Goal: Information Seeking & Learning: Learn about a topic

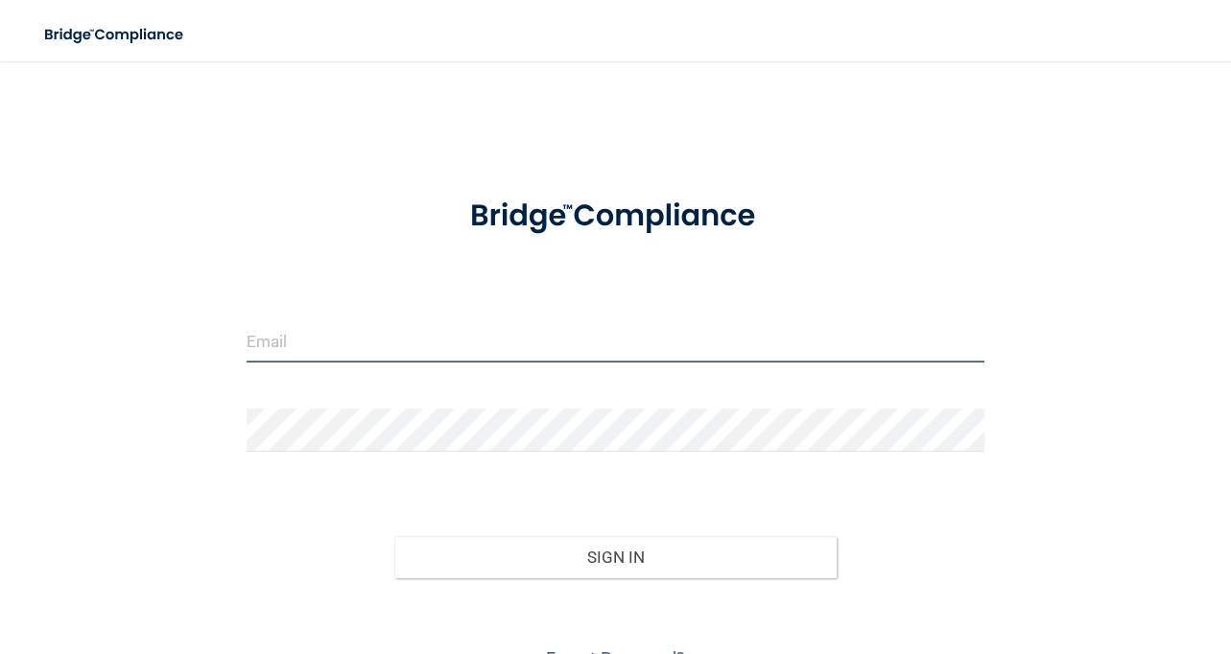
click at [428, 351] on input "email" at bounding box center [616, 340] width 739 height 43
type input "[EMAIL_ADDRESS][DOMAIN_NAME]"
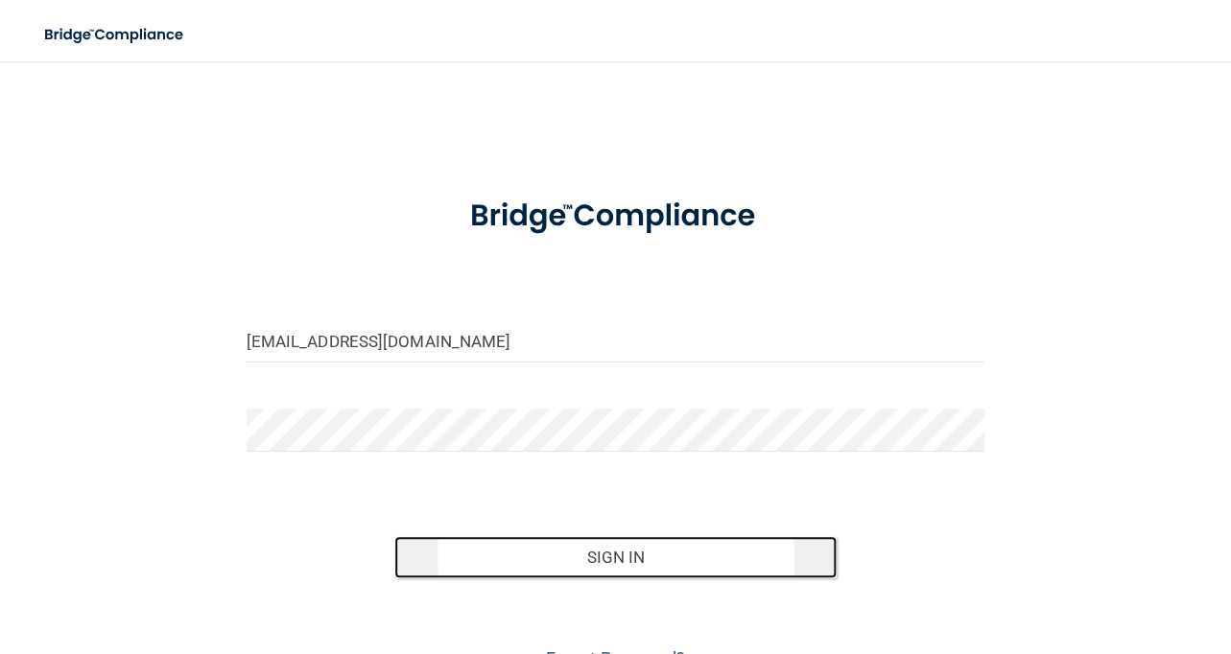
click at [543, 547] on button "Sign In" at bounding box center [615, 557] width 443 height 42
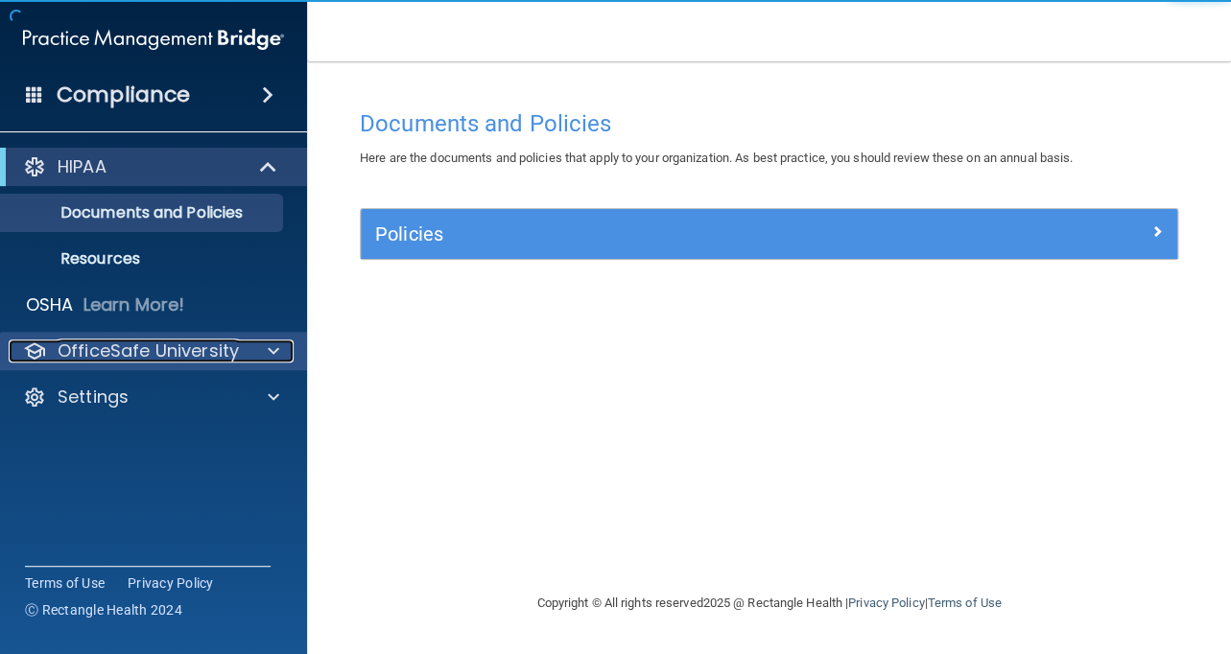
click at [126, 342] on p "OfficeSafe University" at bounding box center [148, 351] width 181 height 23
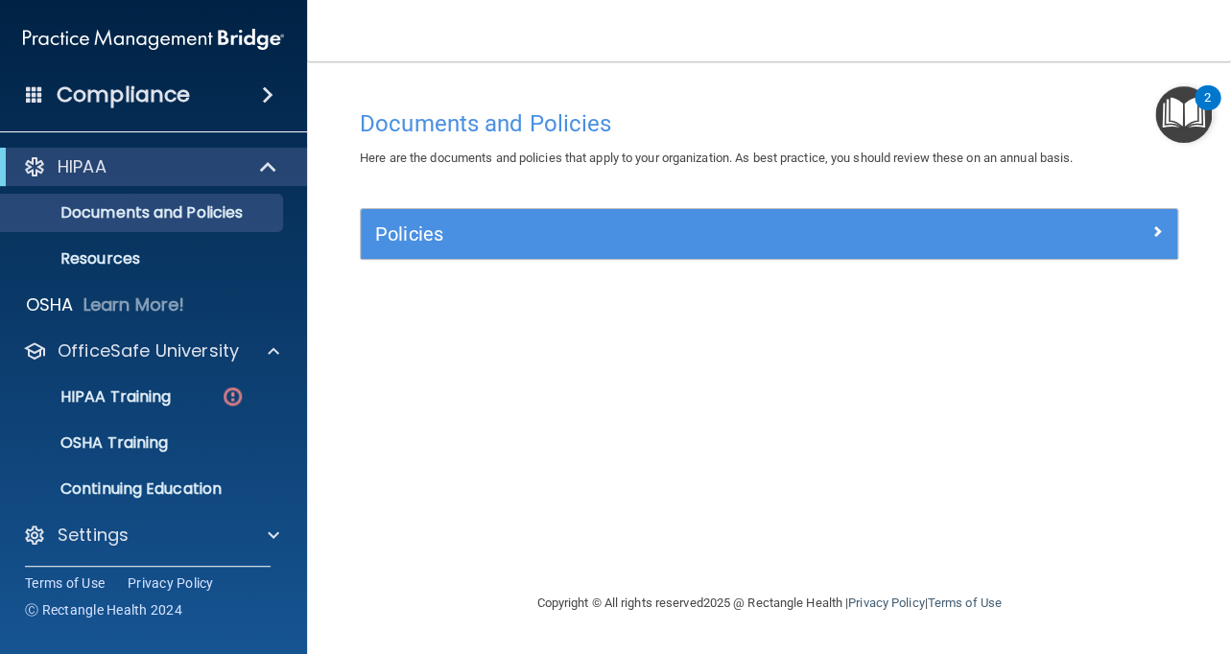
click at [122, 423] on ul "HIPAA Training OSHA Training Continuing Education" at bounding box center [154, 439] width 347 height 138
click at [111, 400] on p "HIPAA Training" at bounding box center [91, 397] width 158 height 19
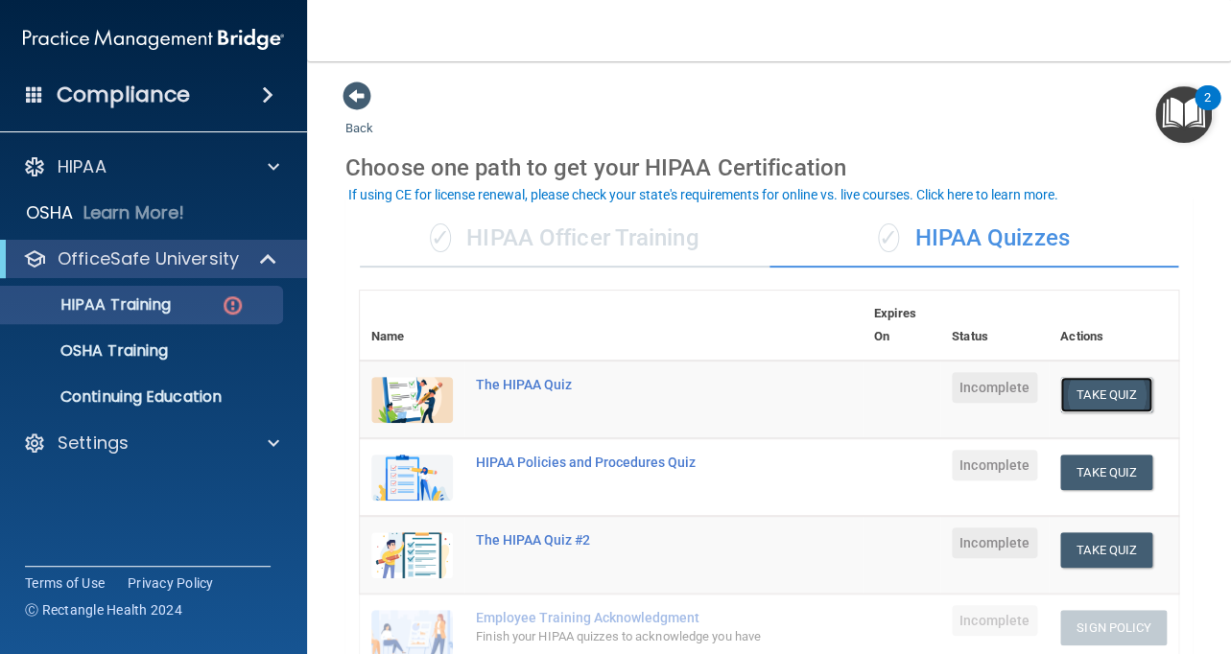
click at [1082, 392] on button "Take Quiz" at bounding box center [1106, 394] width 92 height 35
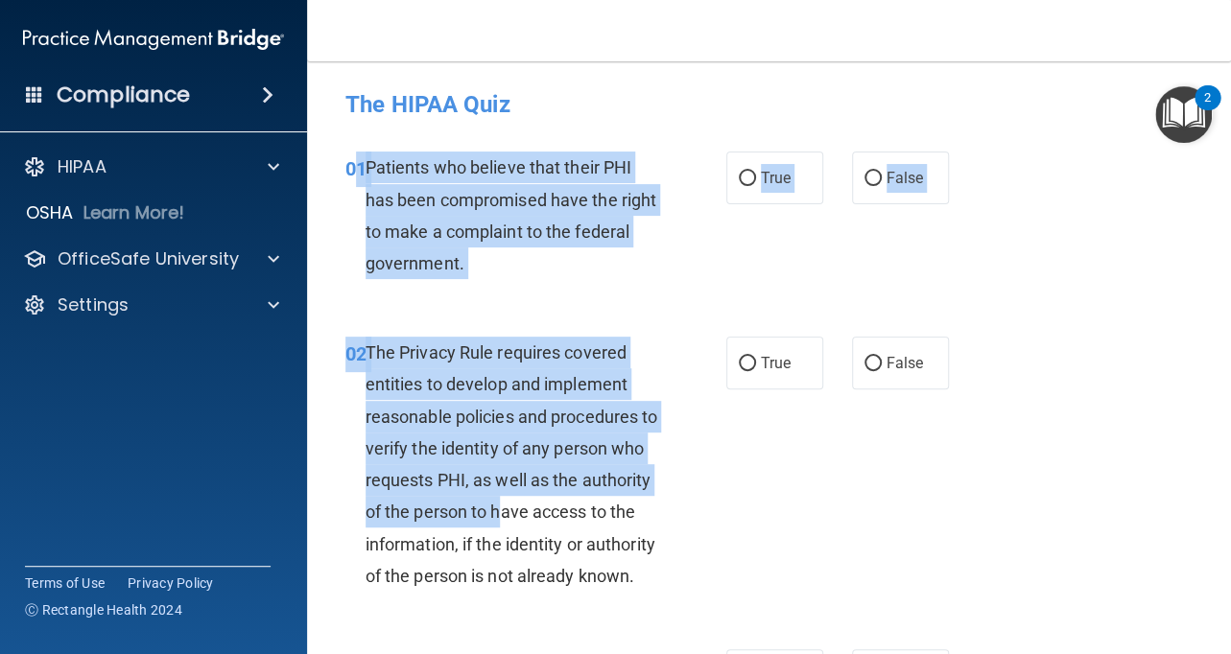
drag, startPoint x: 362, startPoint y: 171, endPoint x: 572, endPoint y: 524, distance: 410.8
click at [511, 365] on div "The Privacy Rule requires covered entities to develop and implement reasonable …" at bounding box center [519, 464] width 307 height 255
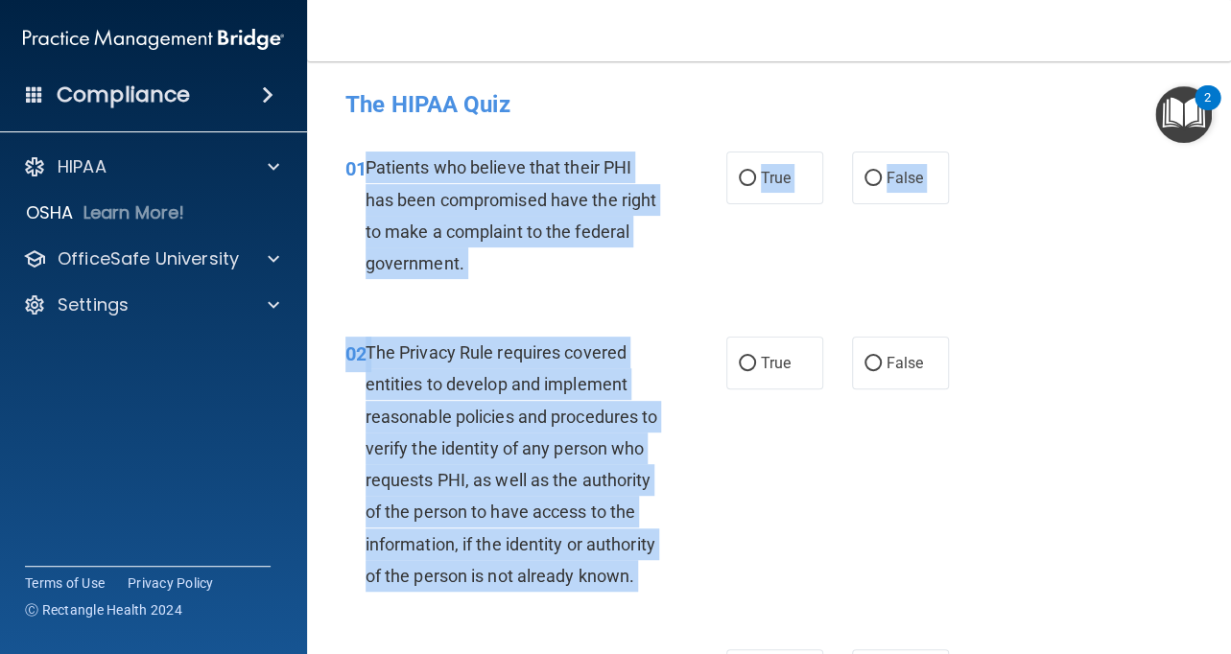
drag, startPoint x: 365, startPoint y: 170, endPoint x: 673, endPoint y: 627, distance: 551.6
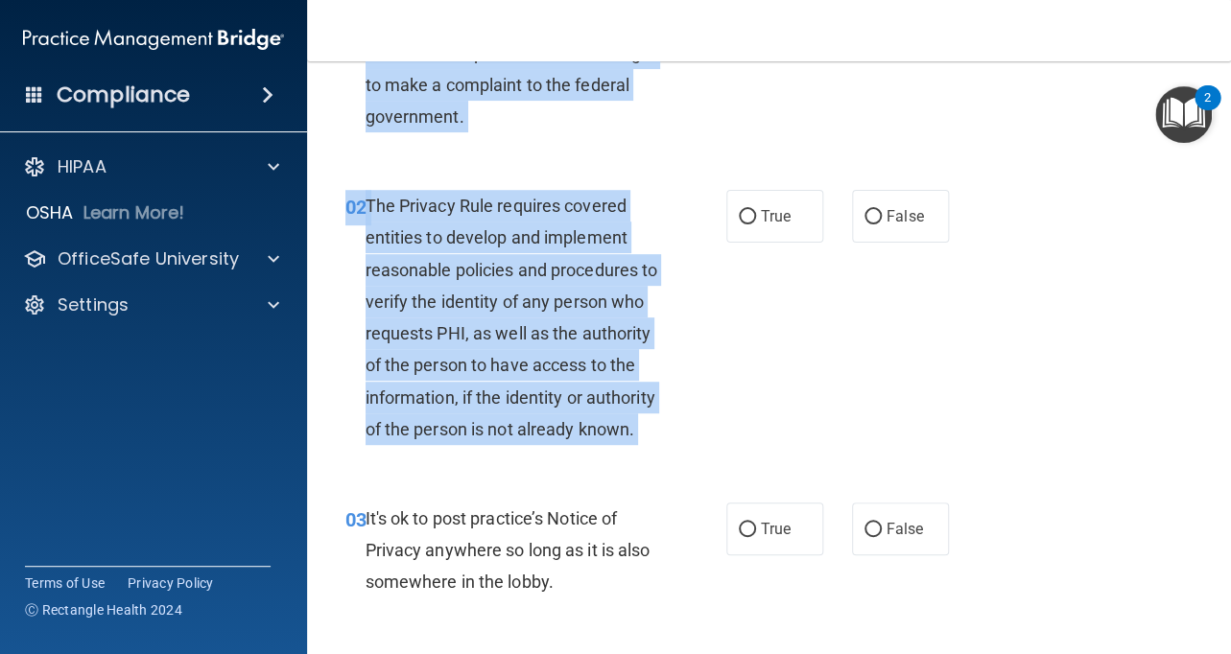
scroll to position [140, 0]
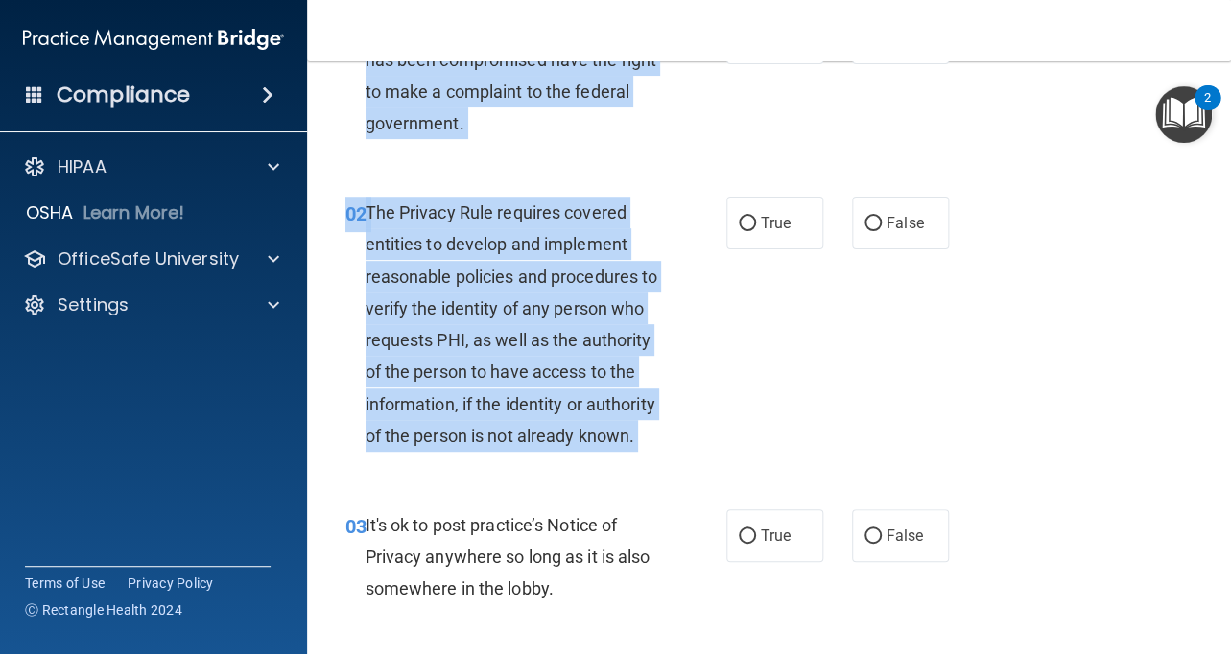
copy div "Patients who believe that their PHI has been compromised have the right to make…"
click at [503, 304] on span "The Privacy Rule requires covered entities to develop and implement reasonable …" at bounding box center [512, 324] width 293 height 244
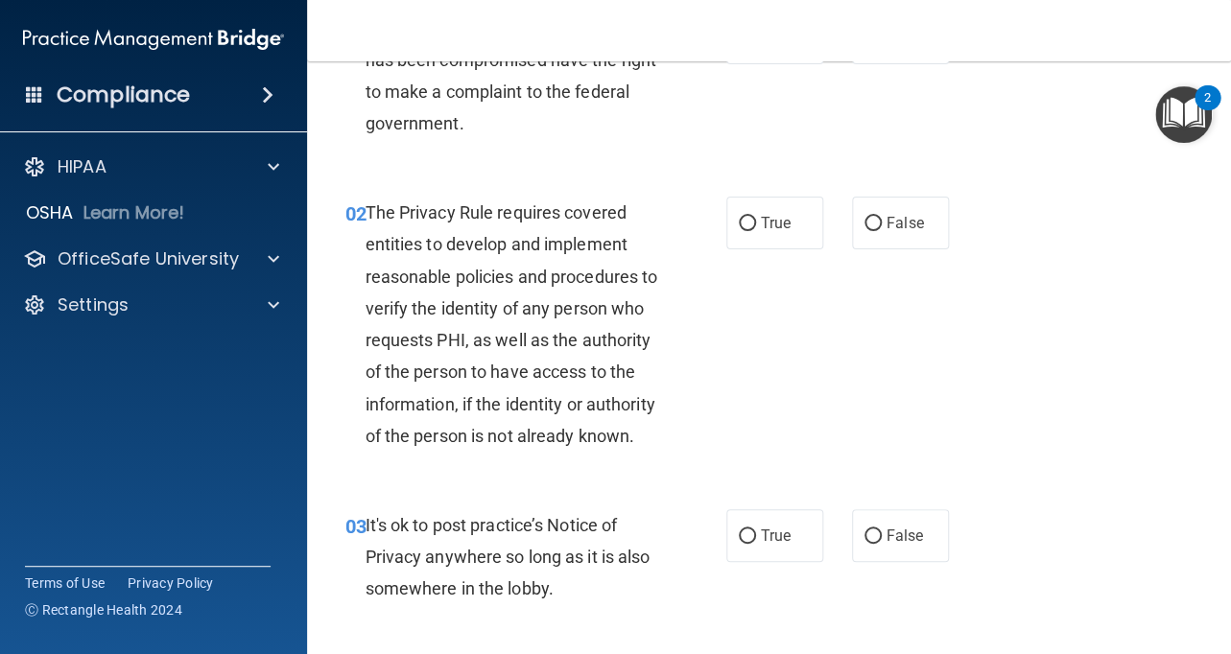
scroll to position [0, 0]
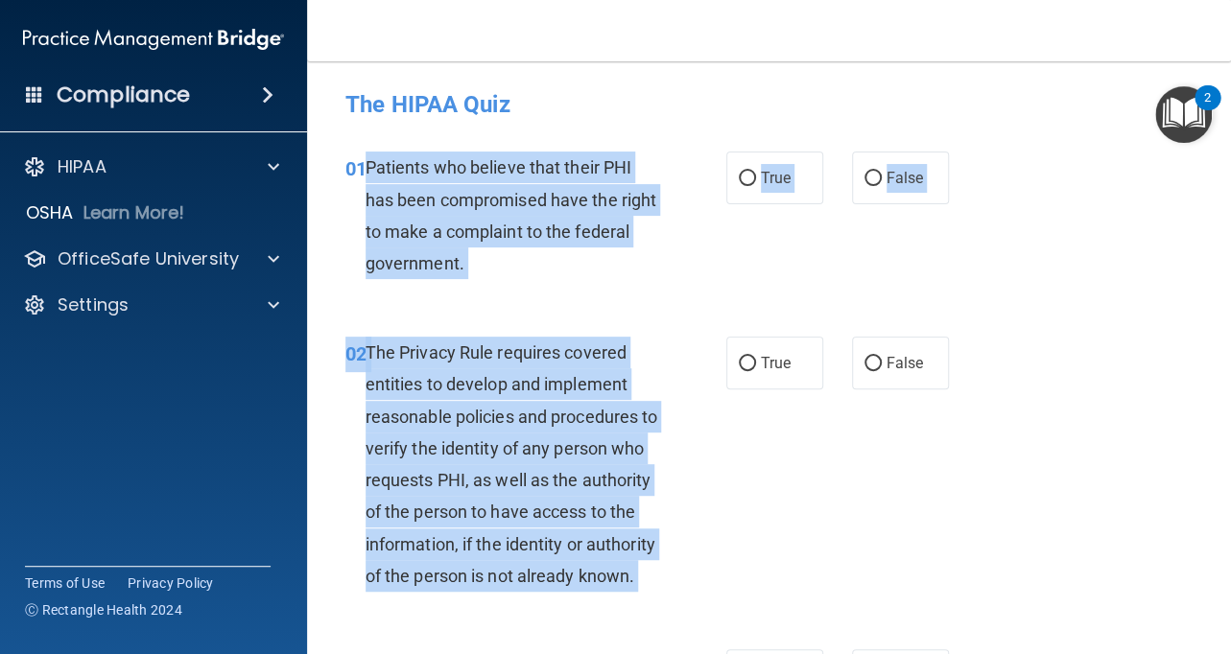
drag, startPoint x: 366, startPoint y: 162, endPoint x: 641, endPoint y: 629, distance: 542.3
click at [445, 171] on span "Patients who believe that their PHI has been compromised have the right to make…" at bounding box center [512, 215] width 292 height 116
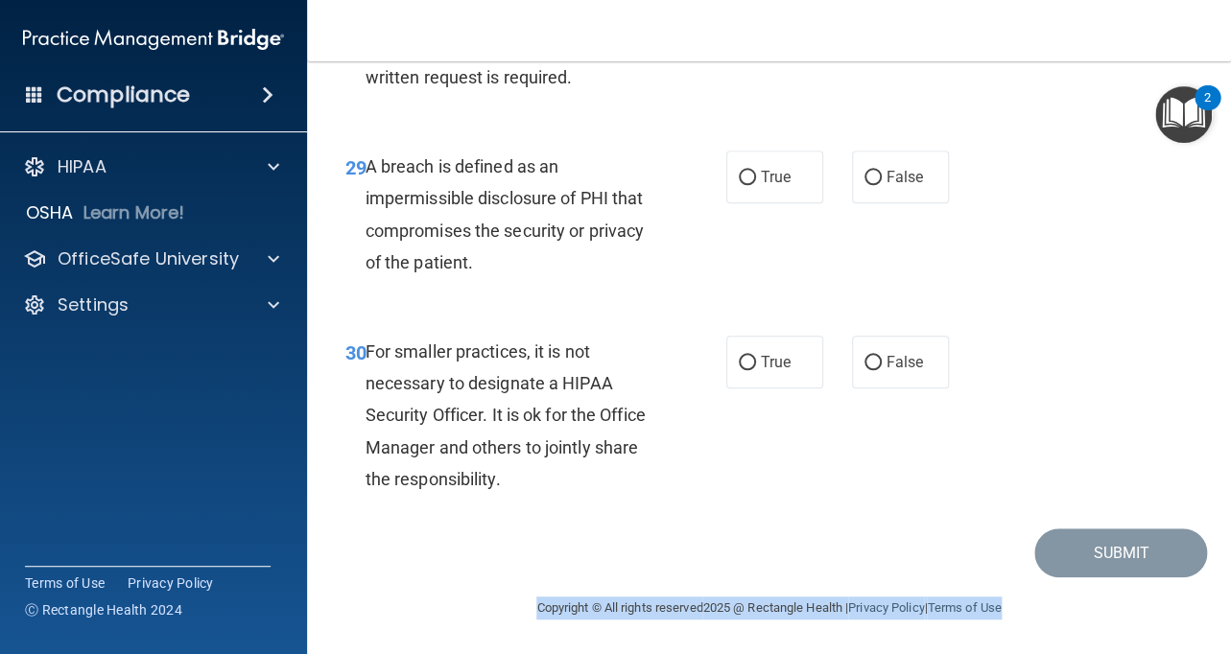
scroll to position [5566, 0]
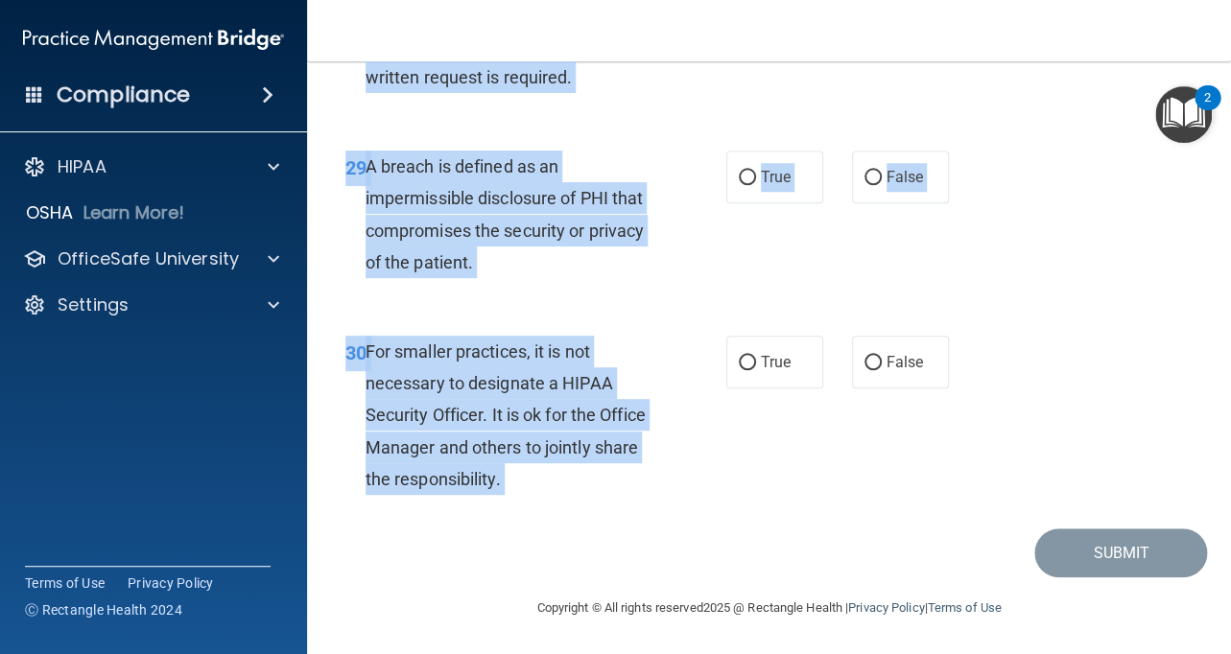
drag, startPoint x: 364, startPoint y: 168, endPoint x: 528, endPoint y: 499, distance: 369.4
click at [1015, 270] on div "29 A breach is defined as an impermissible disclosure of PHI that compromises t…" at bounding box center [769, 219] width 876 height 185
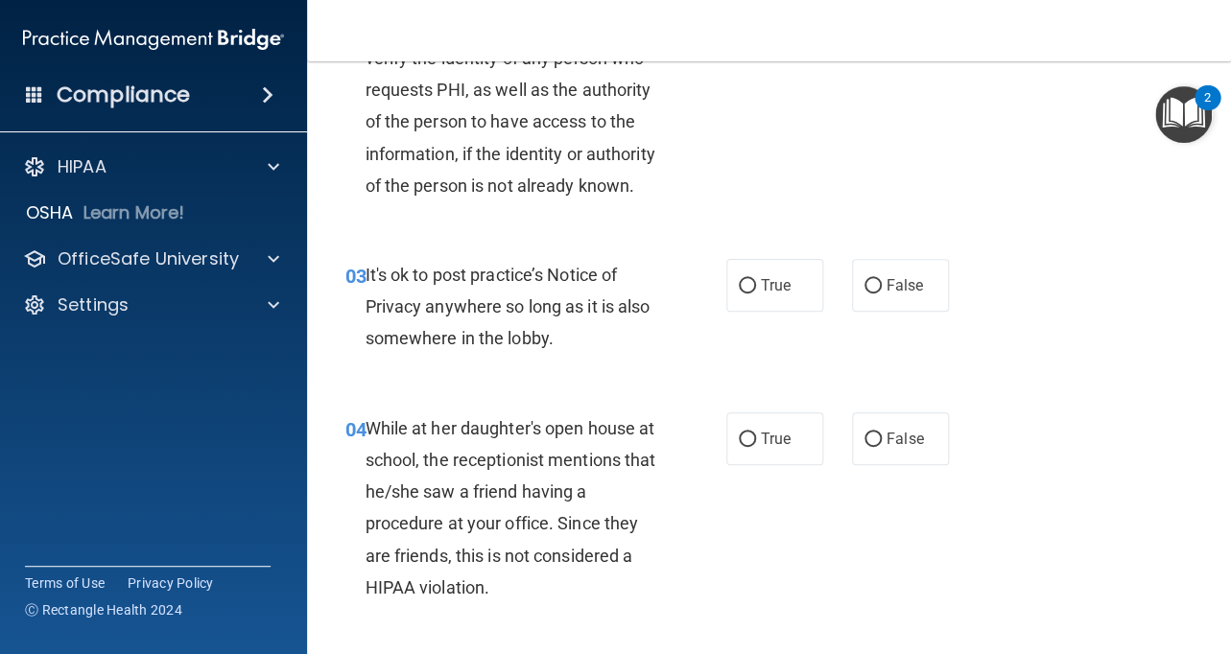
scroll to position [0, 0]
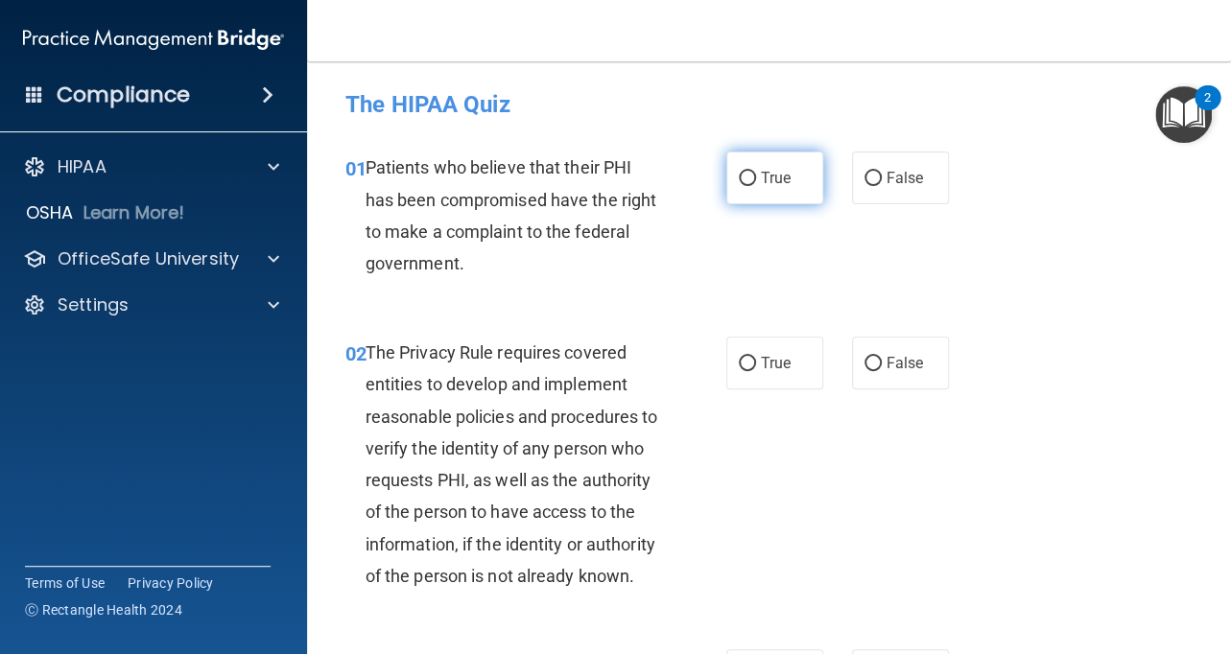
click at [774, 160] on label "True" at bounding box center [774, 178] width 97 height 53
click at [756, 172] on input "True" at bounding box center [747, 179] width 17 height 14
radio input "true"
click at [780, 340] on label "True" at bounding box center [774, 363] width 97 height 53
click at [756, 357] on input "True" at bounding box center [747, 364] width 17 height 14
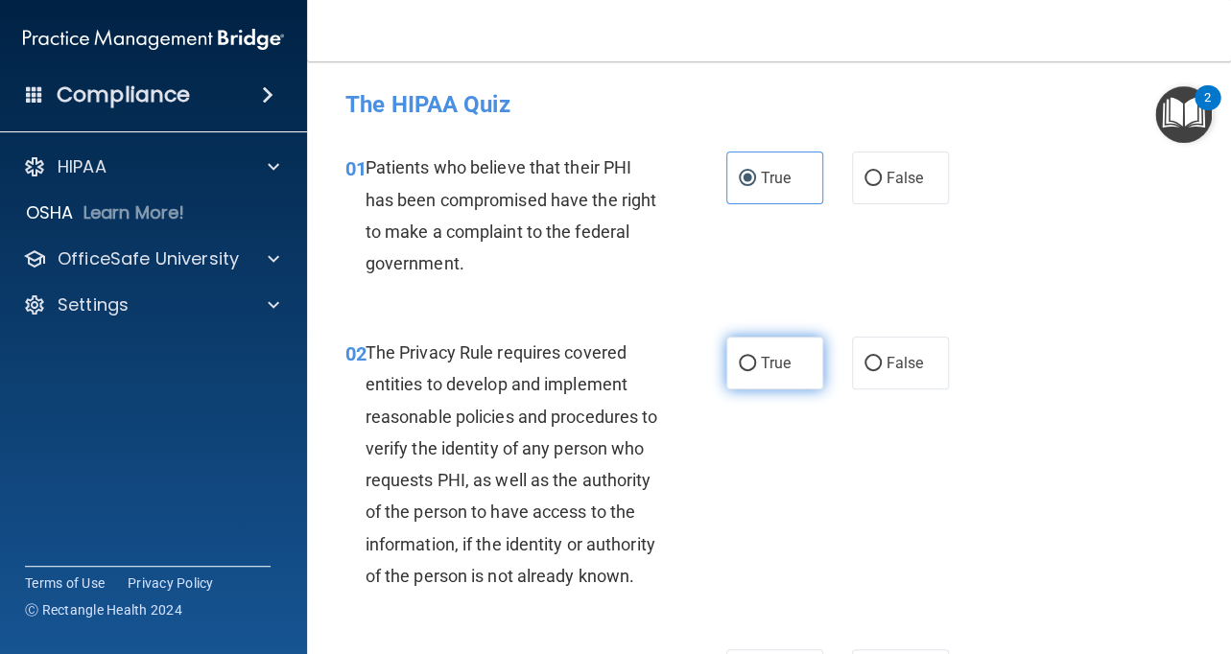
radio input "true"
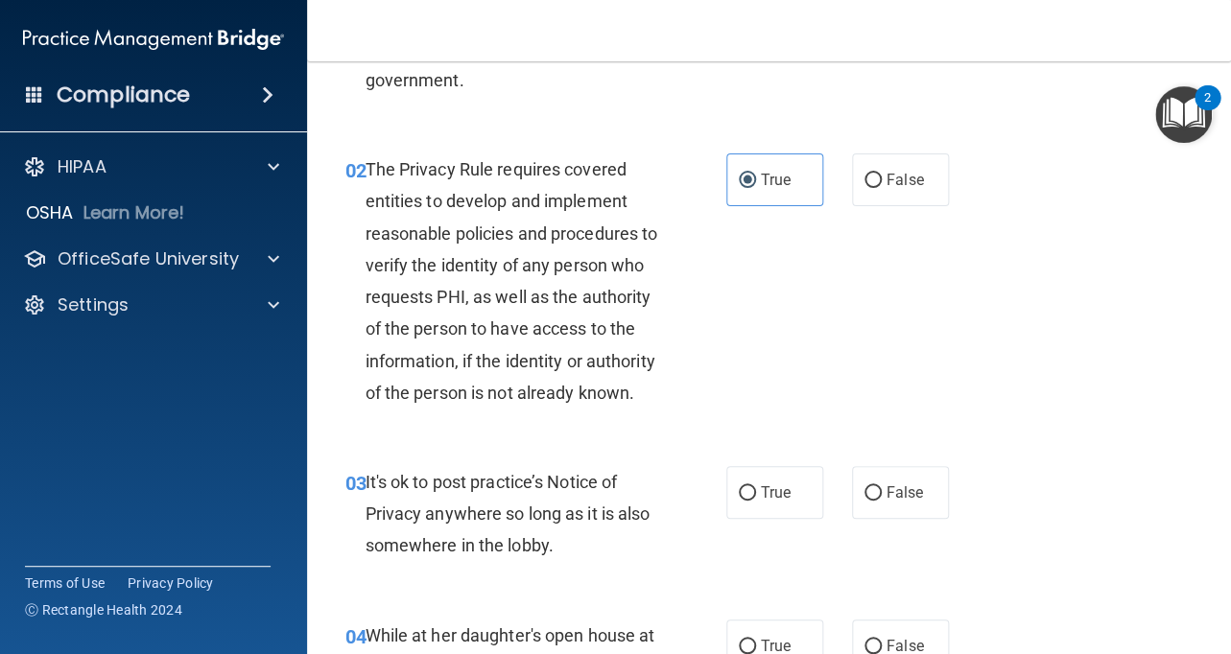
scroll to position [274, 0]
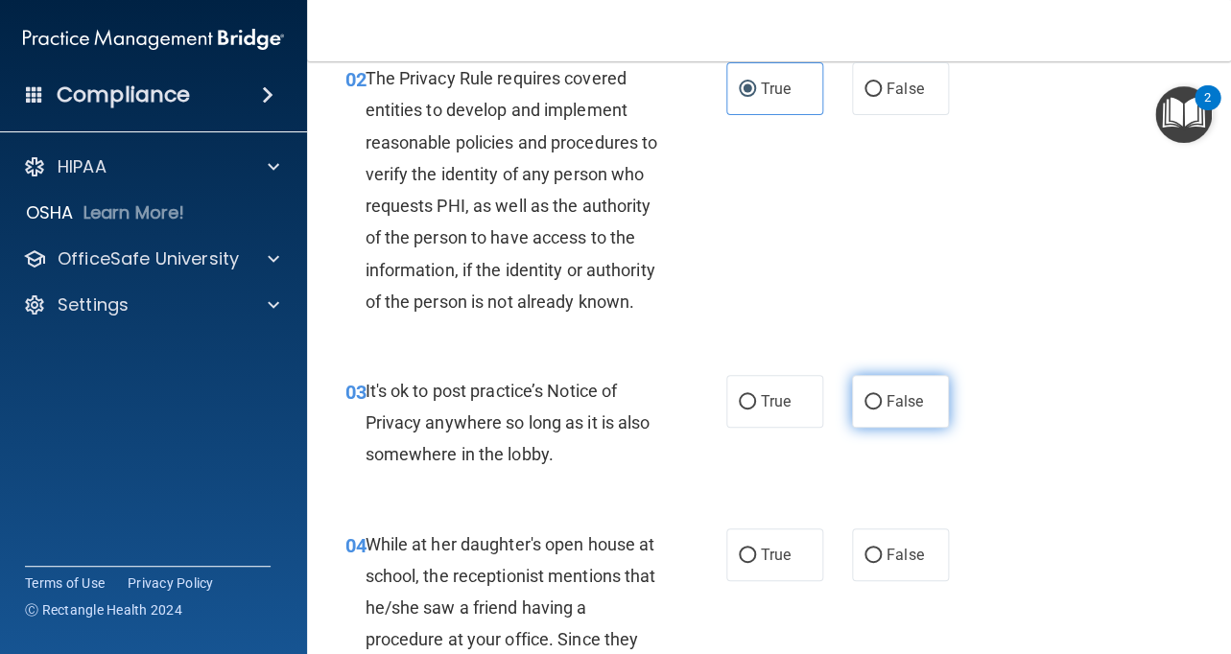
click at [898, 411] on span "False" at bounding box center [904, 401] width 37 height 18
click at [882, 410] on input "False" at bounding box center [872, 402] width 17 height 14
radio input "true"
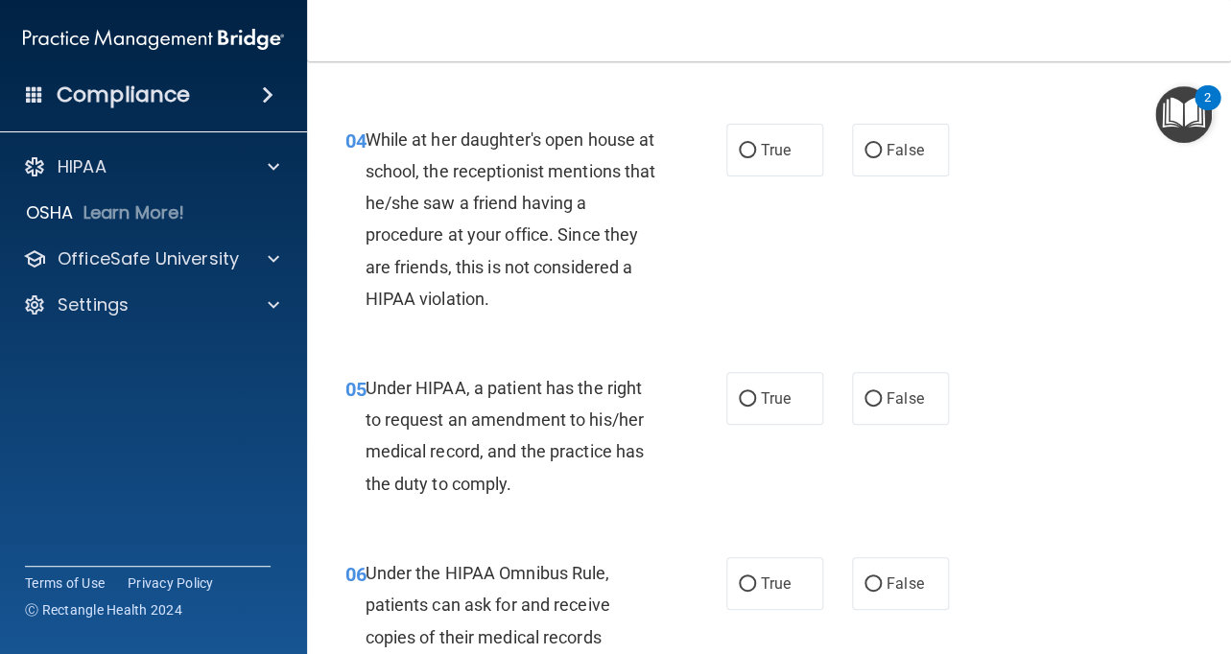
scroll to position [721, 0]
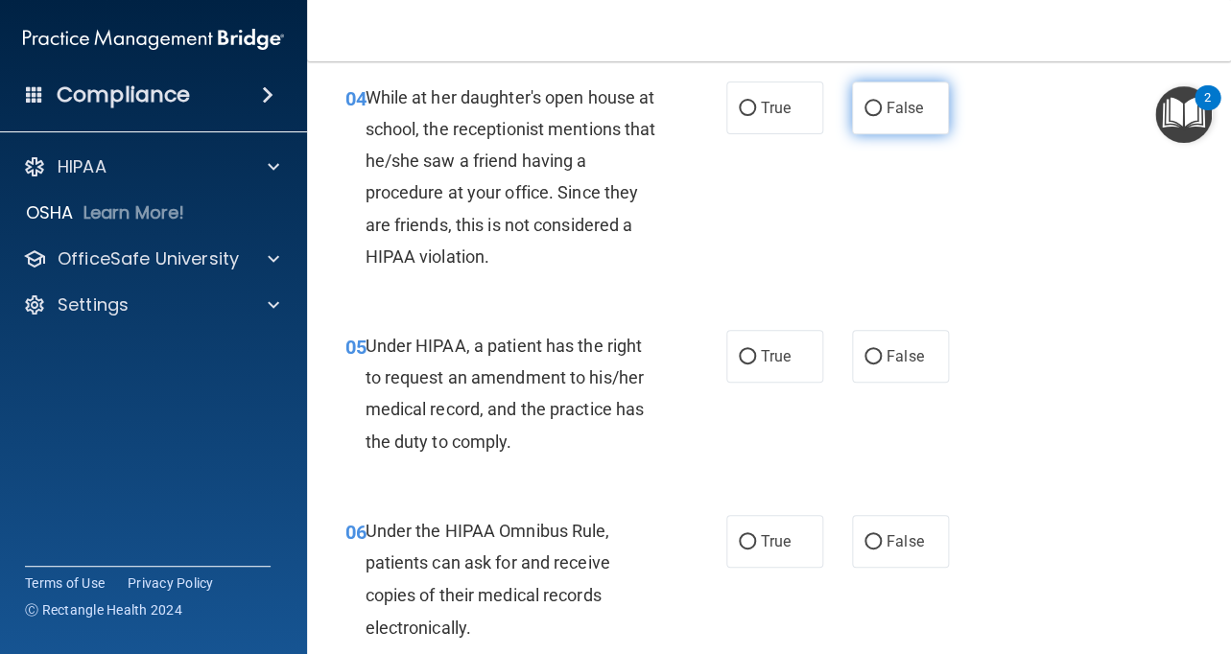
click at [898, 117] on span "False" at bounding box center [904, 108] width 37 height 18
click at [882, 116] on input "False" at bounding box center [872, 109] width 17 height 14
radio input "true"
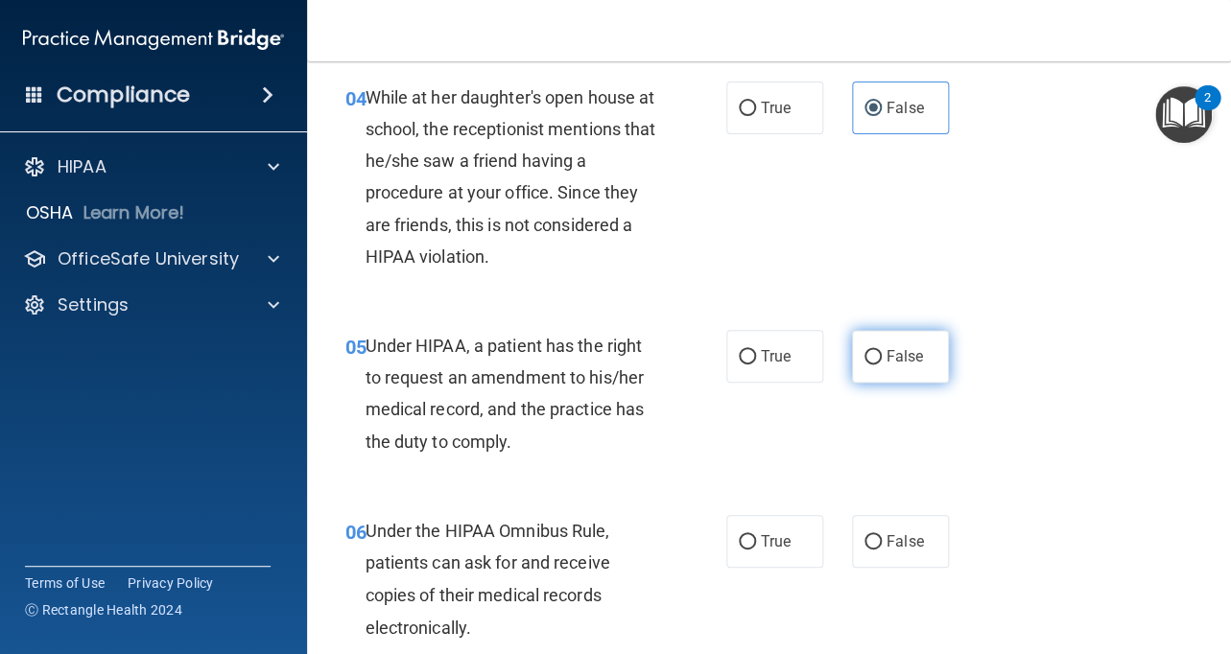
click at [902, 369] on label "False" at bounding box center [900, 356] width 97 height 53
click at [882, 365] on input "False" at bounding box center [872, 357] width 17 height 14
radio input "true"
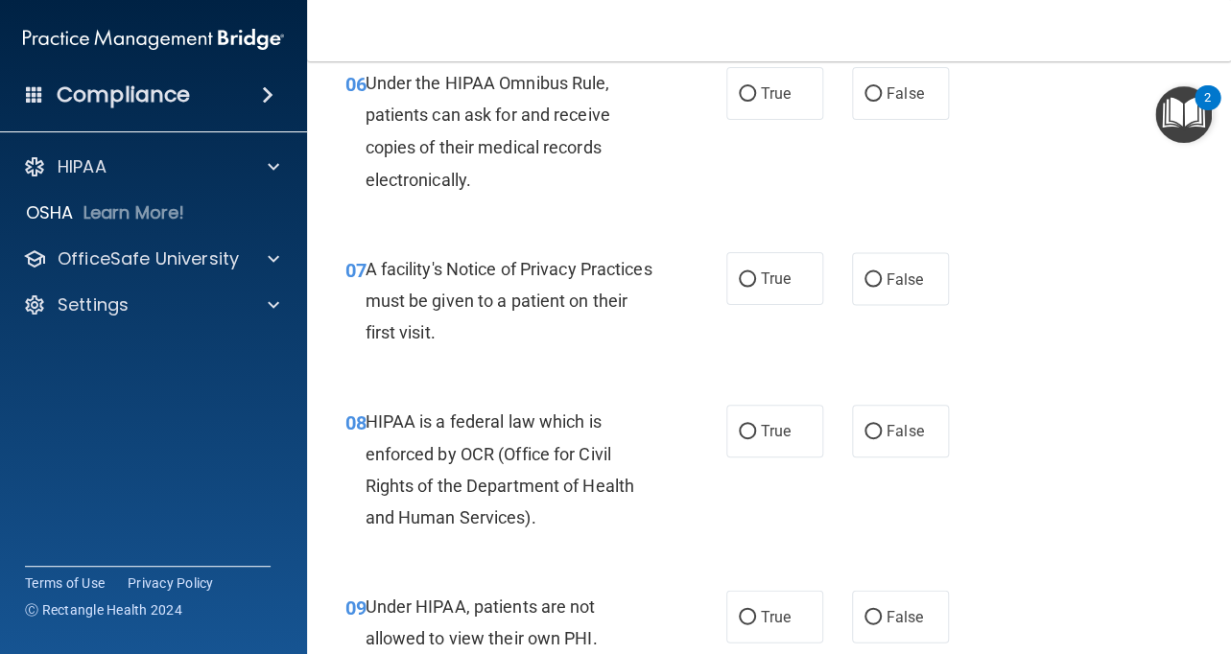
scroll to position [1173, 0]
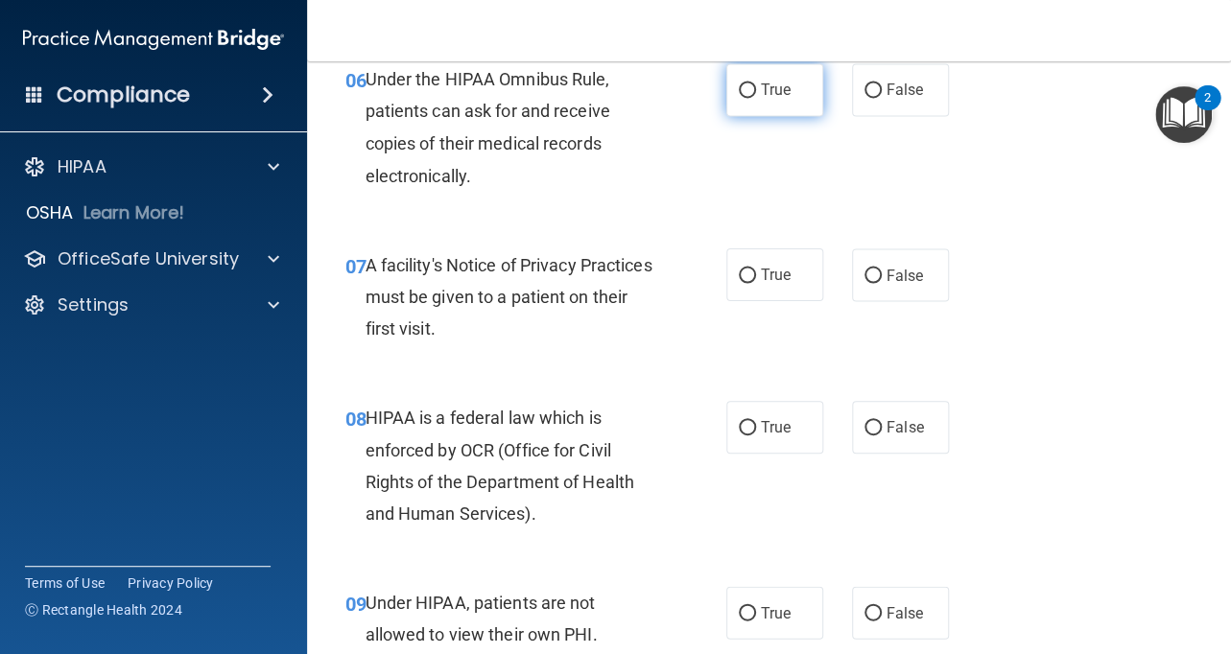
click at [766, 99] on span "True" at bounding box center [776, 90] width 30 height 18
click at [756, 98] on input "True" at bounding box center [747, 90] width 17 height 14
radio input "true"
click at [770, 284] on span "True" at bounding box center [776, 275] width 30 height 18
click at [756, 283] on input "True" at bounding box center [747, 276] width 17 height 14
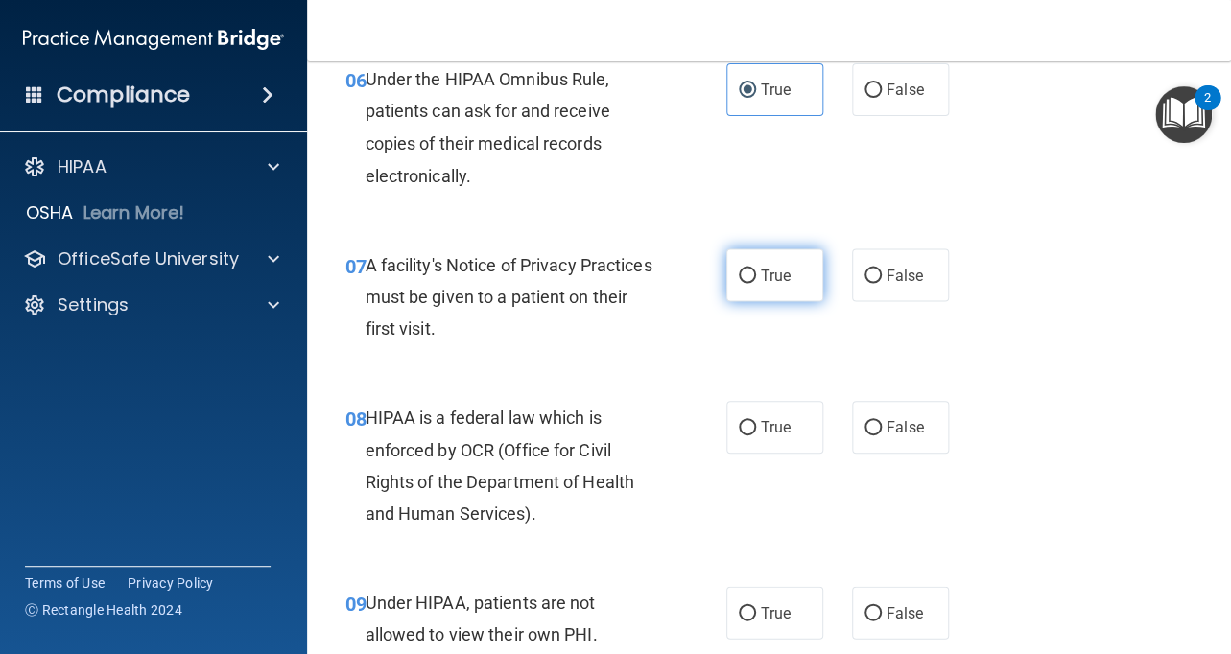
radio input "true"
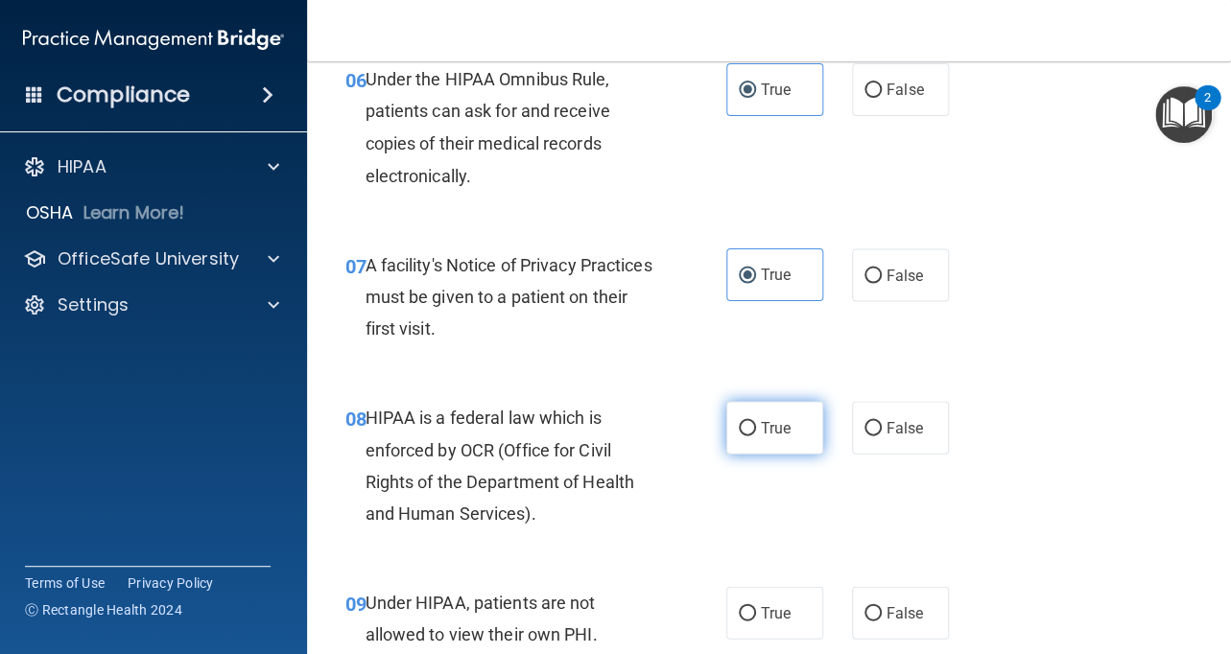
click at [773, 449] on label "True" at bounding box center [774, 427] width 97 height 53
click at [756, 436] on input "True" at bounding box center [747, 428] width 17 height 14
radio input "true"
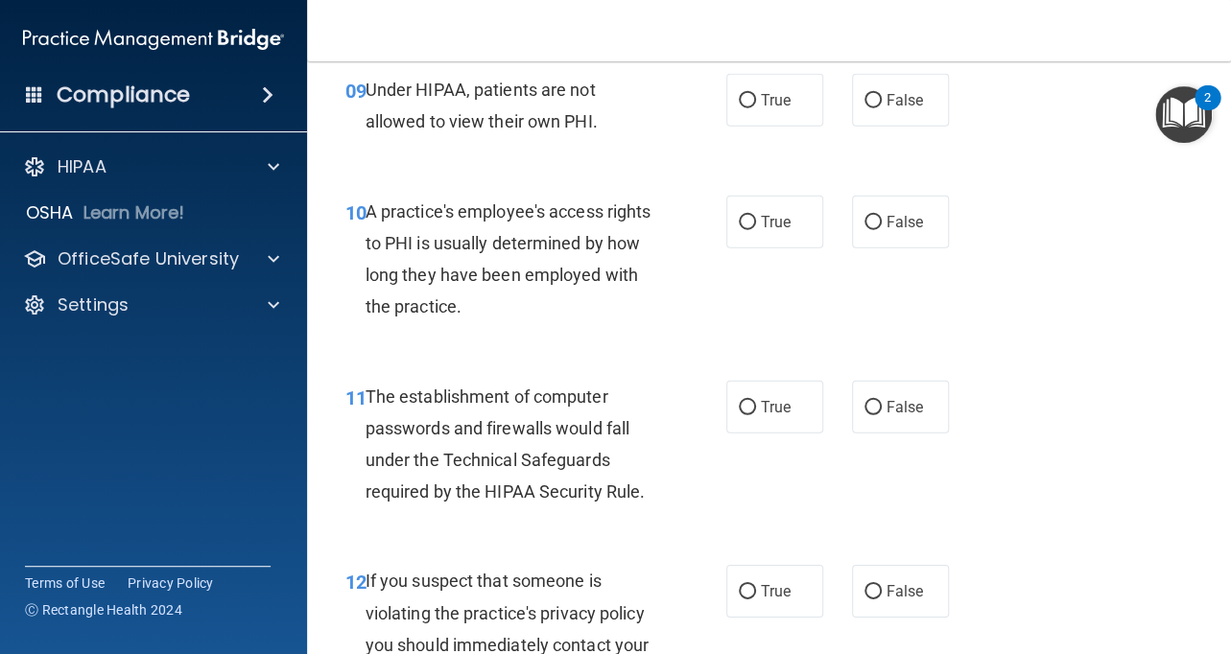
scroll to position [1698, 0]
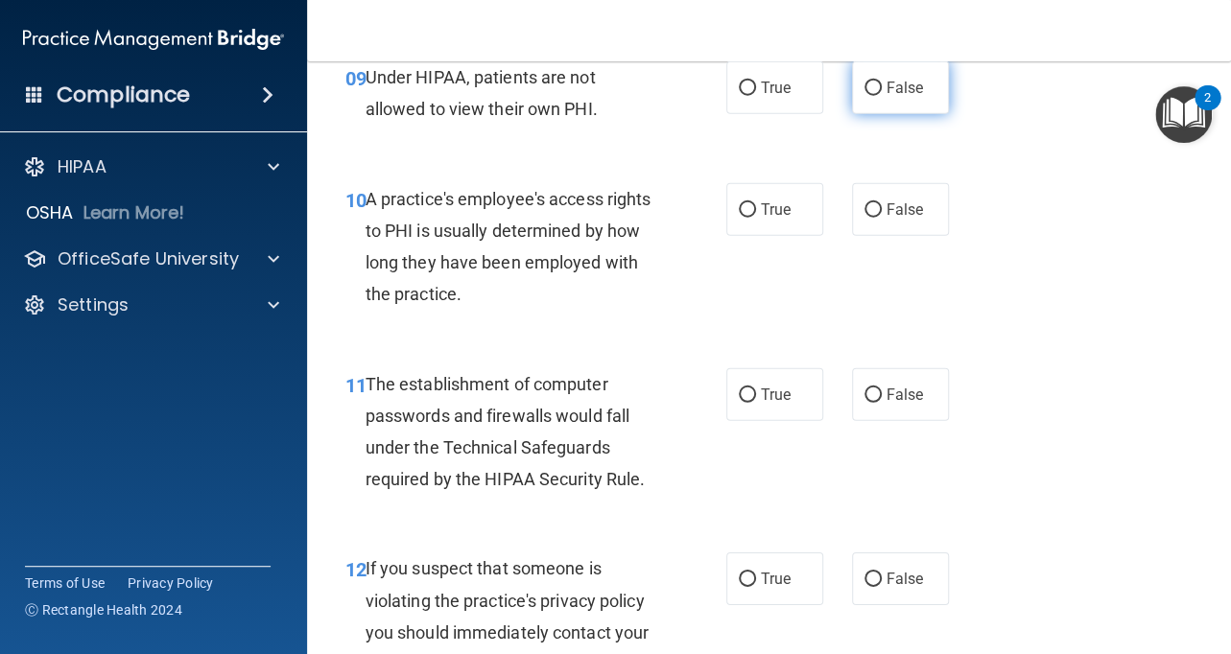
click at [880, 96] on input "False" at bounding box center [872, 89] width 17 height 14
radio input "true"
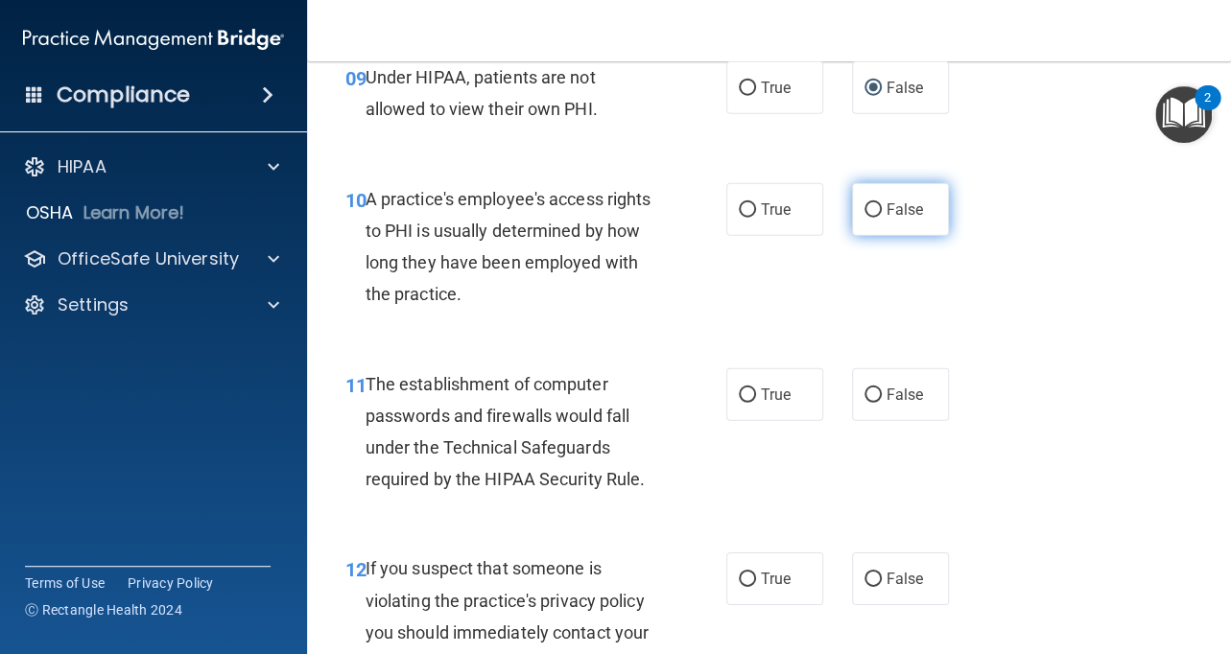
click at [880, 218] on input "False" at bounding box center [872, 210] width 17 height 14
radio input "true"
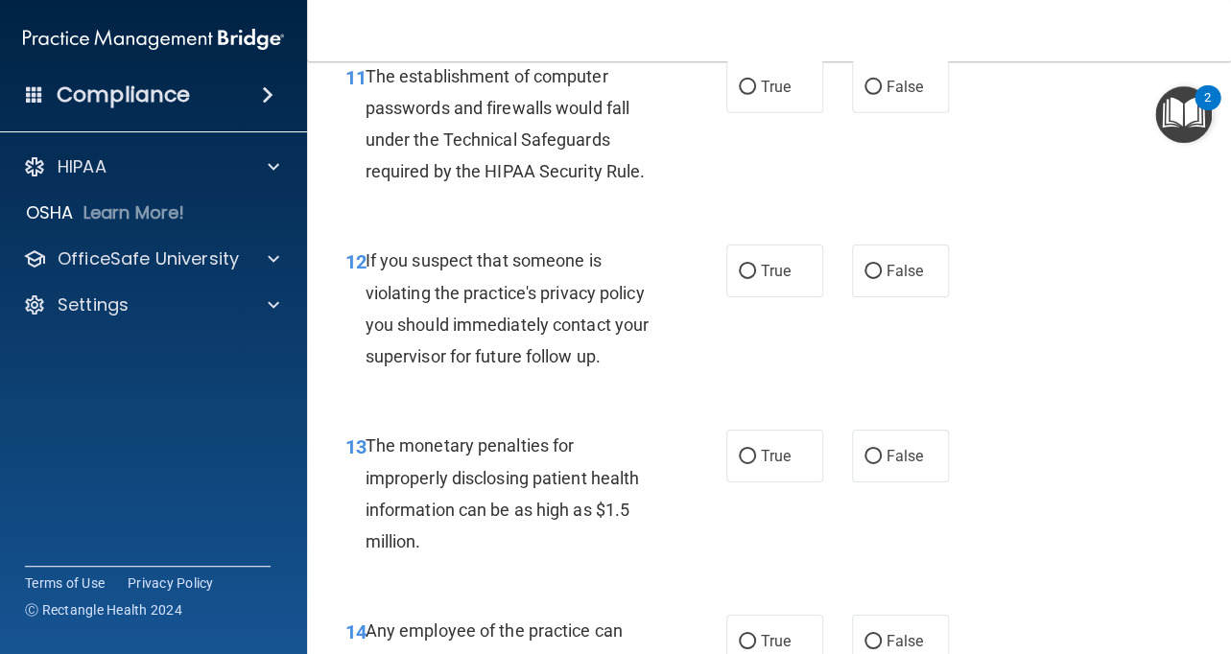
scroll to position [2009, 0]
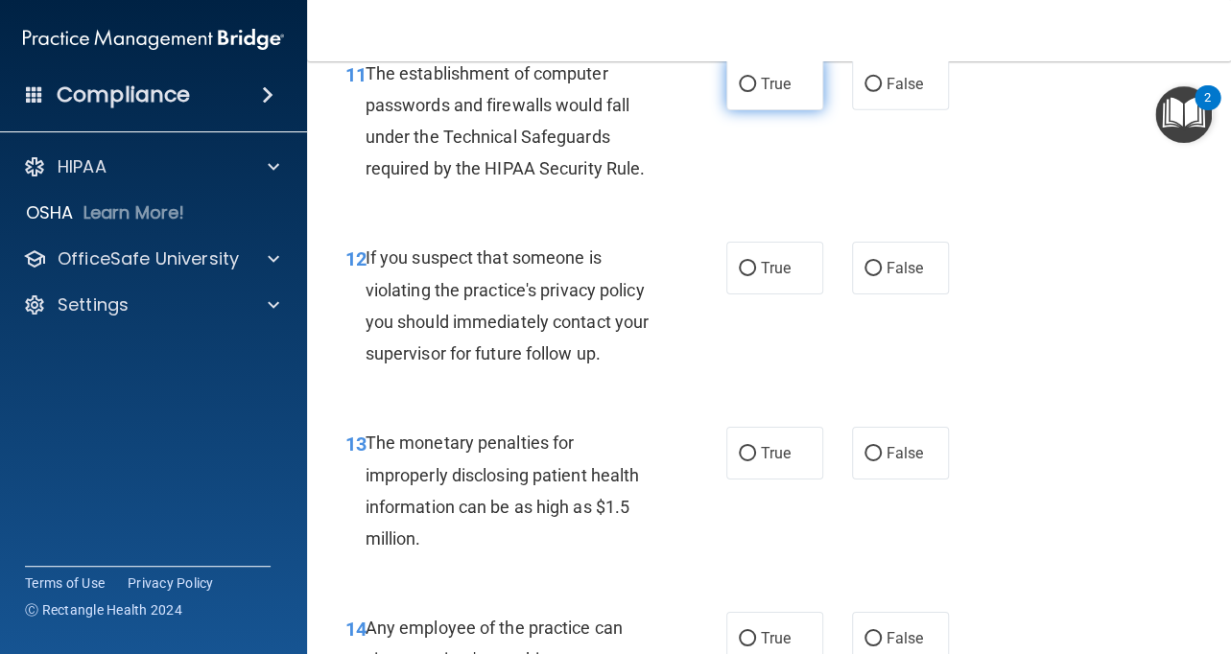
click at [792, 110] on label "True" at bounding box center [774, 84] width 97 height 53
click at [756, 92] on input "True" at bounding box center [747, 85] width 17 height 14
radio input "true"
click at [773, 280] on label "True" at bounding box center [774, 268] width 97 height 53
click at [756, 276] on input "True" at bounding box center [747, 269] width 17 height 14
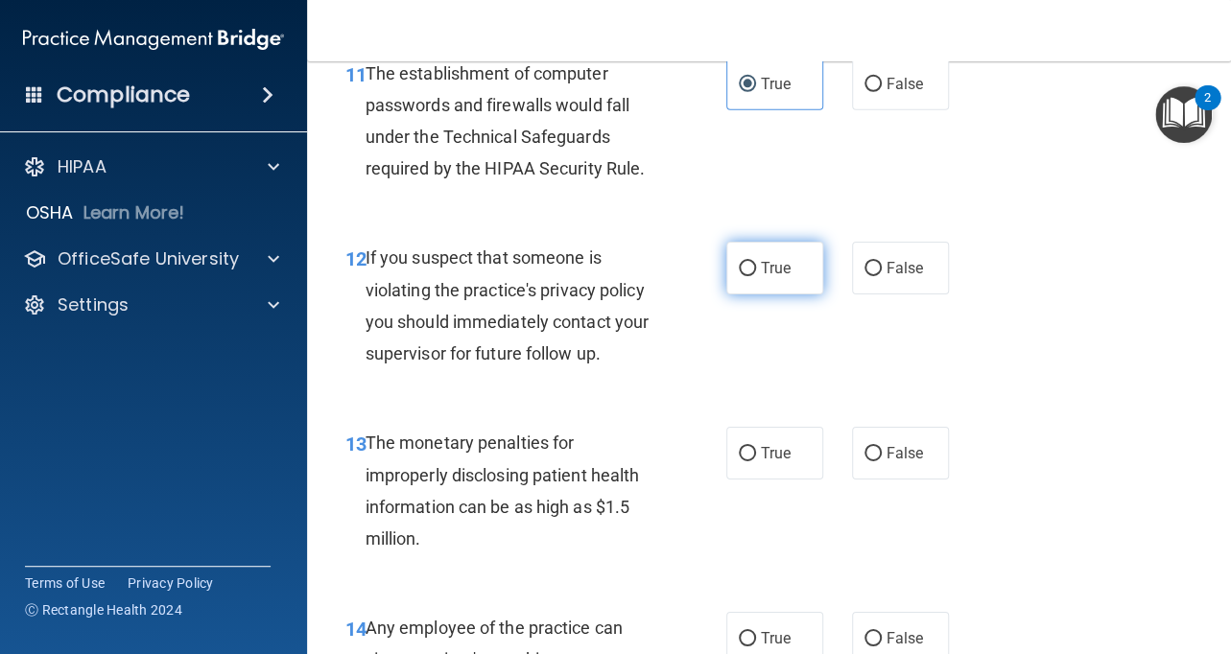
radio input "true"
click at [764, 462] on span "True" at bounding box center [776, 453] width 30 height 18
click at [756, 461] on input "True" at bounding box center [747, 454] width 17 height 14
radio input "true"
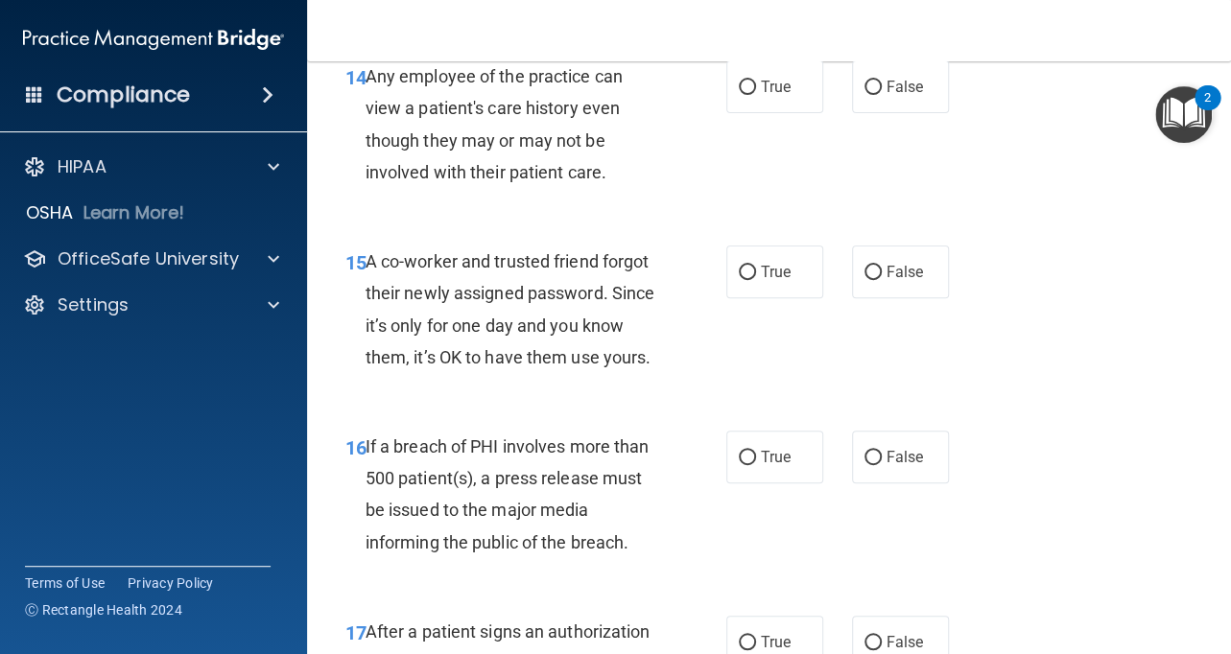
scroll to position [2564, 0]
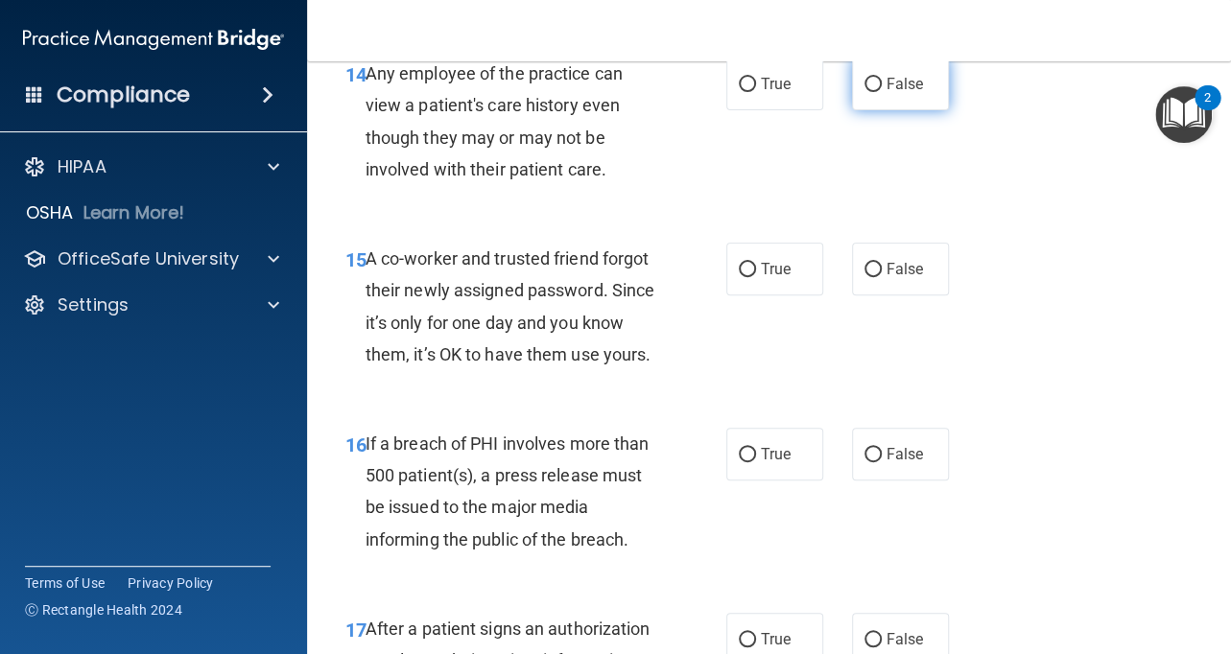
click at [890, 93] on span "False" at bounding box center [904, 84] width 37 height 18
click at [882, 92] on input "False" at bounding box center [872, 85] width 17 height 14
radio input "true"
click at [884, 288] on label "False" at bounding box center [900, 269] width 97 height 53
click at [882, 277] on input "False" at bounding box center [872, 270] width 17 height 14
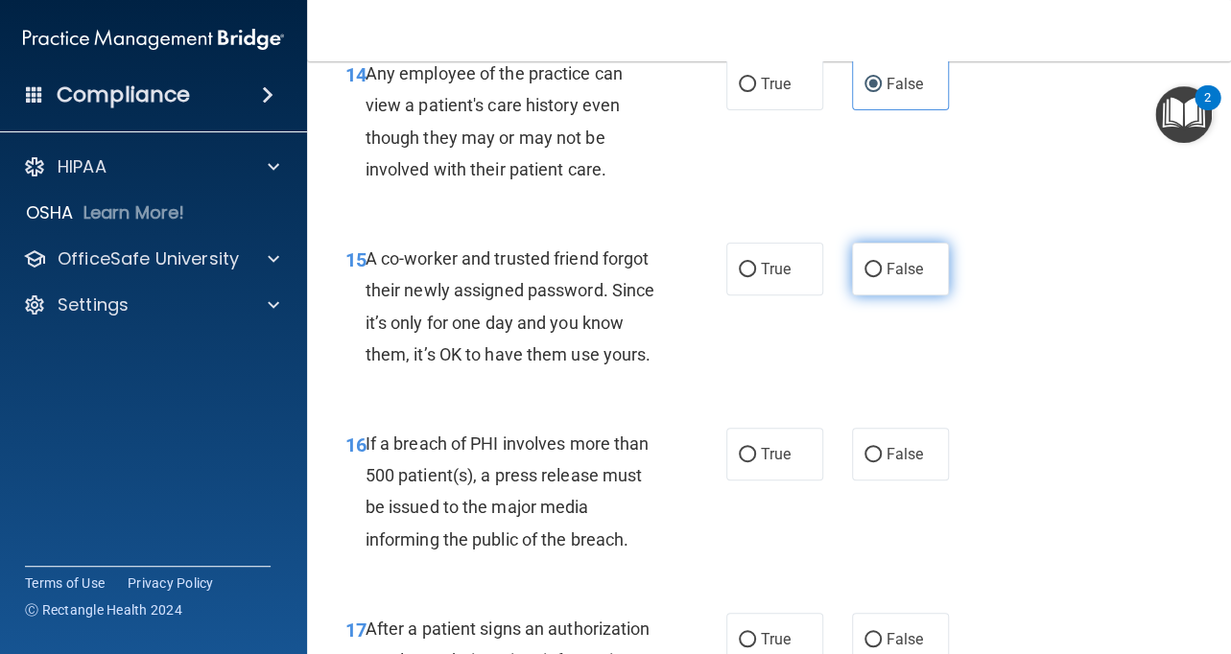
radio input "true"
click at [794, 476] on label "True" at bounding box center [774, 454] width 97 height 53
click at [756, 462] on input "True" at bounding box center [747, 455] width 17 height 14
radio input "true"
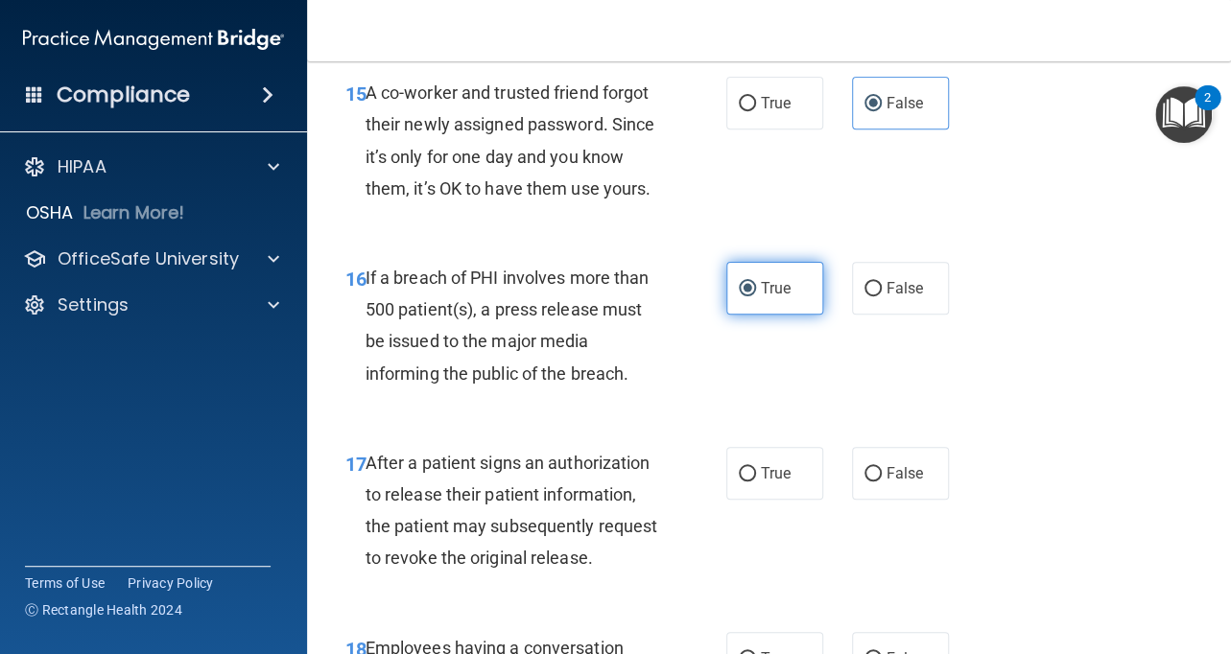
scroll to position [2804, 0]
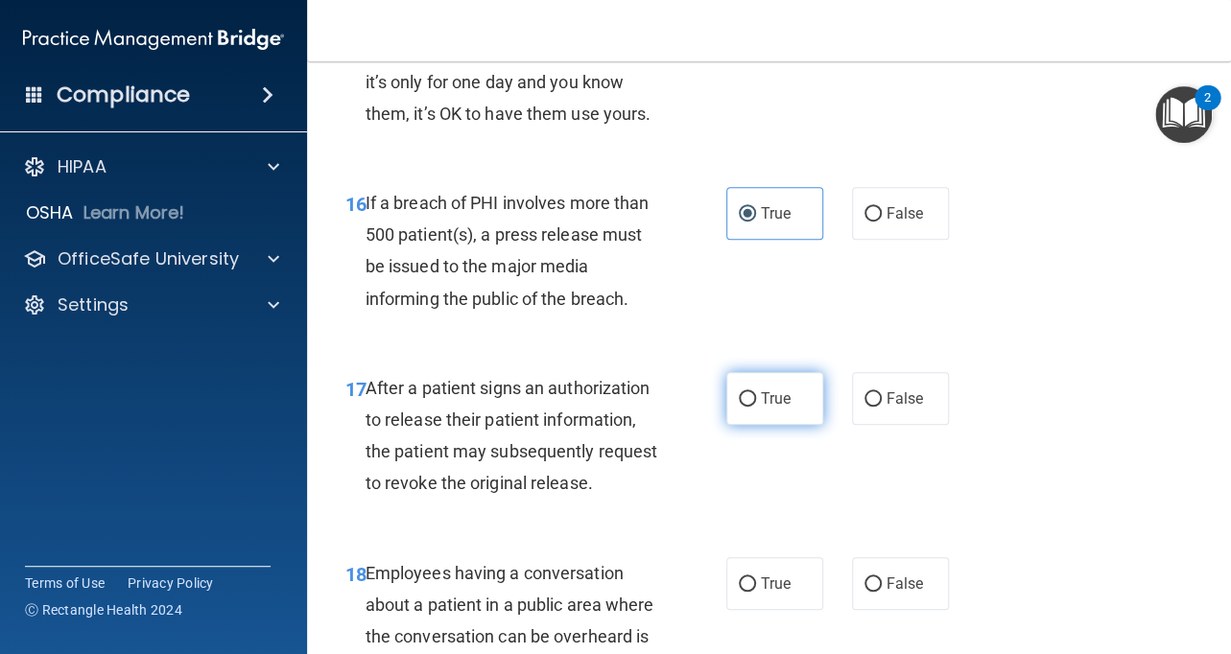
click at [768, 425] on label "True" at bounding box center [774, 398] width 97 height 53
click at [756, 407] on input "True" at bounding box center [747, 399] width 17 height 14
radio input "true"
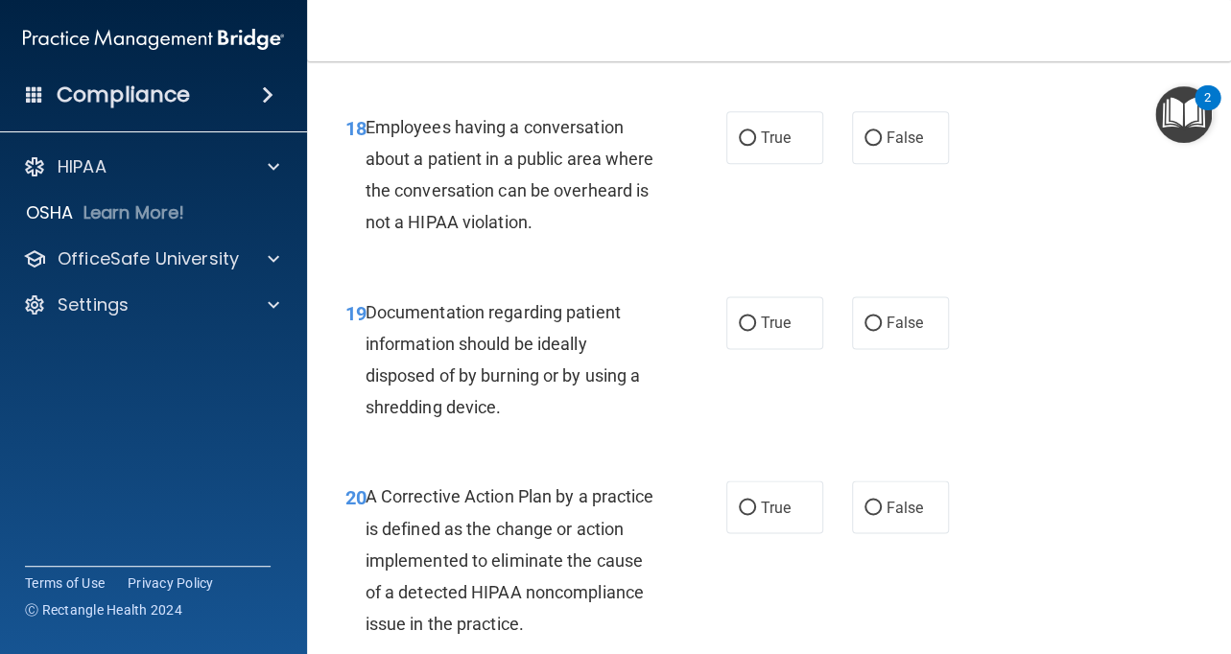
scroll to position [3289, 0]
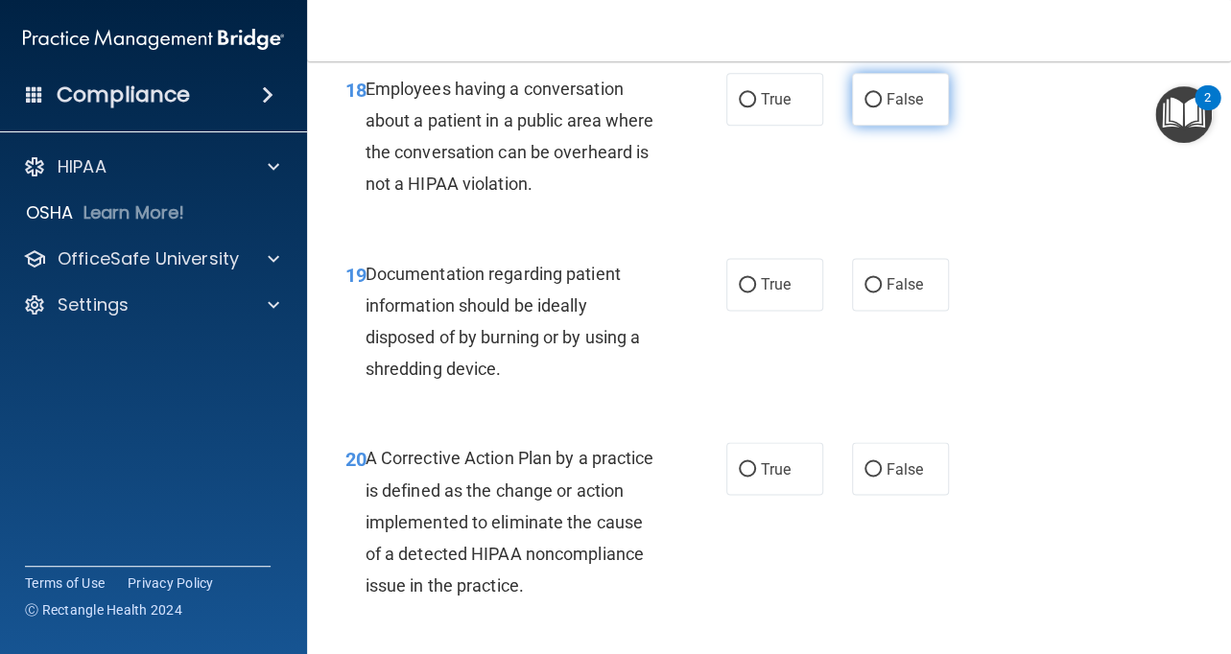
click at [887, 108] on span "False" at bounding box center [904, 99] width 37 height 18
click at [882, 107] on input "False" at bounding box center [872, 100] width 17 height 14
radio input "true"
click at [772, 311] on label "True" at bounding box center [774, 284] width 97 height 53
click at [756, 293] on input "True" at bounding box center [747, 285] width 17 height 14
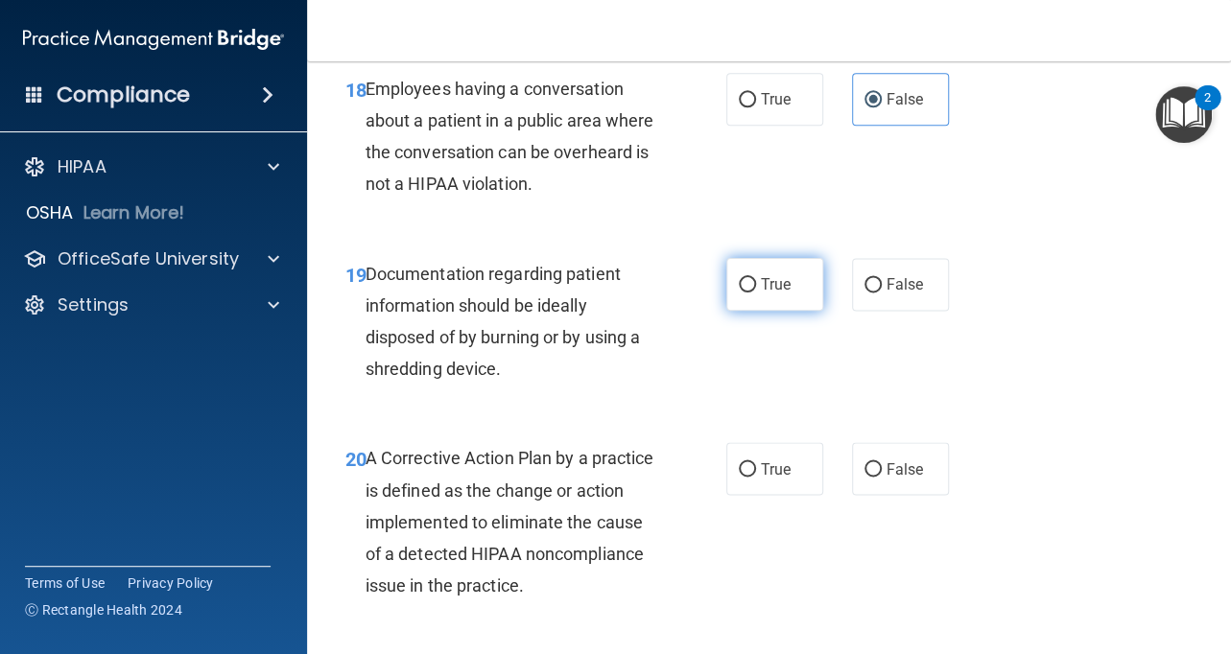
radio input "true"
click at [766, 478] on span "True" at bounding box center [776, 469] width 30 height 18
click at [756, 477] on input "True" at bounding box center [747, 469] width 17 height 14
radio input "true"
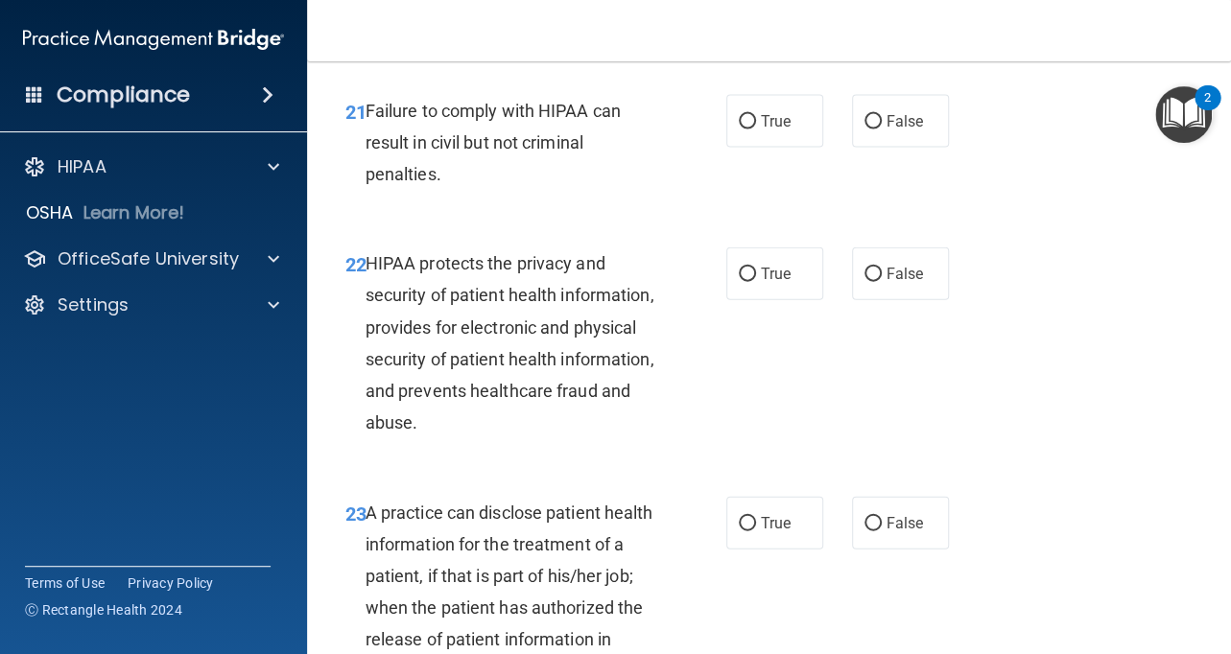
scroll to position [3887, 0]
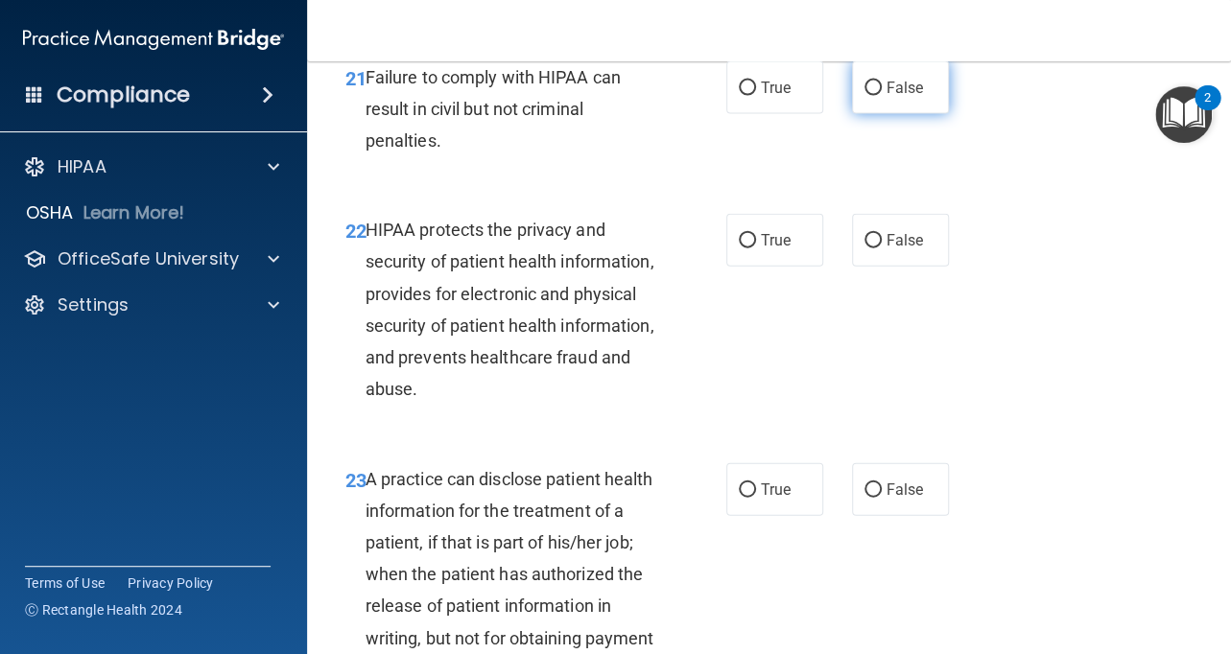
click at [886, 114] on label "False" at bounding box center [900, 87] width 97 height 53
click at [882, 96] on input "False" at bounding box center [872, 89] width 17 height 14
radio input "true"
click at [778, 251] on label "True" at bounding box center [774, 240] width 97 height 53
click at [756, 248] on input "True" at bounding box center [747, 241] width 17 height 14
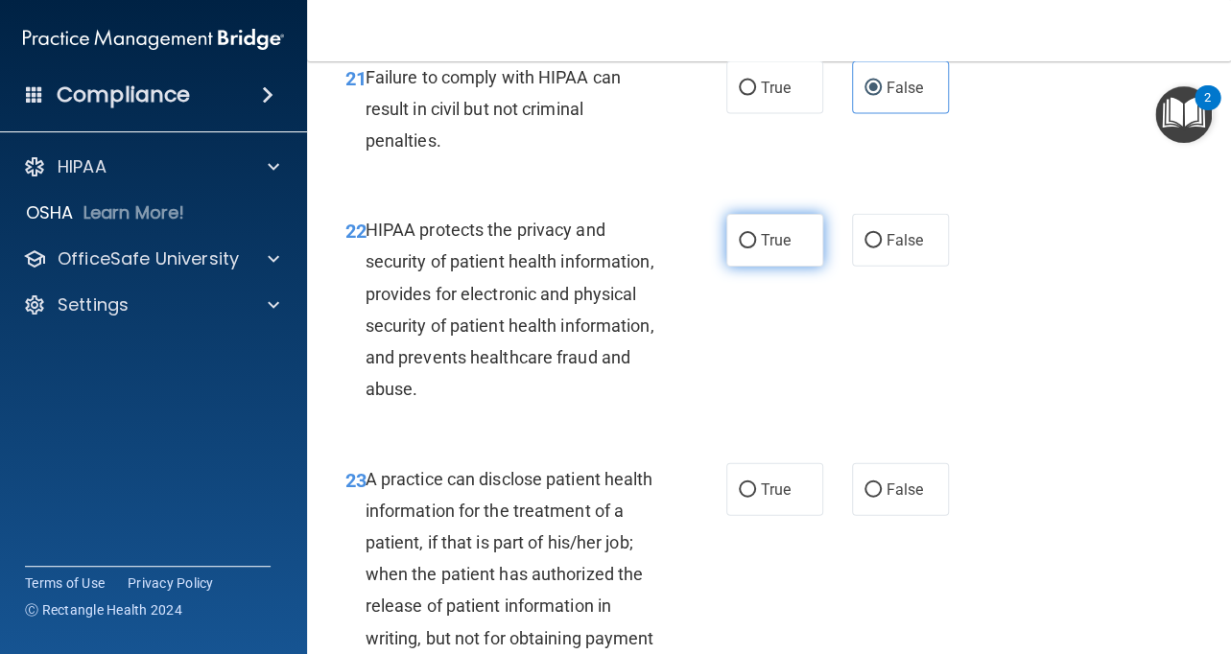
radio input "true"
click at [896, 499] on span "False" at bounding box center [904, 490] width 37 height 18
click at [882, 498] on input "False" at bounding box center [872, 491] width 17 height 14
radio input "true"
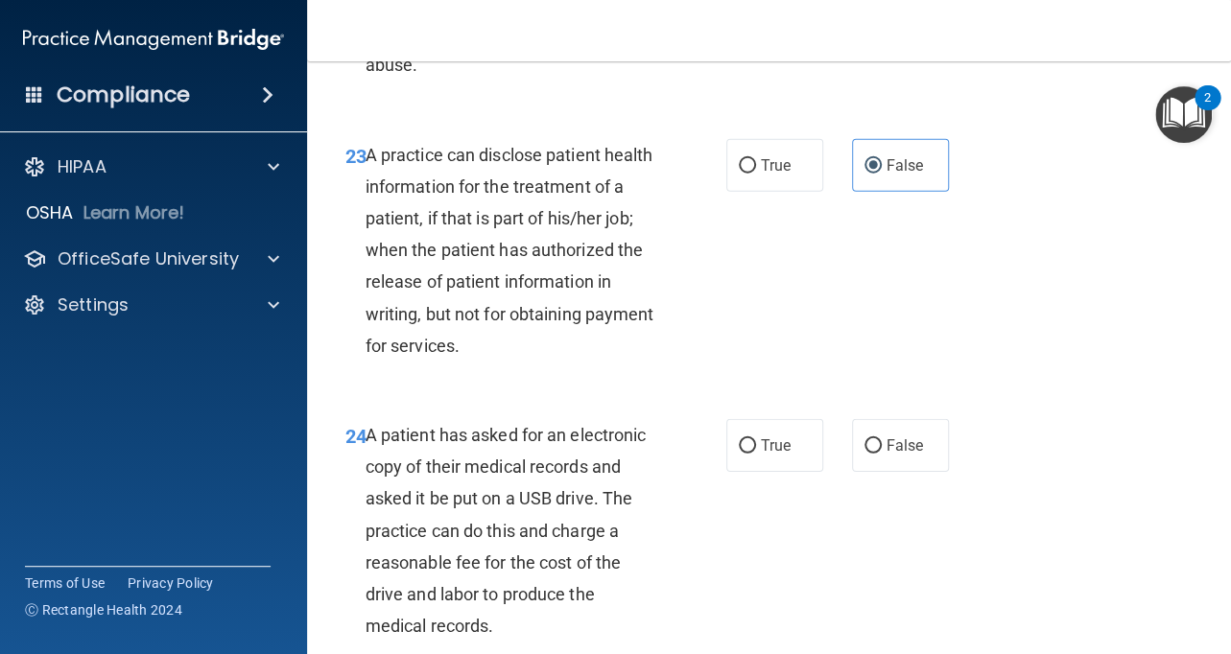
scroll to position [4216, 0]
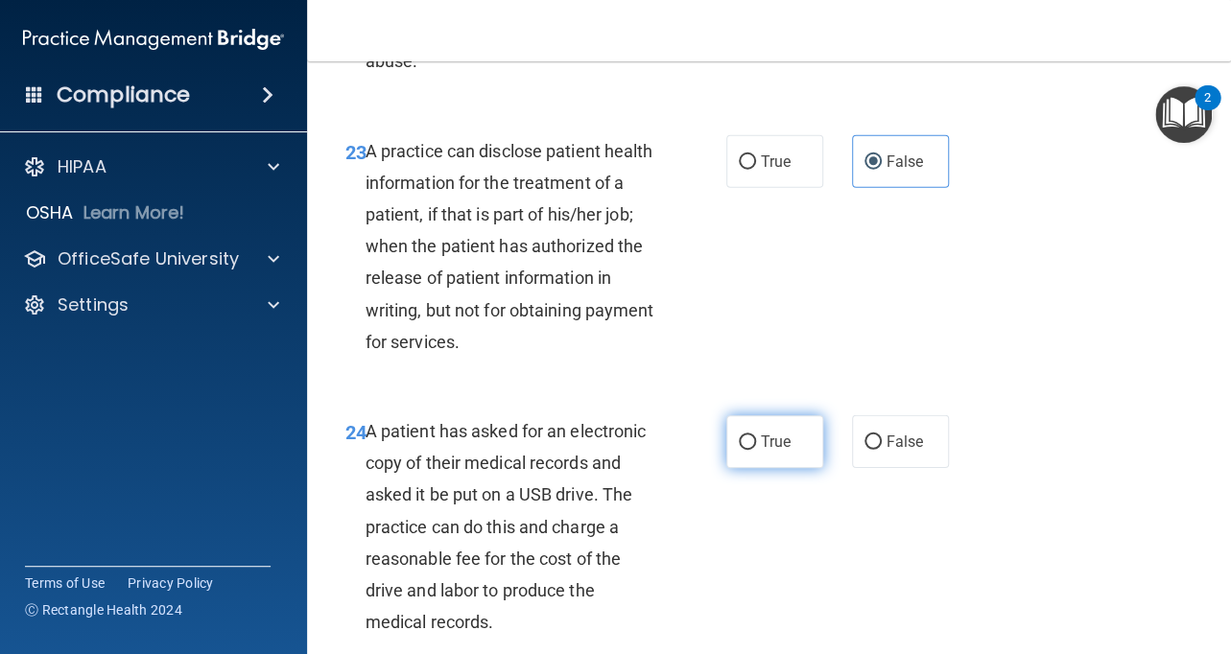
click at [786, 451] on span "True" at bounding box center [776, 442] width 30 height 18
click at [756, 450] on input "True" at bounding box center [747, 443] width 17 height 14
radio input "true"
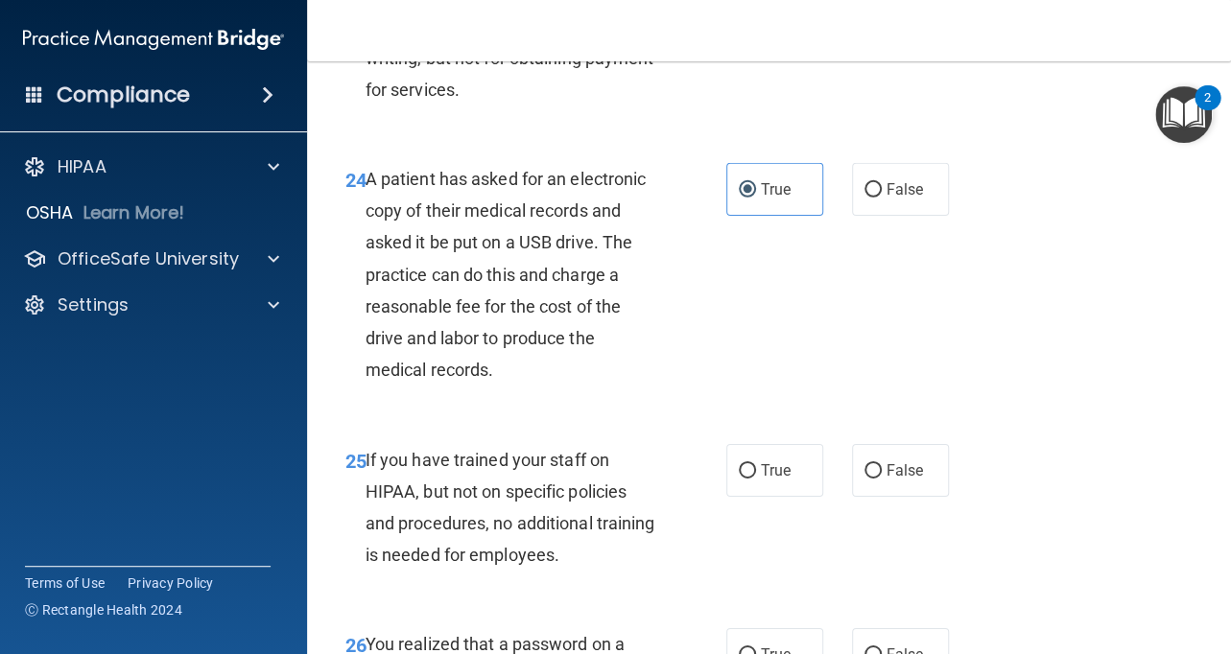
scroll to position [4501, 0]
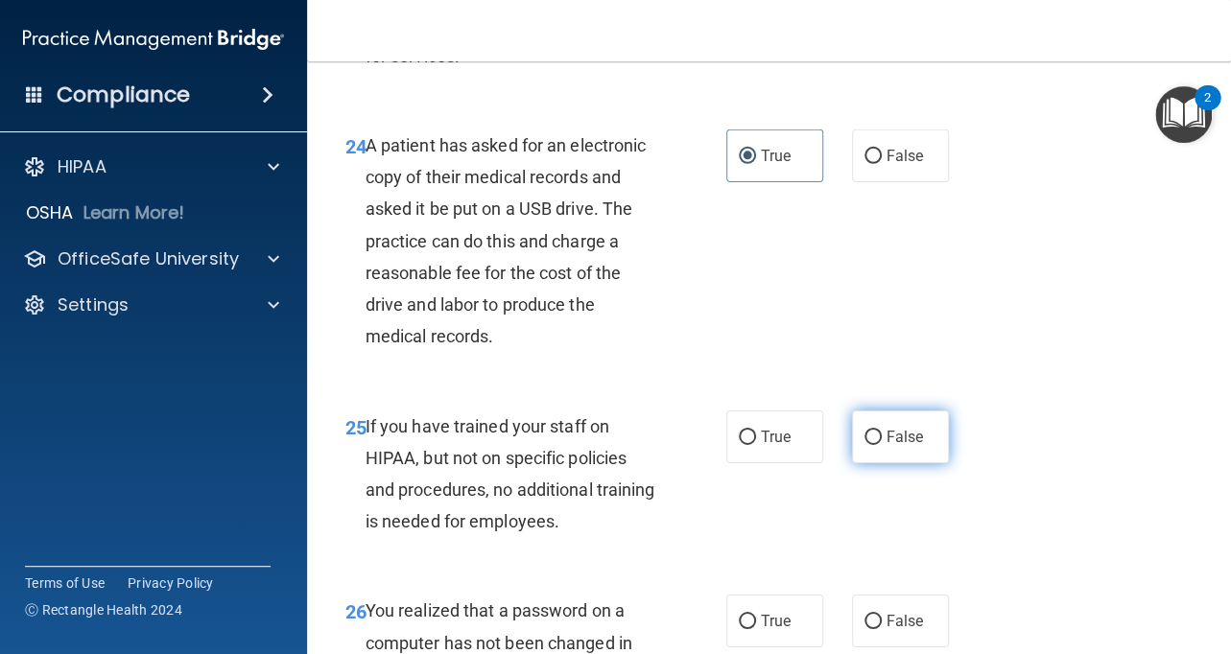
click at [917, 446] on span "False" at bounding box center [904, 437] width 37 height 18
click at [882, 445] on input "False" at bounding box center [872, 438] width 17 height 14
radio input "true"
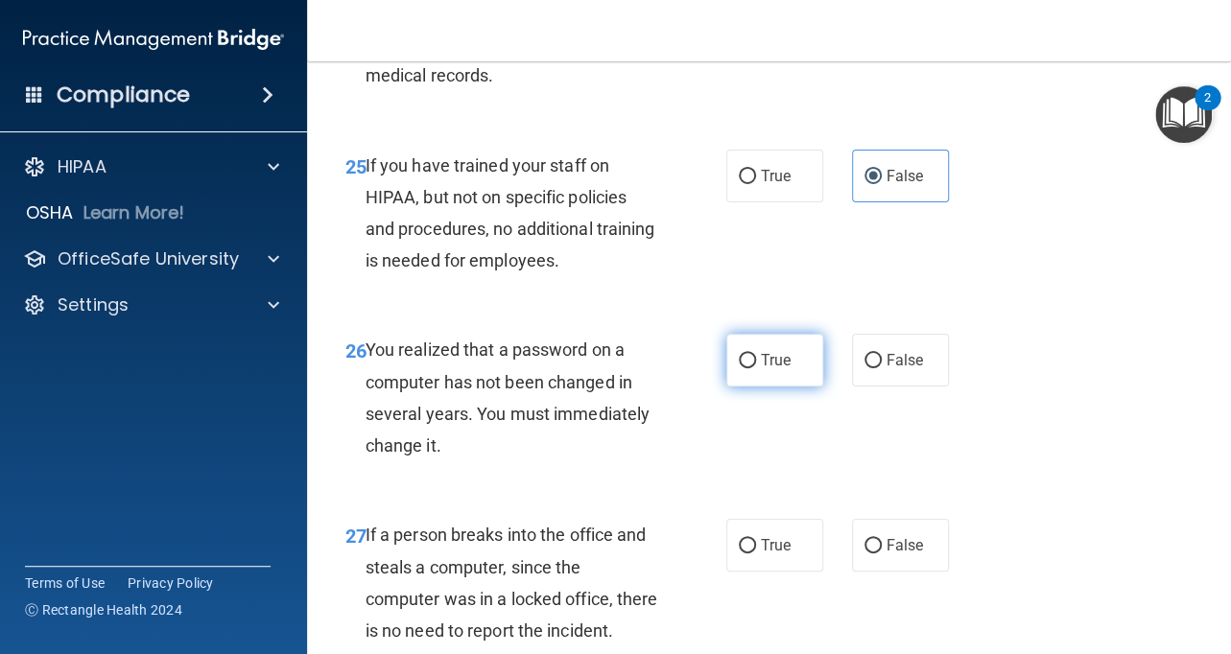
scroll to position [4768, 0]
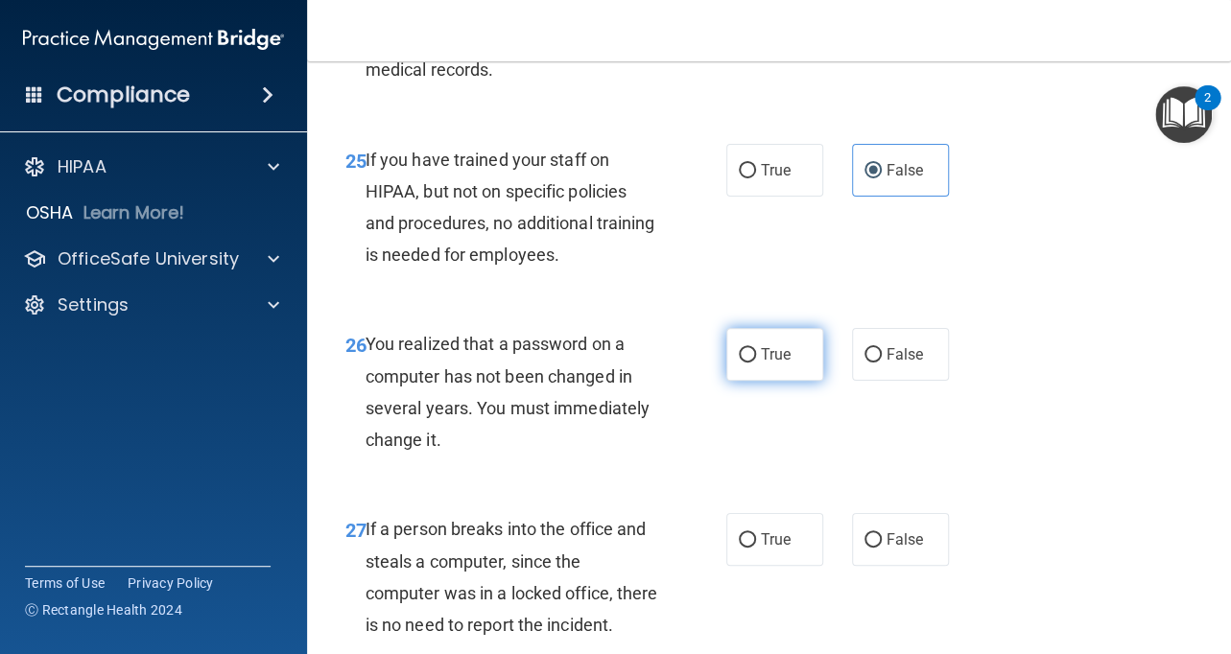
click at [749, 374] on label "True" at bounding box center [774, 354] width 97 height 53
click at [749, 363] on input "True" at bounding box center [747, 355] width 17 height 14
radio input "true"
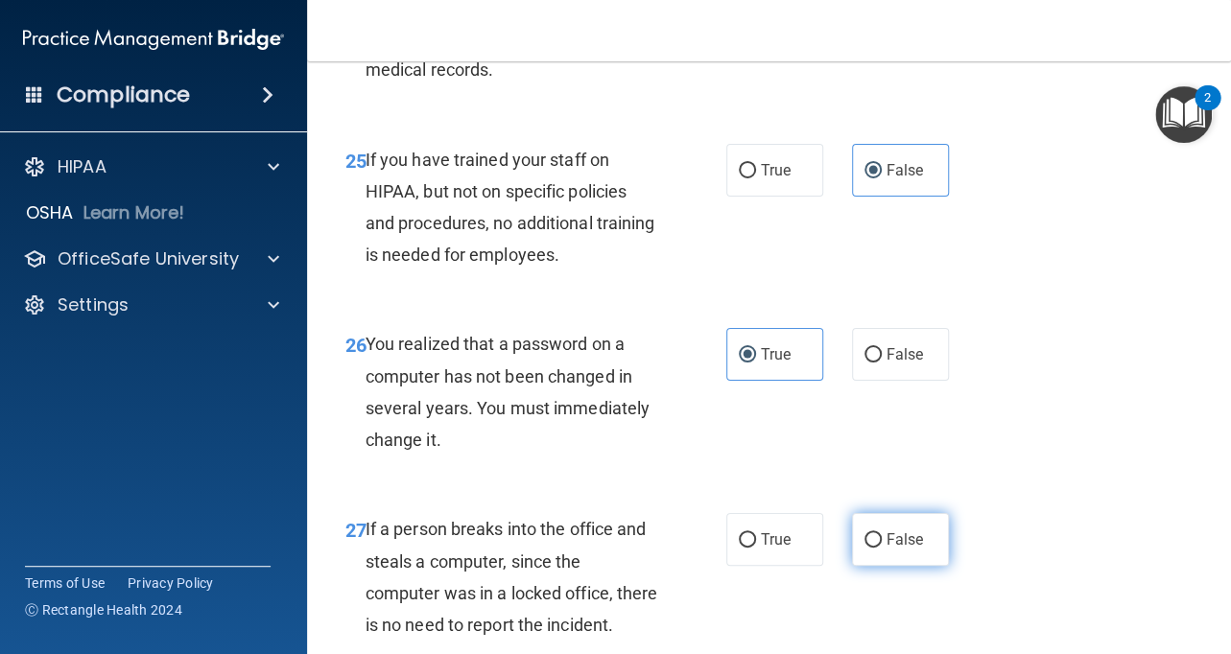
click at [912, 559] on label "False" at bounding box center [900, 539] width 97 height 53
click at [882, 548] on input "False" at bounding box center [872, 540] width 17 height 14
radio input "true"
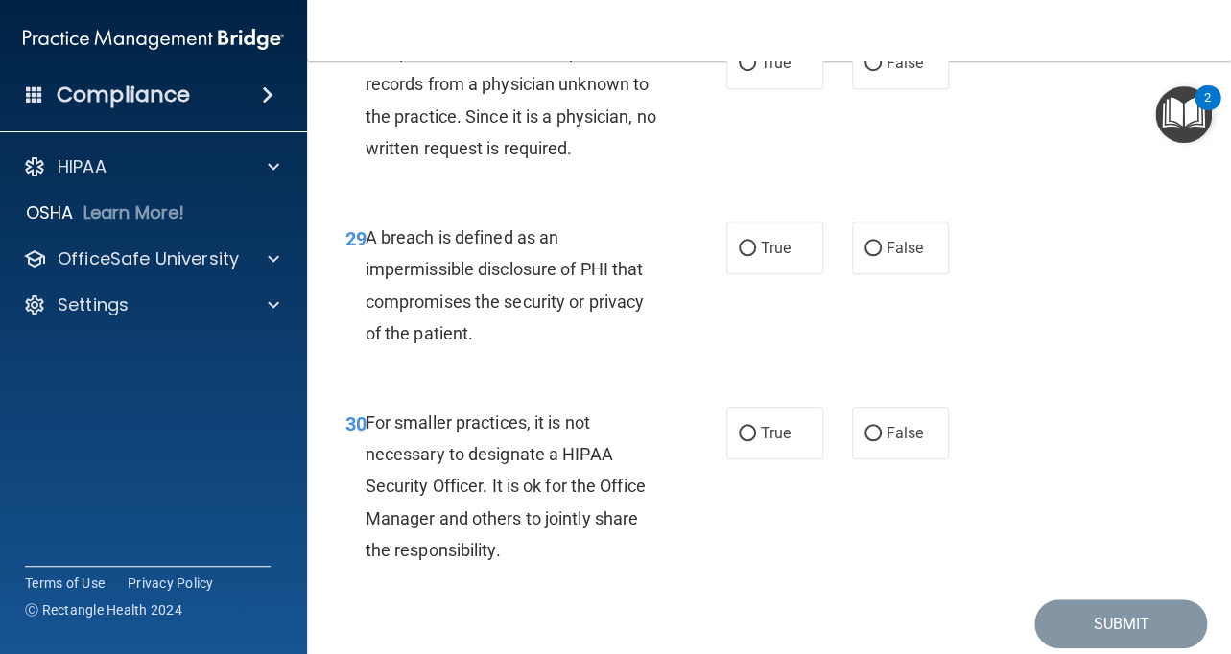
scroll to position [5429, 0]
click at [874, 90] on label "False" at bounding box center [900, 63] width 97 height 53
click at [874, 72] on input "False" at bounding box center [872, 65] width 17 height 14
radio input "true"
click at [778, 258] on span "True" at bounding box center [776, 249] width 30 height 18
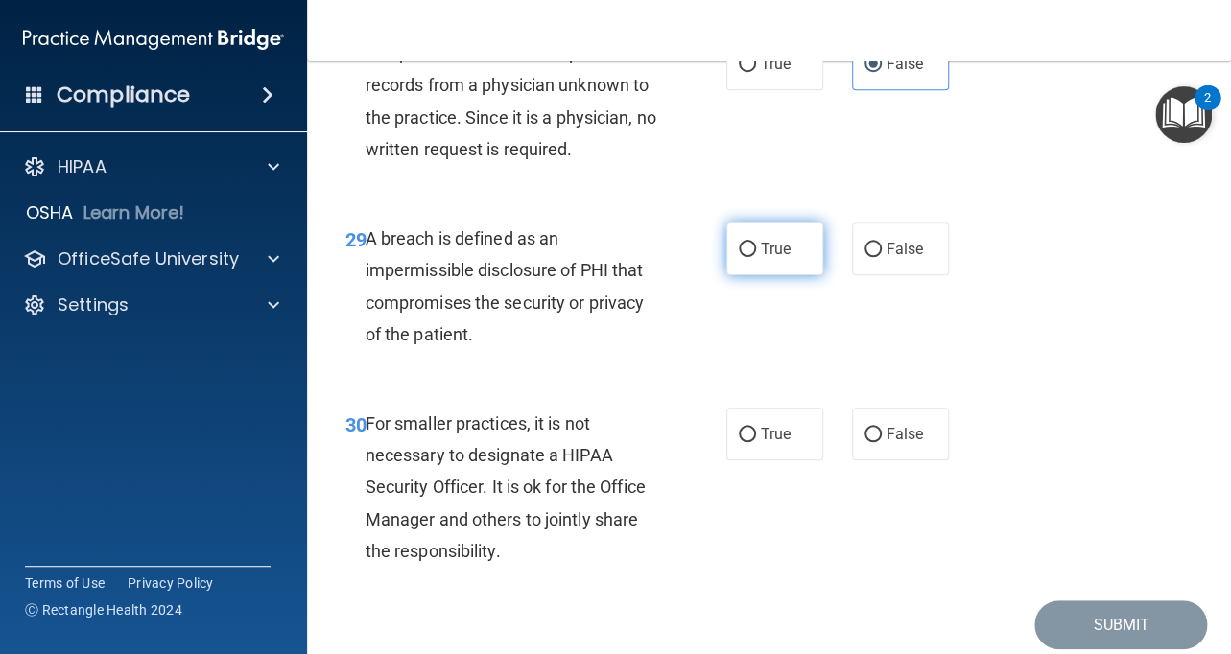
click at [756, 257] on input "True" at bounding box center [747, 250] width 17 height 14
radio input "true"
click at [892, 469] on div "30 For smaller practices, it is not necessary to designate a HIPAA Security Off…" at bounding box center [769, 492] width 876 height 217
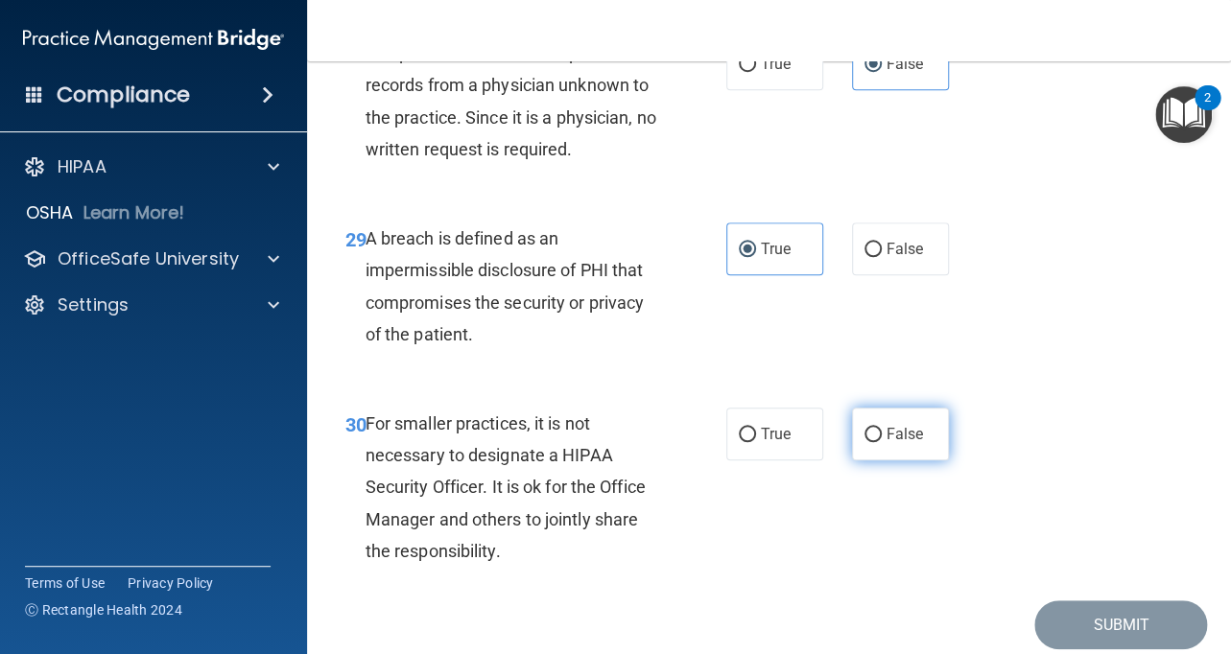
click at [893, 443] on span "False" at bounding box center [904, 434] width 37 height 18
click at [882, 442] on input "False" at bounding box center [872, 435] width 17 height 14
radio input "true"
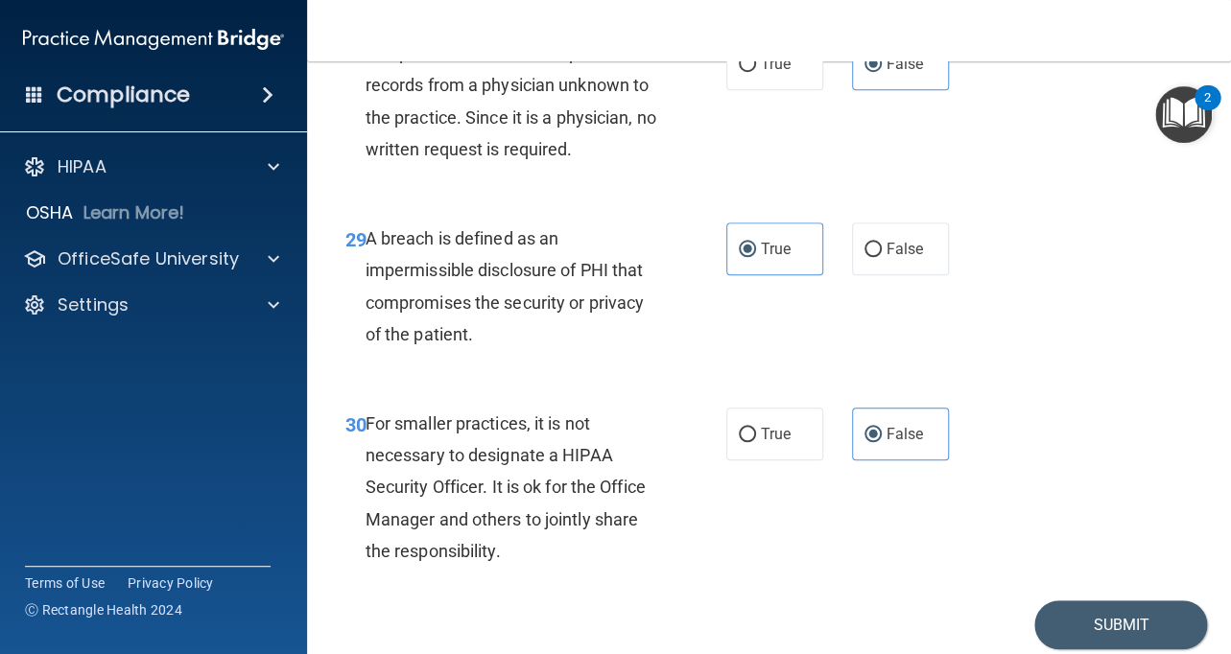
scroll to position [5566, 0]
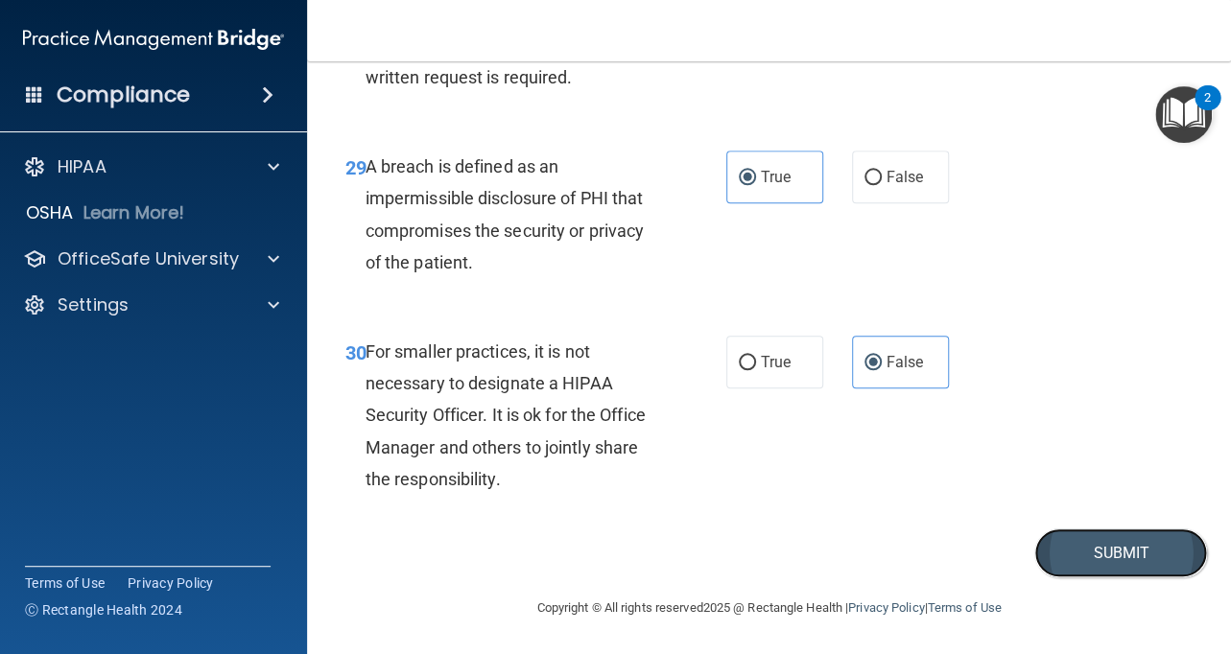
click at [1098, 567] on button "Submit" at bounding box center [1120, 553] width 173 height 49
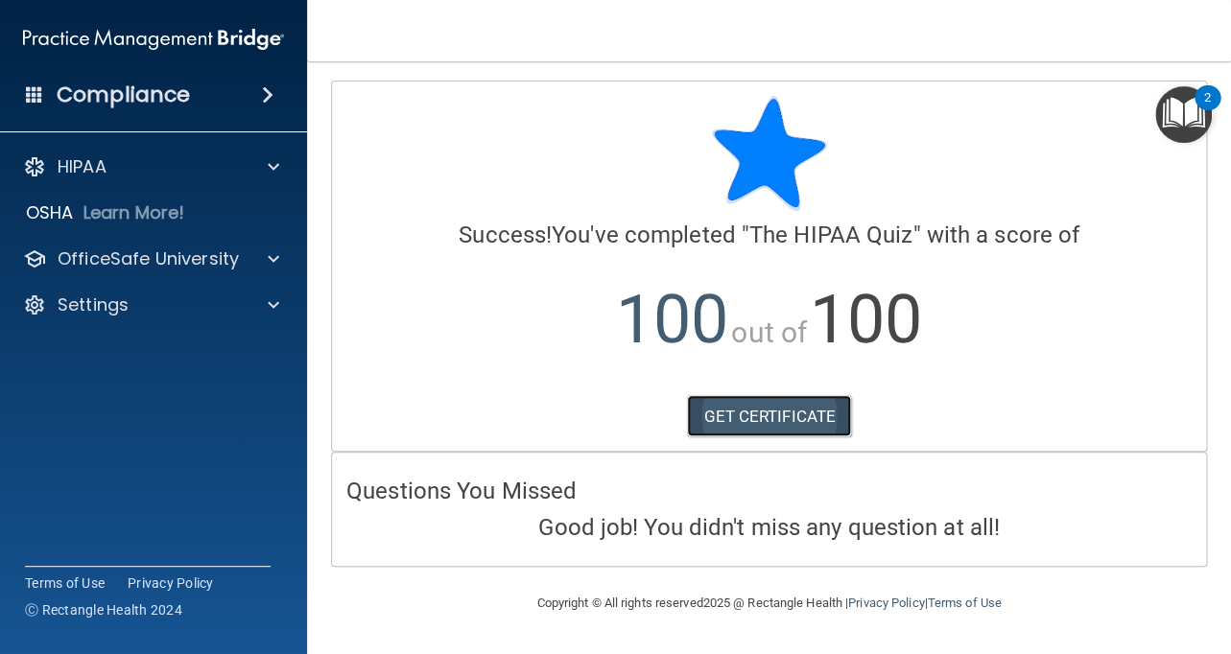
click at [816, 412] on link "GET CERTIFICATE" at bounding box center [769, 416] width 164 height 42
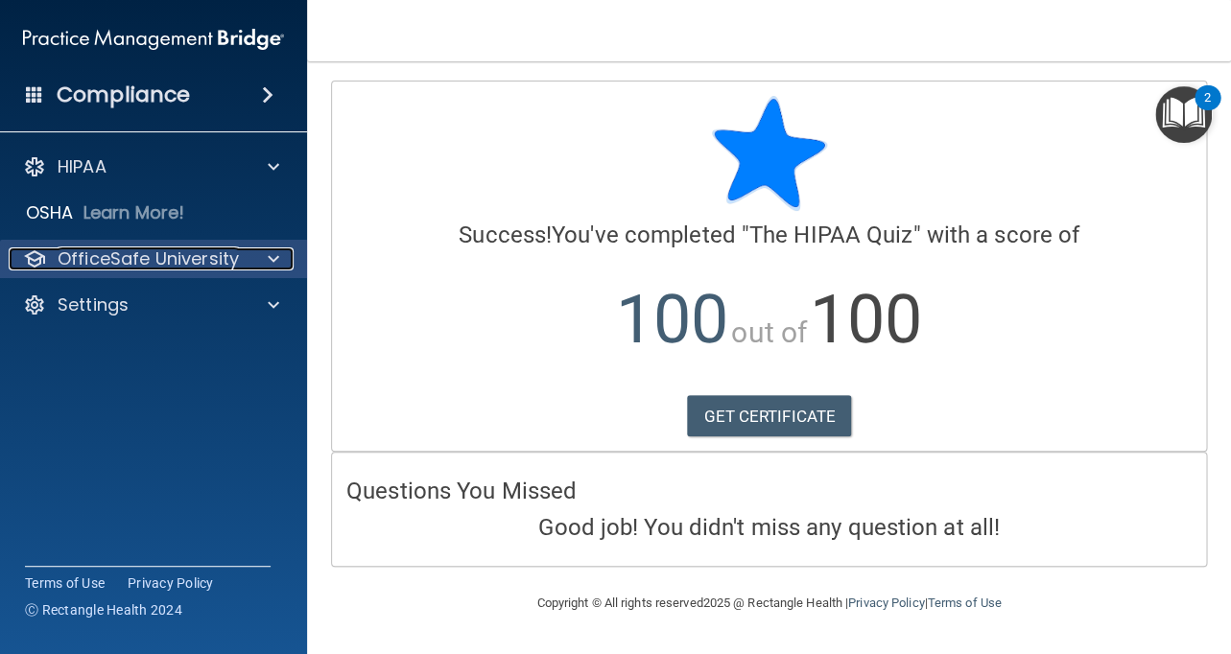
click at [249, 263] on div at bounding box center [271, 259] width 48 height 23
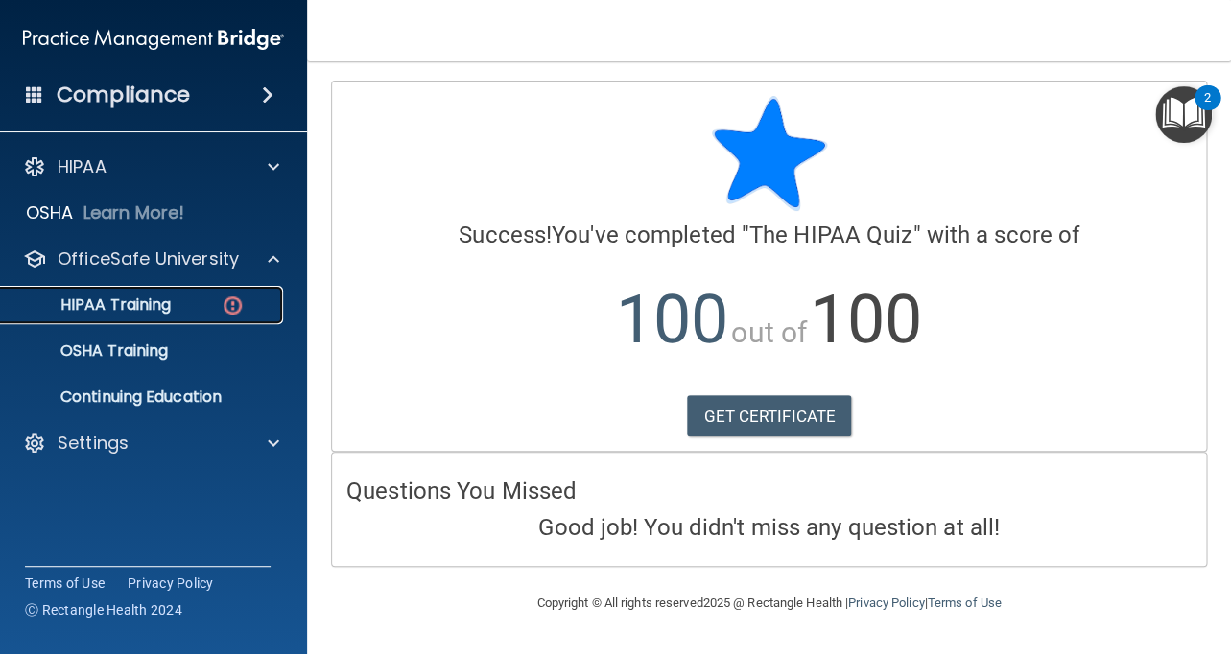
click at [171, 315] on p "HIPAA Training" at bounding box center [91, 304] width 158 height 19
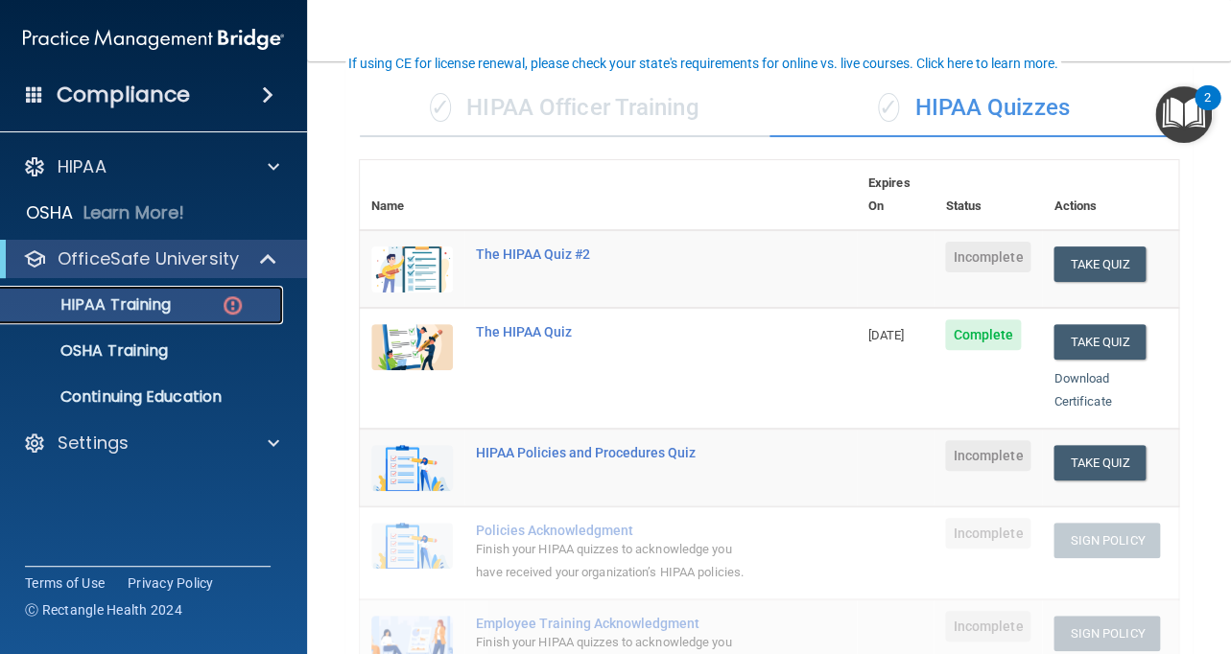
scroll to position [131, 0]
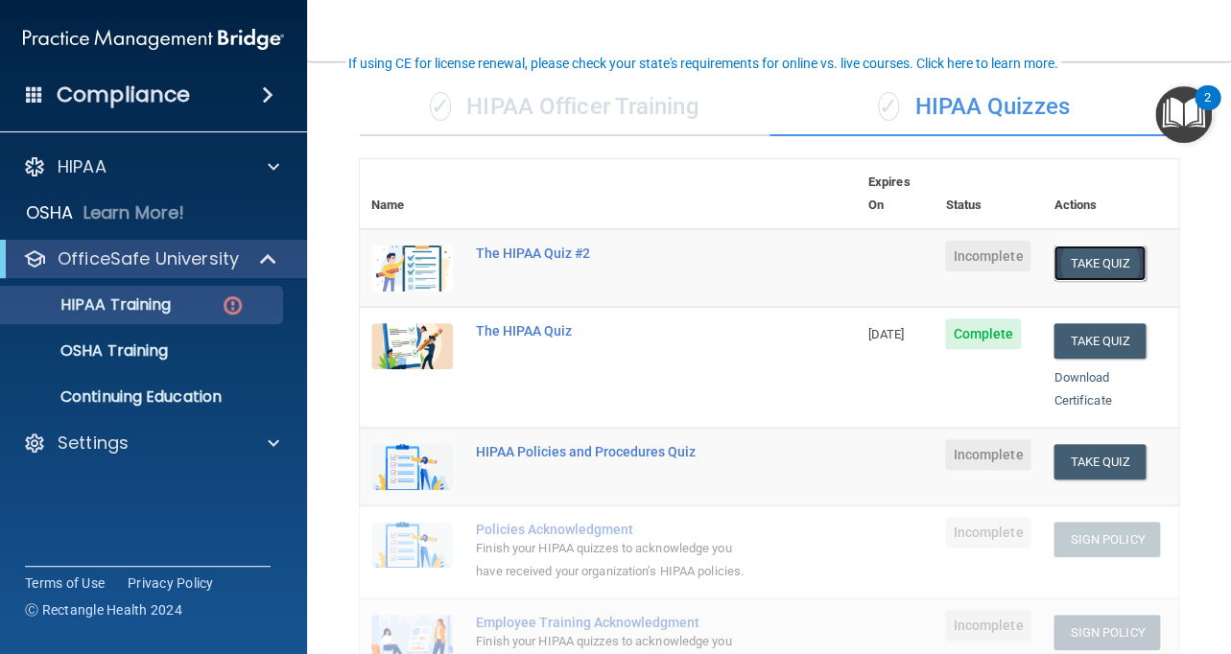
click at [1078, 246] on button "Take Quiz" at bounding box center [1099, 263] width 92 height 35
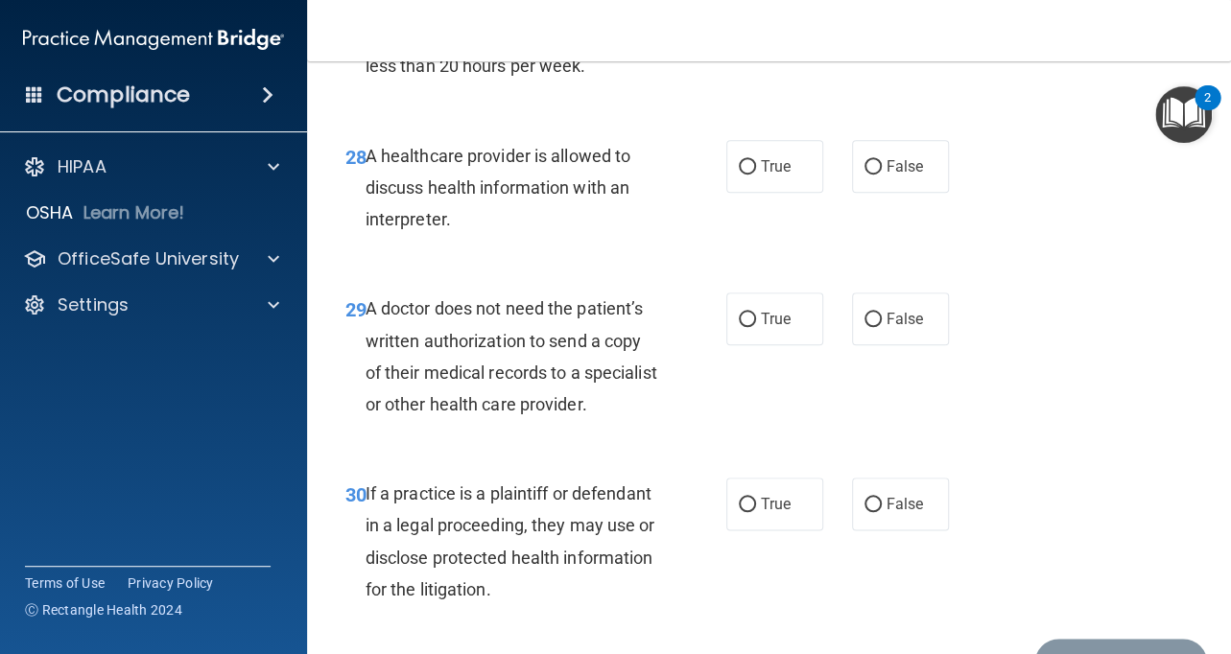
scroll to position [5566, 0]
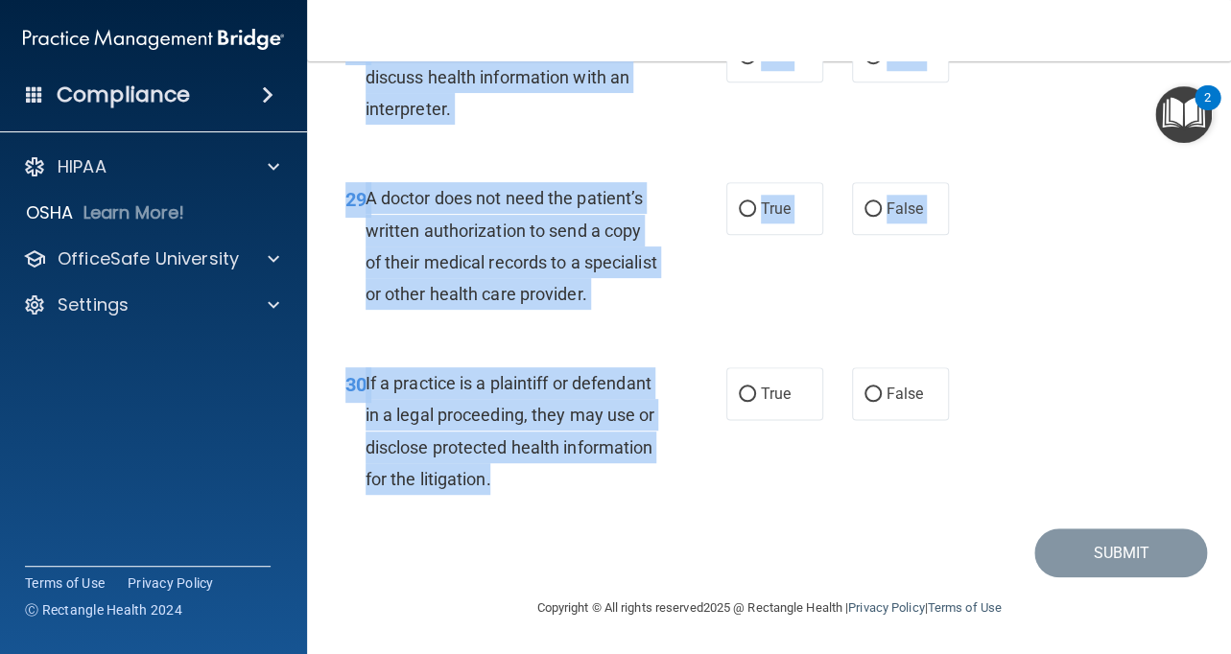
drag, startPoint x: 363, startPoint y: 166, endPoint x: 597, endPoint y: 490, distance: 399.9
copy div "A business associate agreement is required with organizations or persons where …"
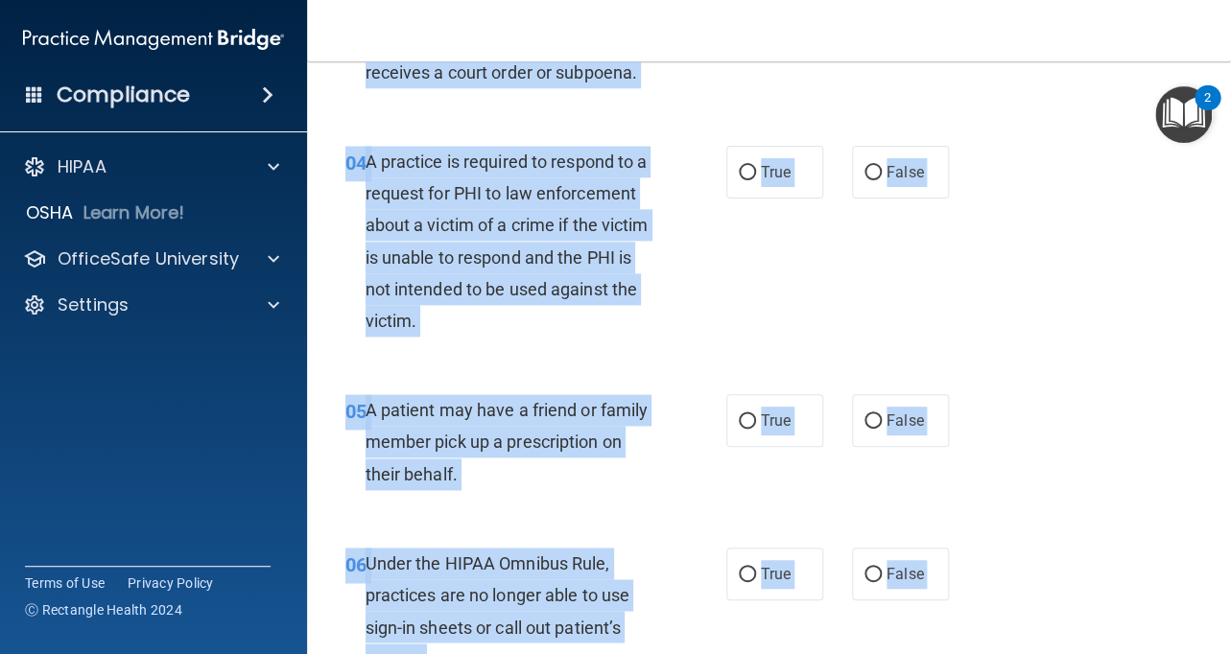
scroll to position [0, 0]
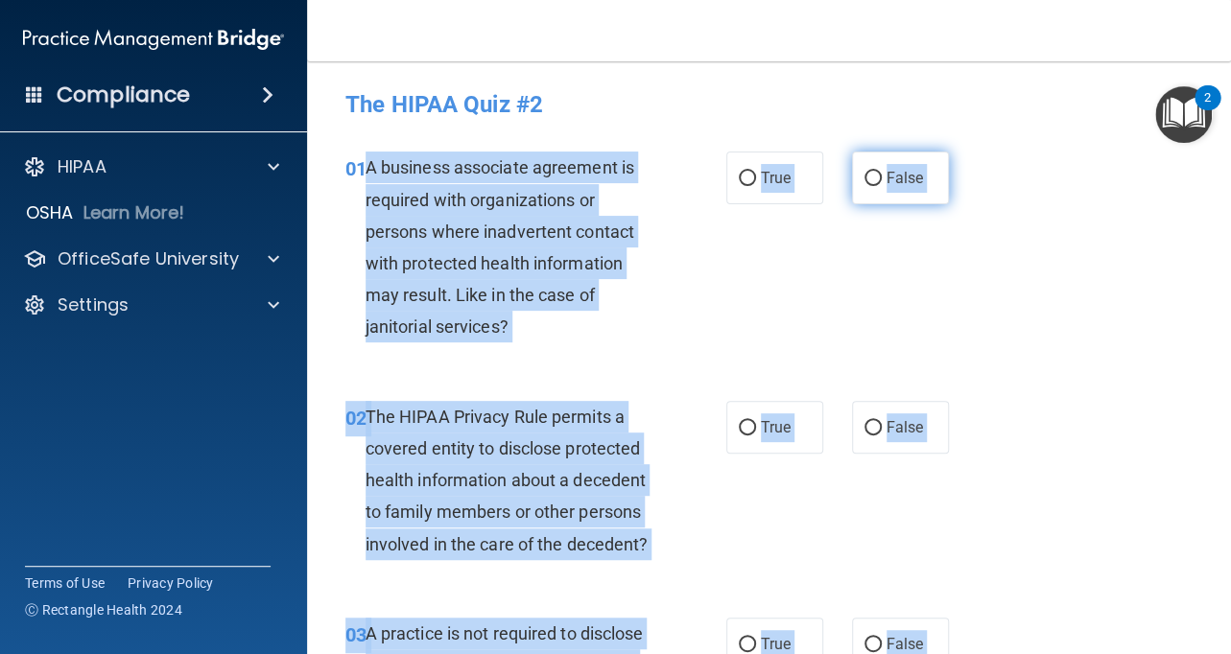
click at [870, 189] on label "False" at bounding box center [900, 178] width 97 height 53
click at [870, 186] on input "False" at bounding box center [872, 179] width 17 height 14
radio input "true"
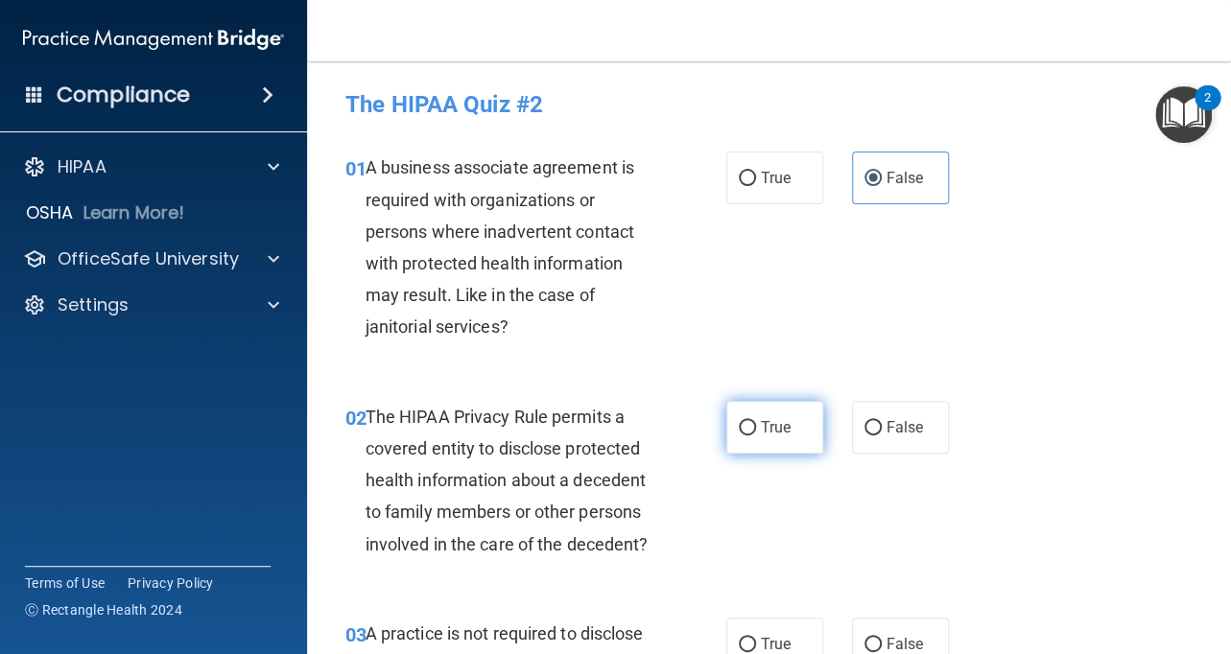
click at [791, 428] on span "True" at bounding box center [776, 427] width 30 height 18
click at [756, 428] on input "True" at bounding box center [747, 428] width 17 height 14
radio input "true"
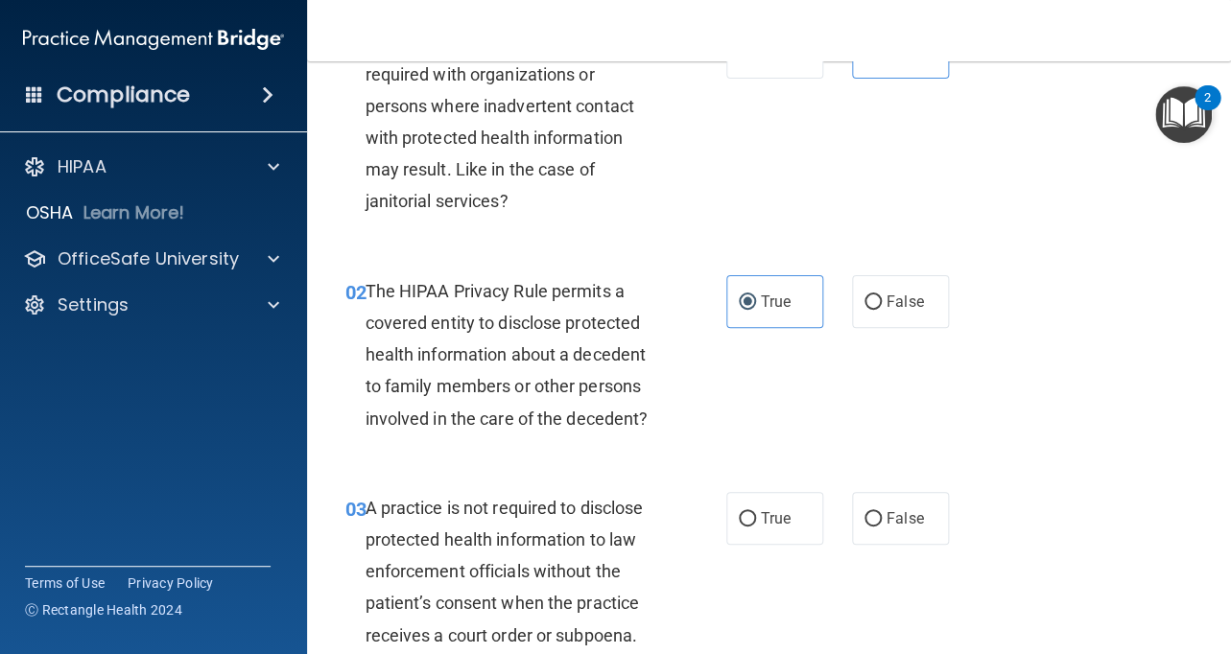
scroll to position [165, 0]
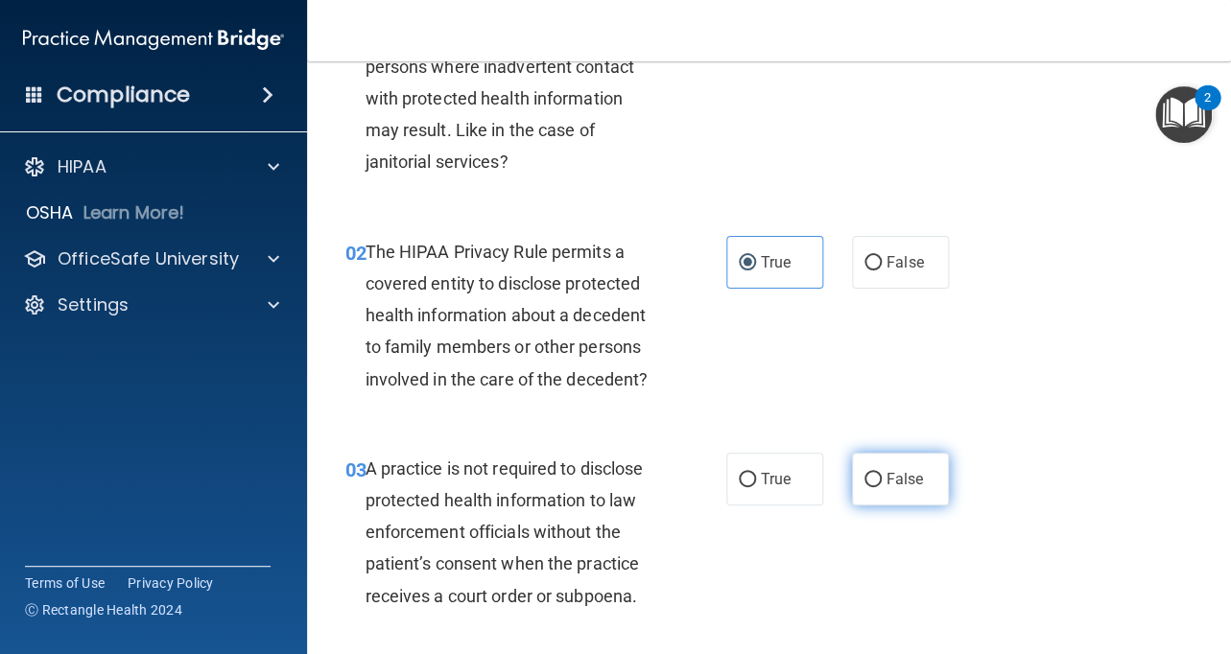
click at [898, 482] on span "False" at bounding box center [904, 479] width 37 height 18
click at [882, 482] on input "False" at bounding box center [872, 480] width 17 height 14
radio input "true"
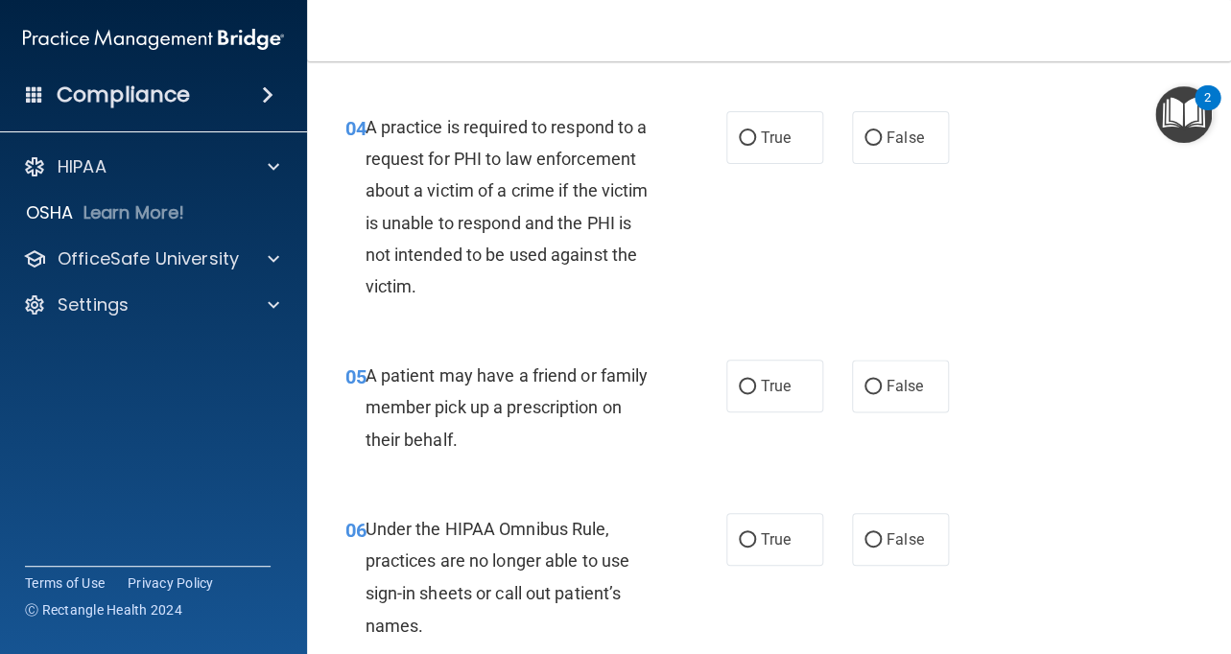
scroll to position [724, 0]
click at [808, 127] on label "True" at bounding box center [774, 136] width 97 height 53
click at [756, 130] on input "True" at bounding box center [747, 137] width 17 height 14
radio input "true"
click at [760, 366] on label "True" at bounding box center [774, 385] width 97 height 53
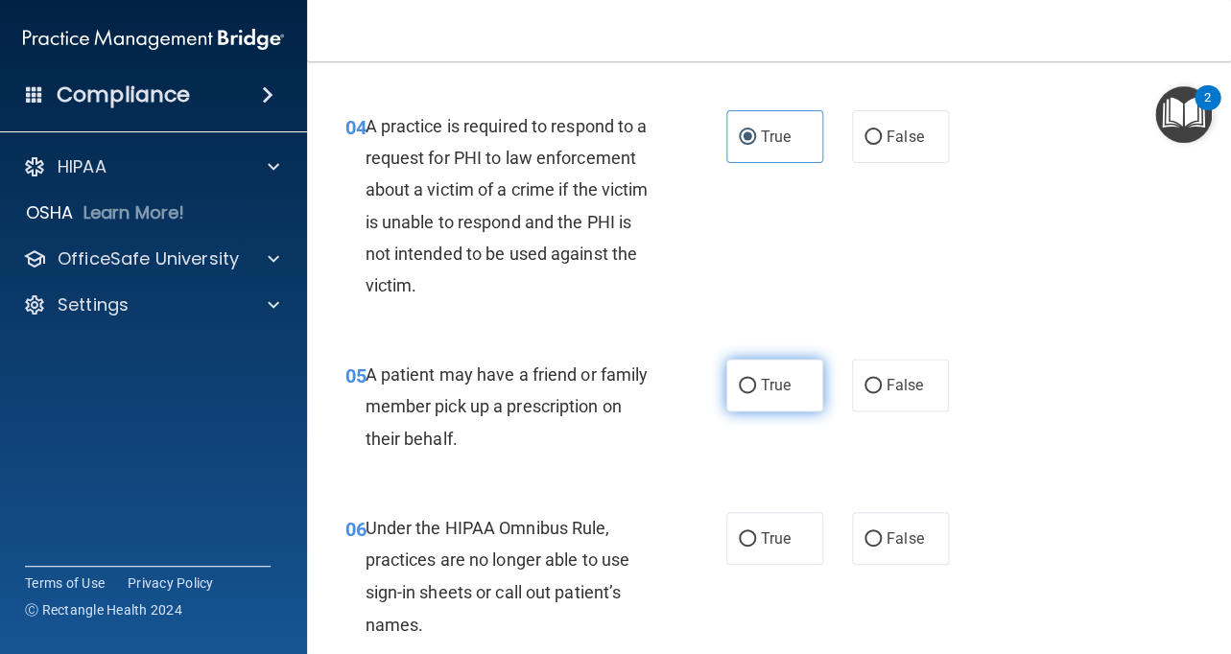
click at [756, 379] on input "True" at bounding box center [747, 386] width 17 height 14
radio input "true"
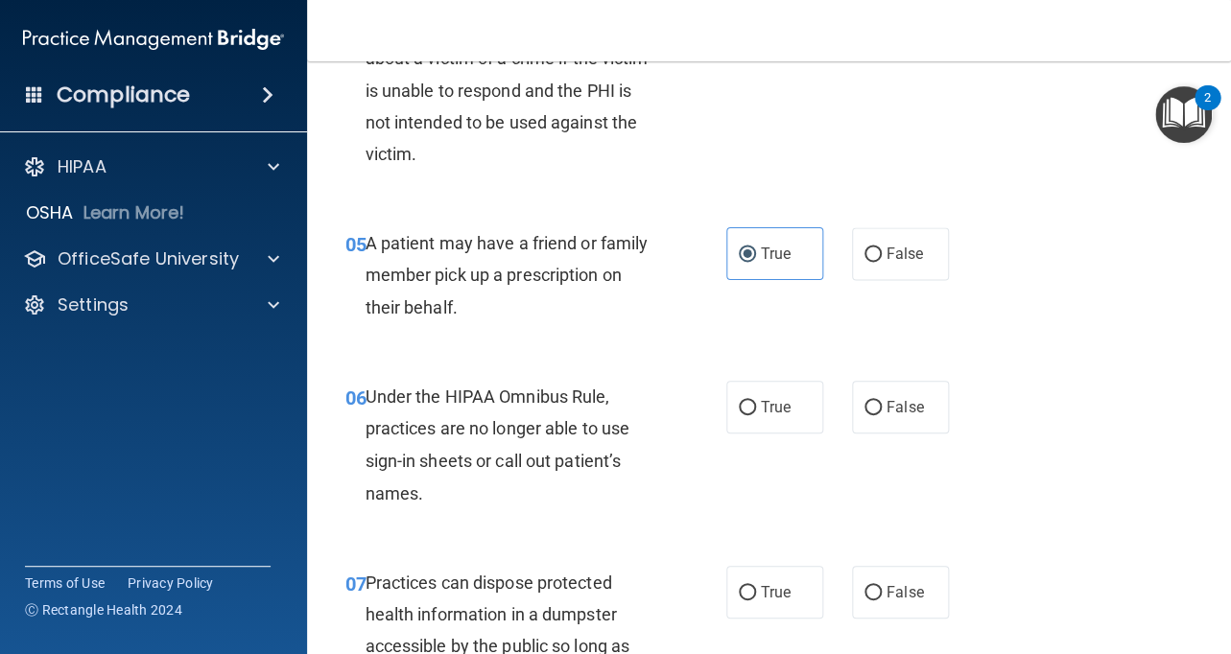
scroll to position [903, 0]
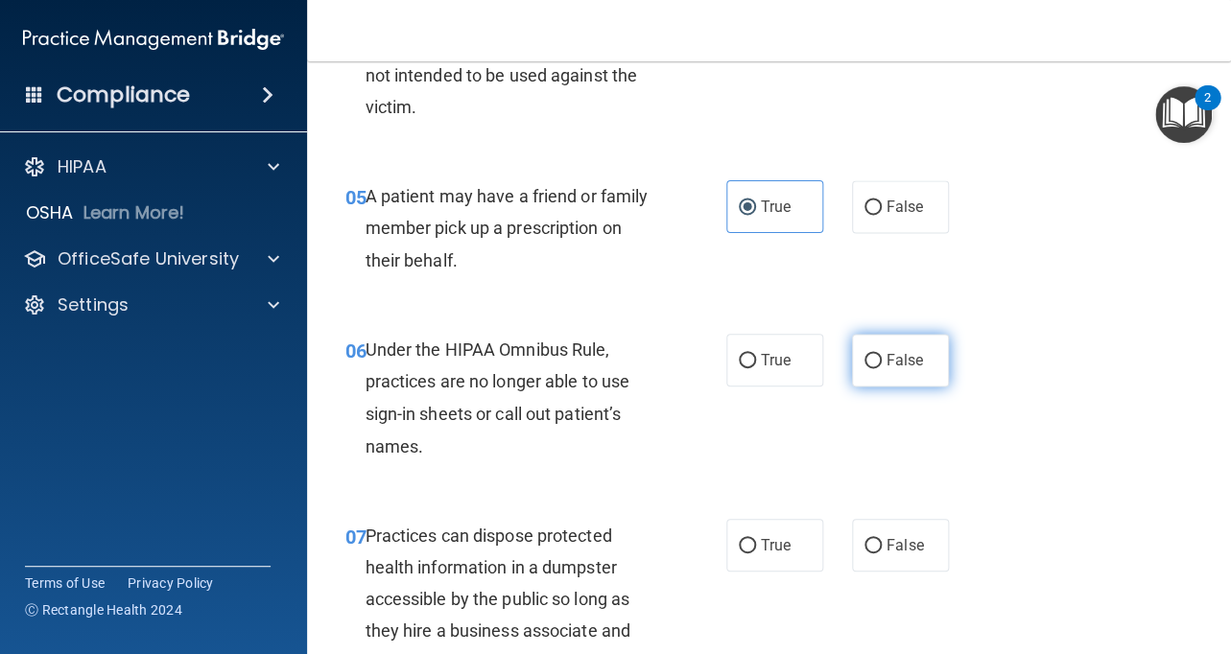
click at [922, 366] on span "False" at bounding box center [904, 360] width 37 height 18
click at [882, 366] on input "False" at bounding box center [872, 361] width 17 height 14
radio input "true"
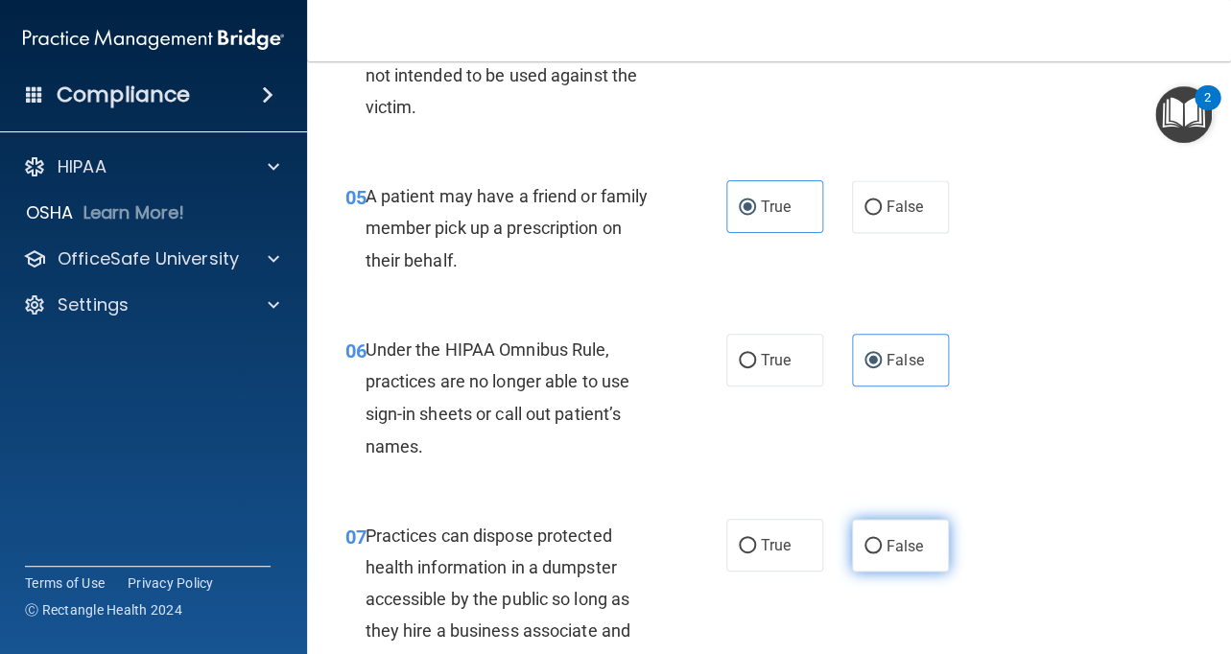
click at [907, 533] on label "False" at bounding box center [900, 545] width 97 height 53
click at [882, 539] on input "False" at bounding box center [872, 546] width 17 height 14
radio input "true"
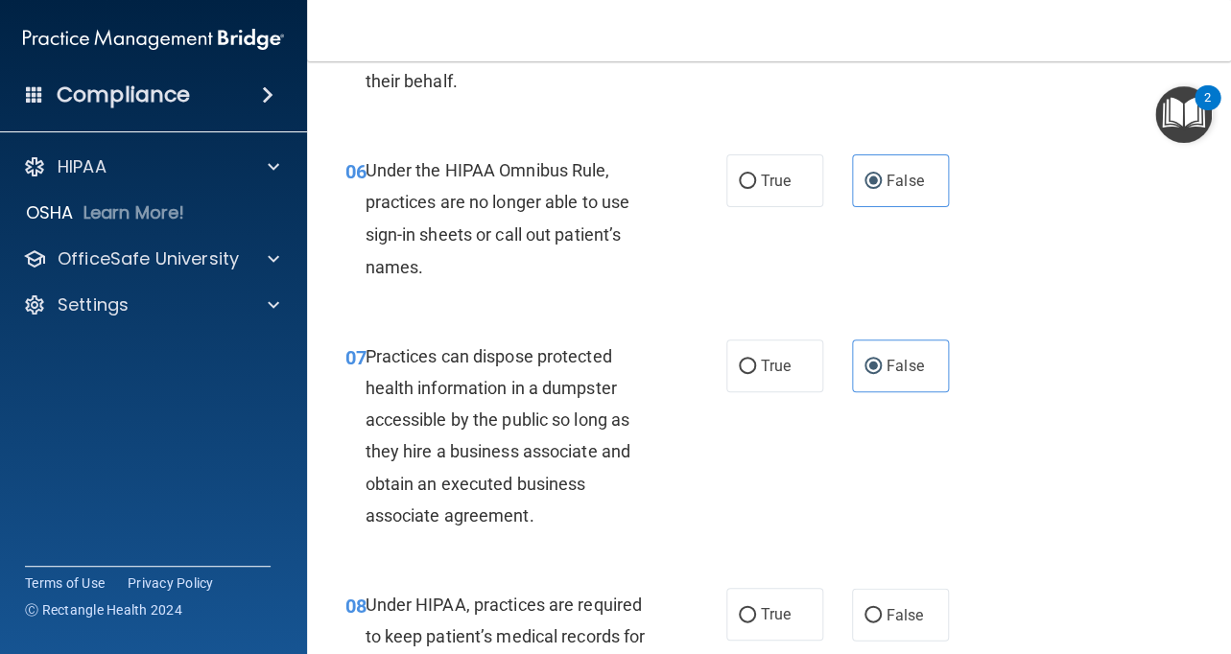
scroll to position [1100, 0]
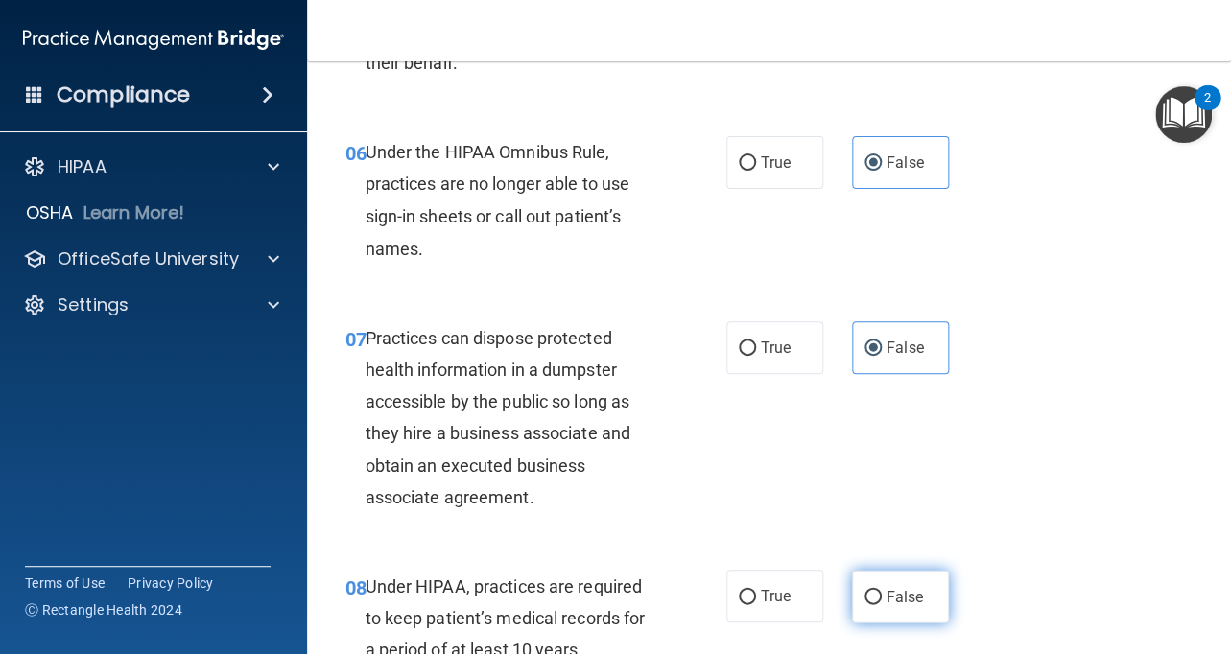
click at [901, 573] on label "False" at bounding box center [900, 596] width 97 height 53
click at [882, 590] on input "False" at bounding box center [872, 597] width 17 height 14
radio input "true"
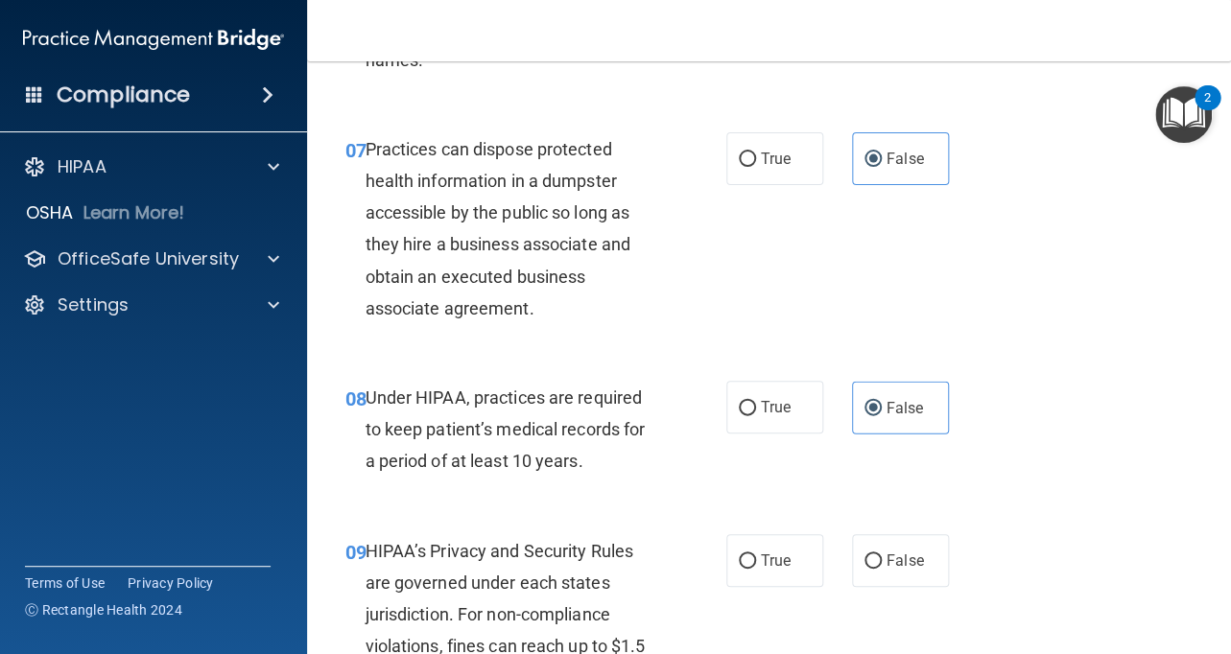
scroll to position [1308, 0]
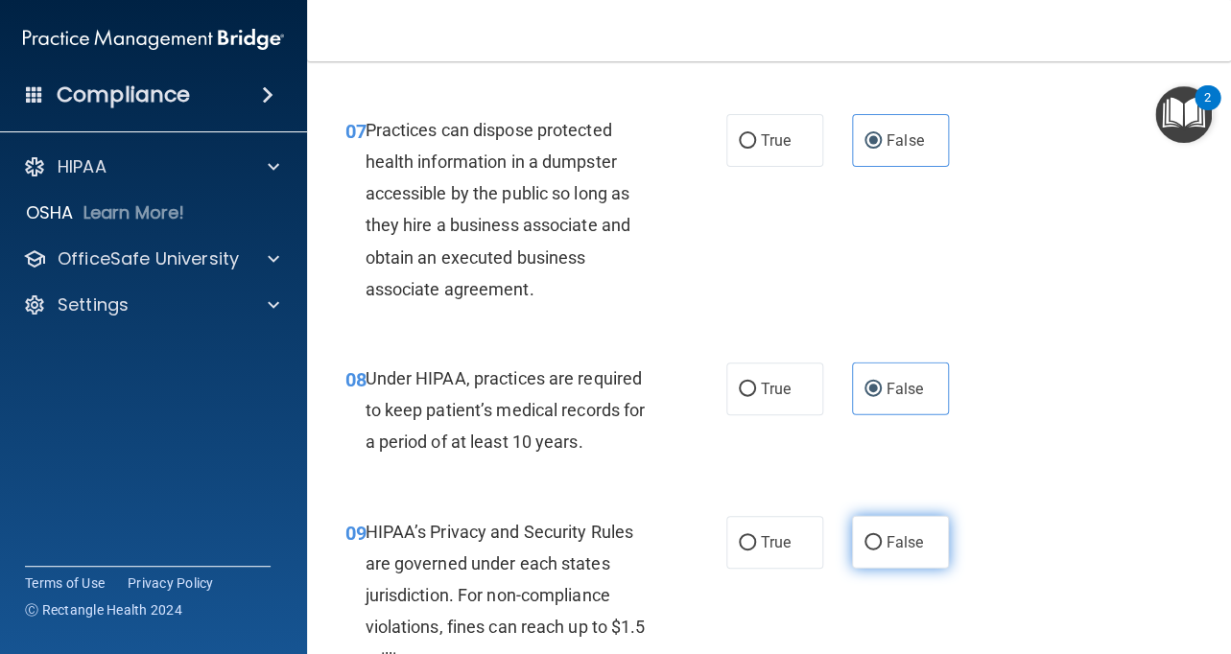
click at [915, 547] on span "False" at bounding box center [904, 542] width 37 height 18
click at [882, 547] on input "False" at bounding box center [872, 543] width 17 height 14
radio input "true"
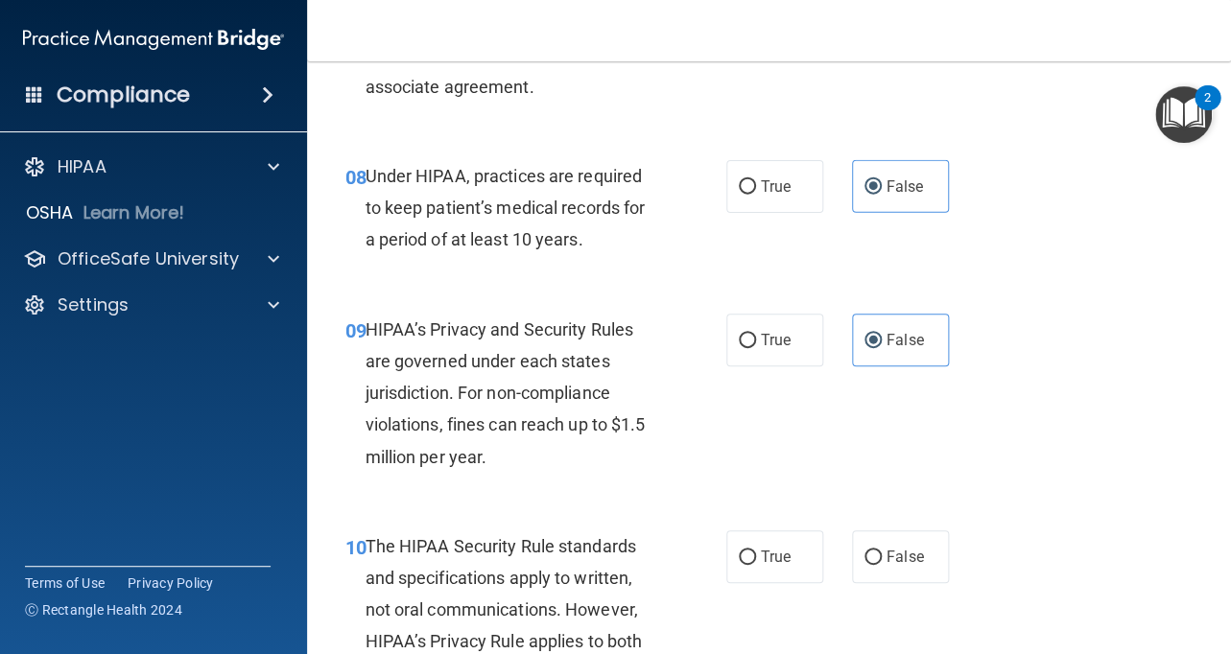
scroll to position [1557, 0]
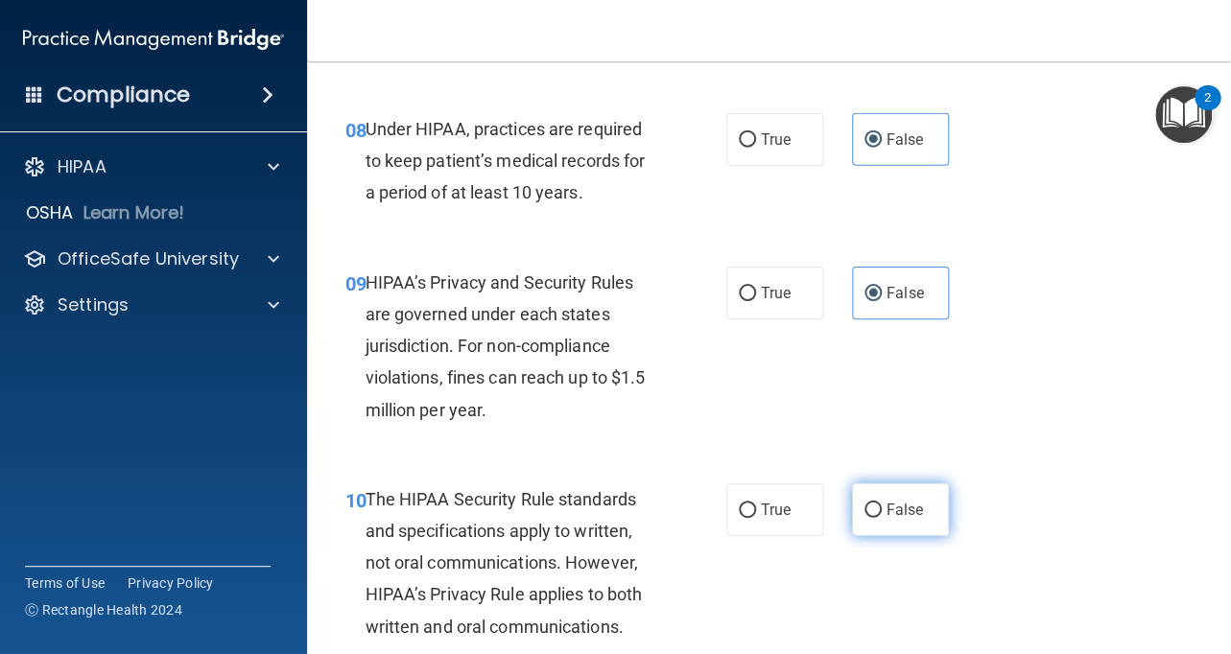
click at [907, 515] on span "False" at bounding box center [904, 510] width 37 height 18
click at [882, 515] on input "False" at bounding box center [872, 511] width 17 height 14
radio input "true"
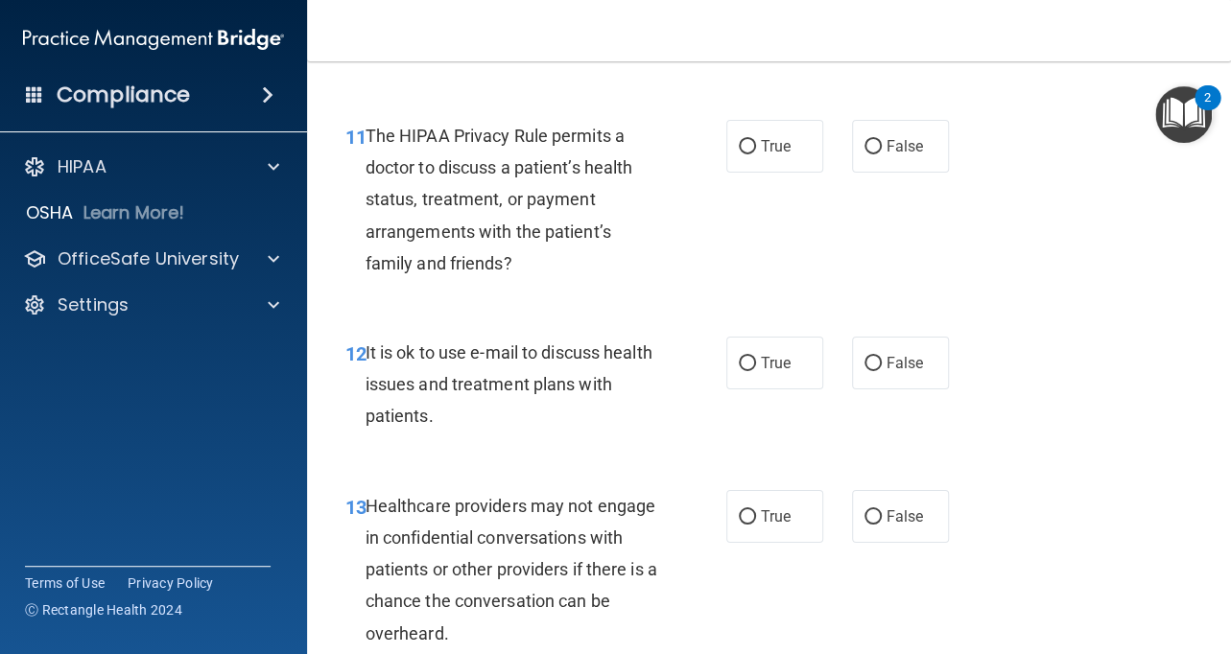
scroll to position [2138, 0]
click at [792, 164] on label "True" at bounding box center [774, 145] width 97 height 53
click at [756, 154] on input "True" at bounding box center [747, 146] width 17 height 14
radio input "true"
click at [762, 356] on span "True" at bounding box center [776, 362] width 30 height 18
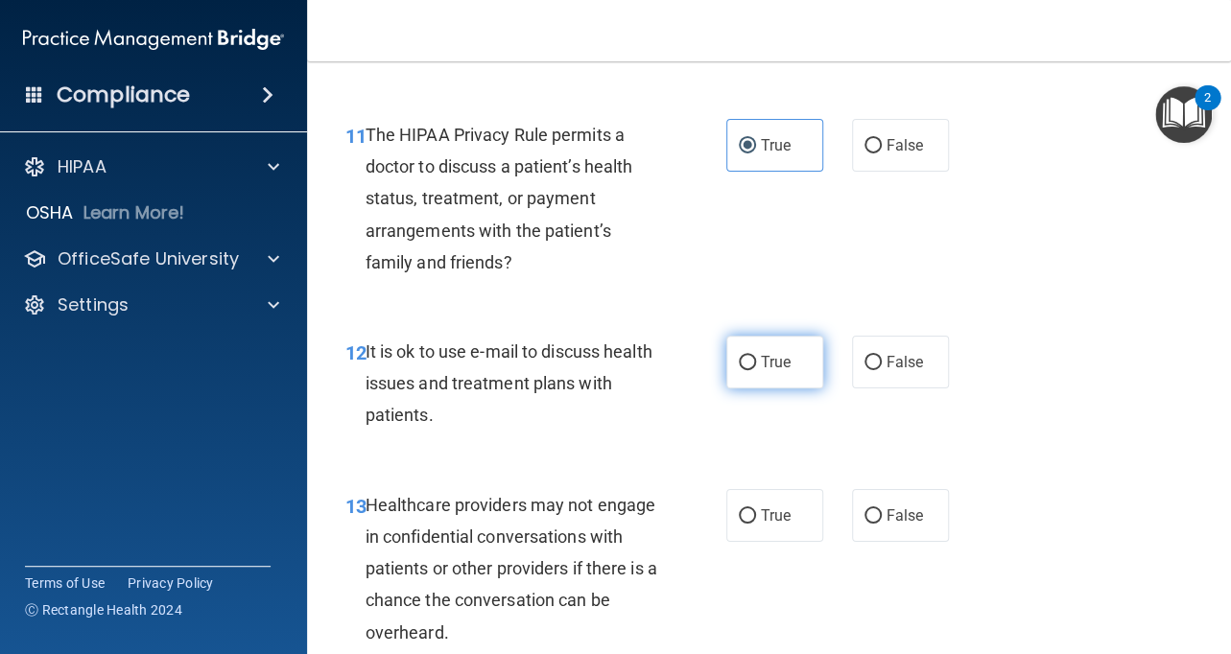
click at [756, 356] on input "True" at bounding box center [747, 363] width 17 height 14
radio input "true"
click at [902, 502] on label "False" at bounding box center [900, 515] width 97 height 53
click at [882, 509] on input "False" at bounding box center [872, 516] width 17 height 14
radio input "true"
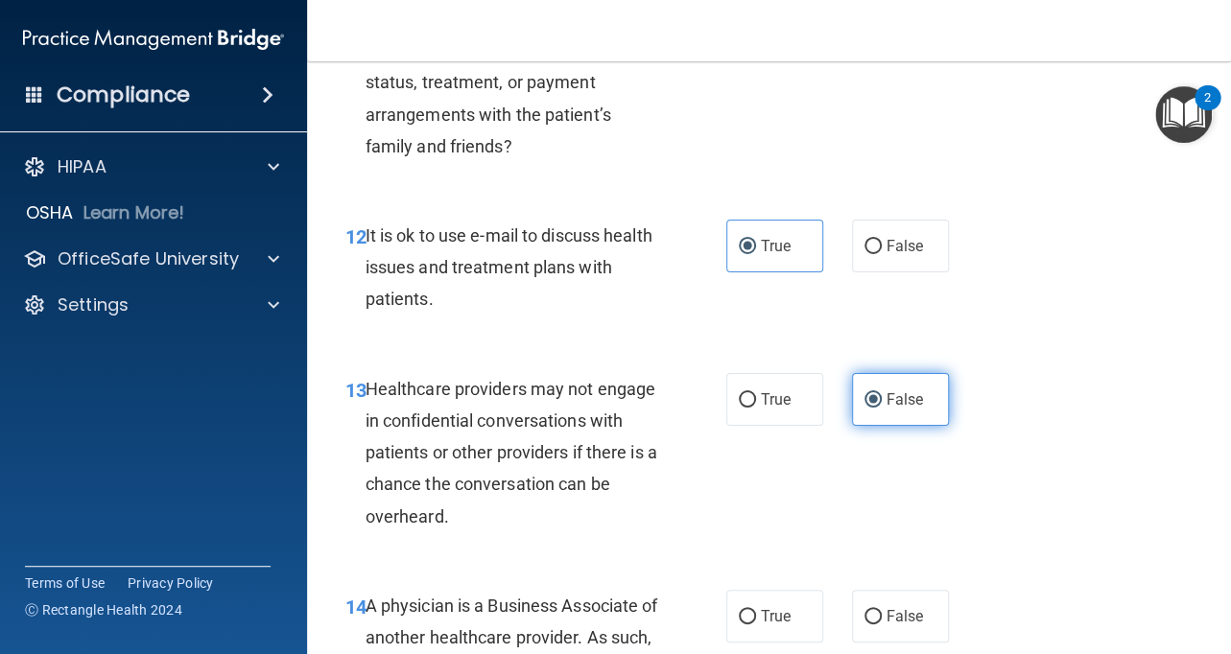
scroll to position [2314, 0]
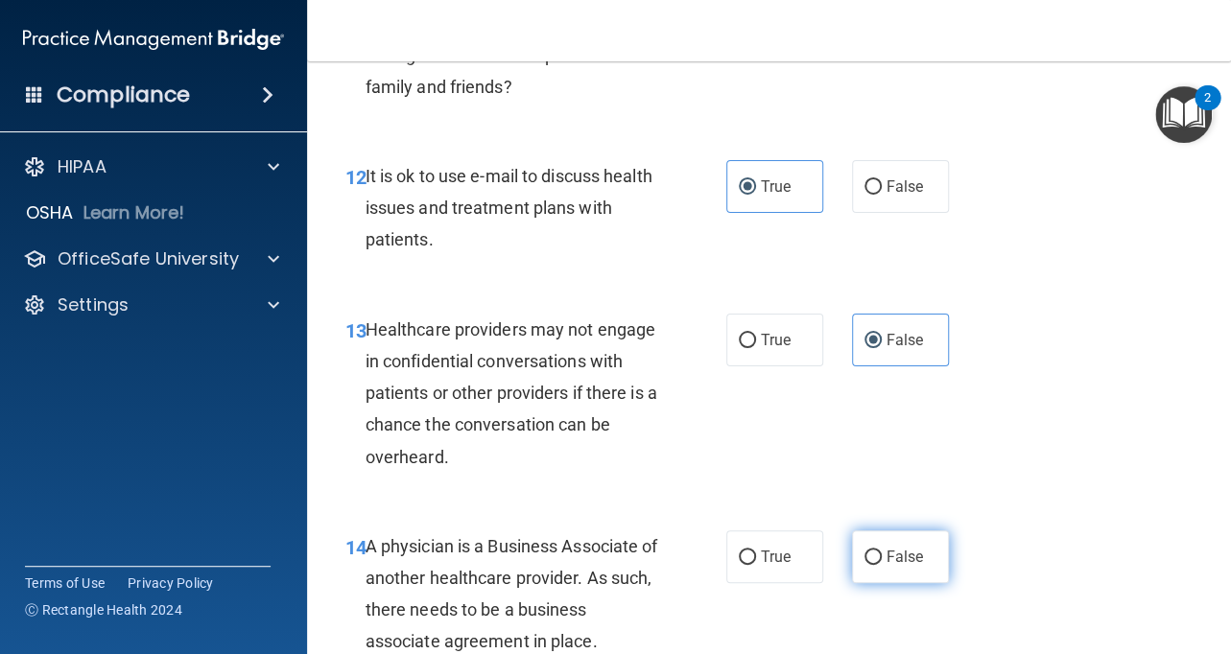
click at [904, 554] on span "False" at bounding box center [904, 557] width 37 height 18
click at [882, 554] on input "False" at bounding box center [872, 558] width 17 height 14
radio input "true"
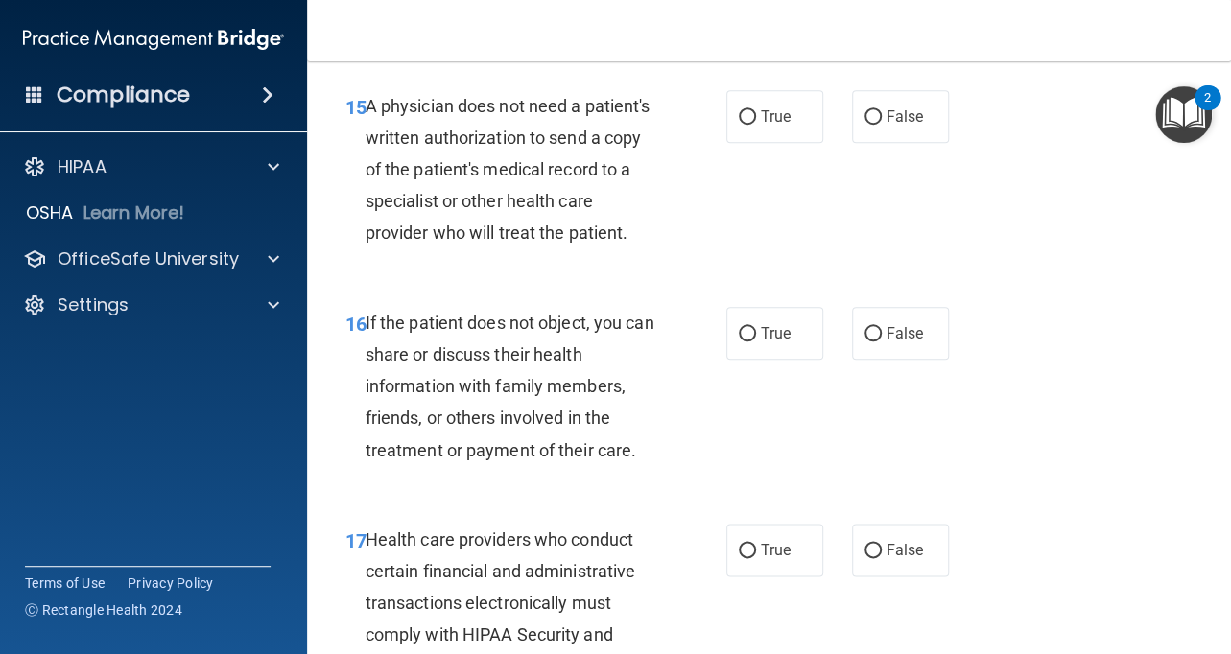
scroll to position [2941, 0]
click at [804, 95] on label "True" at bounding box center [774, 115] width 97 height 53
click at [756, 109] on input "True" at bounding box center [747, 116] width 17 height 14
radio input "true"
click at [759, 327] on label "True" at bounding box center [774, 332] width 97 height 53
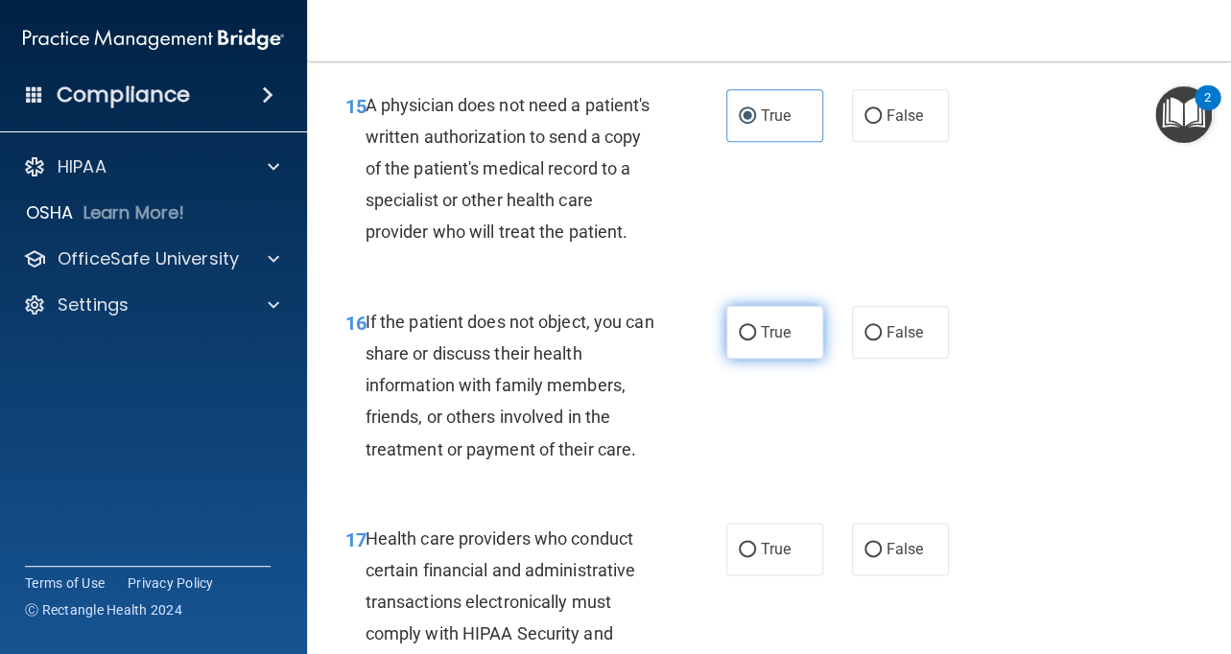
click at [756, 327] on input "True" at bounding box center [747, 333] width 17 height 14
radio input "true"
click at [755, 540] on label "True" at bounding box center [774, 549] width 97 height 53
click at [755, 543] on input "True" at bounding box center [747, 550] width 17 height 14
radio input "true"
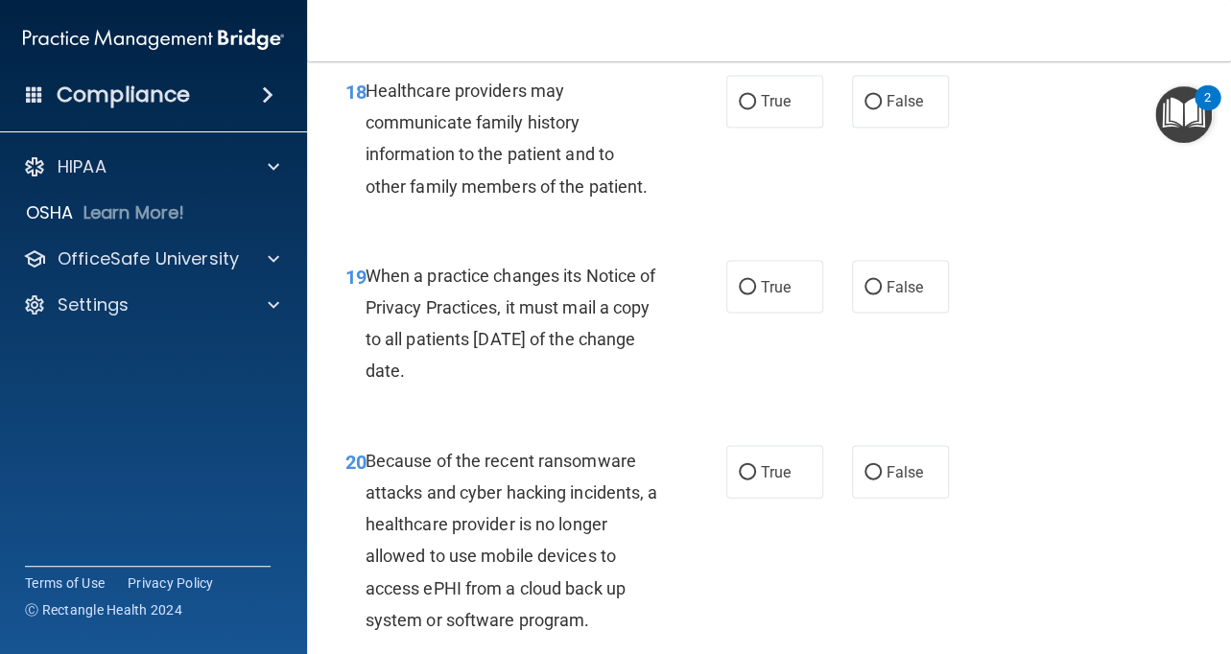
scroll to position [3604, 0]
click at [869, 117] on label "False" at bounding box center [900, 102] width 97 height 53
click at [869, 110] on input "False" at bounding box center [872, 103] width 17 height 14
radio input "true"
click at [881, 298] on label "False" at bounding box center [900, 287] width 97 height 53
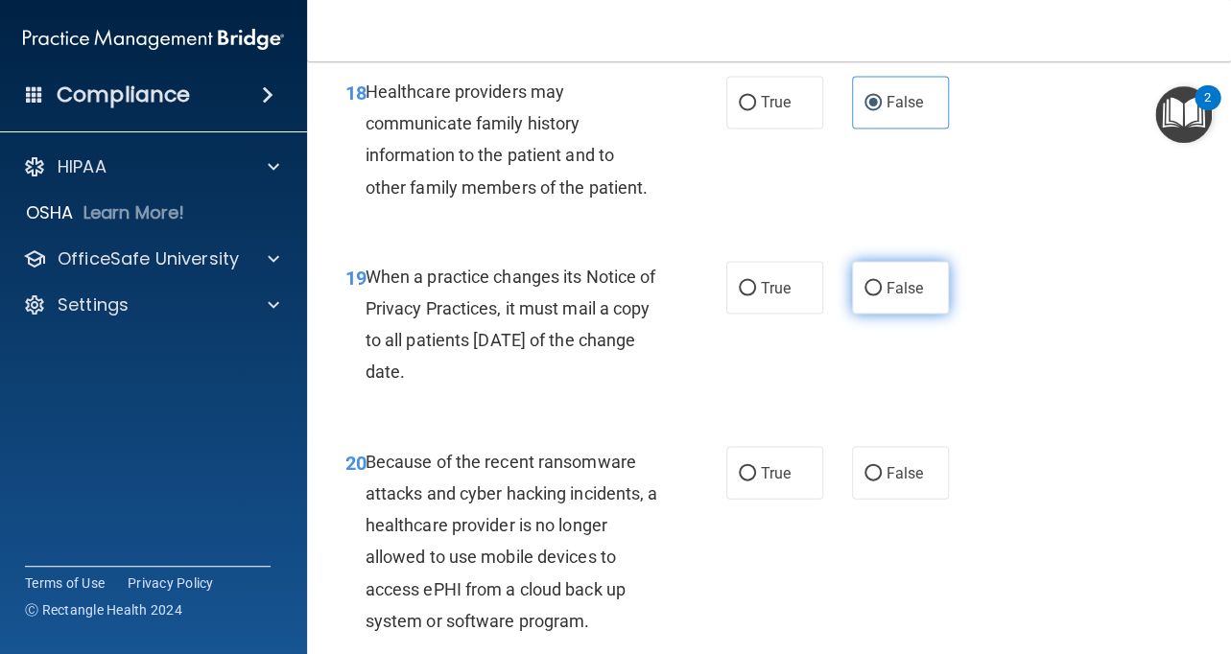
click at [881, 295] on input "False" at bounding box center [872, 288] width 17 height 14
radio input "true"
click at [888, 440] on div "20 Because of the recent ransomware attacks and cyber hacking incidents, a heal…" at bounding box center [769, 546] width 876 height 248
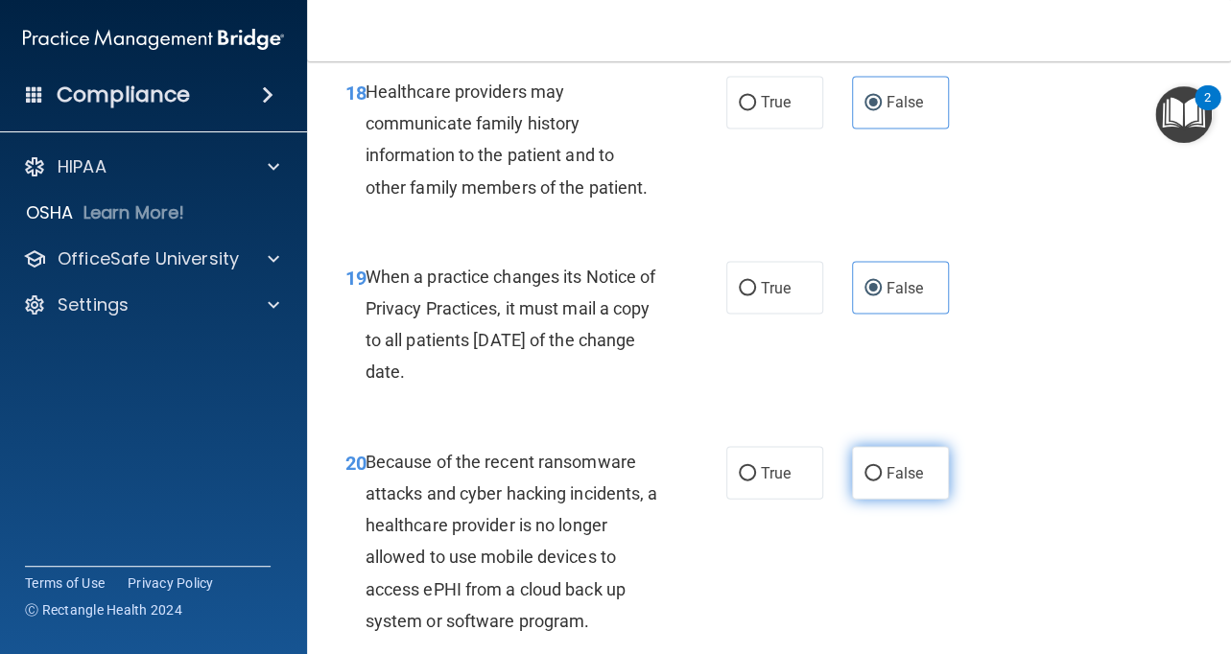
click at [888, 462] on label "False" at bounding box center [900, 472] width 97 height 53
click at [882, 466] on input "False" at bounding box center [872, 473] width 17 height 14
radio input "true"
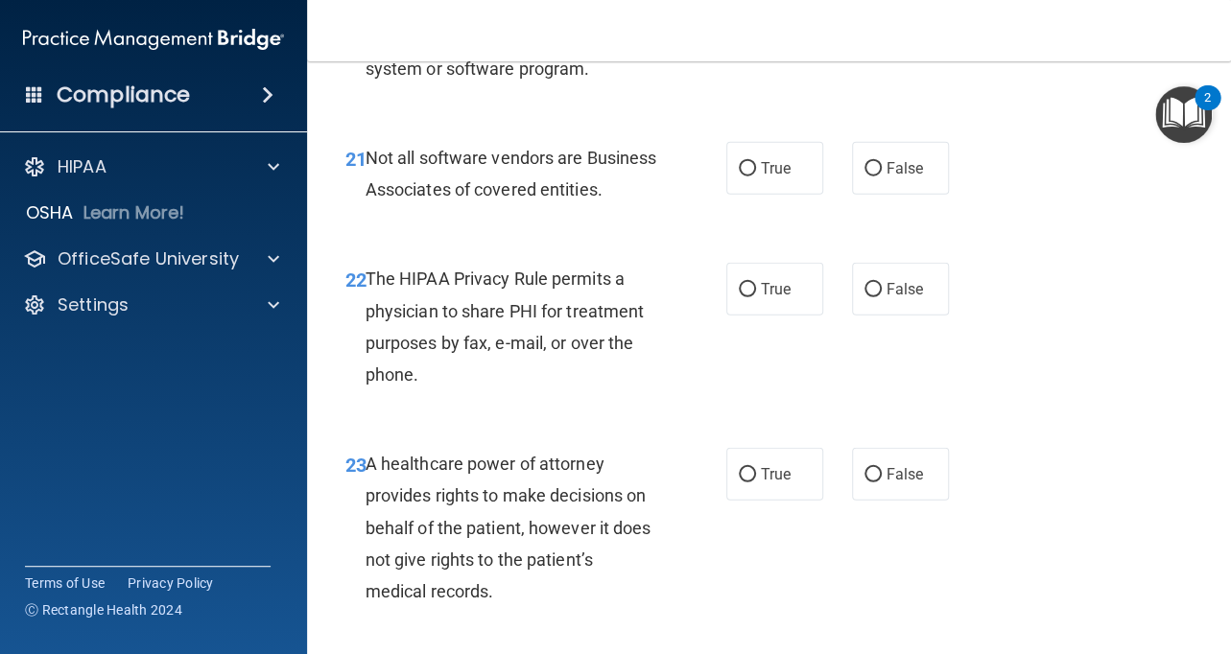
scroll to position [4166, 0]
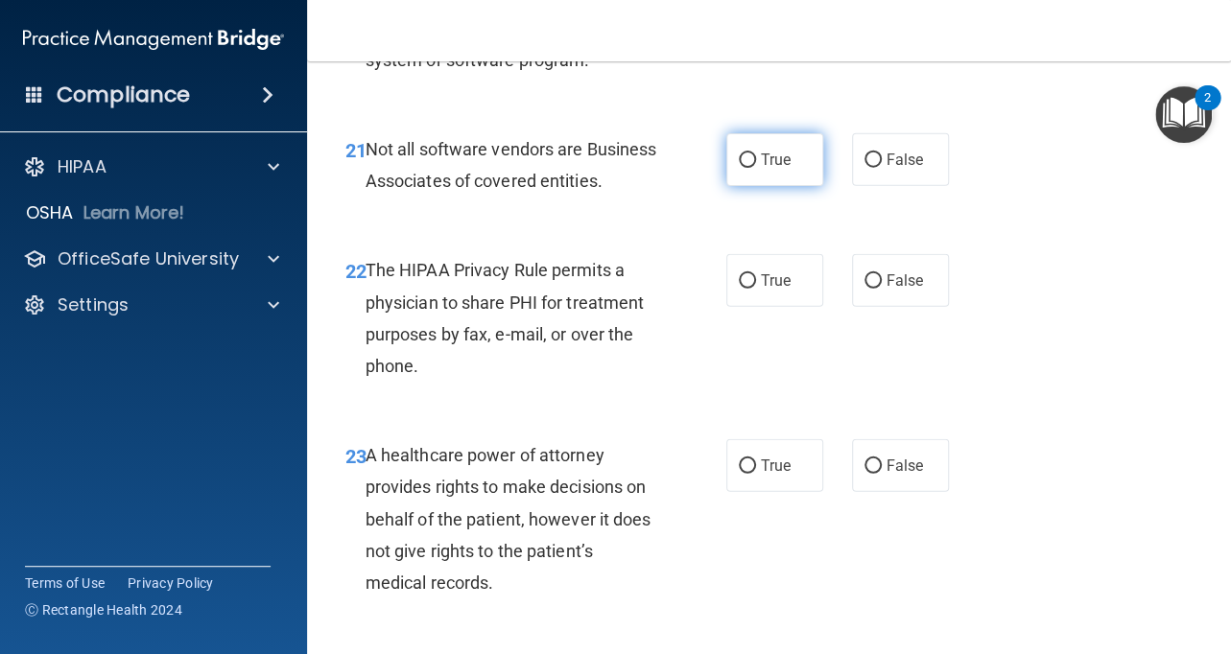
click at [797, 157] on label "True" at bounding box center [774, 159] width 97 height 53
click at [756, 157] on input "True" at bounding box center [747, 161] width 17 height 14
radio input "true"
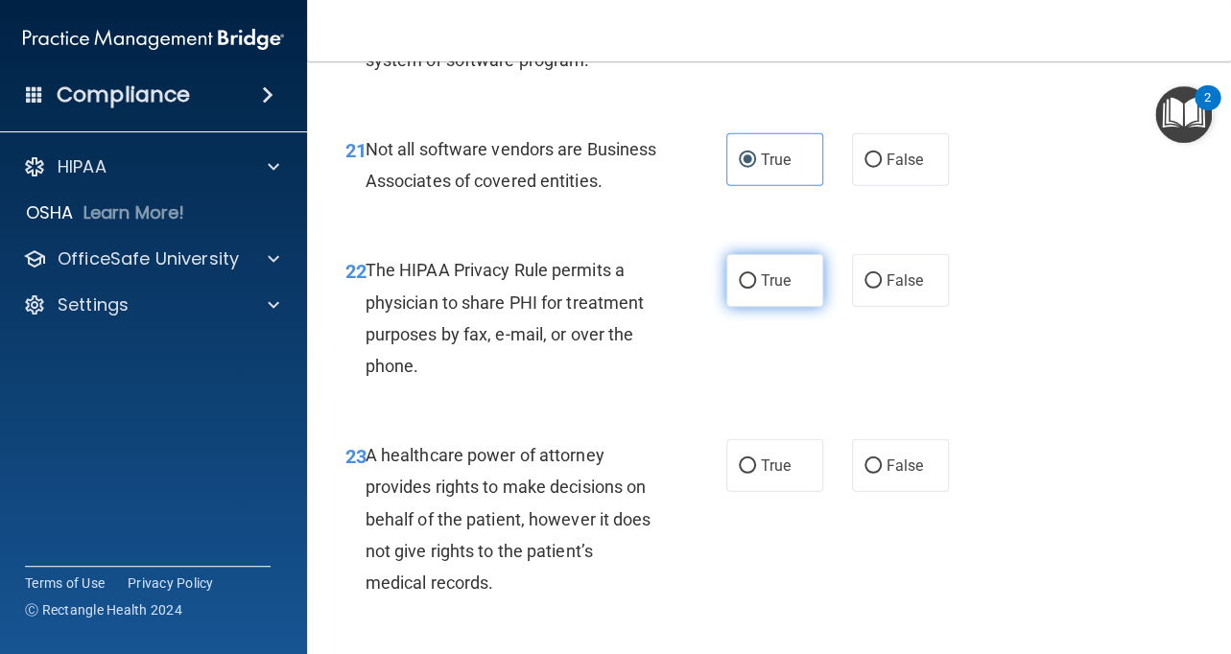
click at [774, 307] on label "True" at bounding box center [774, 280] width 97 height 53
click at [756, 289] on input "True" at bounding box center [747, 281] width 17 height 14
radio input "true"
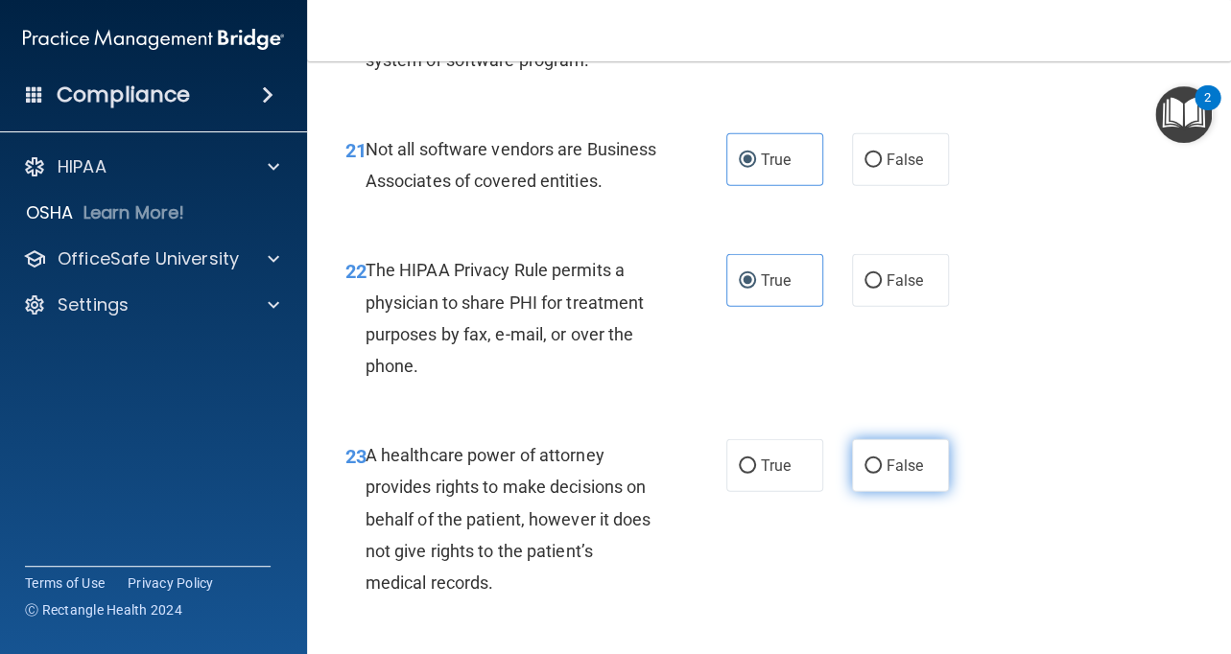
click at [892, 475] on span "False" at bounding box center [904, 466] width 37 height 18
click at [882, 474] on input "False" at bounding box center [872, 467] width 17 height 14
radio input "true"
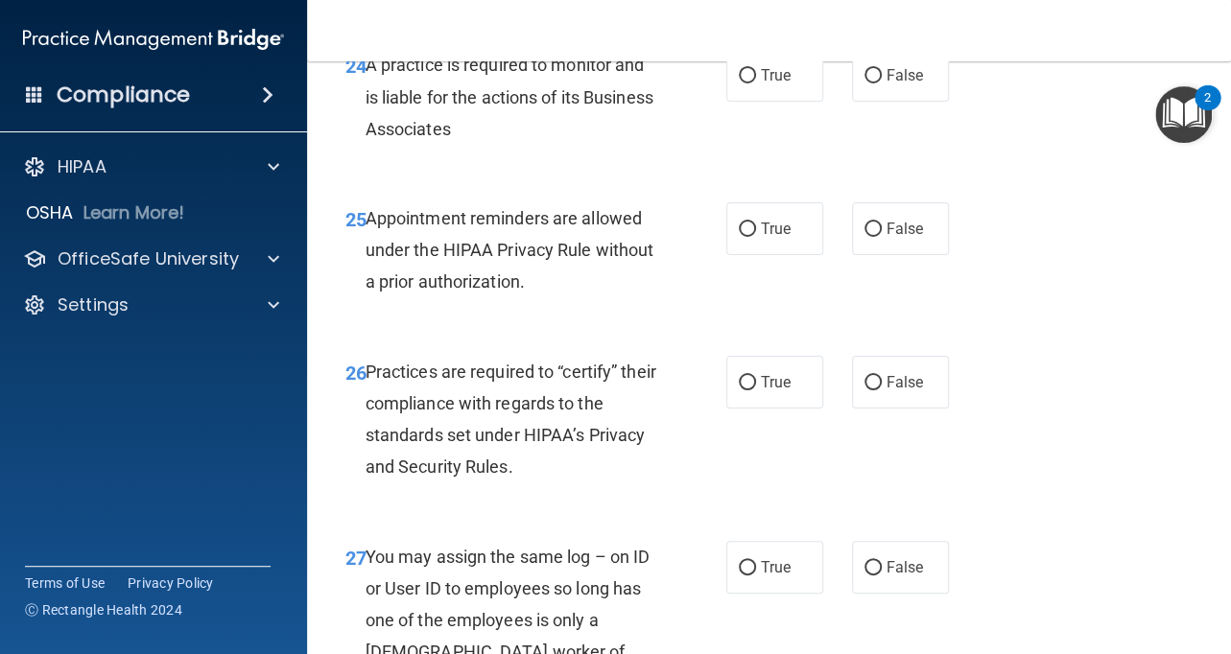
scroll to position [4772, 0]
click at [790, 103] on label "True" at bounding box center [774, 76] width 97 height 53
click at [756, 84] on input "True" at bounding box center [747, 77] width 17 height 14
radio input "true"
click at [778, 256] on label "True" at bounding box center [774, 229] width 97 height 53
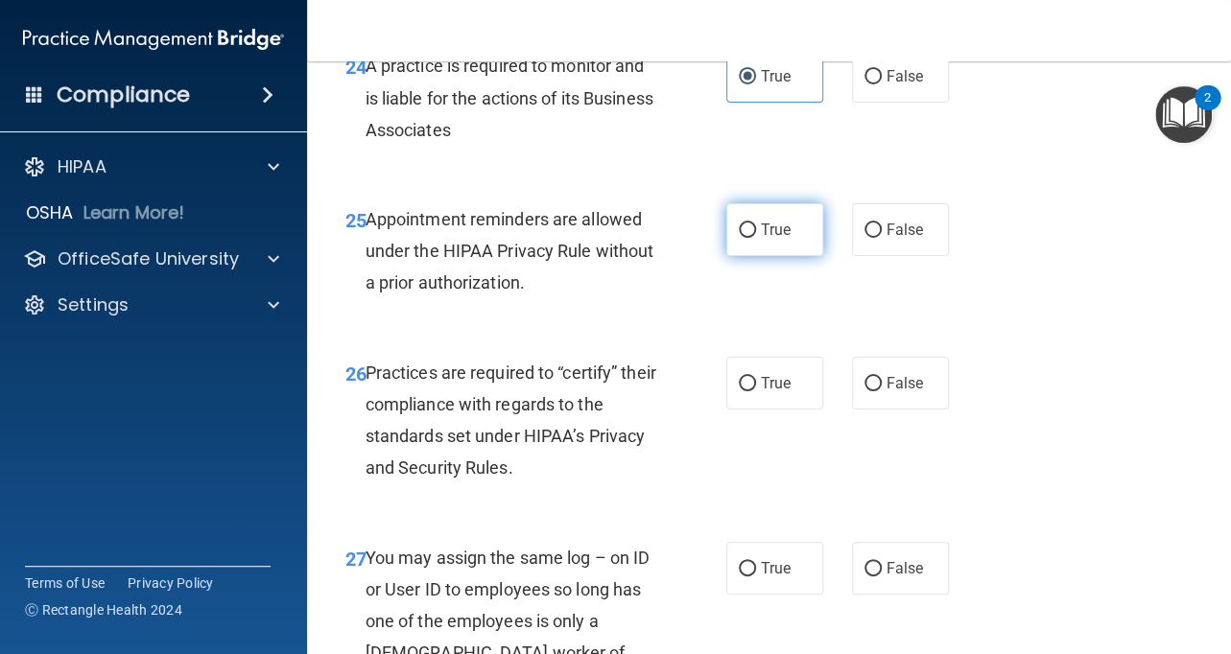
click at [756, 238] on input "True" at bounding box center [747, 231] width 17 height 14
radio input "true"
click at [868, 401] on label "False" at bounding box center [900, 383] width 97 height 53
click at [868, 391] on input "False" at bounding box center [872, 384] width 17 height 14
radio input "true"
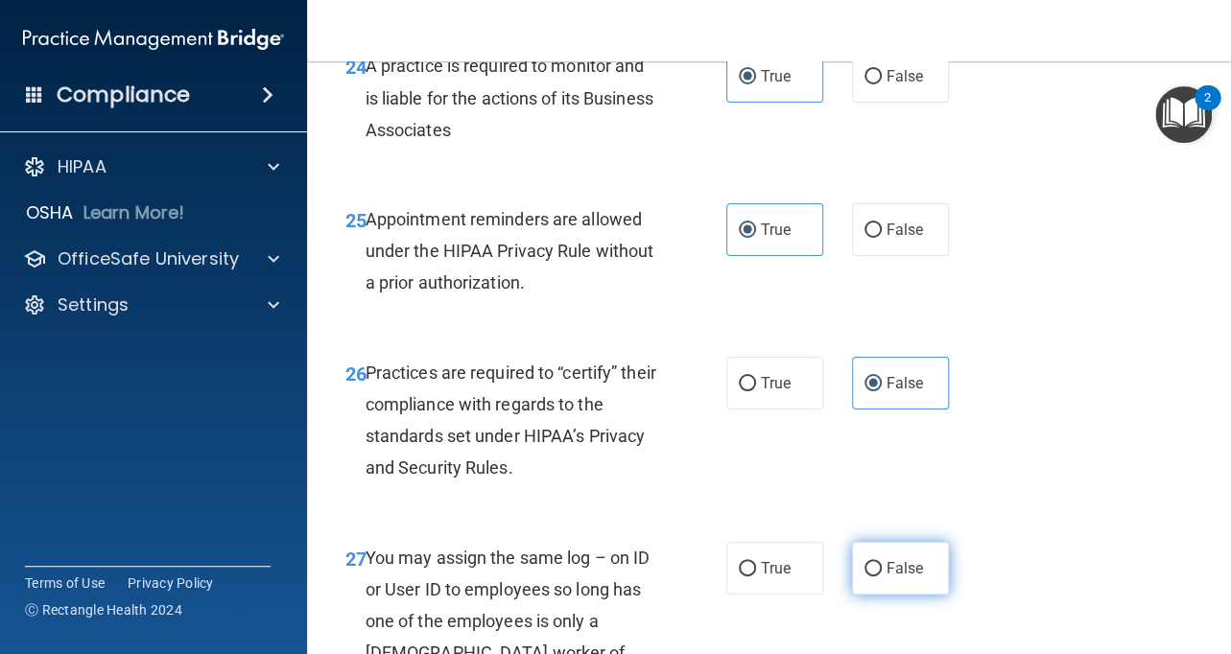
click at [899, 586] on label "False" at bounding box center [900, 568] width 97 height 53
click at [882, 577] on input "False" at bounding box center [872, 569] width 17 height 14
radio input "true"
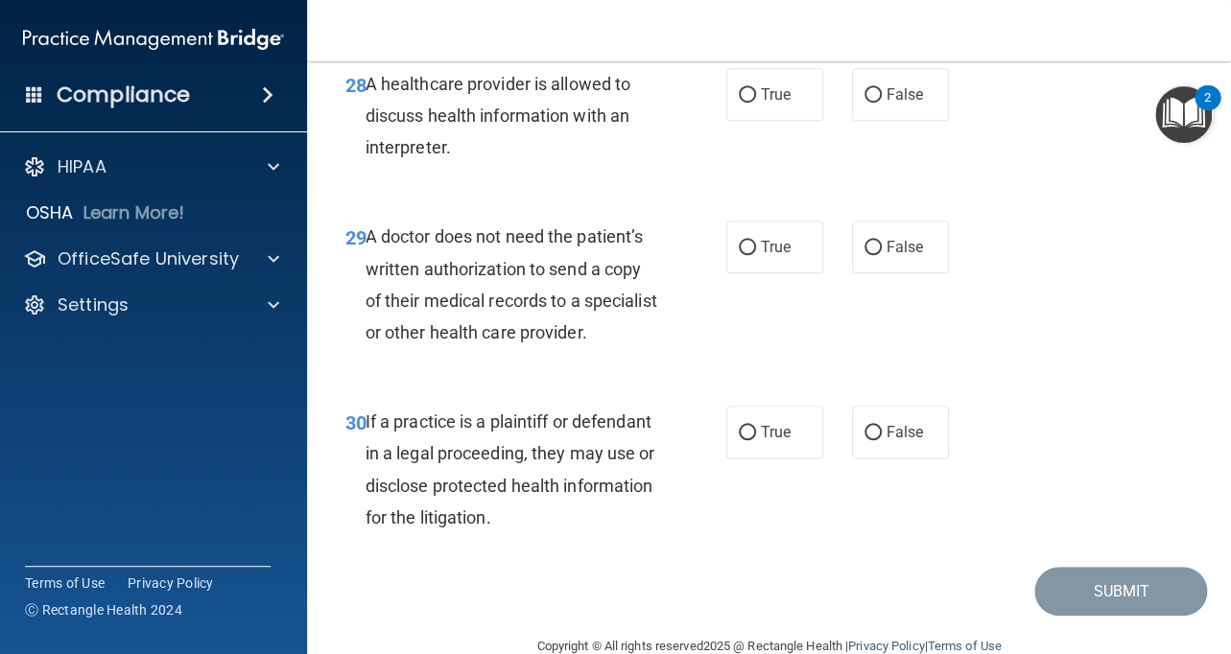
scroll to position [5475, 0]
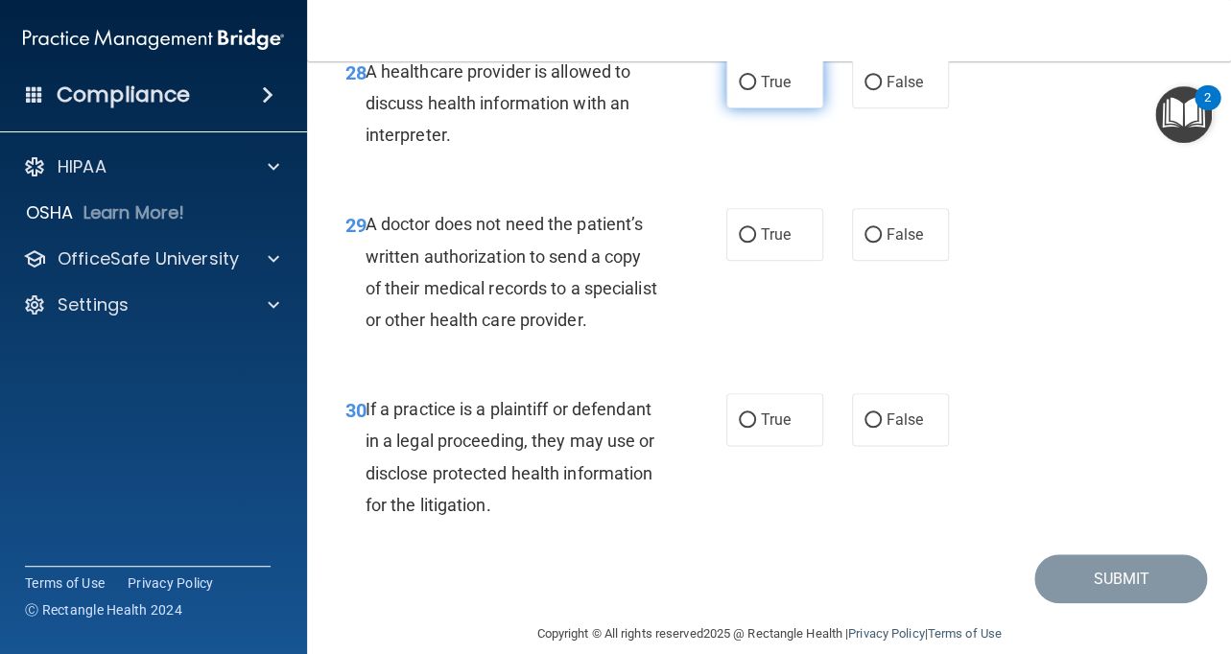
click at [792, 108] on label "True" at bounding box center [774, 82] width 97 height 53
click at [756, 90] on input "True" at bounding box center [747, 83] width 17 height 14
radio input "true"
click at [771, 244] on span "True" at bounding box center [776, 234] width 30 height 18
click at [756, 243] on input "True" at bounding box center [747, 235] width 17 height 14
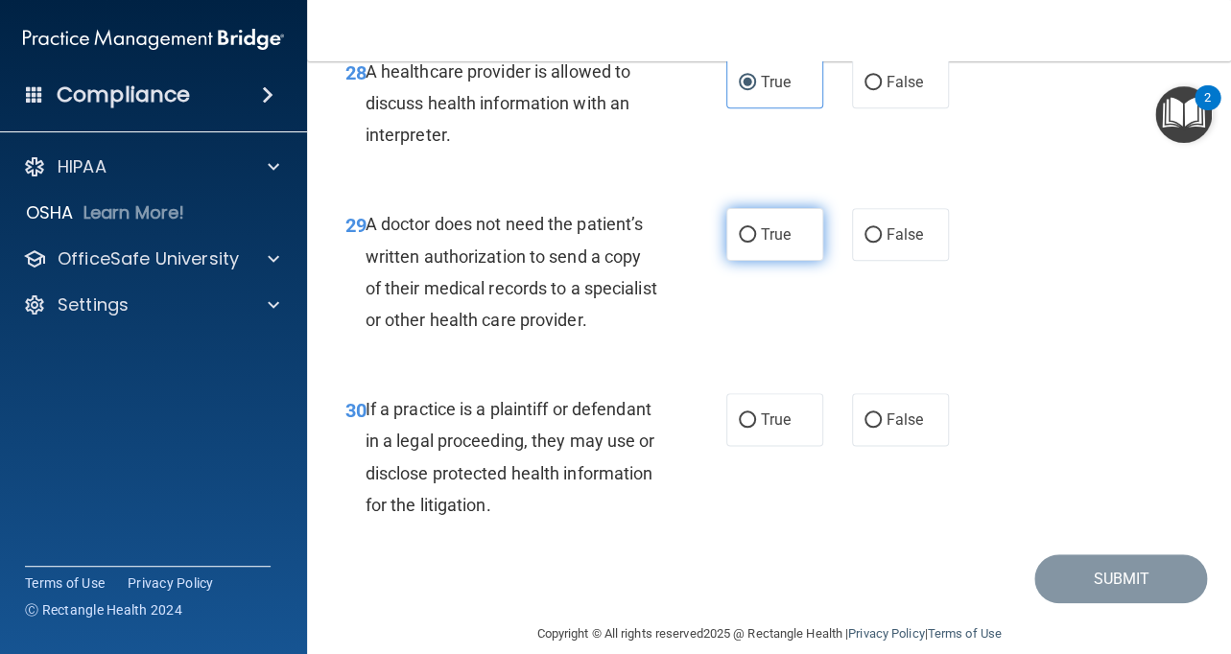
radio input "true"
click at [769, 446] on label "True" at bounding box center [774, 419] width 97 height 53
click at [756, 428] on input "True" at bounding box center [747, 420] width 17 height 14
radio input "true"
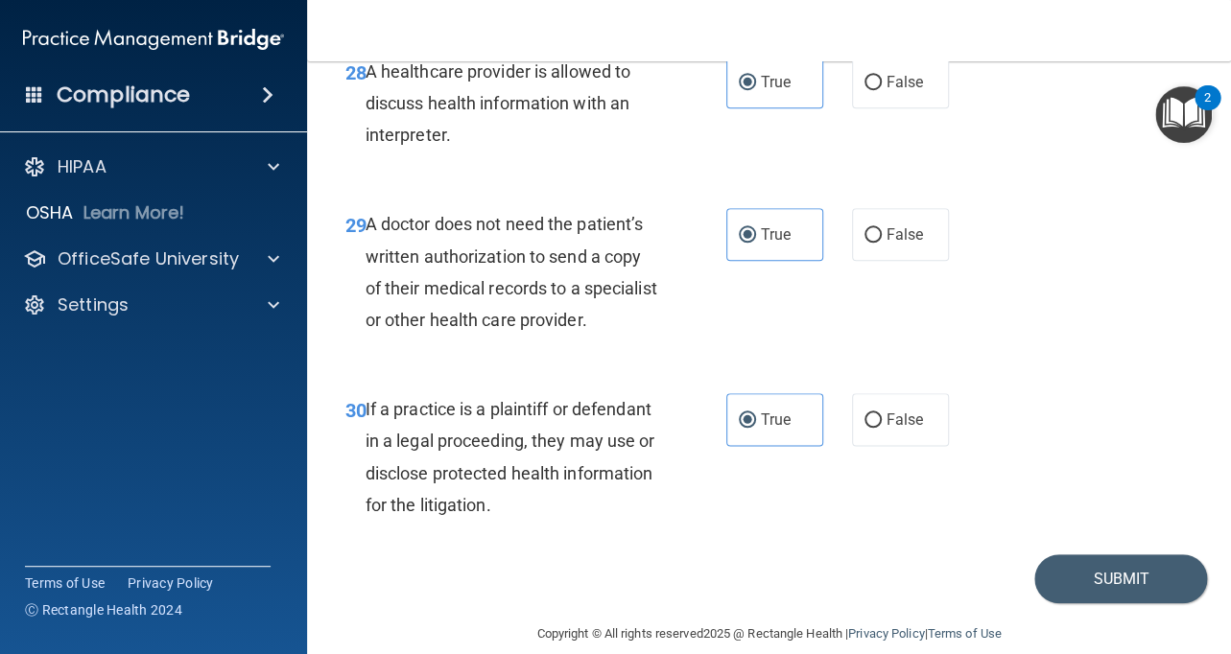
scroll to position [5566, 0]
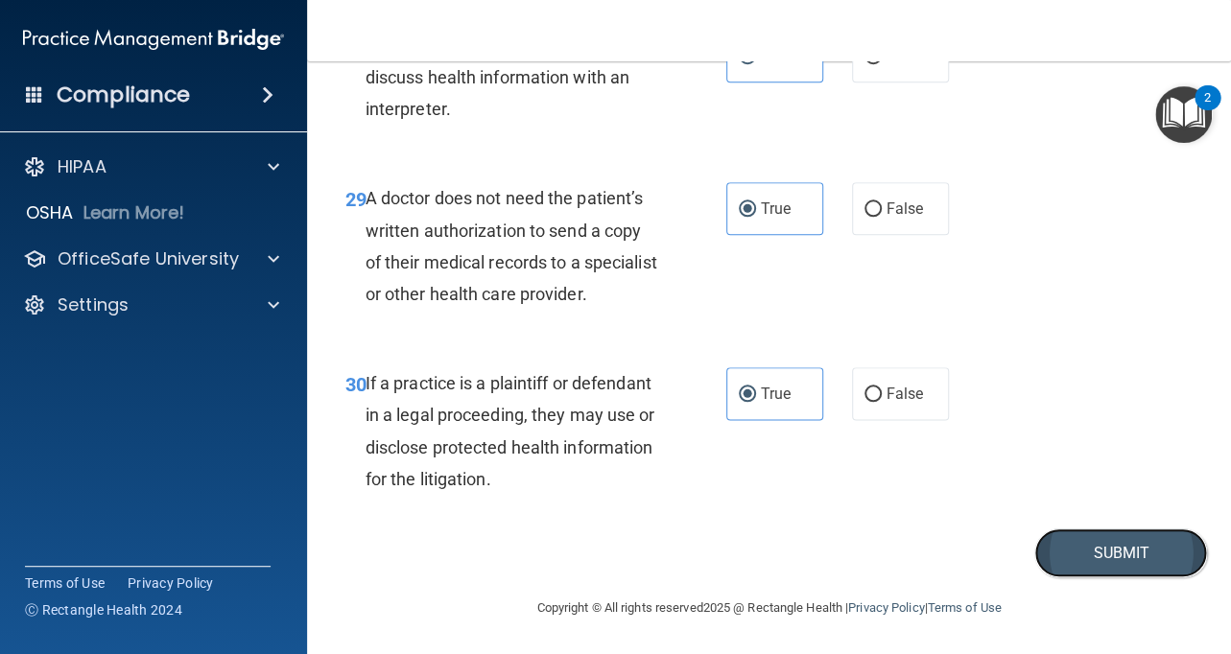
click at [1091, 557] on button "Submit" at bounding box center [1120, 553] width 173 height 49
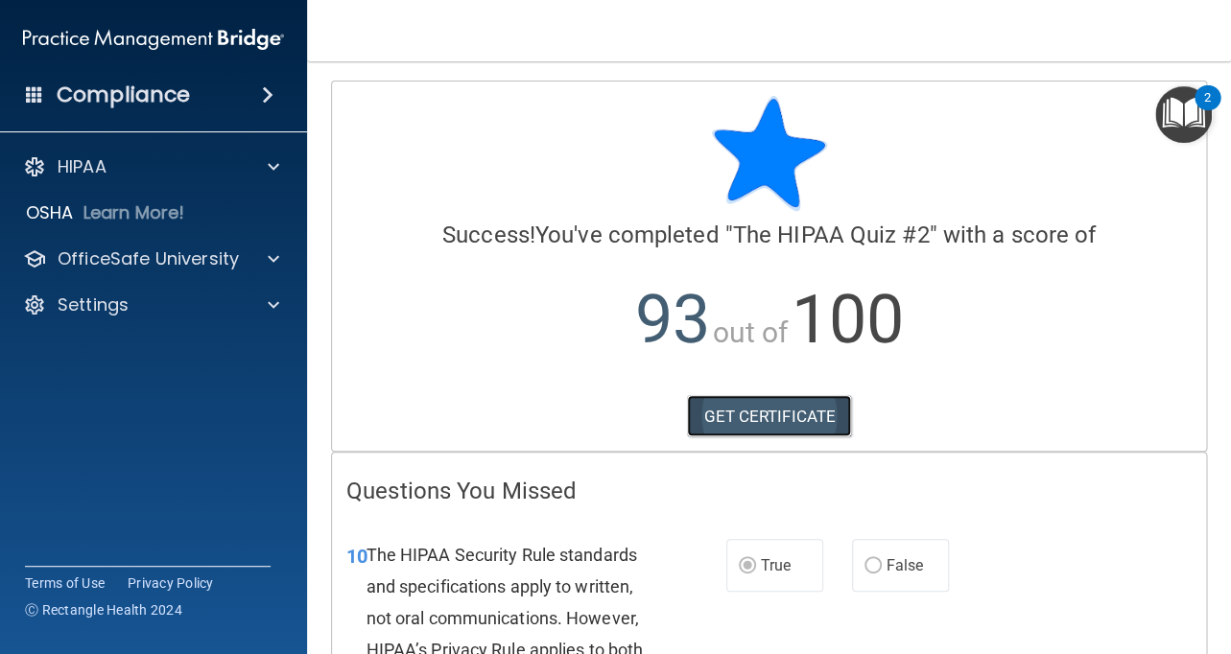
click at [812, 428] on link "GET CERTIFICATE" at bounding box center [769, 416] width 164 height 42
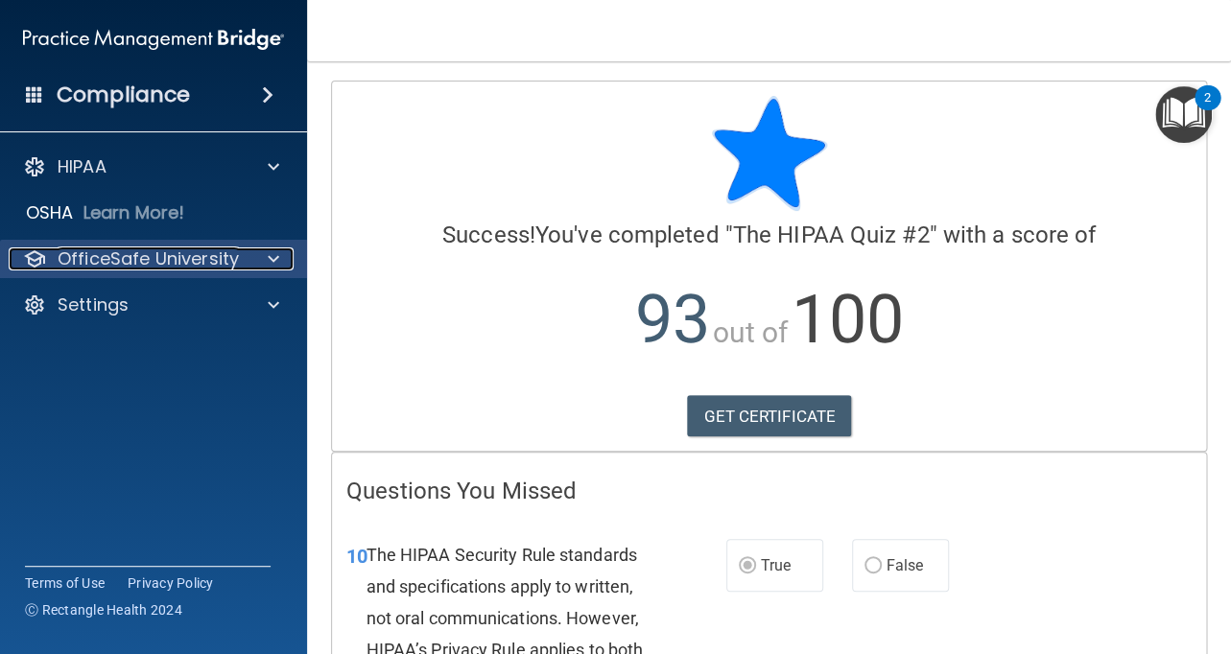
click at [248, 262] on div at bounding box center [271, 259] width 48 height 23
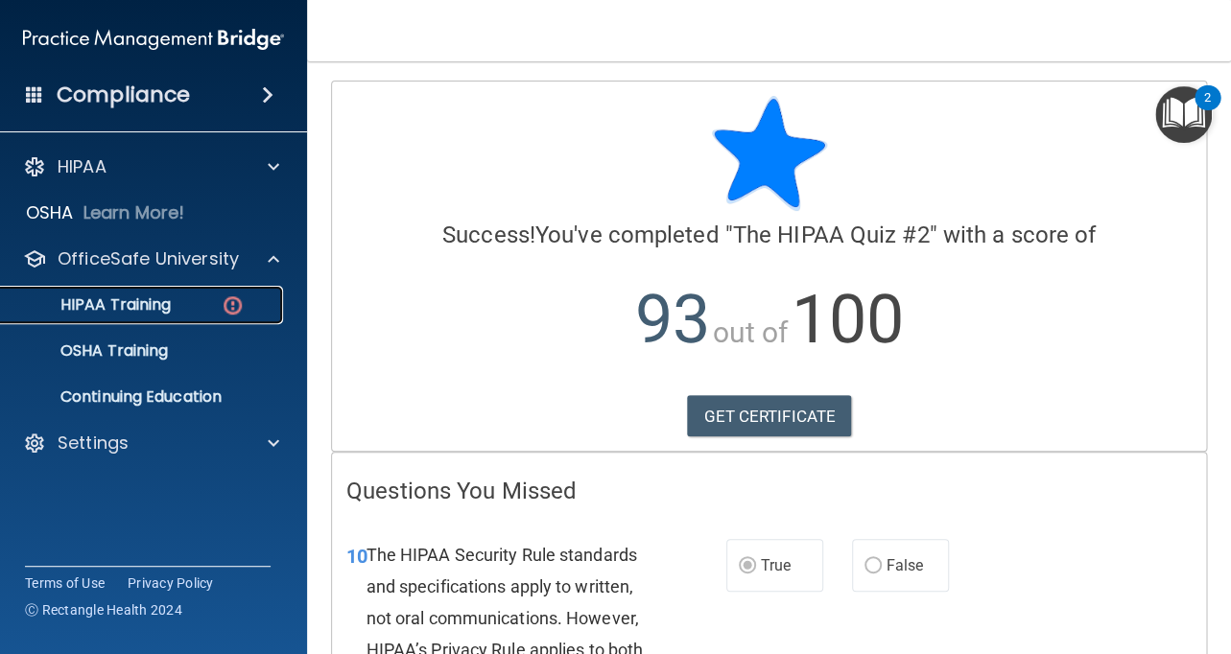
click at [147, 311] on p "HIPAA Training" at bounding box center [91, 304] width 158 height 19
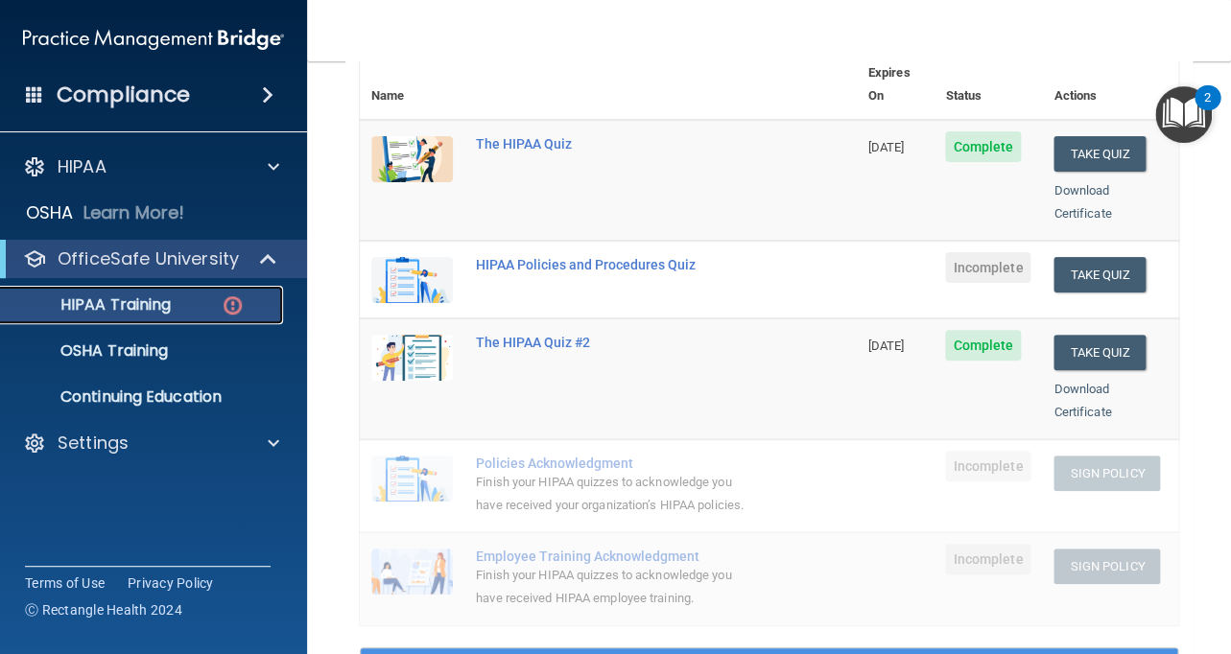
scroll to position [194, 0]
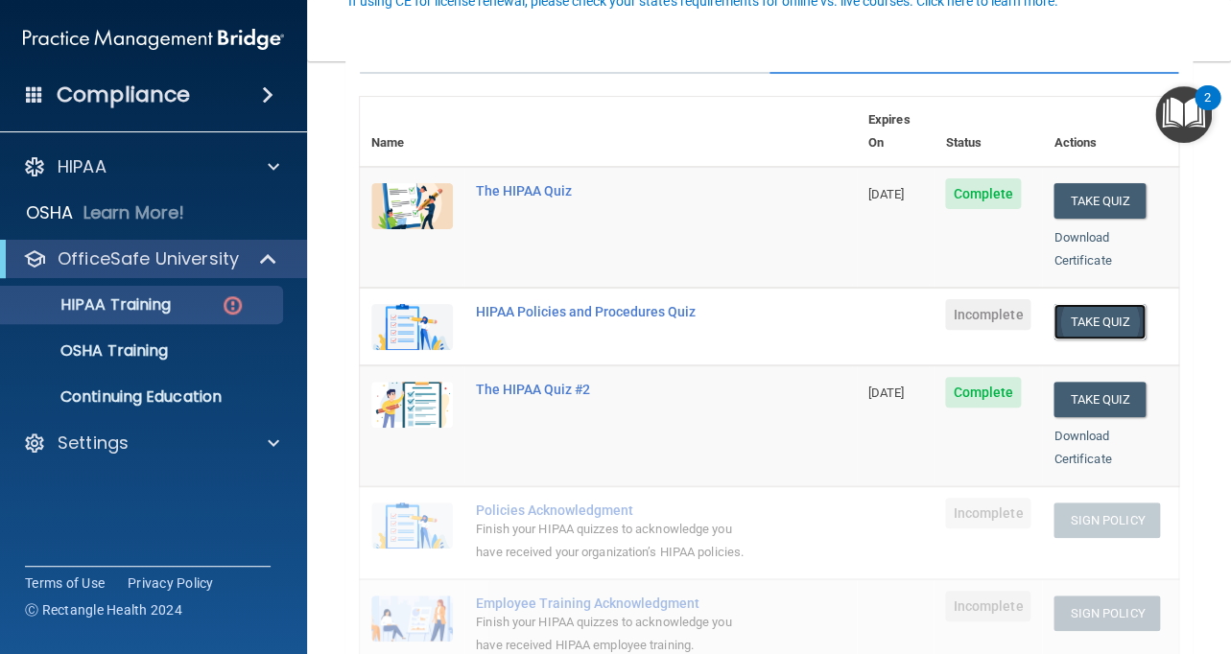
click at [1081, 304] on button "Take Quiz" at bounding box center [1099, 321] width 92 height 35
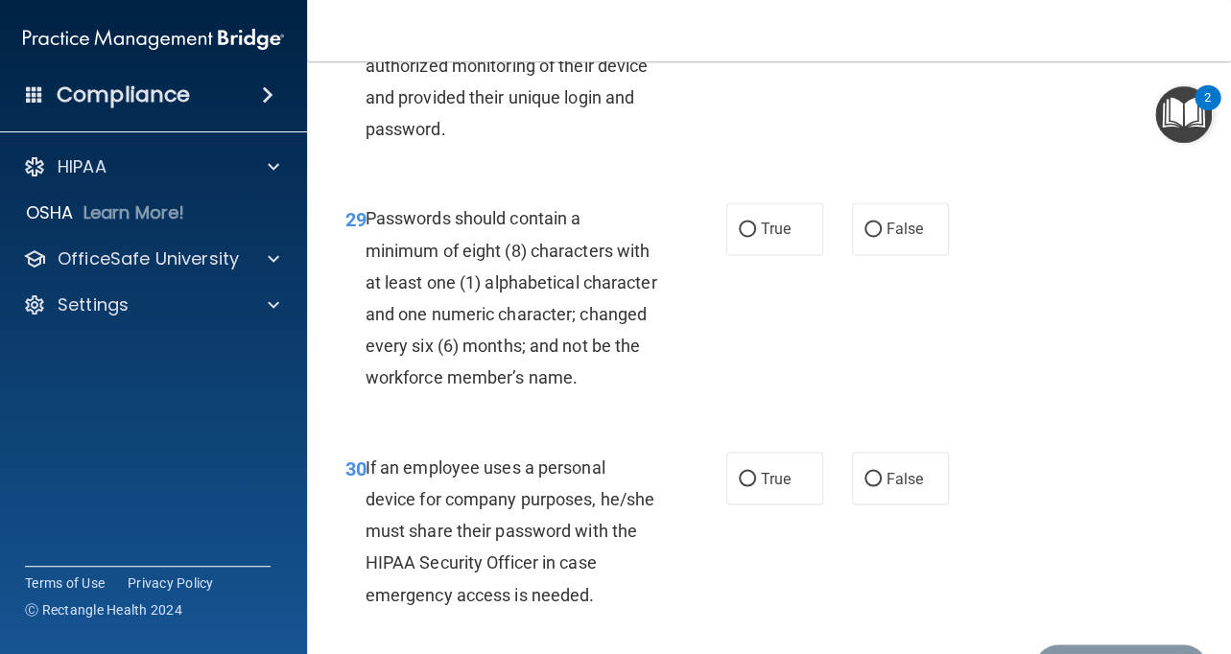
scroll to position [6077, 0]
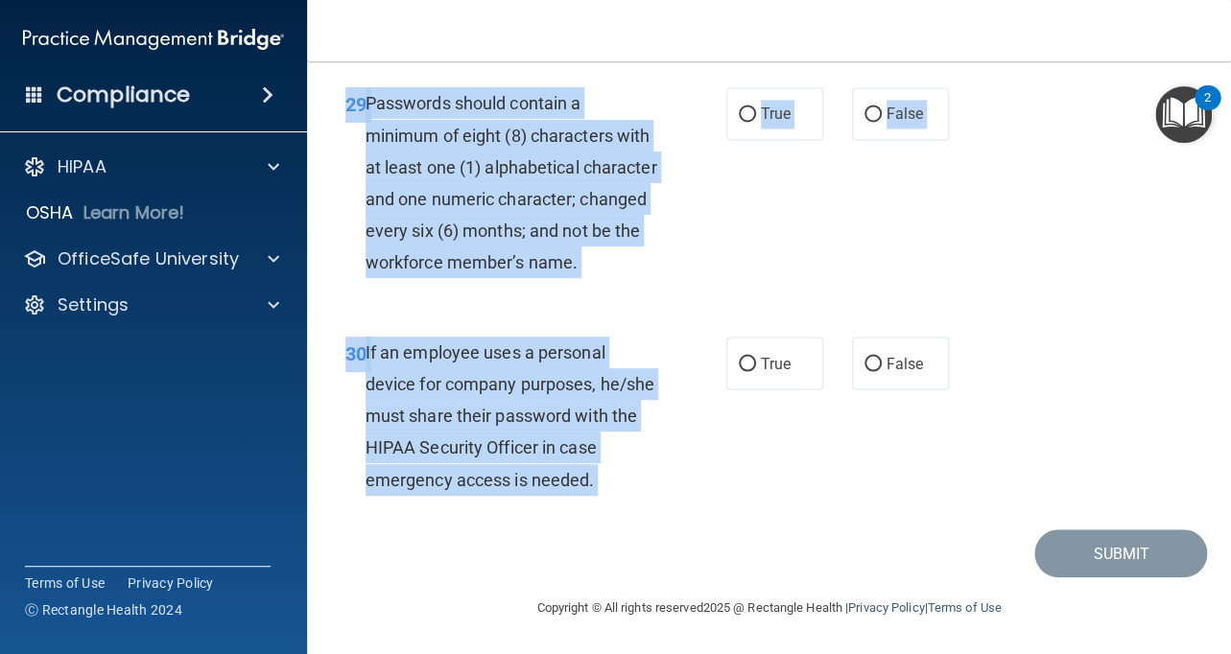
drag, startPoint x: 360, startPoint y: 164, endPoint x: 687, endPoint y: 457, distance: 438.9
copy div "1 It is ok to share your password with a co-worker in case immediate access of …"
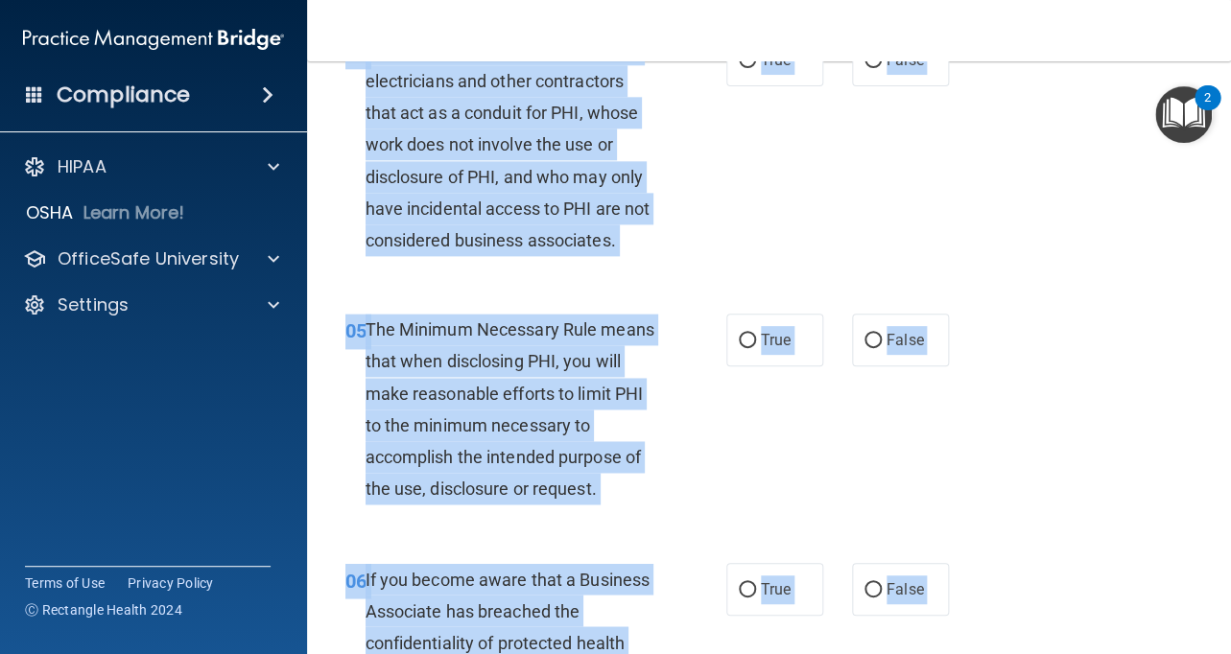
scroll to position [0, 0]
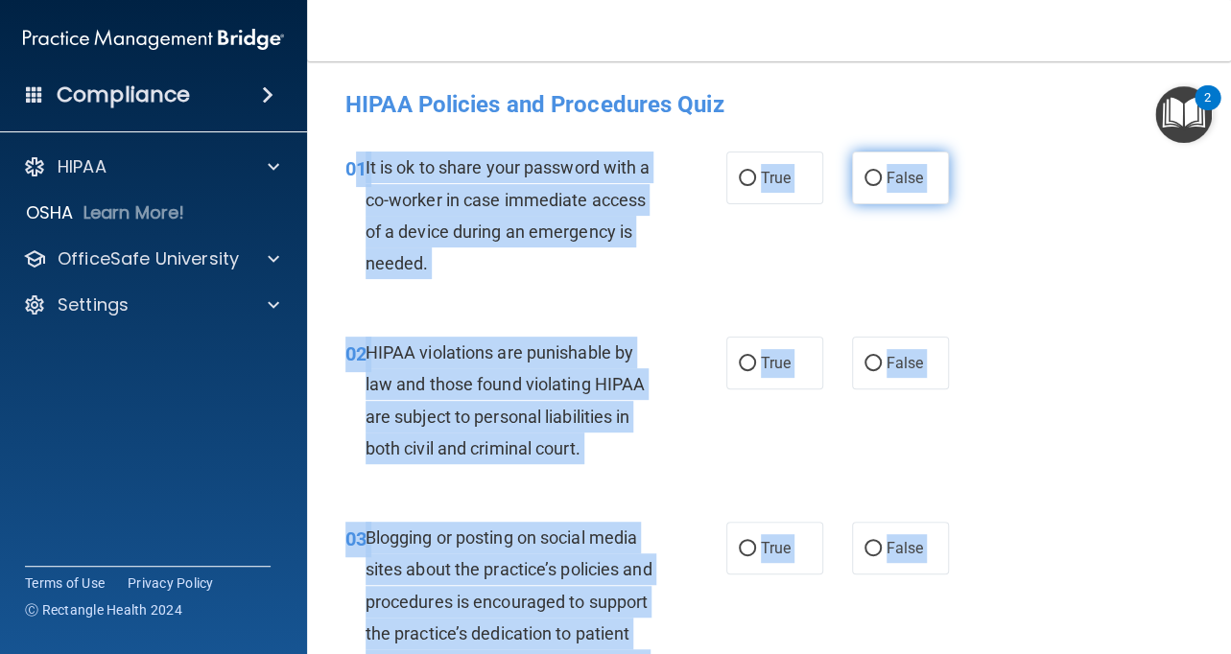
click at [864, 189] on label "False" at bounding box center [900, 178] width 97 height 53
click at [864, 186] on input "False" at bounding box center [872, 179] width 17 height 14
radio input "true"
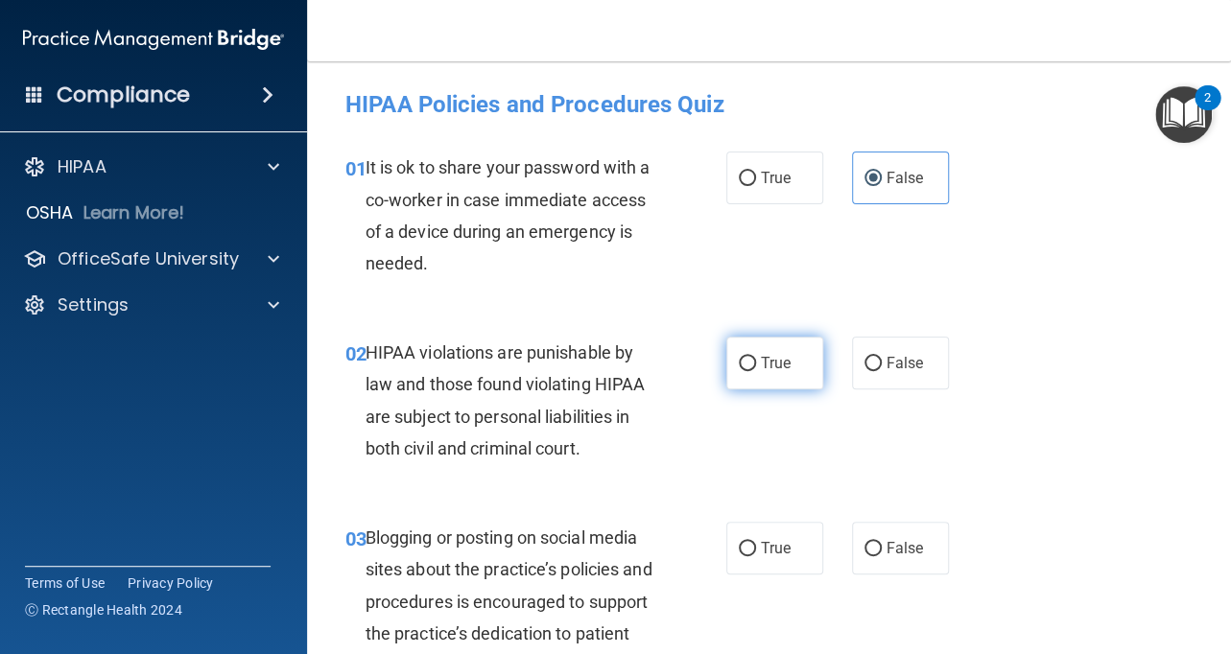
click at [778, 355] on span "True" at bounding box center [776, 363] width 30 height 18
click at [756, 357] on input "True" at bounding box center [747, 364] width 17 height 14
radio input "true"
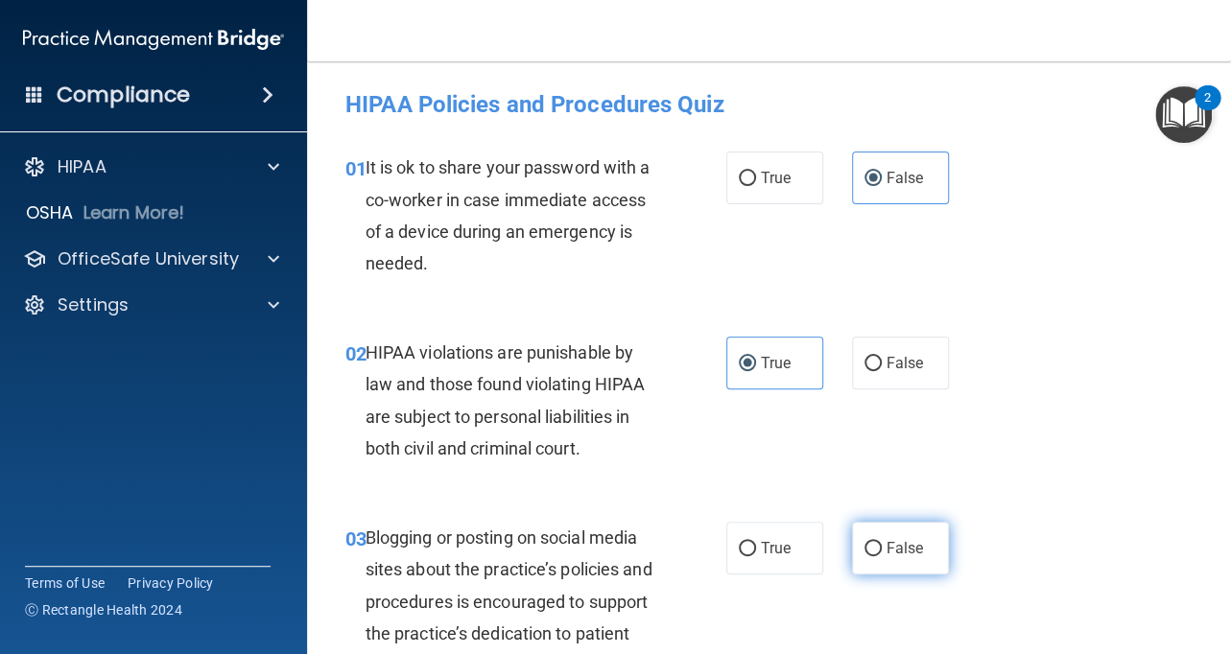
click at [898, 554] on span "False" at bounding box center [904, 548] width 37 height 18
click at [882, 554] on input "False" at bounding box center [872, 549] width 17 height 14
radio input "true"
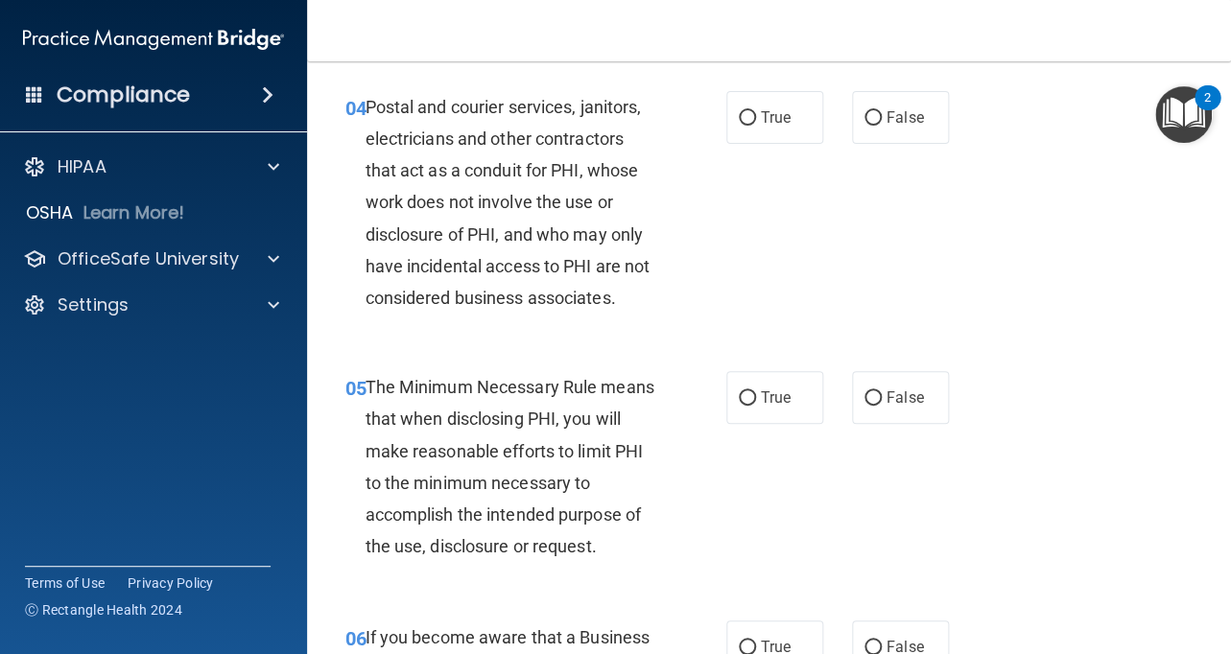
scroll to position [709, 0]
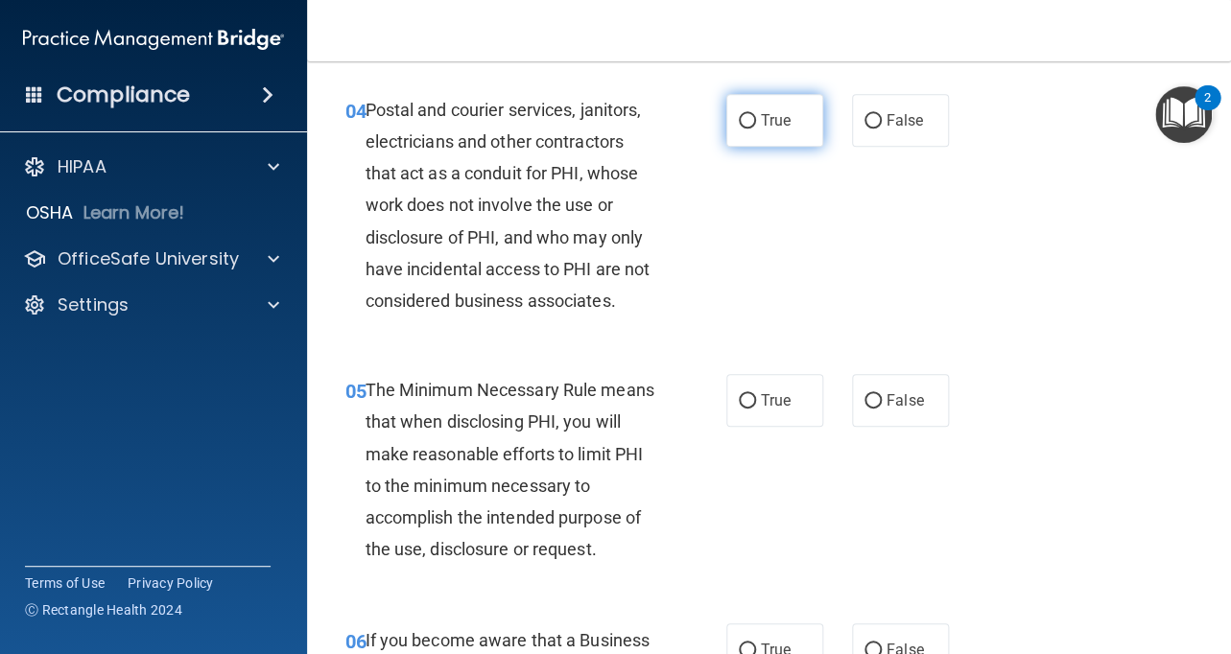
click at [789, 113] on span "True" at bounding box center [776, 120] width 30 height 18
click at [756, 114] on input "True" at bounding box center [747, 121] width 17 height 14
radio input "true"
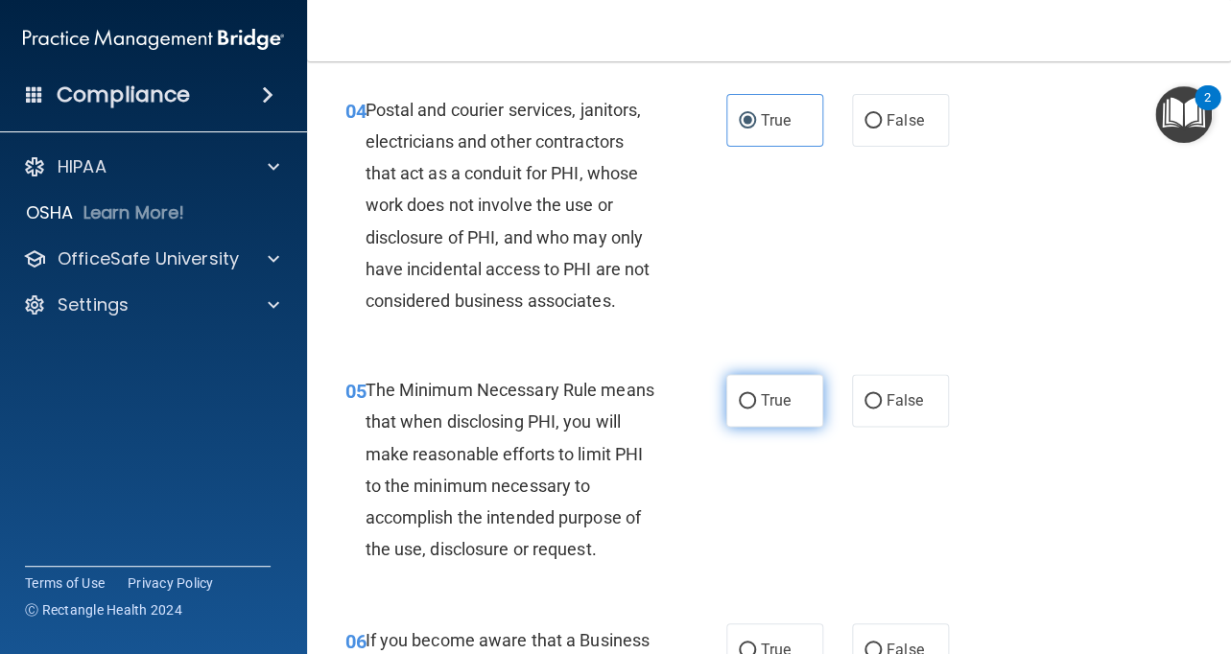
click at [751, 379] on label "True" at bounding box center [774, 400] width 97 height 53
click at [751, 394] on input "True" at bounding box center [747, 401] width 17 height 14
radio input "true"
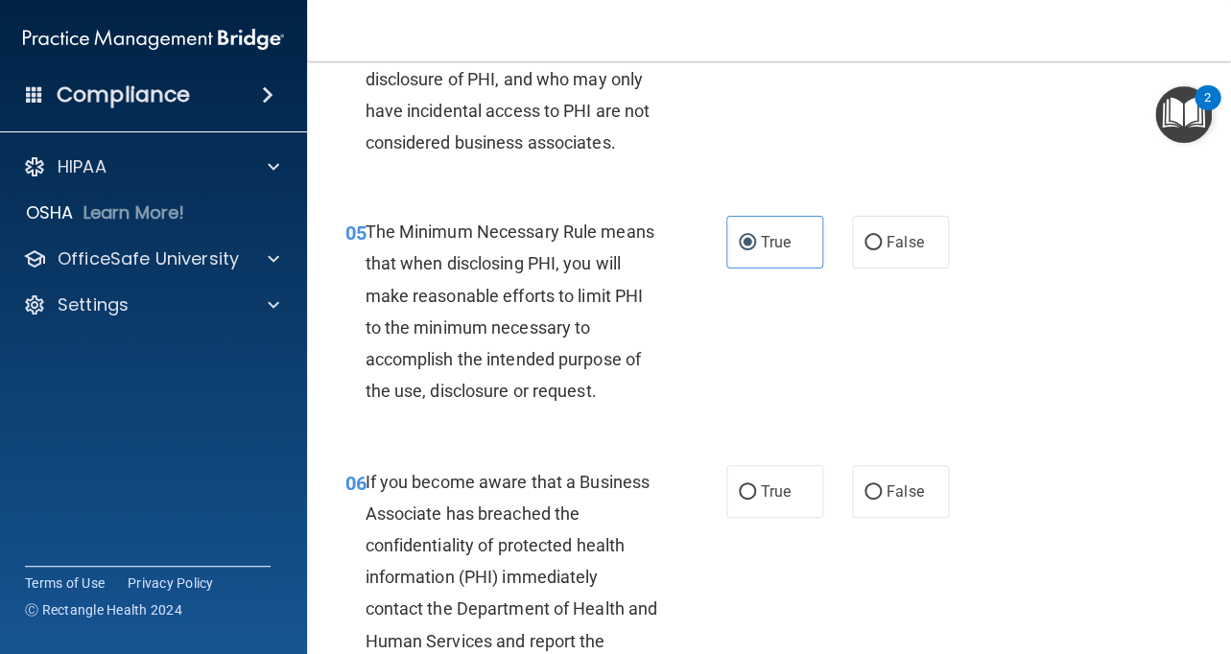
scroll to position [942, 0]
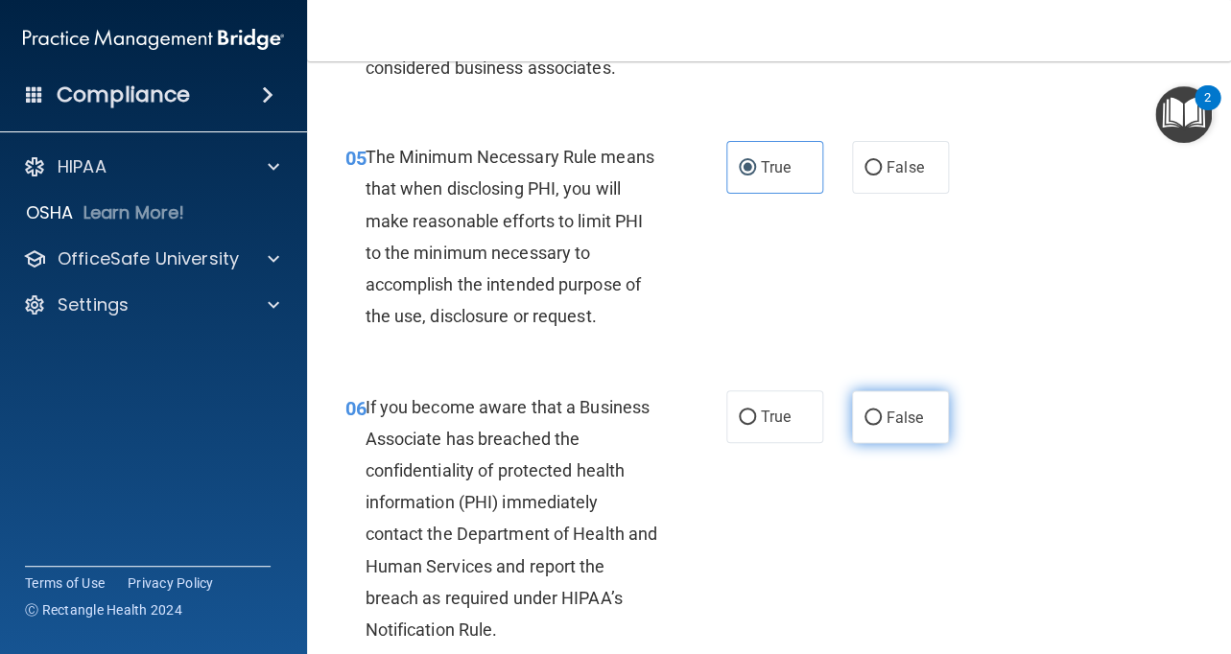
click at [903, 425] on span "False" at bounding box center [904, 417] width 37 height 18
click at [882, 425] on input "False" at bounding box center [872, 418] width 17 height 14
radio input "true"
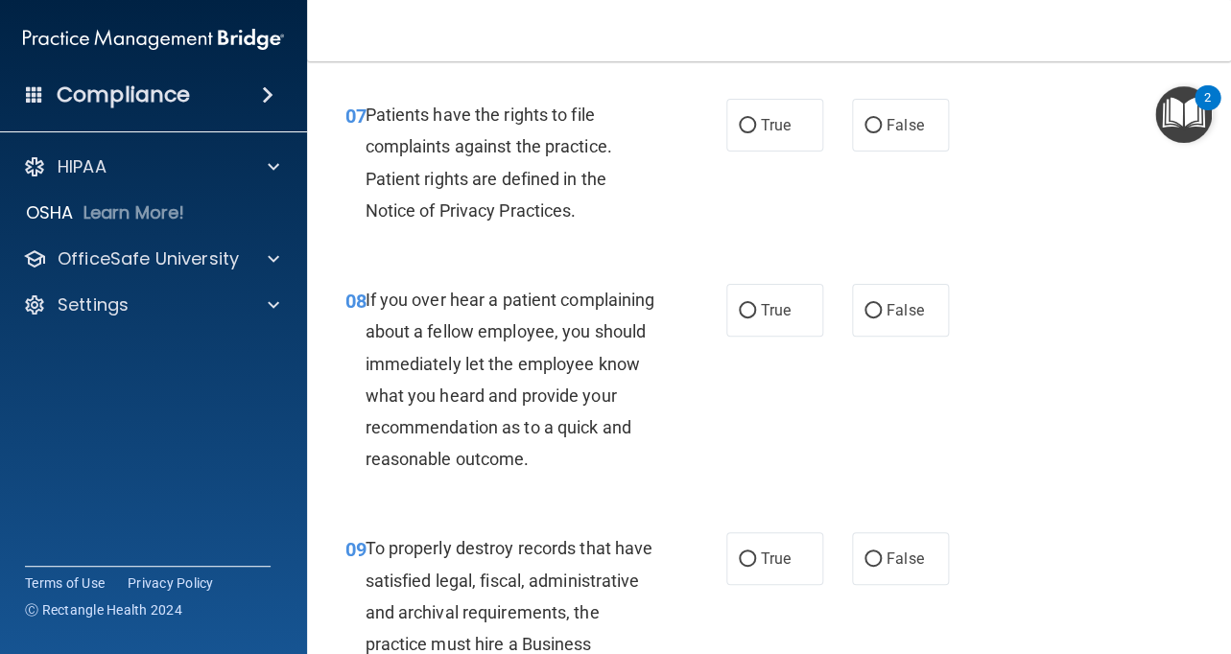
scroll to position [1559, 0]
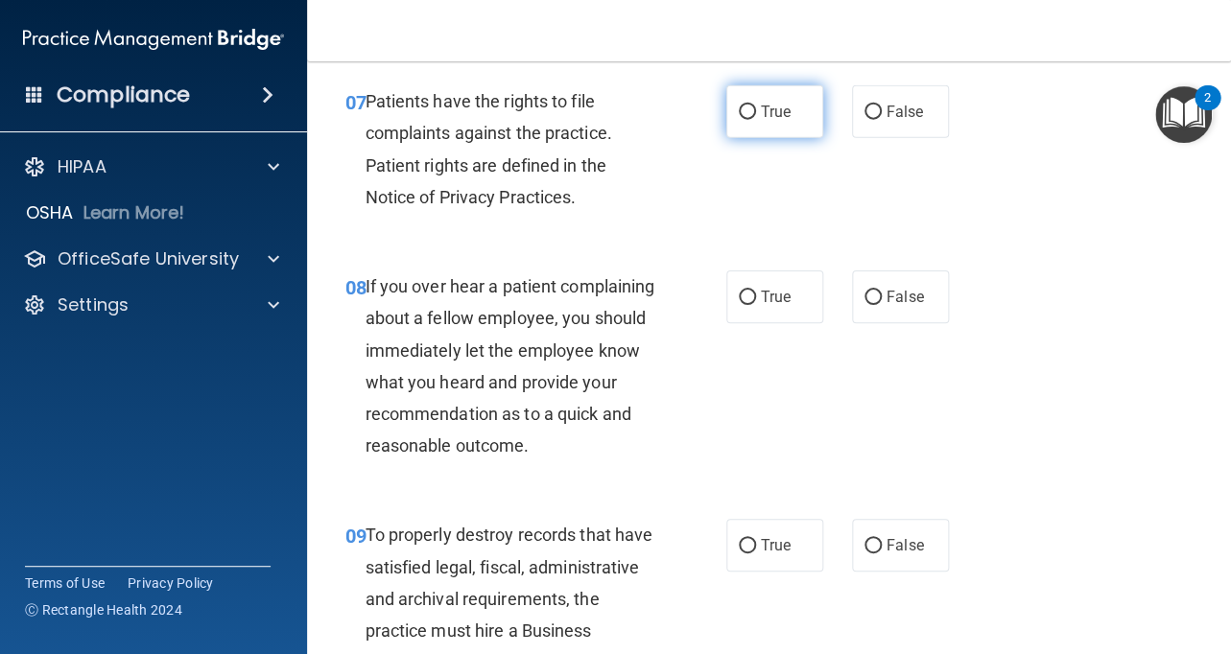
click at [793, 117] on label "True" at bounding box center [774, 111] width 97 height 53
click at [756, 117] on input "True" at bounding box center [747, 113] width 17 height 14
radio input "true"
click at [890, 282] on label "False" at bounding box center [900, 297] width 97 height 53
click at [882, 291] on input "False" at bounding box center [872, 298] width 17 height 14
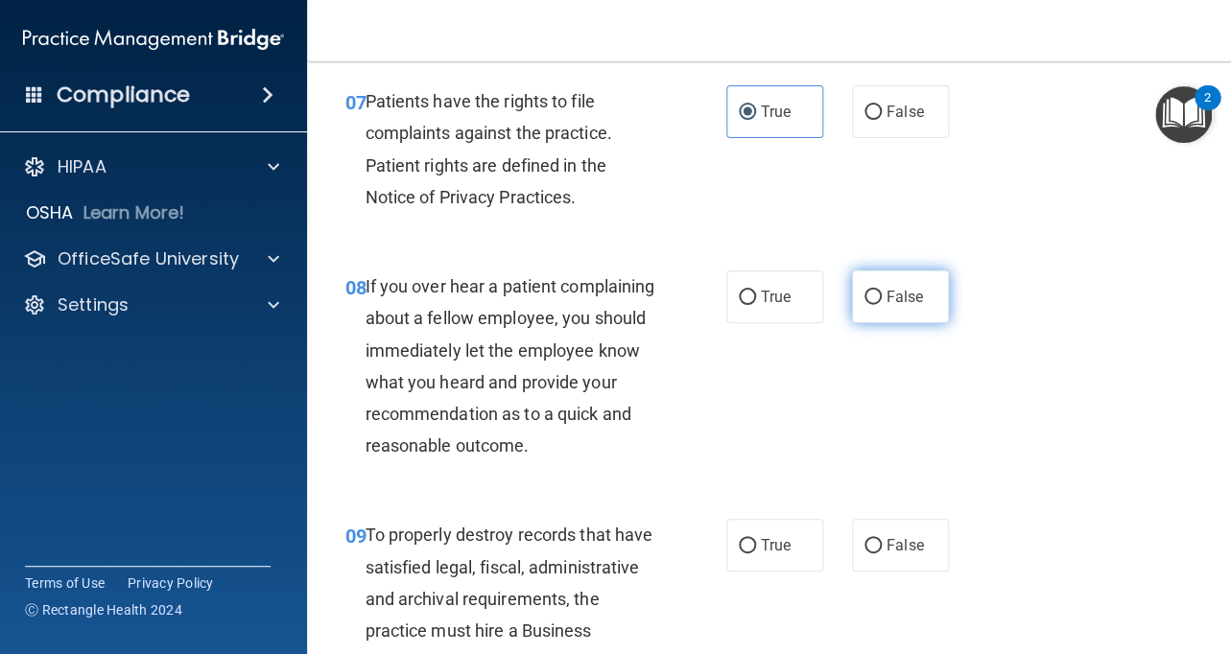
radio input "true"
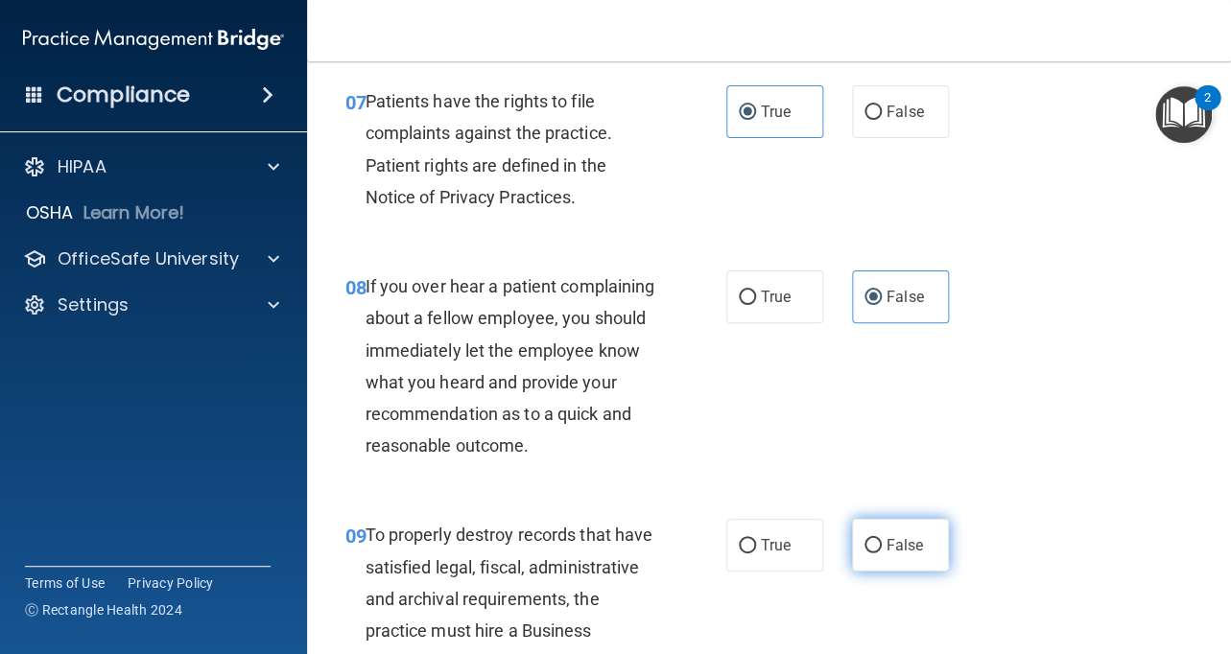
click at [892, 531] on label "False" at bounding box center [900, 545] width 97 height 53
click at [882, 539] on input "False" at bounding box center [872, 546] width 17 height 14
radio input "true"
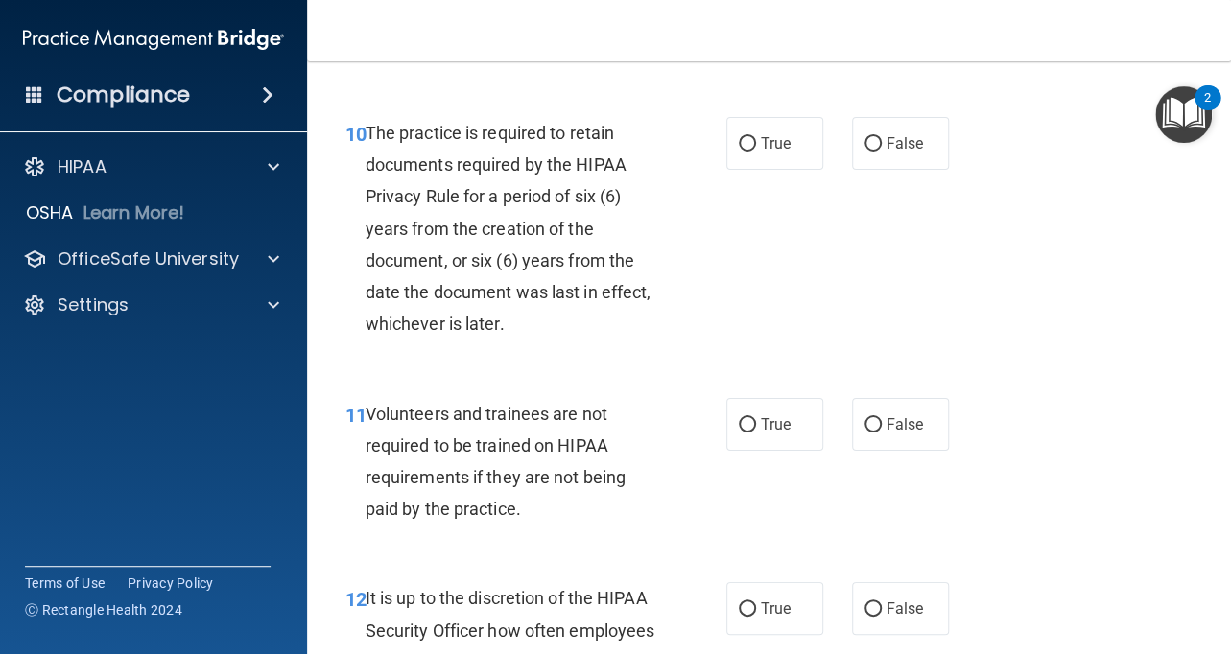
scroll to position [2243, 0]
click at [789, 138] on span "True" at bounding box center [776, 142] width 30 height 18
click at [756, 138] on input "True" at bounding box center [747, 143] width 17 height 14
radio input "true"
click at [869, 417] on input "False" at bounding box center [872, 424] width 17 height 14
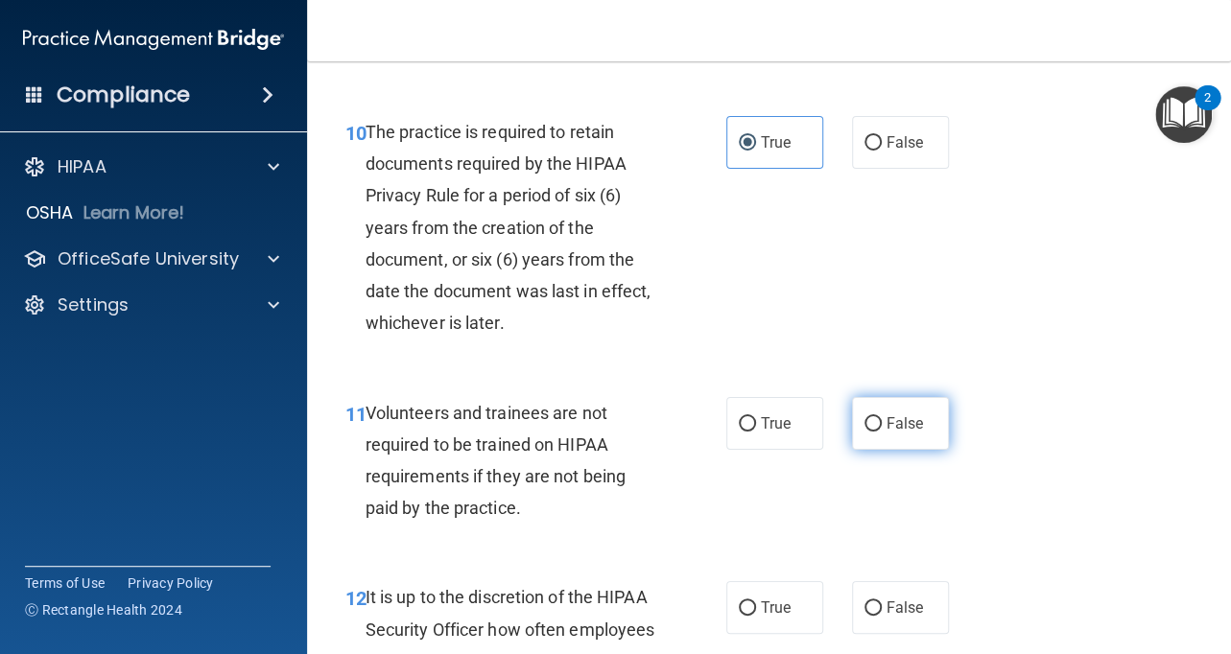
radio input "true"
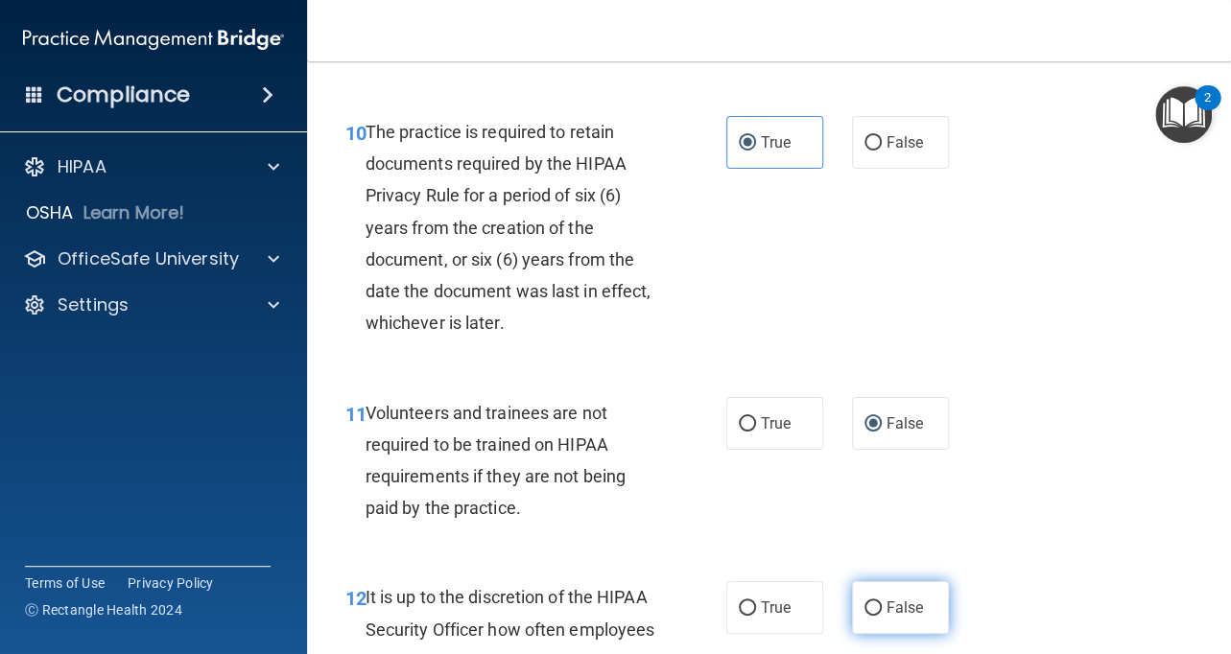
click at [897, 602] on span "False" at bounding box center [904, 608] width 37 height 18
click at [882, 602] on input "False" at bounding box center [872, 609] width 17 height 14
radio input "true"
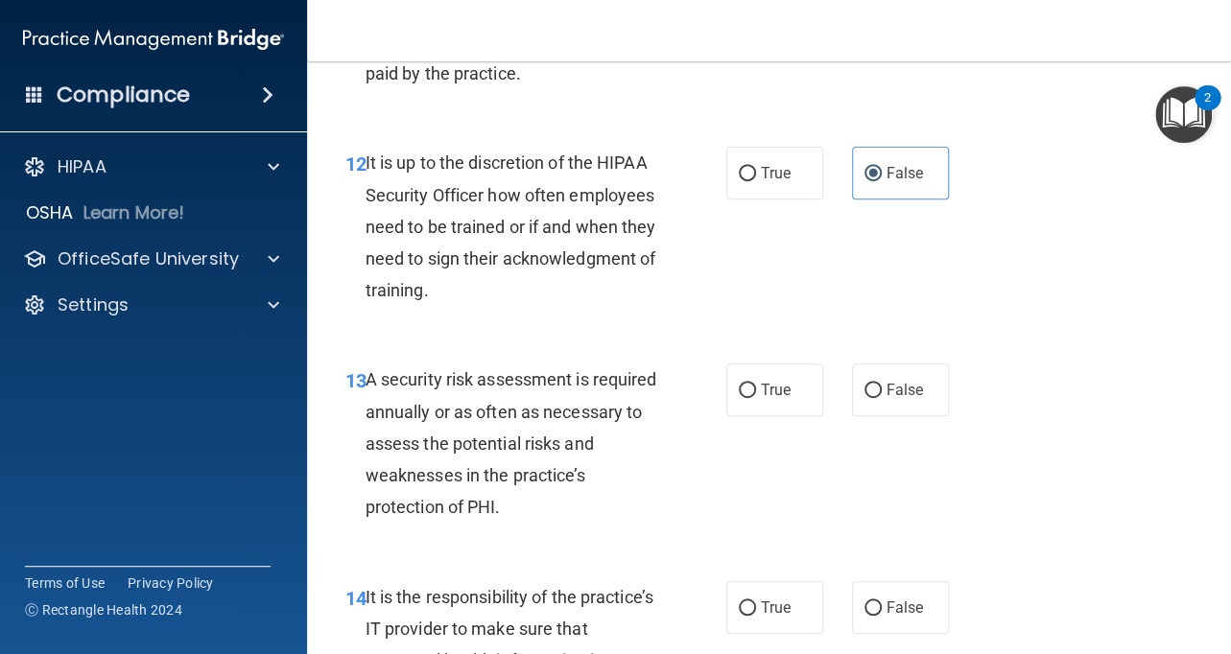
scroll to position [2682, 0]
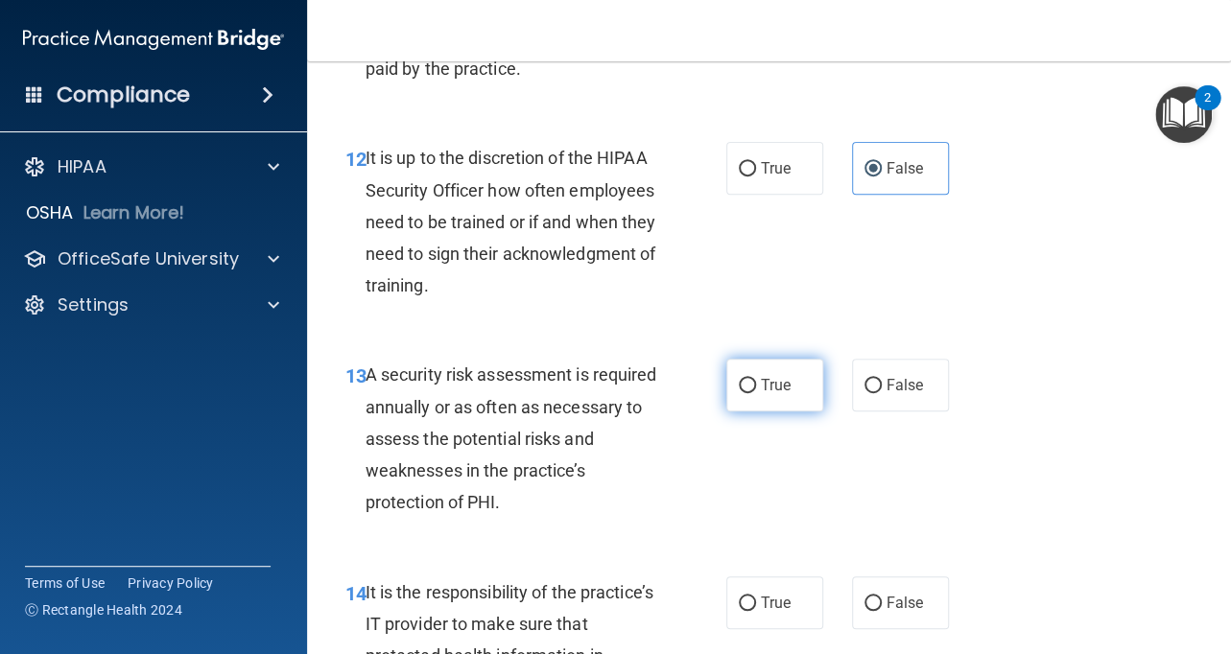
click at [772, 388] on span "True" at bounding box center [776, 385] width 30 height 18
click at [756, 388] on input "True" at bounding box center [747, 386] width 17 height 14
radio input "true"
click at [910, 586] on label "False" at bounding box center [900, 603] width 97 height 53
click at [882, 597] on input "False" at bounding box center [872, 604] width 17 height 14
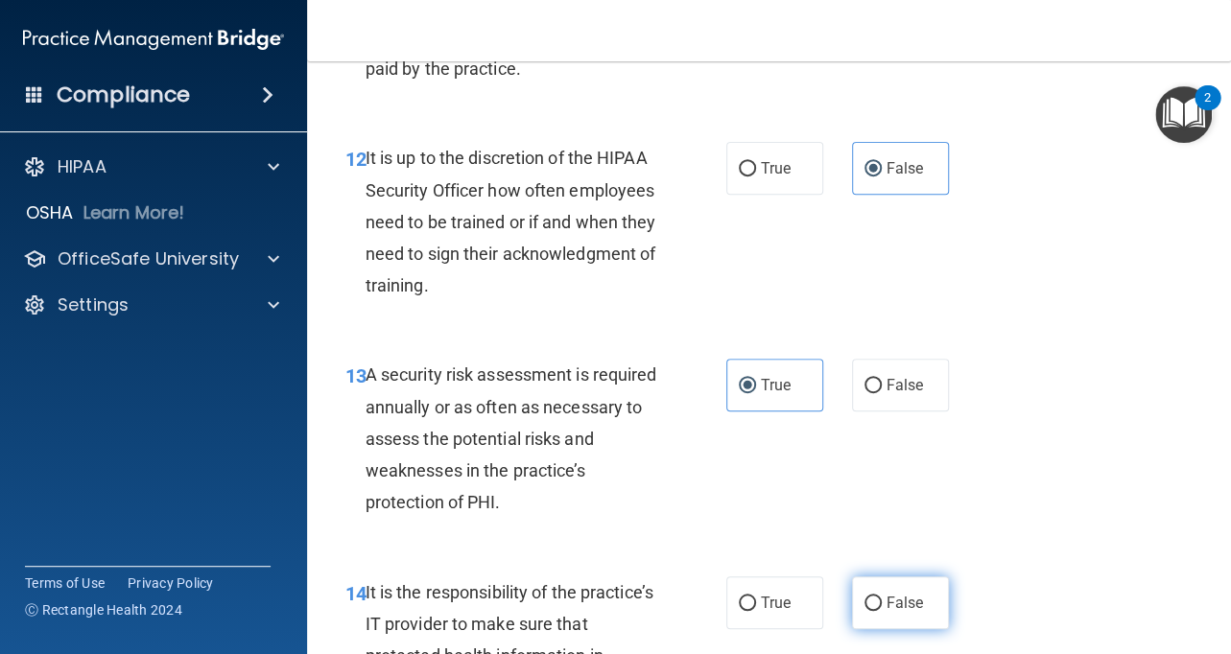
radio input "true"
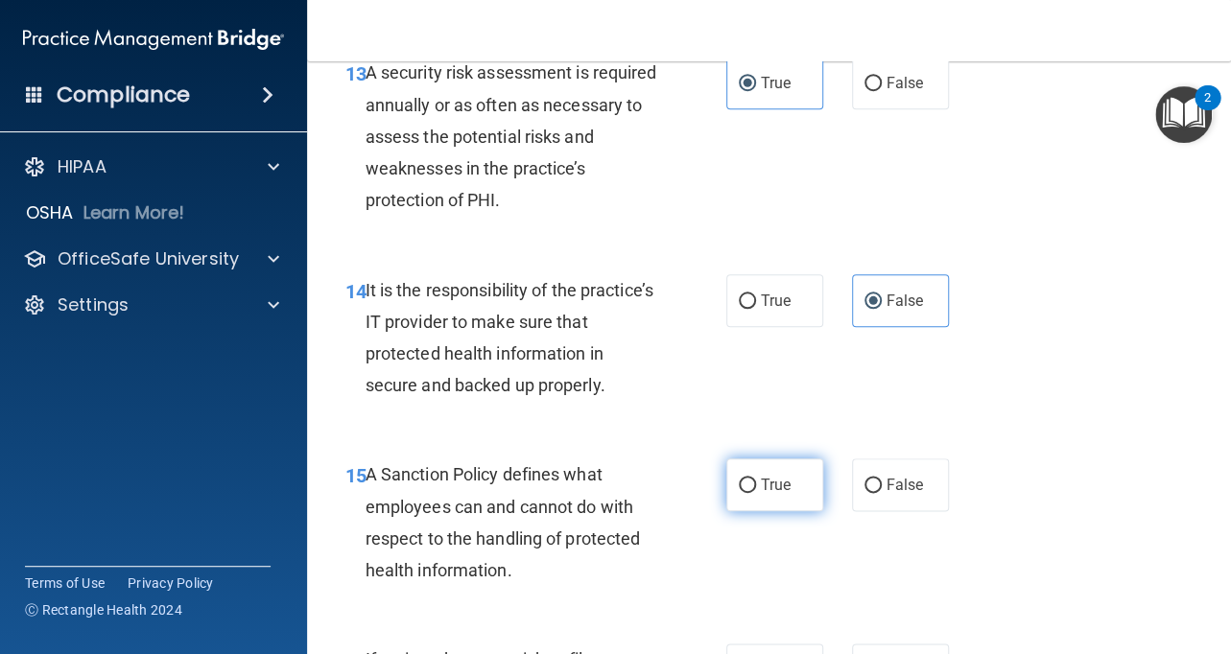
scroll to position [2992, 0]
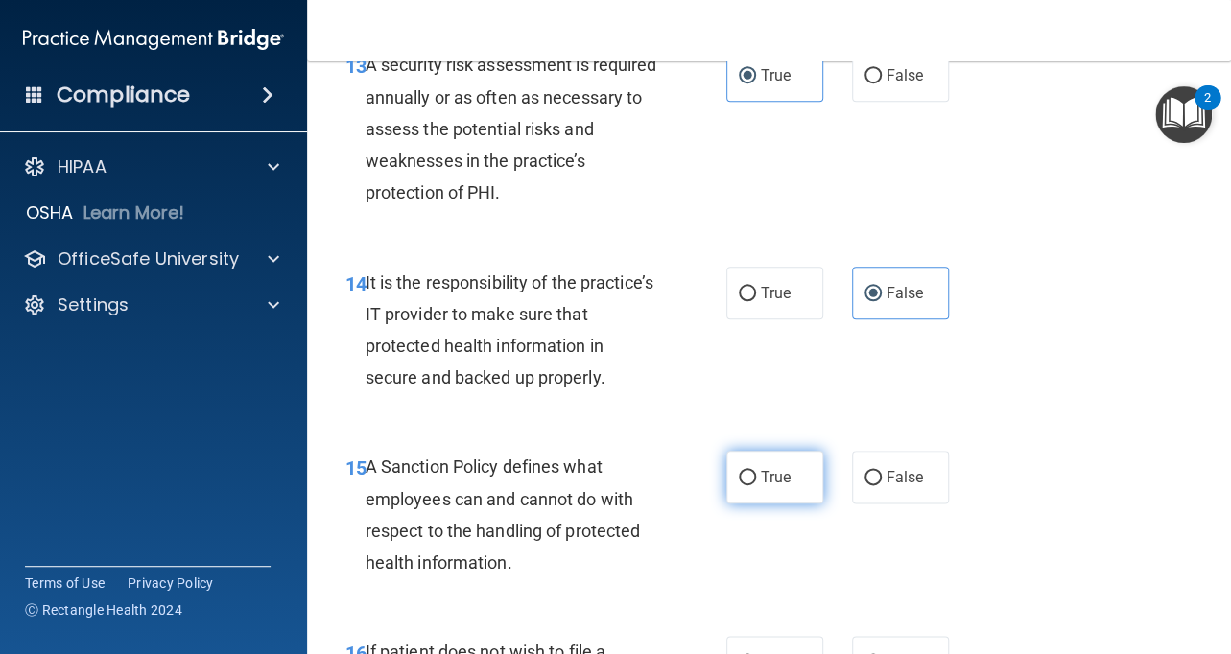
click at [790, 485] on span "True" at bounding box center [776, 477] width 30 height 18
click at [756, 485] on input "True" at bounding box center [747, 478] width 17 height 14
radio input "true"
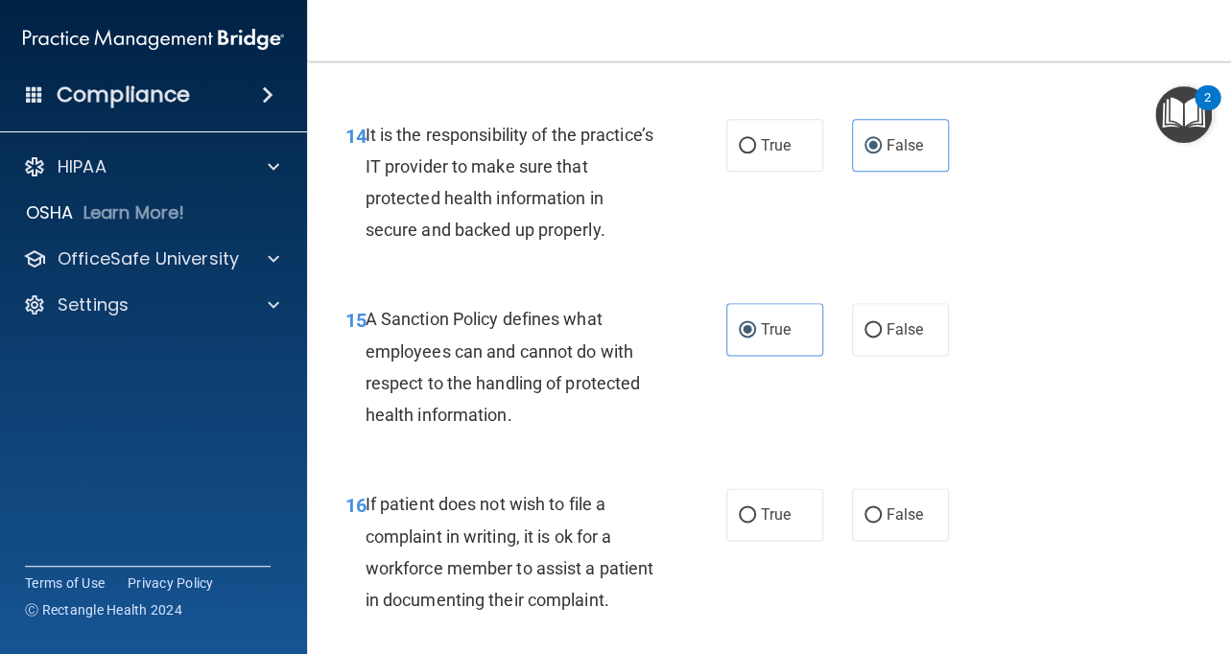
scroll to position [3174, 0]
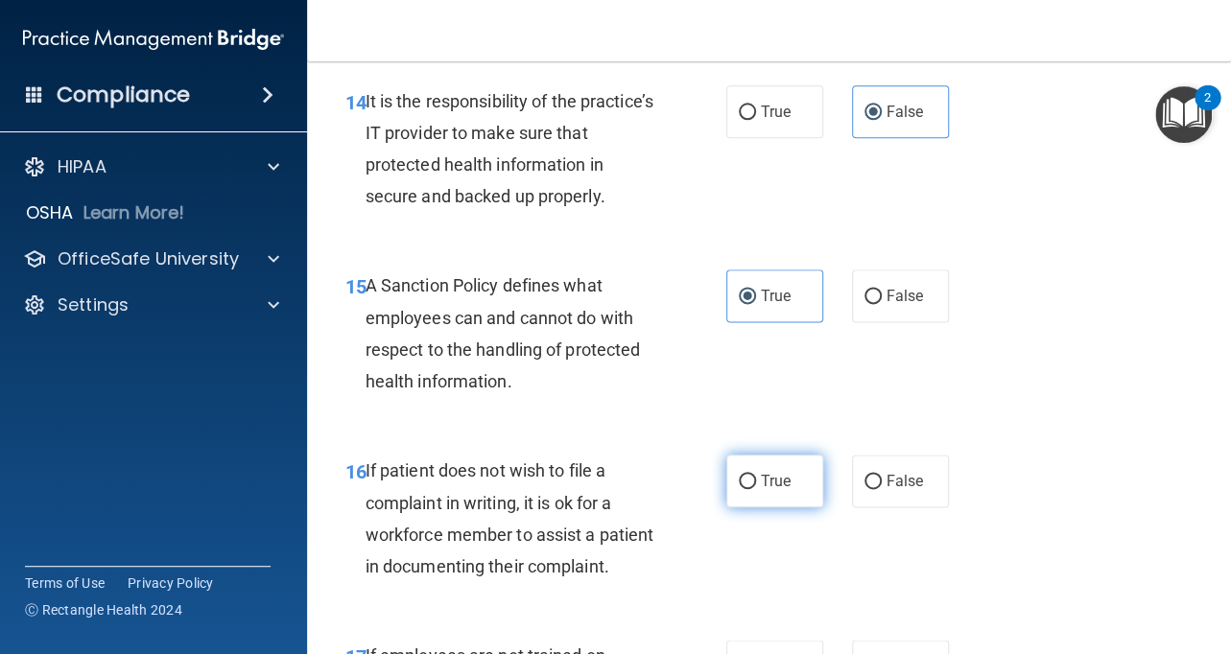
click at [778, 475] on span "True" at bounding box center [776, 481] width 30 height 18
click at [756, 475] on input "True" at bounding box center [747, 482] width 17 height 14
radio input "true"
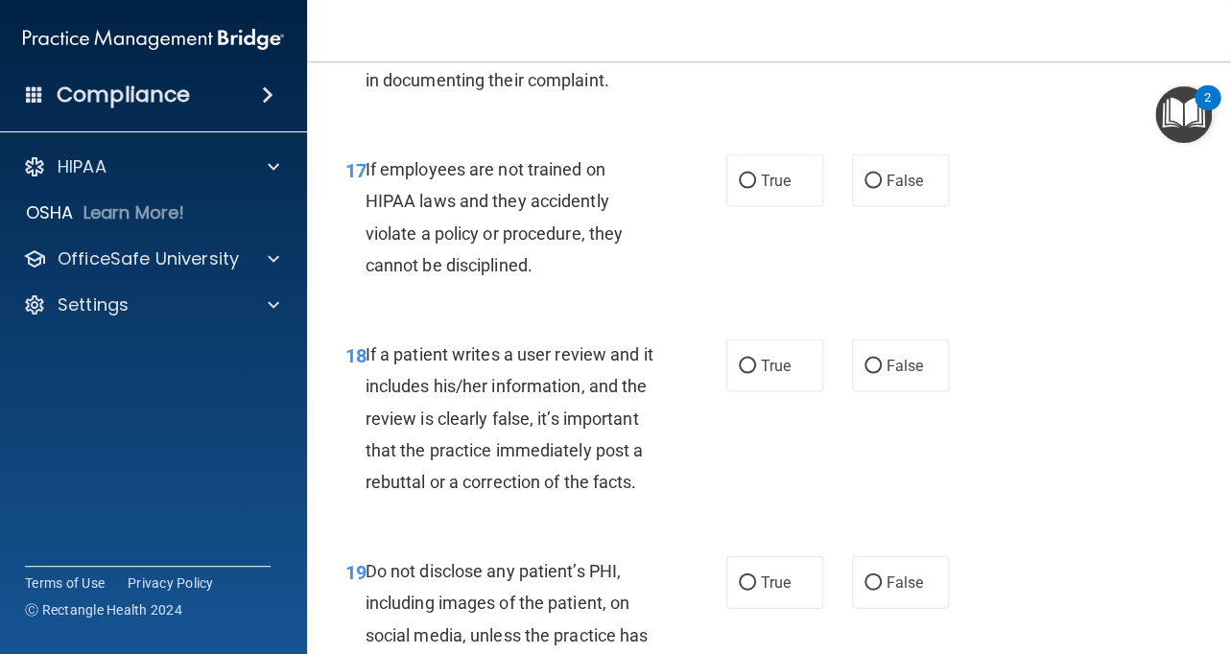
scroll to position [3668, 0]
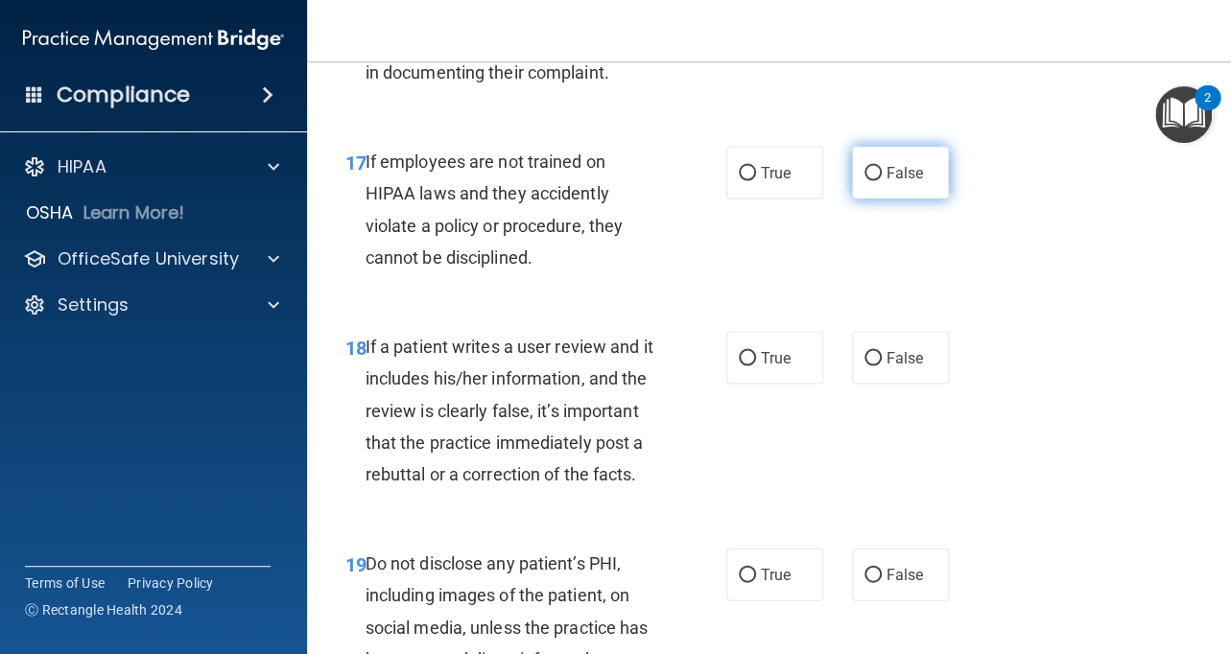
click at [916, 170] on span "False" at bounding box center [904, 172] width 37 height 18
click at [882, 170] on input "False" at bounding box center [872, 173] width 17 height 14
radio input "true"
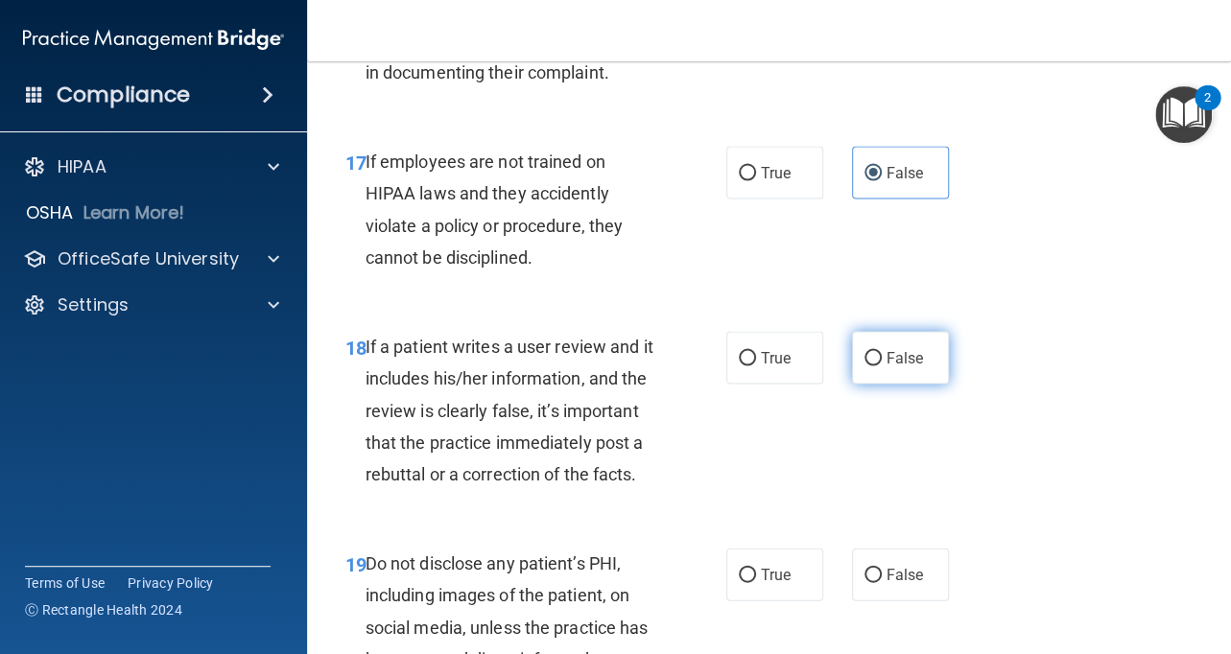
click at [903, 368] on label "False" at bounding box center [900, 357] width 97 height 53
click at [882, 366] on input "False" at bounding box center [872, 358] width 17 height 14
radio input "true"
click at [771, 569] on span "True" at bounding box center [776, 574] width 30 height 18
click at [756, 569] on input "True" at bounding box center [747, 575] width 17 height 14
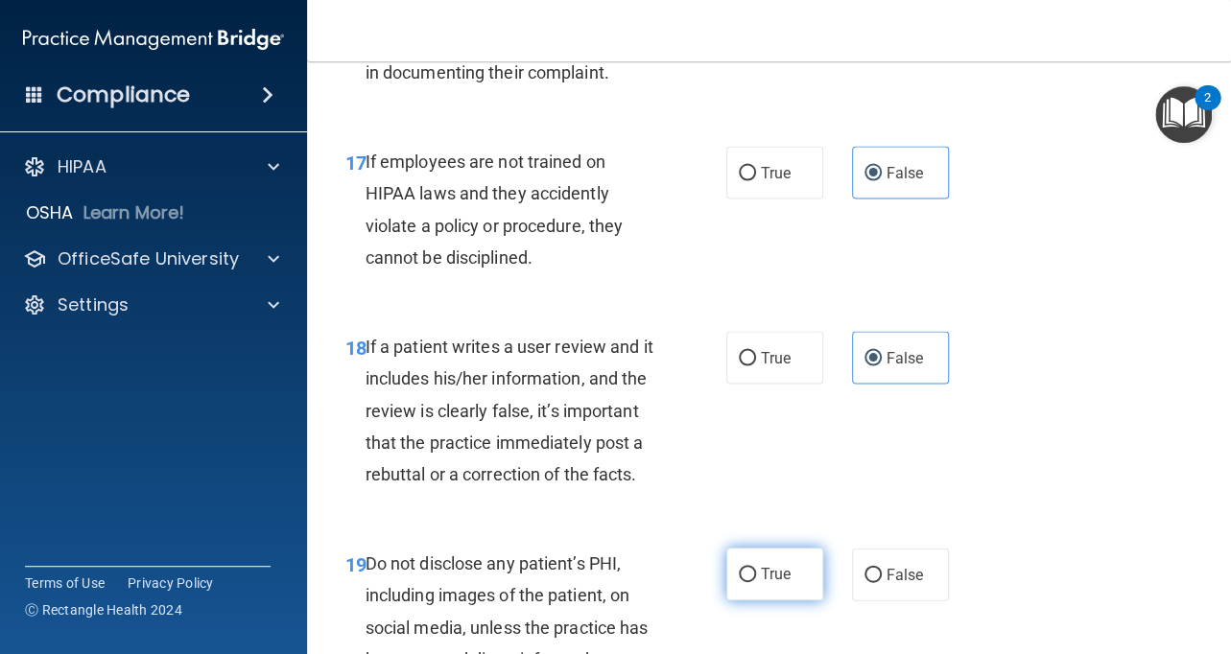
radio input "true"
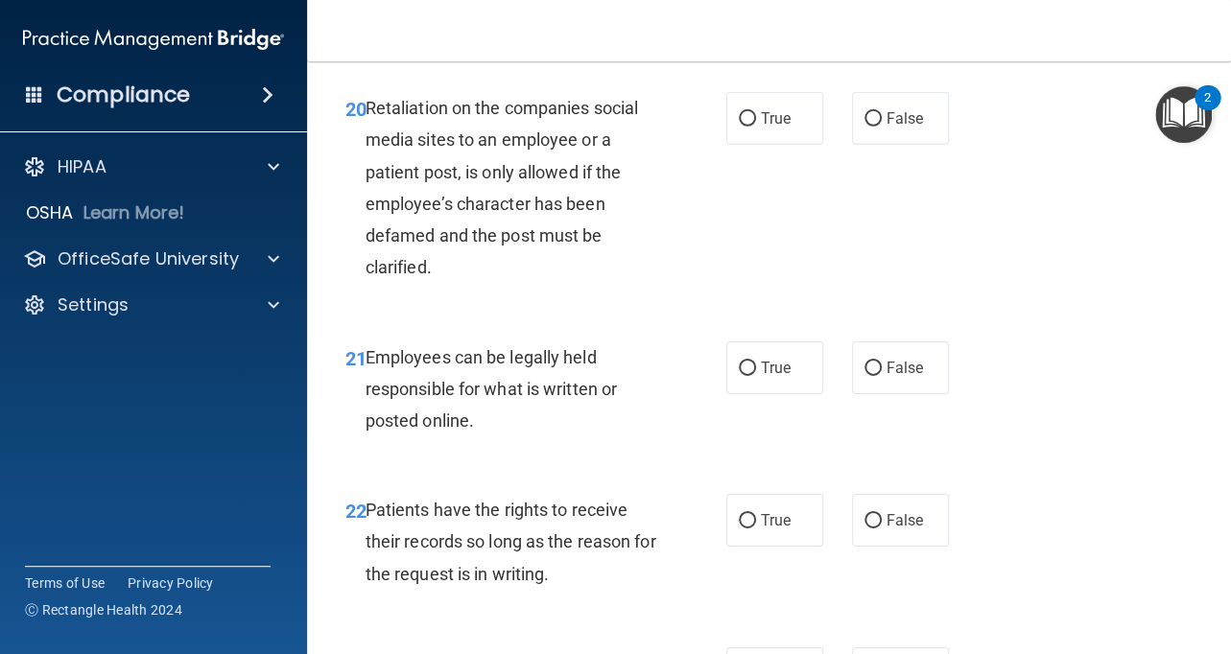
scroll to position [4335, 0]
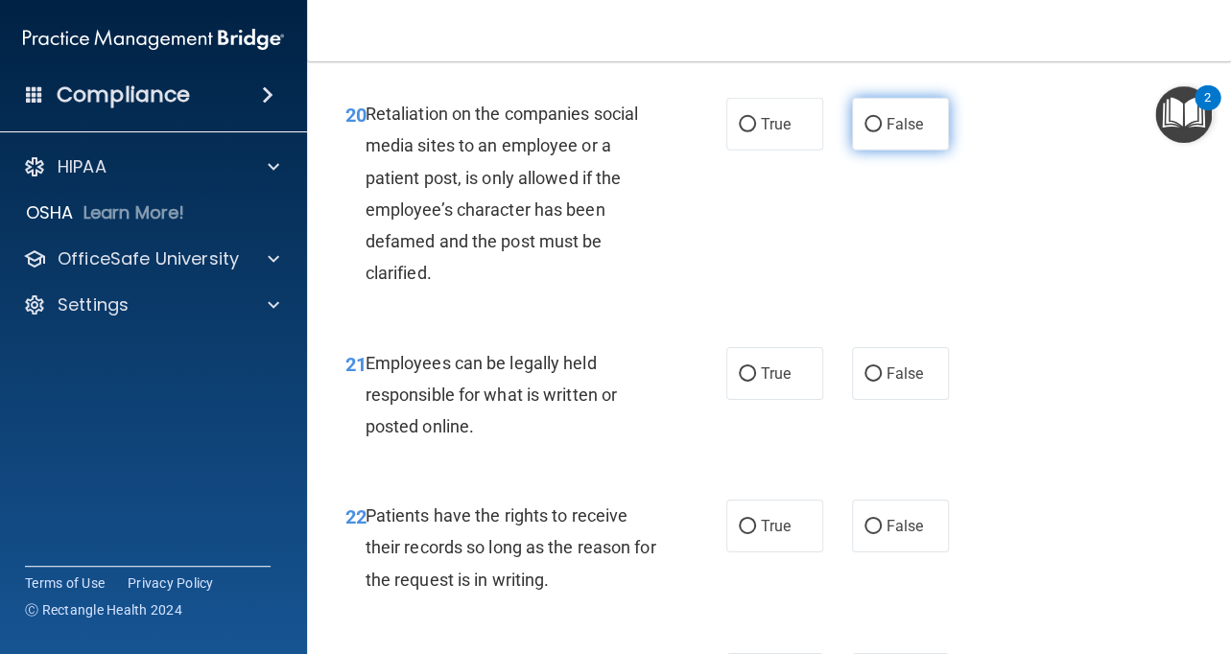
click at [900, 119] on span "False" at bounding box center [904, 124] width 37 height 18
click at [882, 119] on input "False" at bounding box center [872, 125] width 17 height 14
radio input "true"
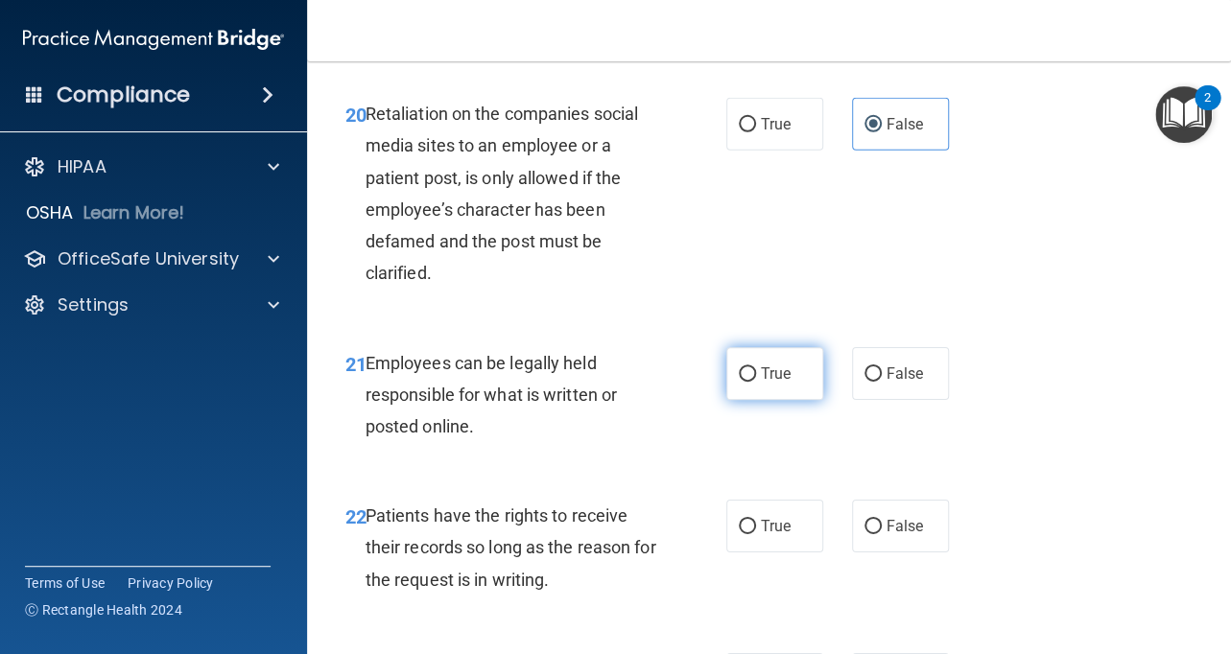
click at [776, 369] on span "True" at bounding box center [776, 374] width 30 height 18
click at [756, 369] on input "True" at bounding box center [747, 374] width 17 height 14
radio input "true"
click at [898, 508] on label "False" at bounding box center [900, 526] width 97 height 53
click at [882, 520] on input "False" at bounding box center [872, 527] width 17 height 14
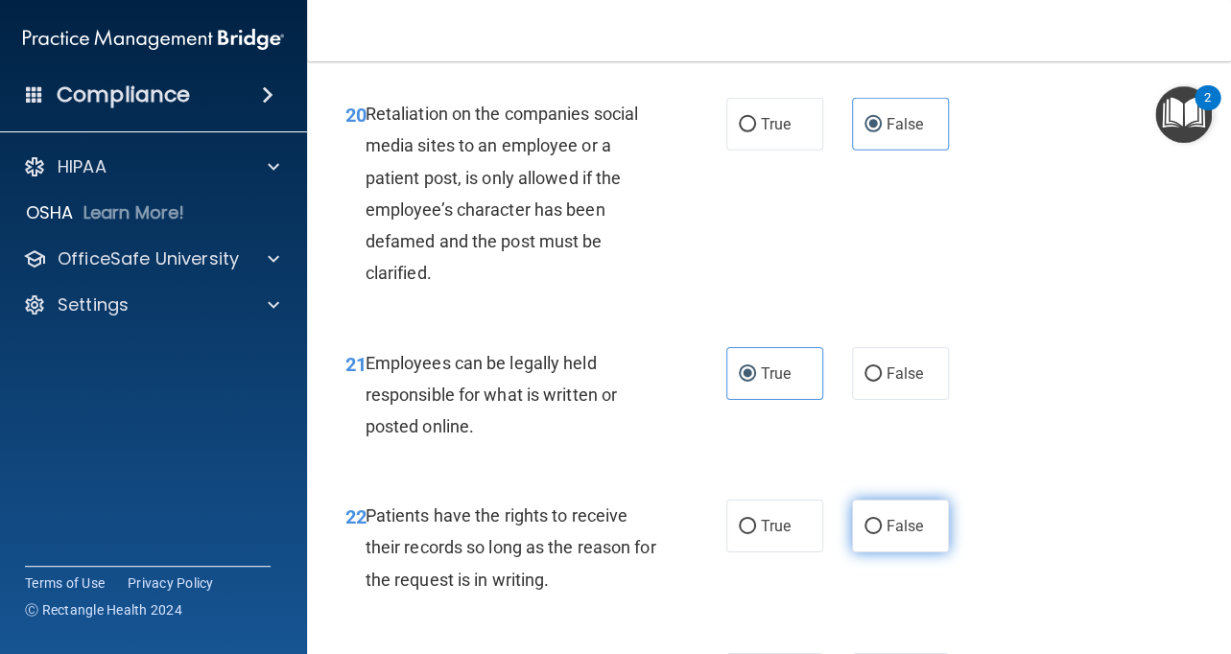
radio input "true"
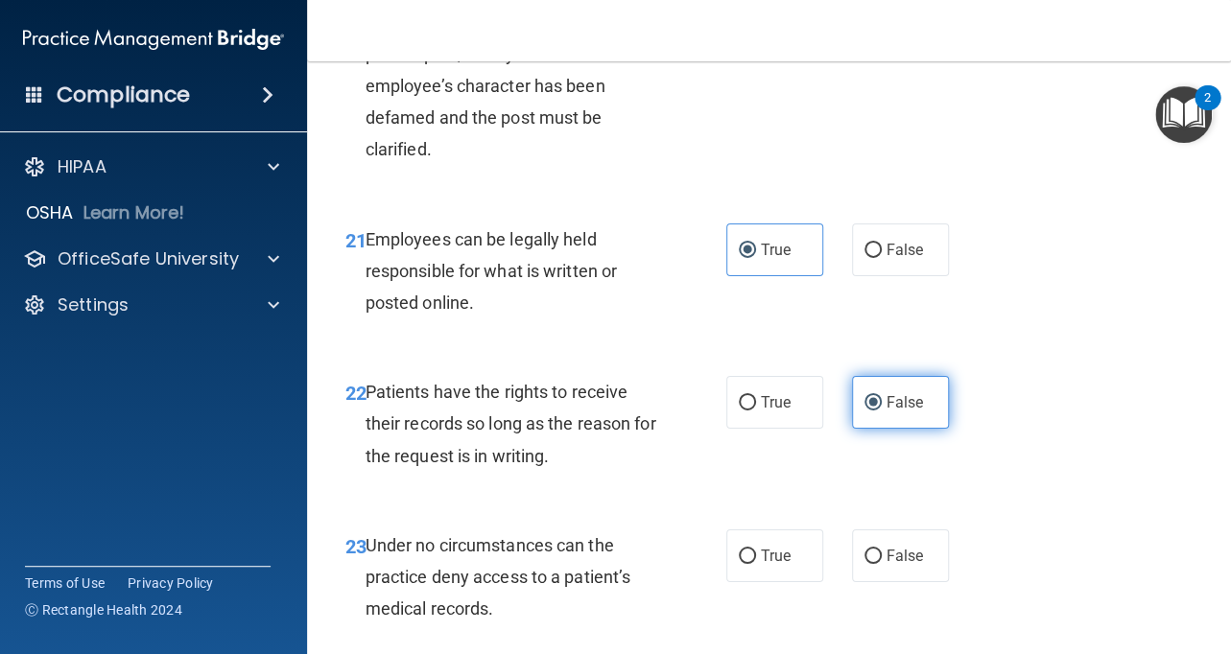
scroll to position [4521, 0]
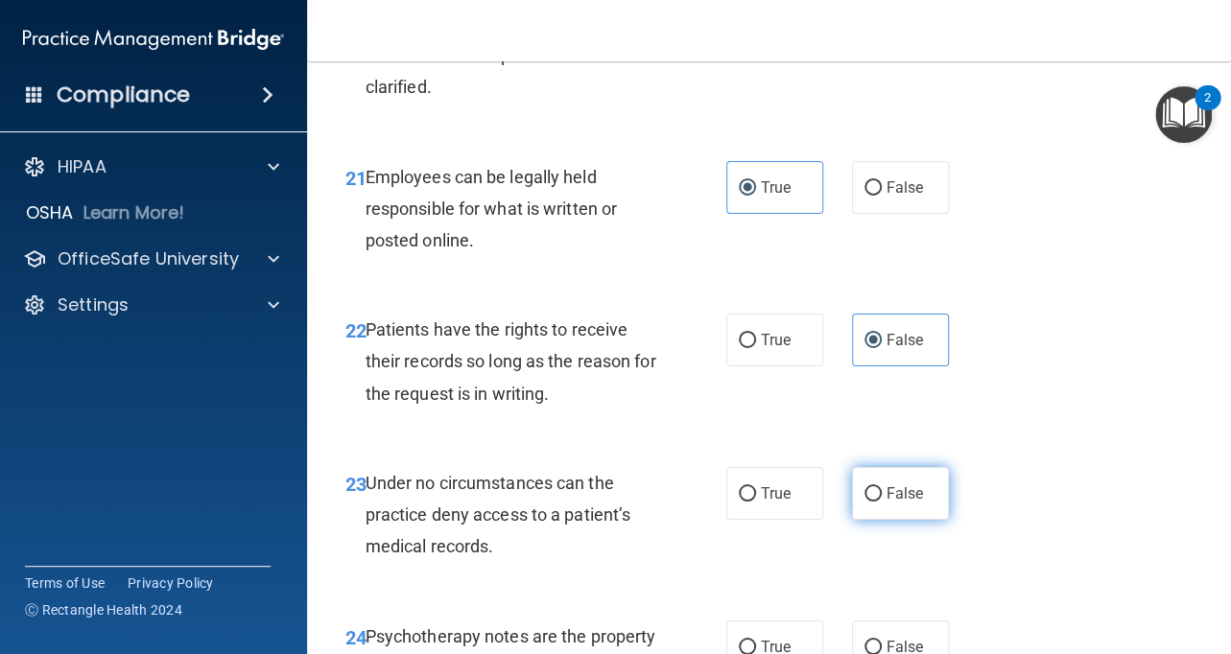
click at [889, 484] on label "False" at bounding box center [900, 493] width 97 height 53
click at [882, 487] on input "False" at bounding box center [872, 494] width 17 height 14
radio input "true"
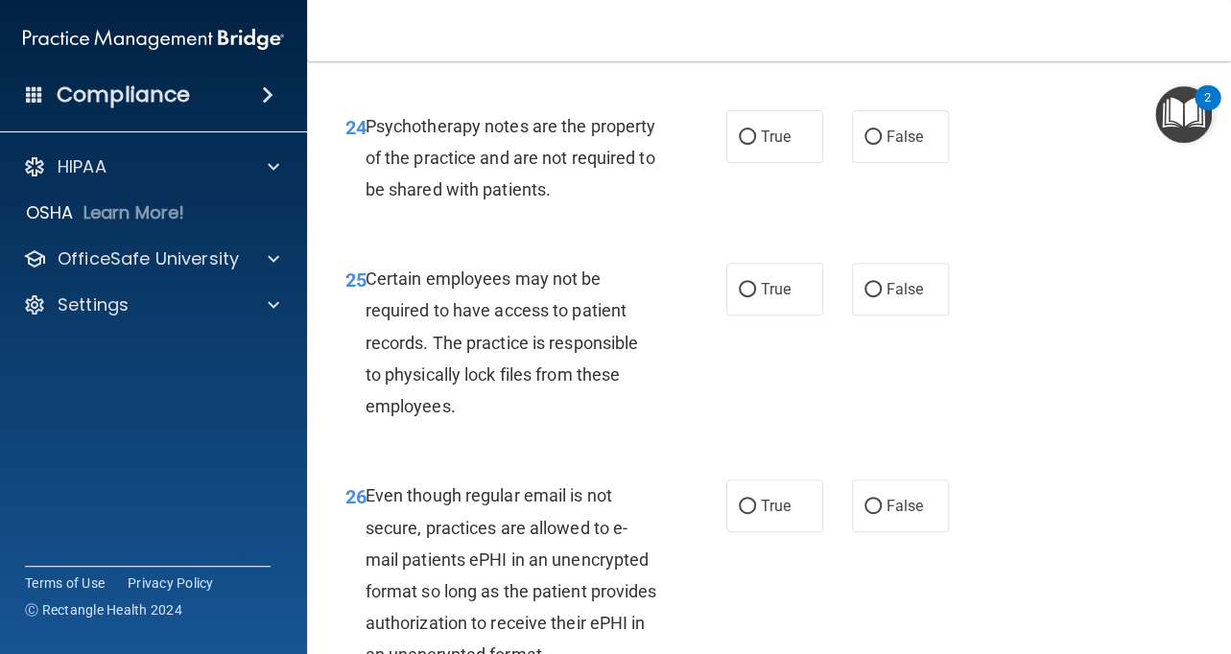
scroll to position [5042, 0]
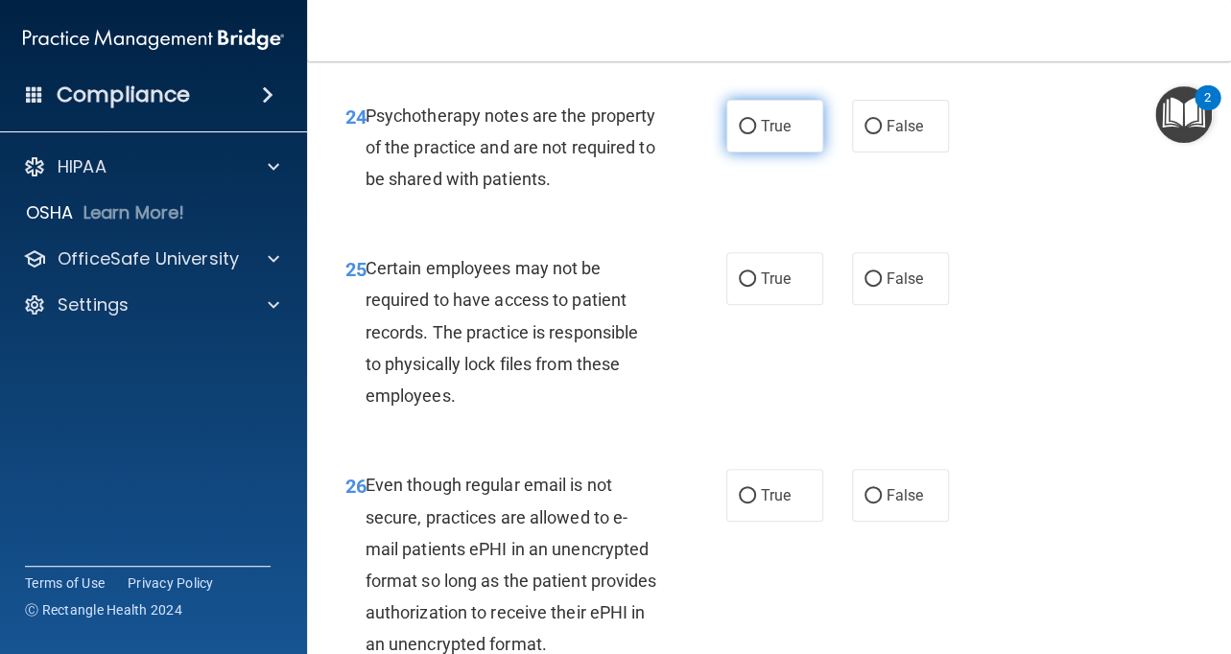
click at [811, 139] on label "True" at bounding box center [774, 126] width 97 height 53
click at [756, 134] on input "True" at bounding box center [747, 127] width 17 height 14
radio input "true"
click at [792, 268] on label "True" at bounding box center [774, 278] width 97 height 53
click at [756, 272] on input "True" at bounding box center [747, 279] width 17 height 14
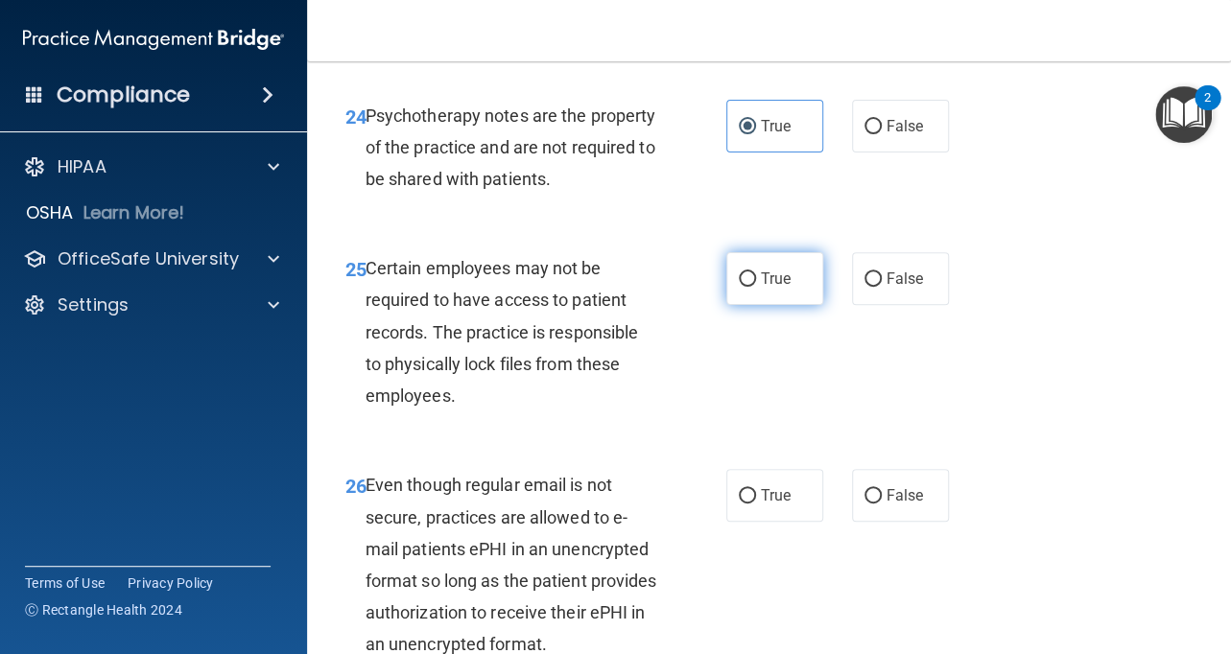
radio input "true"
click at [784, 494] on span "True" at bounding box center [776, 495] width 30 height 18
click at [756, 494] on input "True" at bounding box center [747, 496] width 17 height 14
radio input "true"
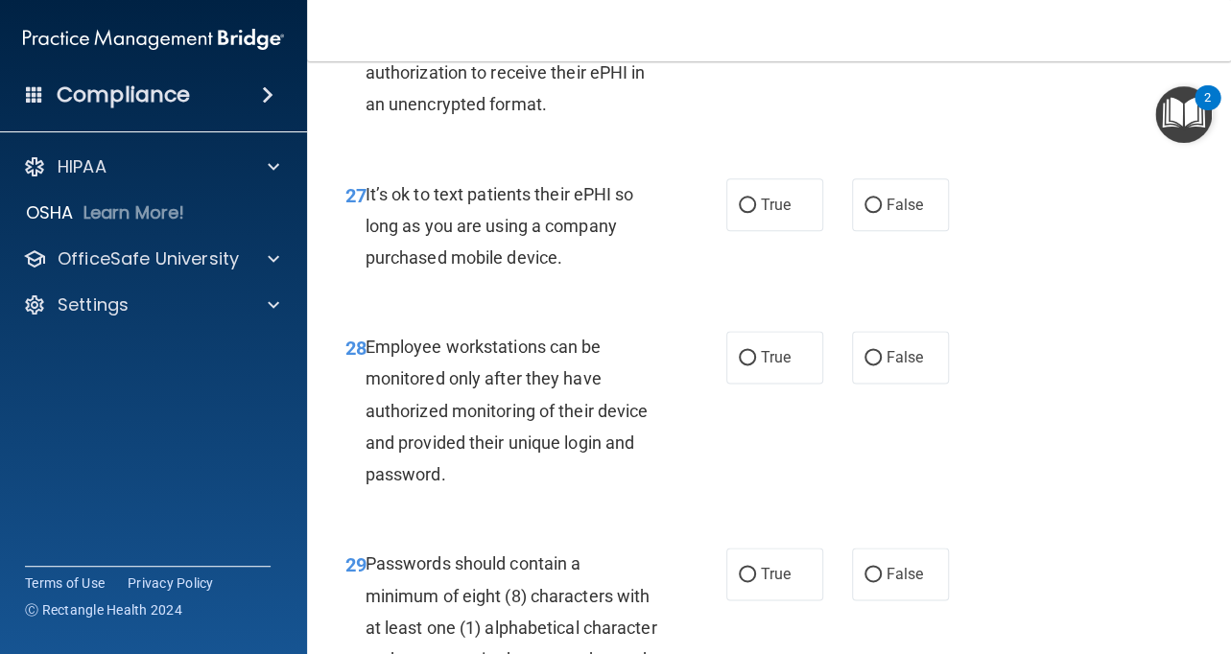
scroll to position [5586, 0]
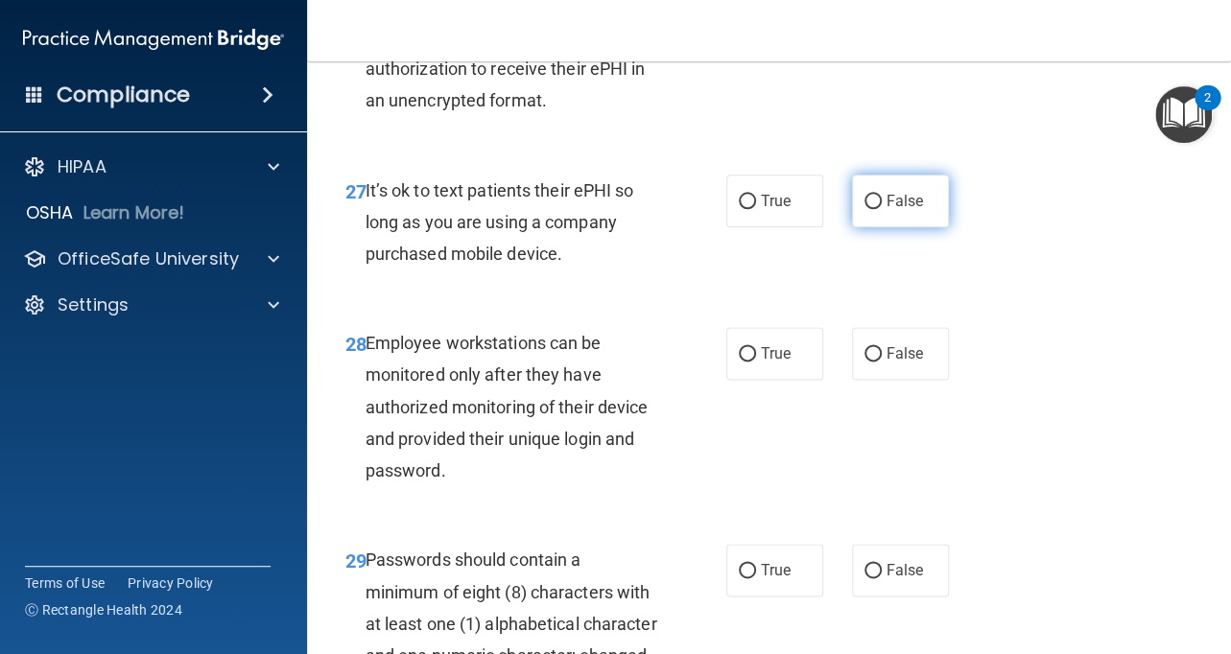
click at [873, 201] on input "False" at bounding box center [872, 202] width 17 height 14
radio input "true"
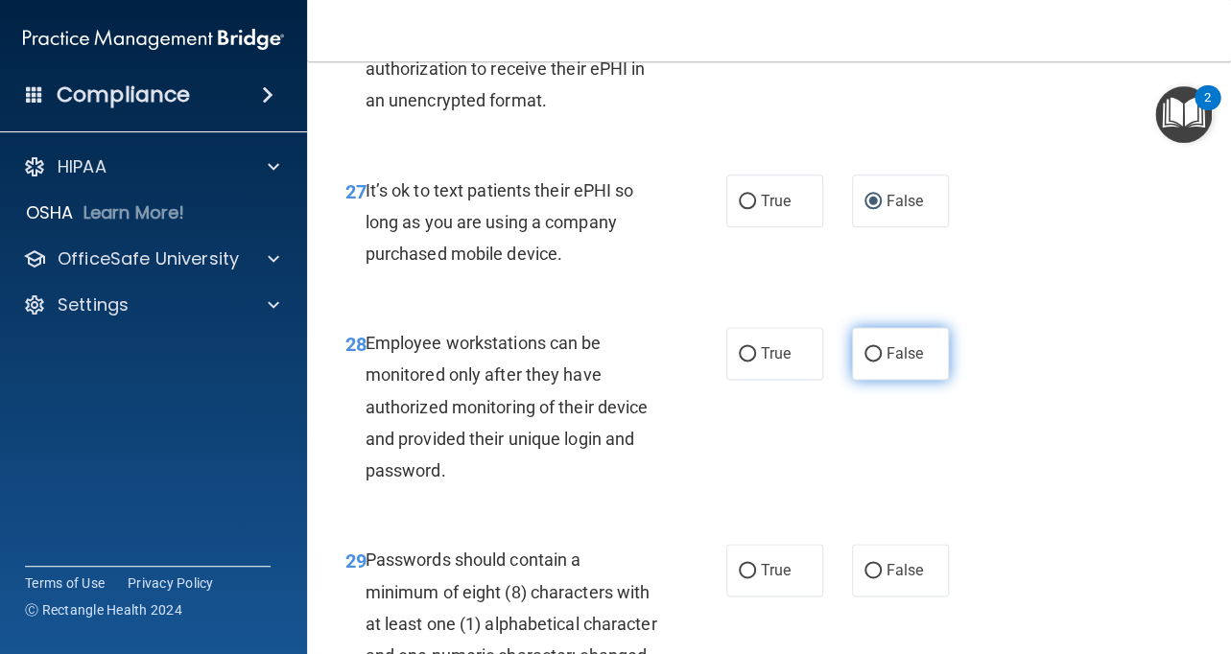
click at [900, 366] on label "False" at bounding box center [900, 353] width 97 height 53
click at [882, 362] on input "False" at bounding box center [872, 354] width 17 height 14
radio input "true"
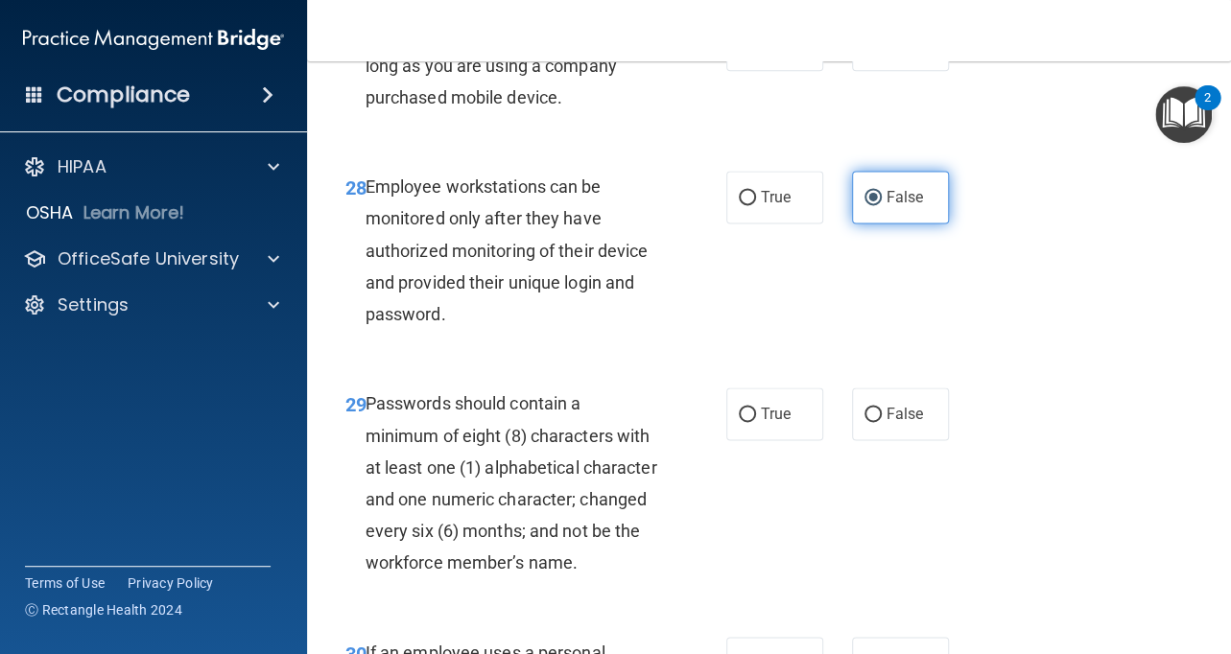
scroll to position [5848, 0]
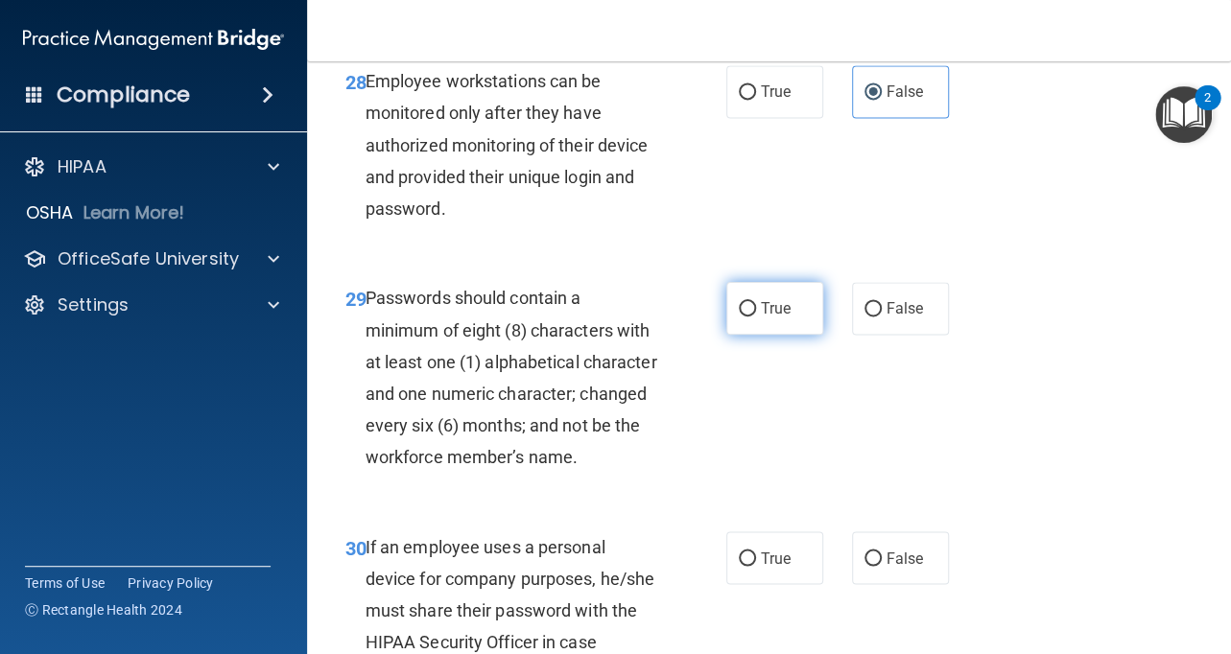
click at [771, 325] on label "True" at bounding box center [774, 308] width 97 height 53
click at [756, 317] on input "True" at bounding box center [747, 309] width 17 height 14
radio input "true"
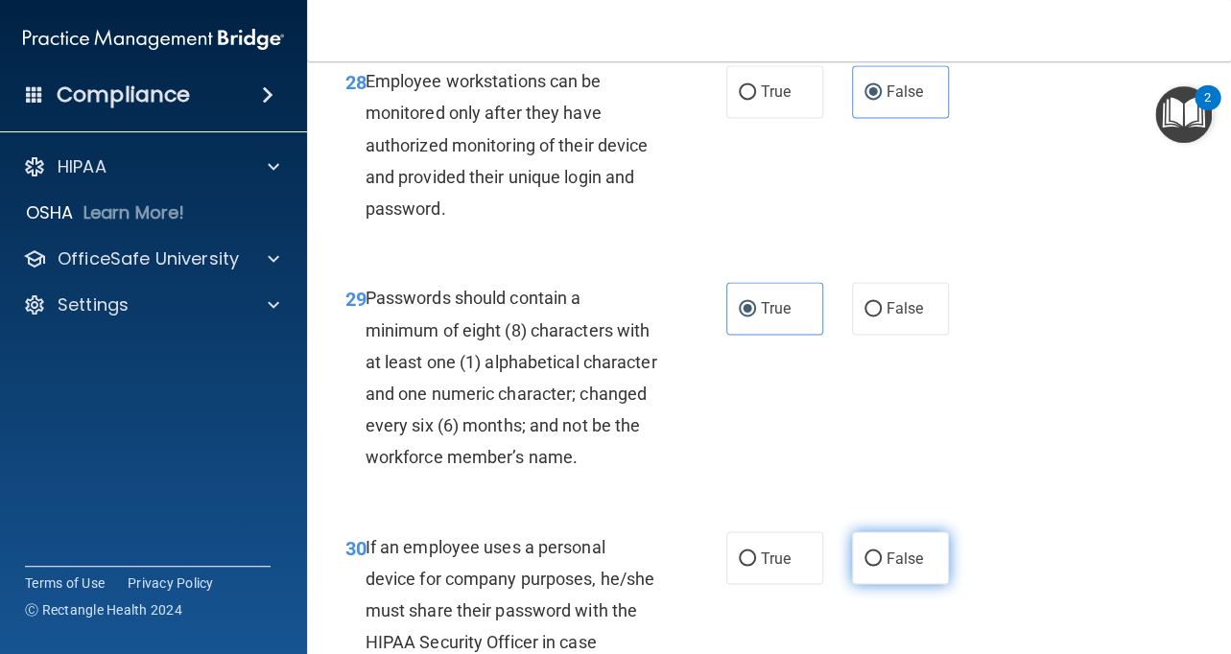
click at [898, 567] on span "False" at bounding box center [904, 558] width 37 height 18
click at [882, 566] on input "False" at bounding box center [872, 559] width 17 height 14
radio input "true"
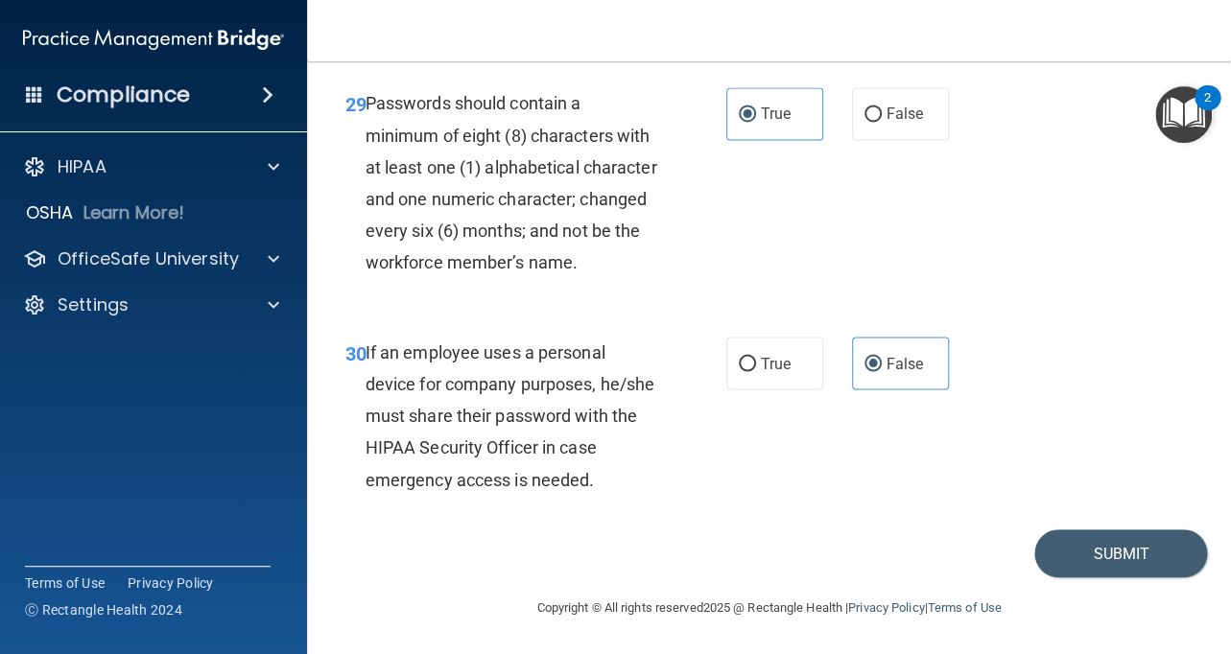
scroll to position [6077, 0]
click at [1111, 550] on button "Submit" at bounding box center [1120, 554] width 173 height 49
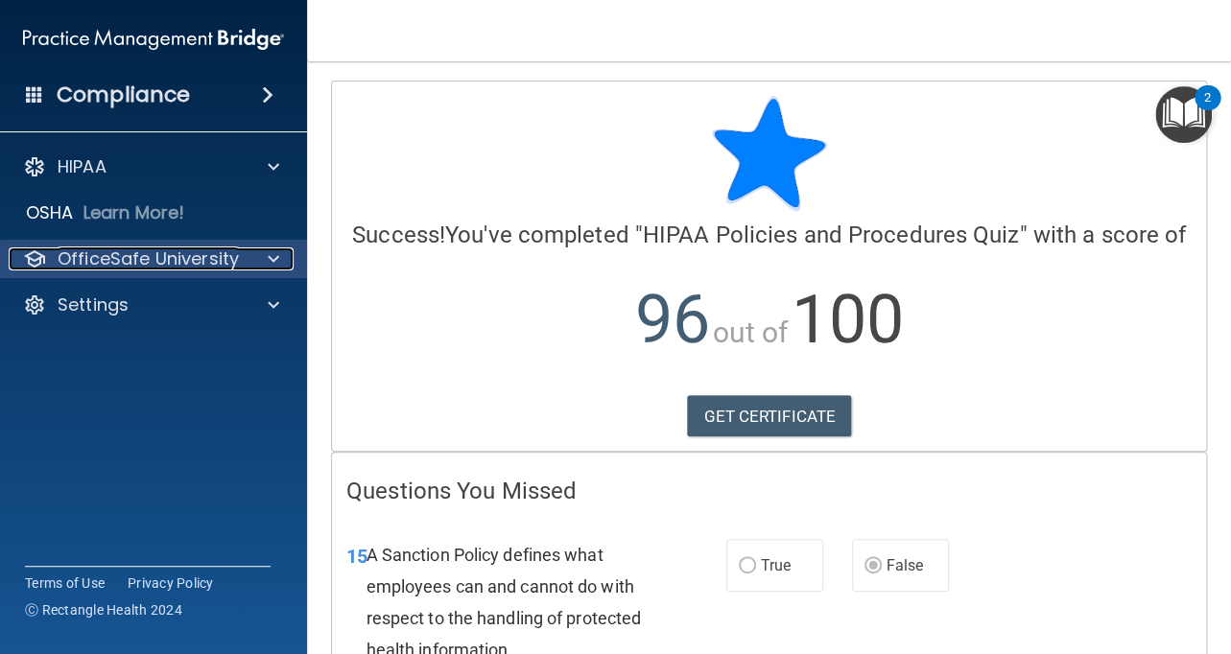
click at [257, 270] on div at bounding box center [271, 259] width 48 height 23
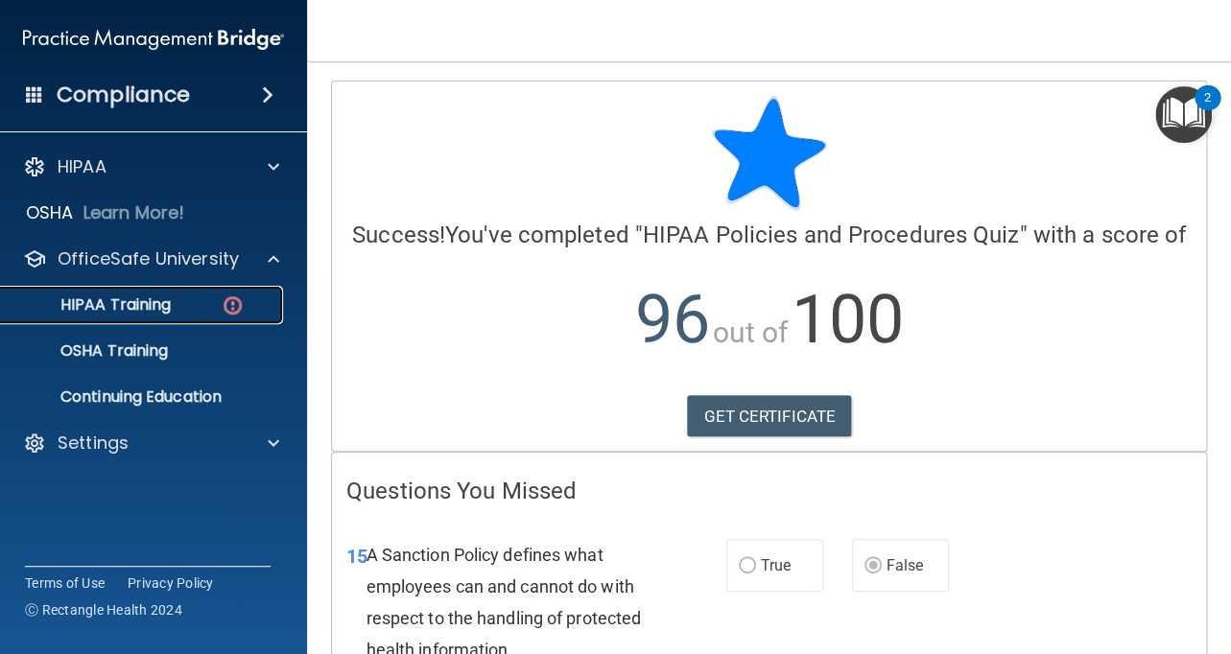
click at [176, 320] on link "HIPAA Training" at bounding box center [132, 305] width 302 height 38
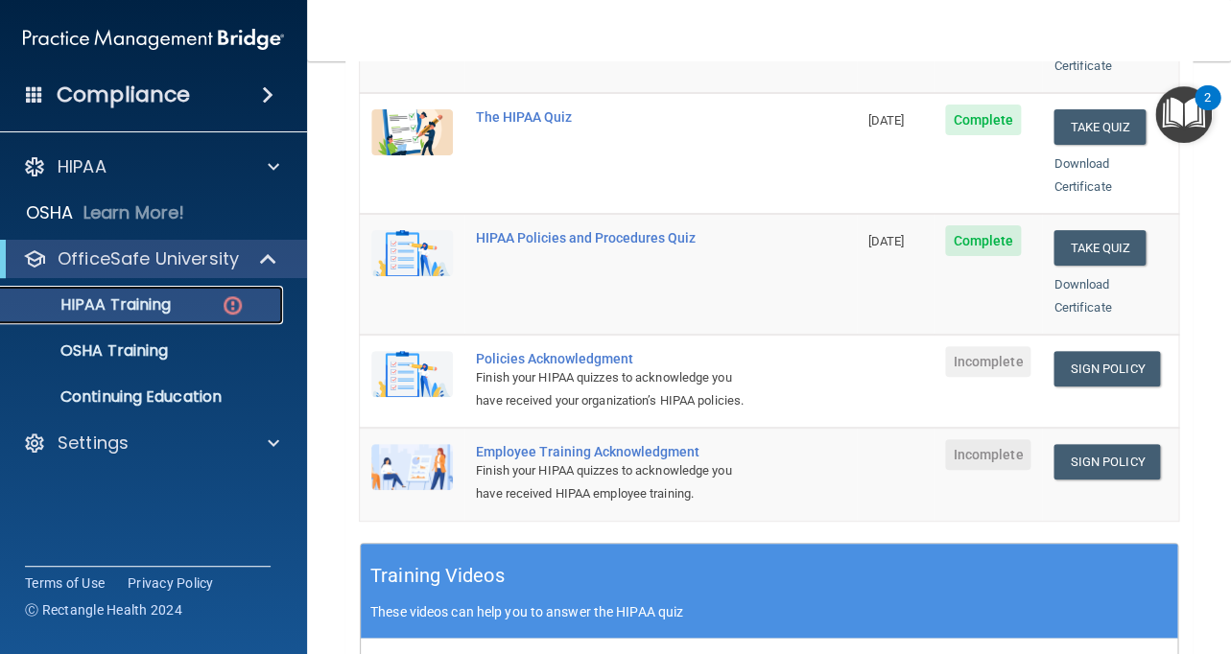
scroll to position [390, 0]
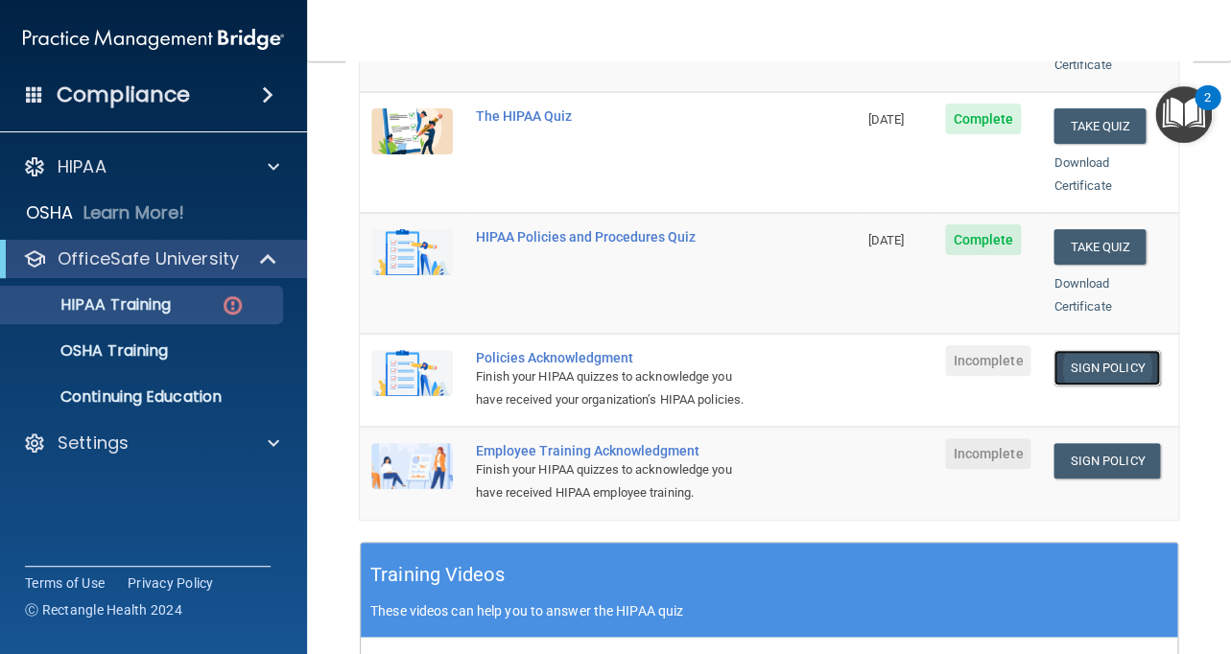
click at [1089, 350] on link "Sign Policy" at bounding box center [1106, 367] width 106 height 35
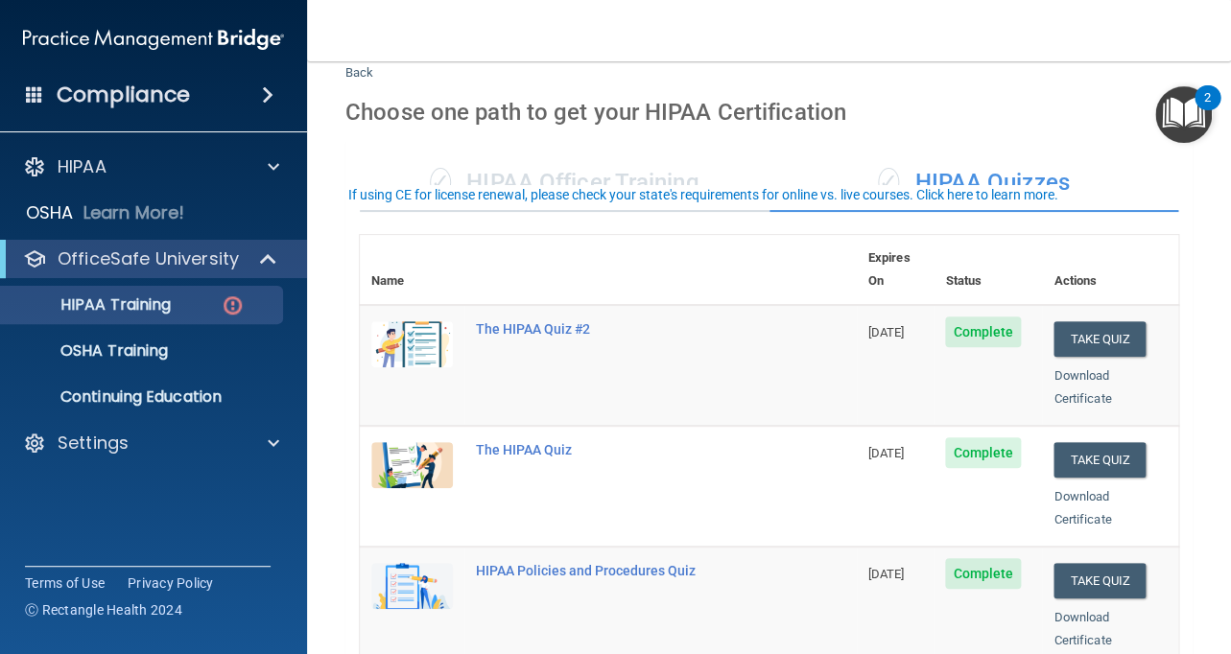
scroll to position [0, 0]
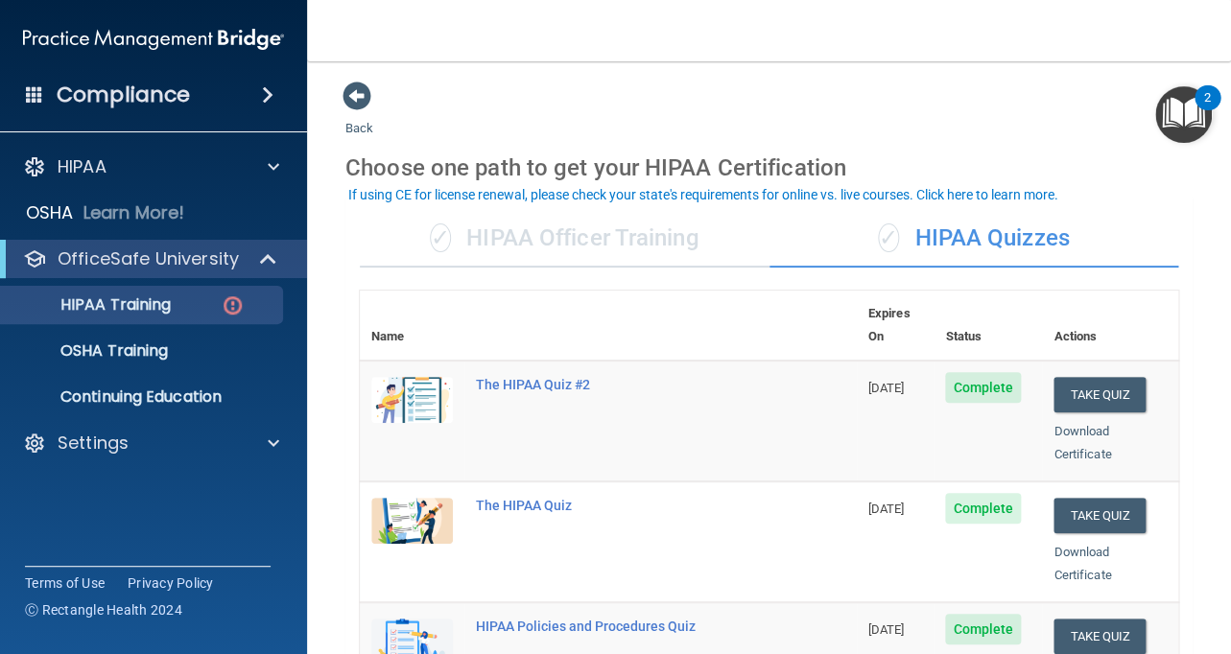
click at [522, 230] on div "✓ HIPAA Officer Training" at bounding box center [565, 239] width 410 height 58
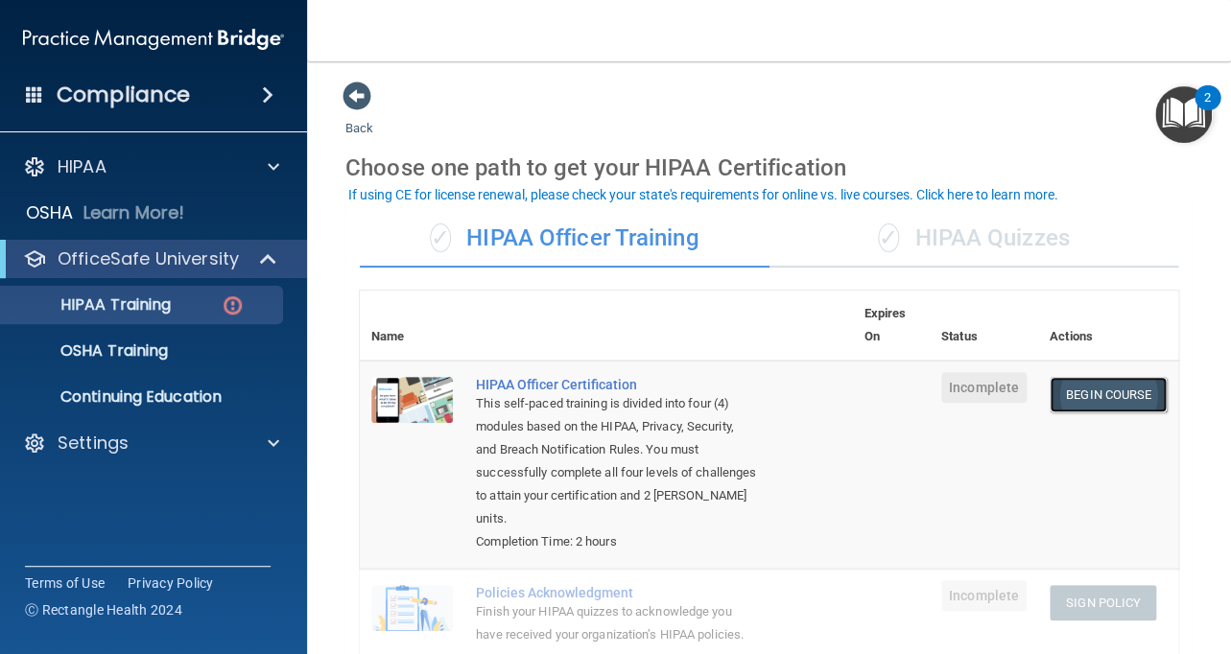
click at [1098, 398] on link "Begin Course" at bounding box center [1108, 394] width 117 height 35
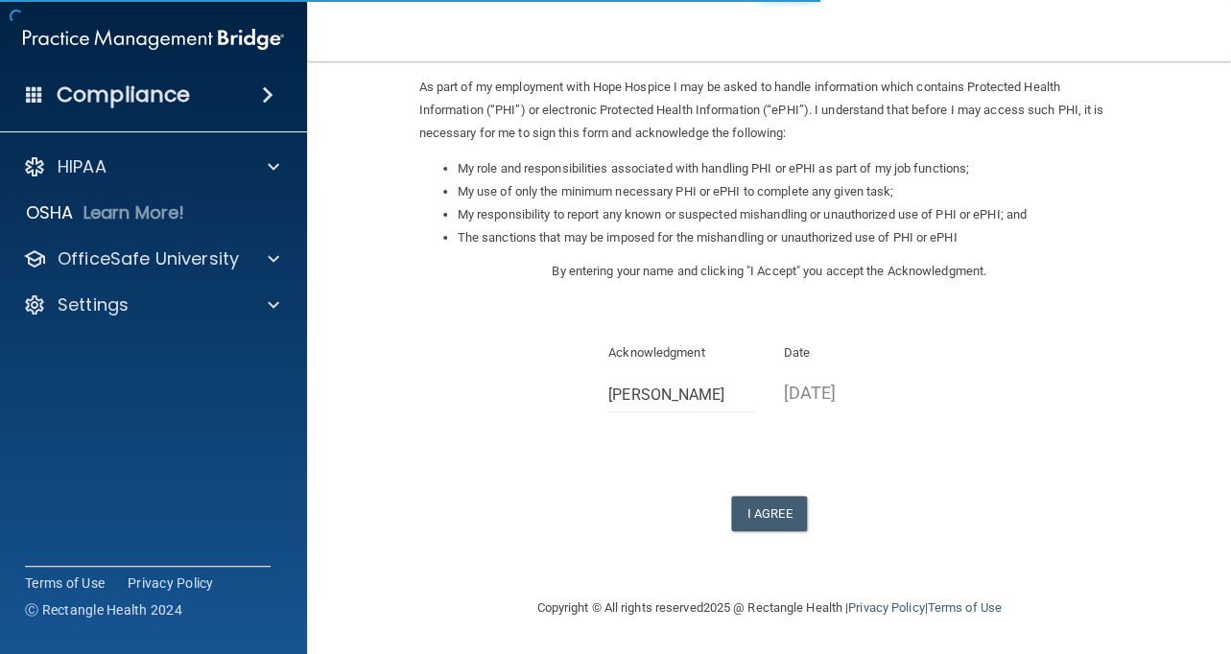
scroll to position [226, 0]
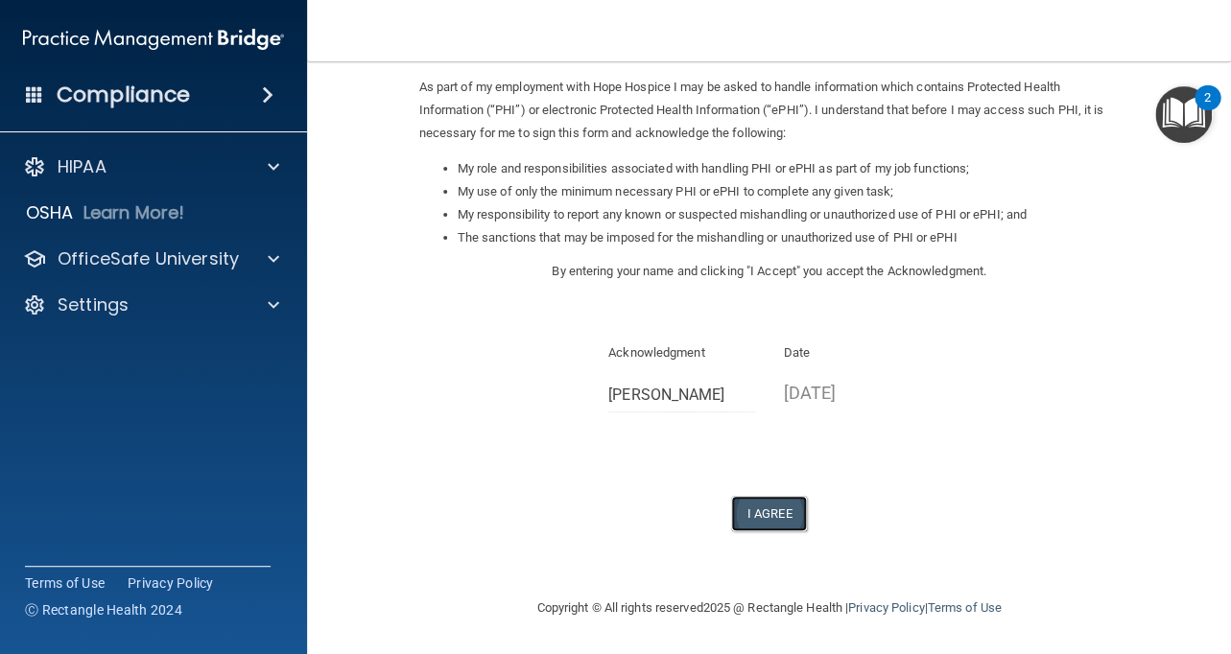
click at [768, 515] on button "I Agree" at bounding box center [769, 513] width 77 height 35
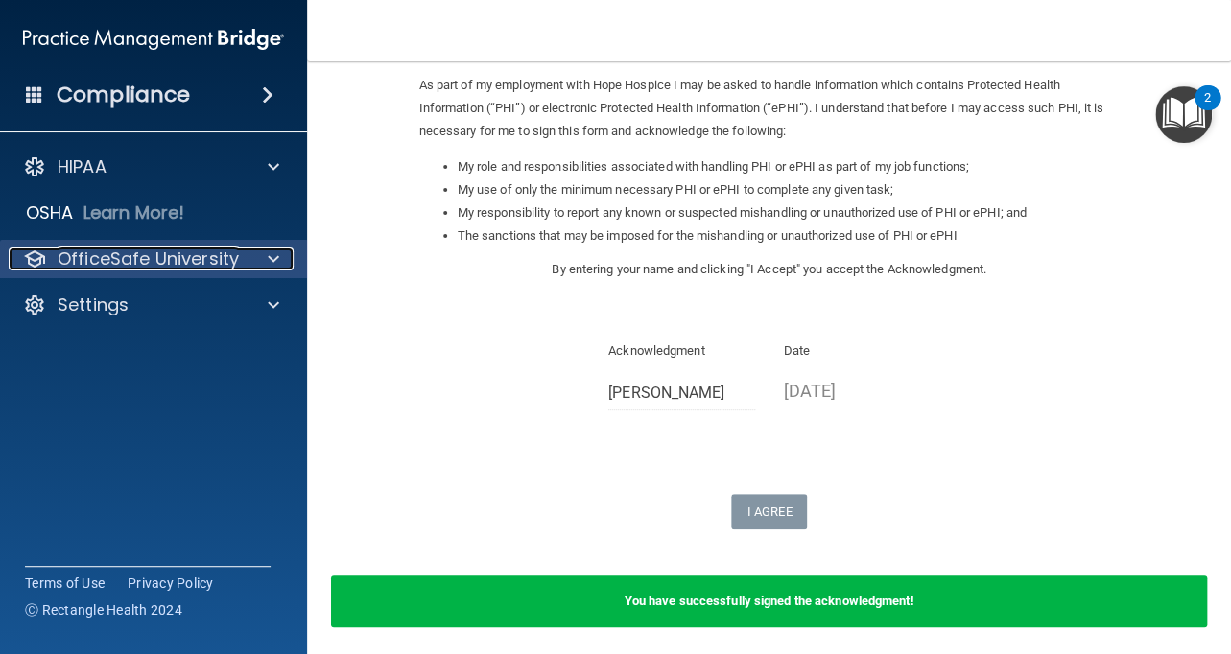
click at [178, 264] on p "OfficeSafe University" at bounding box center [148, 259] width 181 height 23
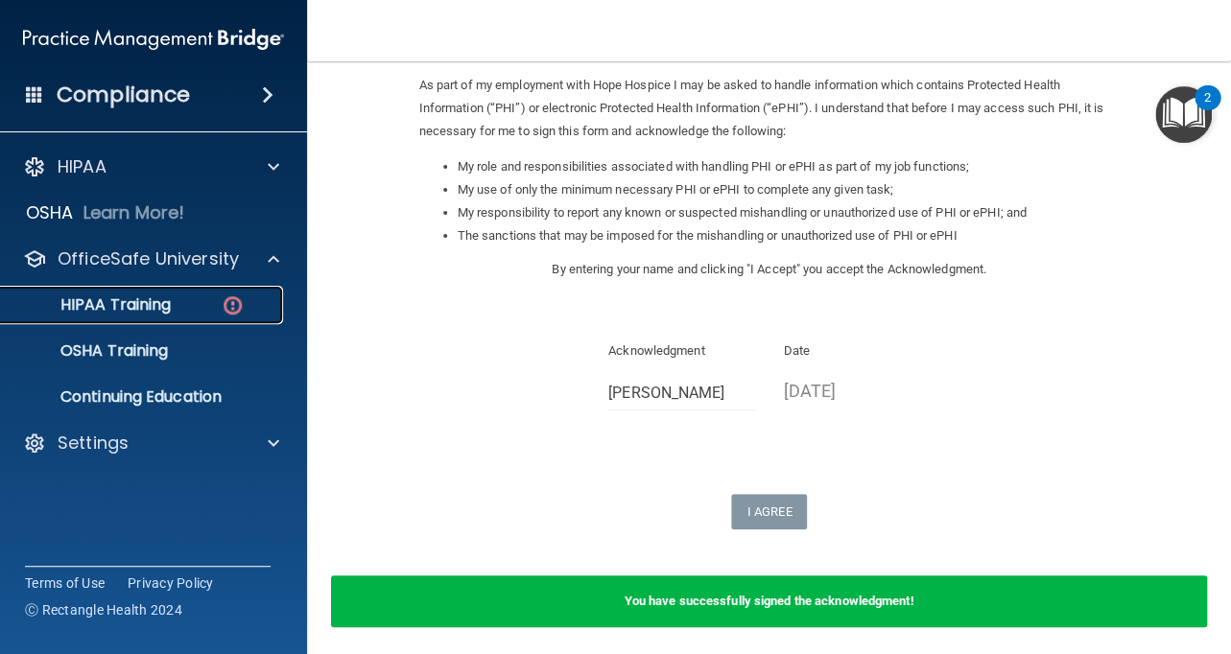
click at [171, 306] on p "HIPAA Training" at bounding box center [91, 304] width 158 height 19
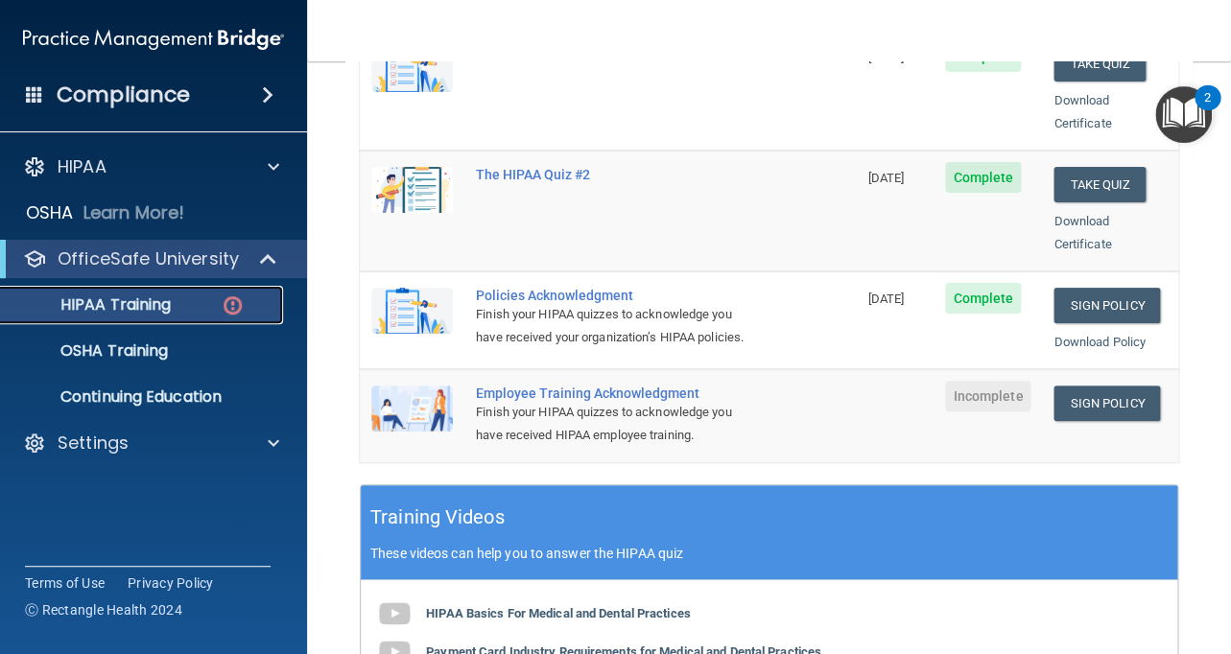
scroll to position [437, 0]
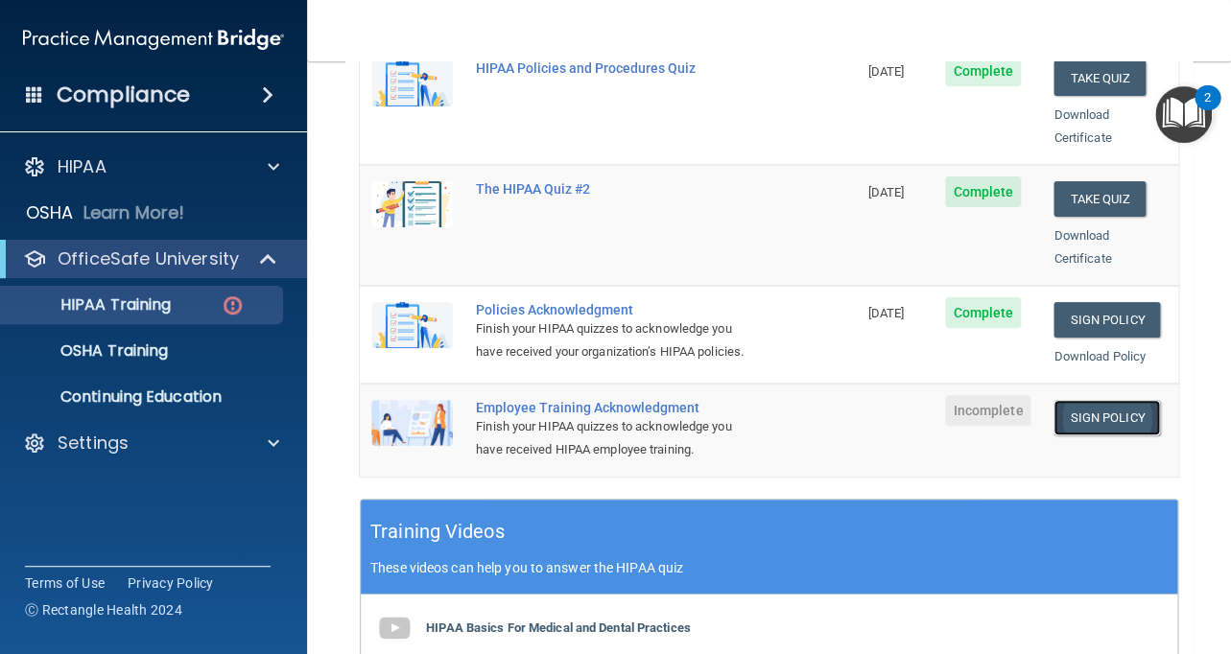
click at [1075, 415] on link "Sign Policy" at bounding box center [1106, 417] width 106 height 35
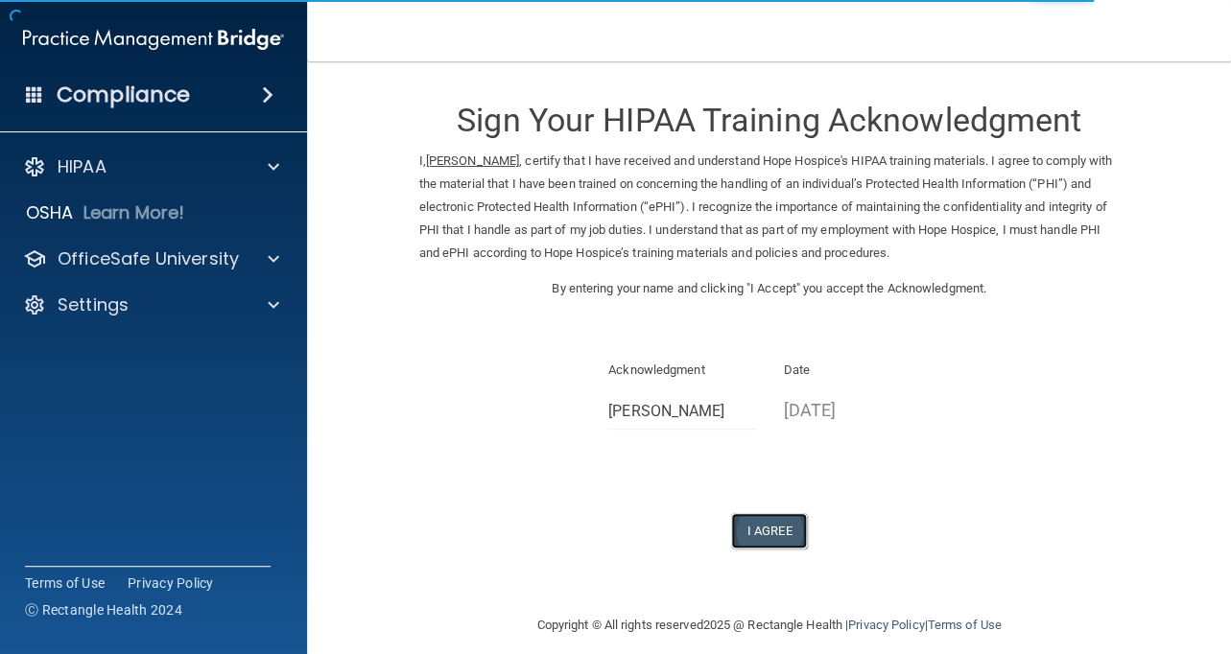
click at [769, 535] on button "I Agree" at bounding box center [769, 530] width 77 height 35
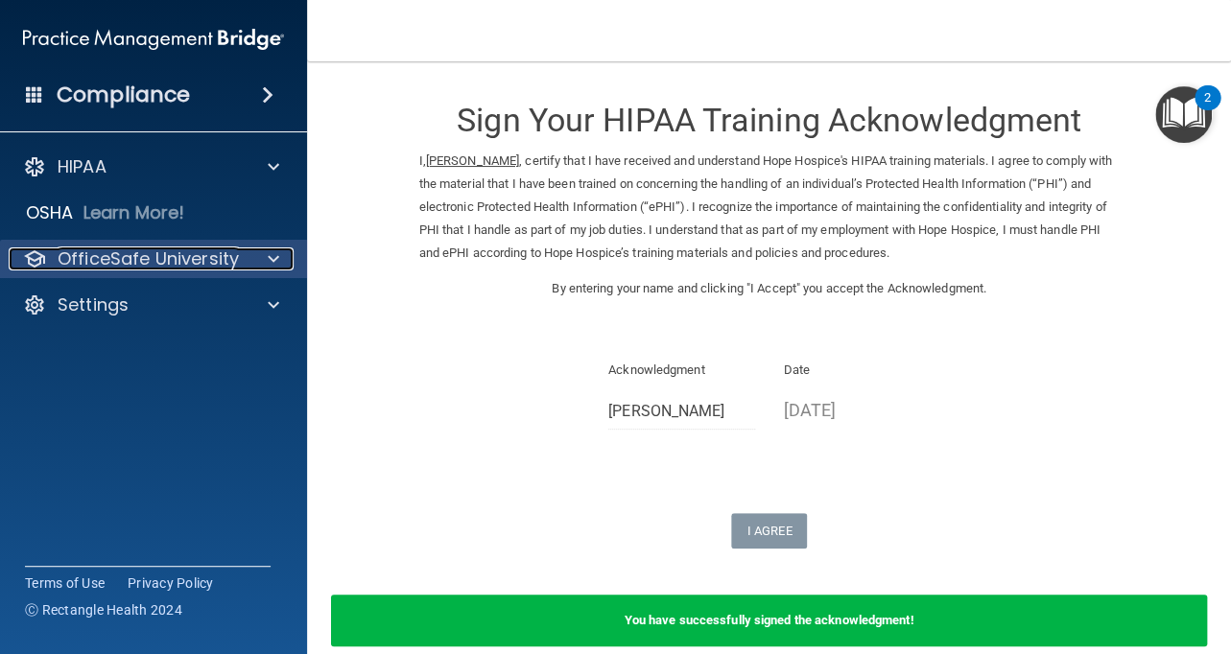
click at [187, 269] on p "OfficeSafe University" at bounding box center [148, 259] width 181 height 23
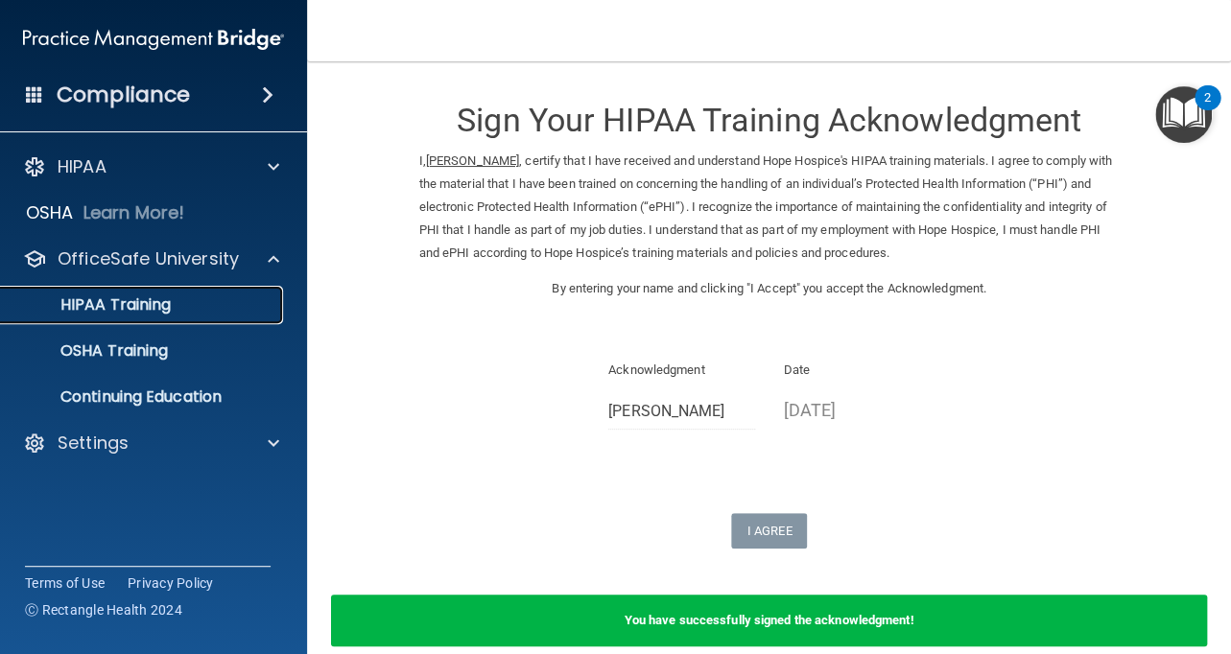
click at [195, 310] on div "HIPAA Training" at bounding box center [143, 304] width 262 height 19
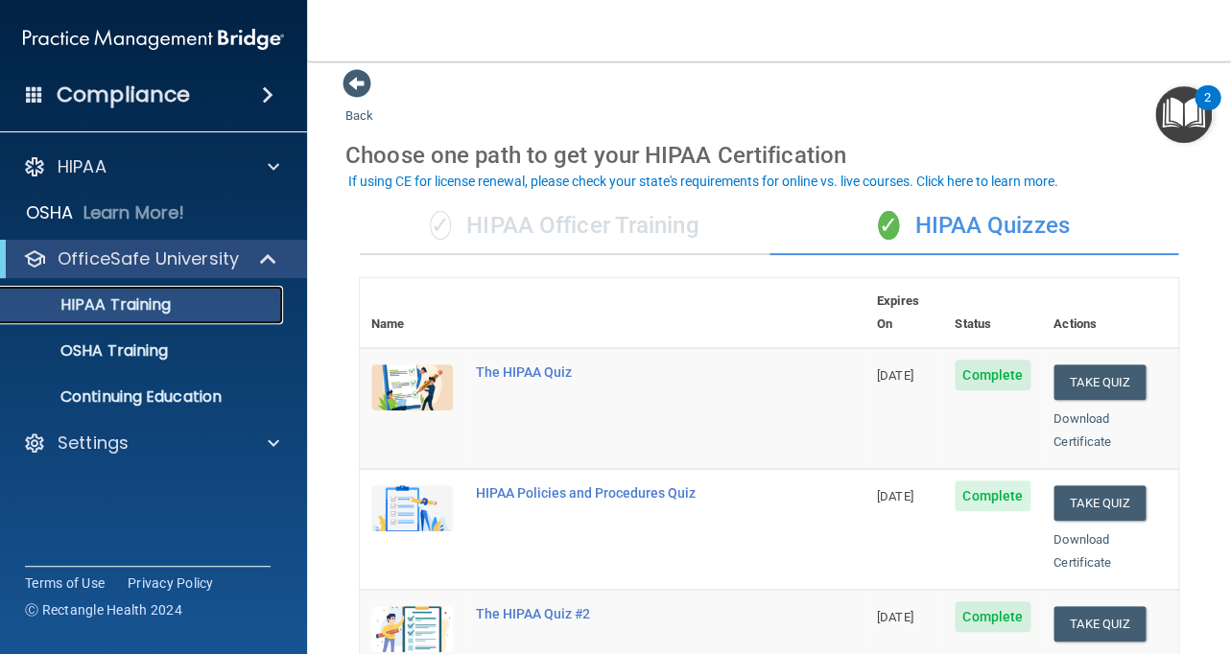
scroll to position [26, 0]
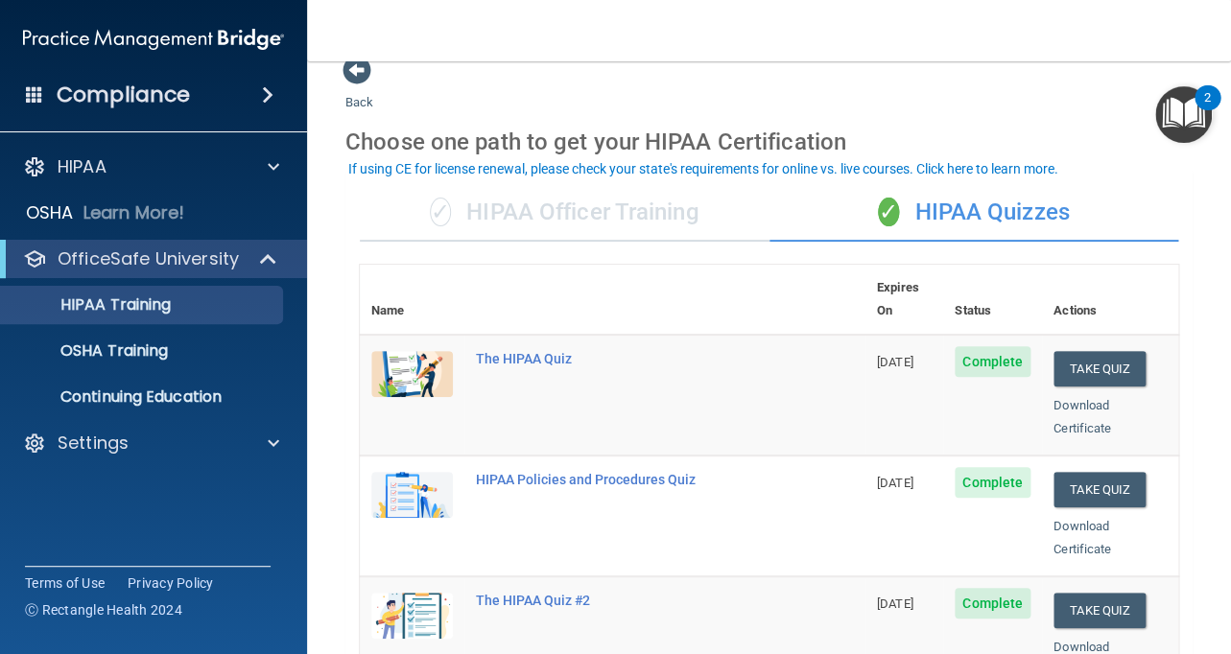
click at [548, 220] on div "✓ HIPAA Officer Training" at bounding box center [565, 213] width 410 height 58
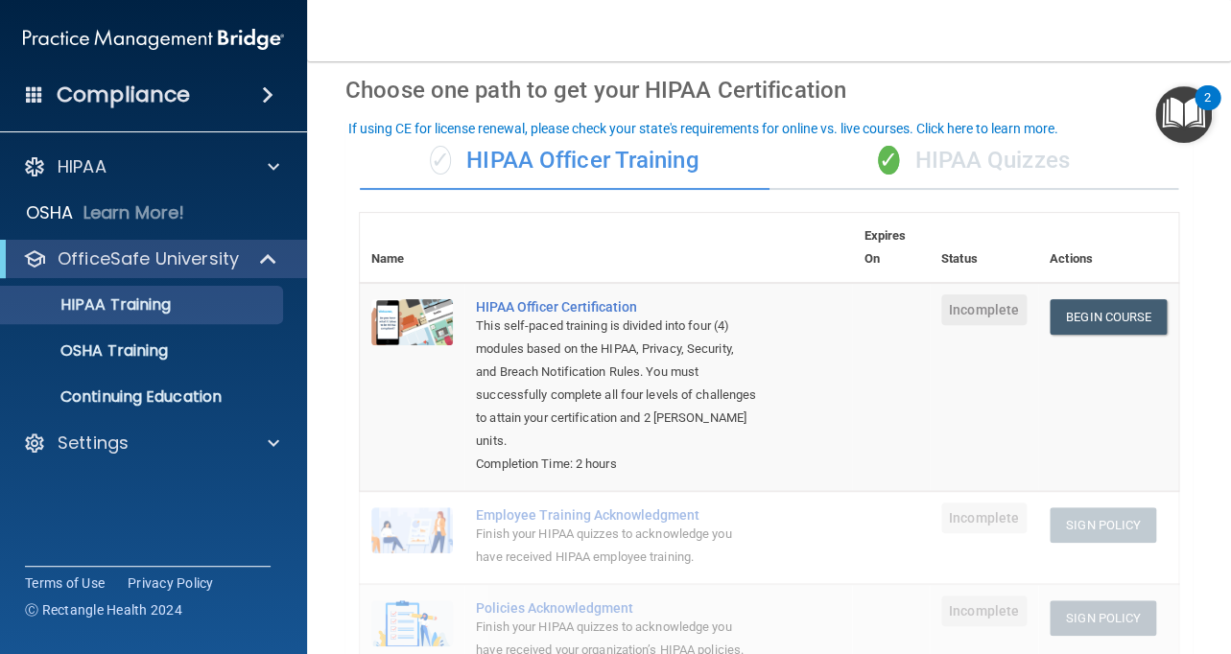
scroll to position [98, 0]
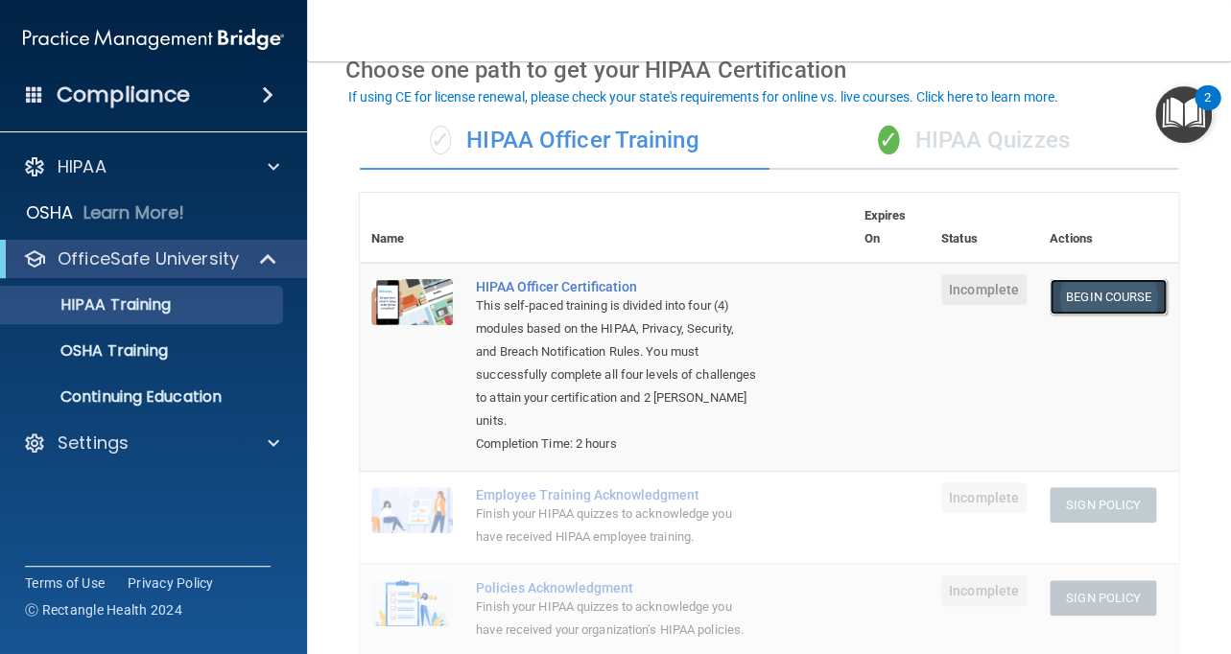
click at [1130, 298] on link "Begin Course" at bounding box center [1108, 296] width 117 height 35
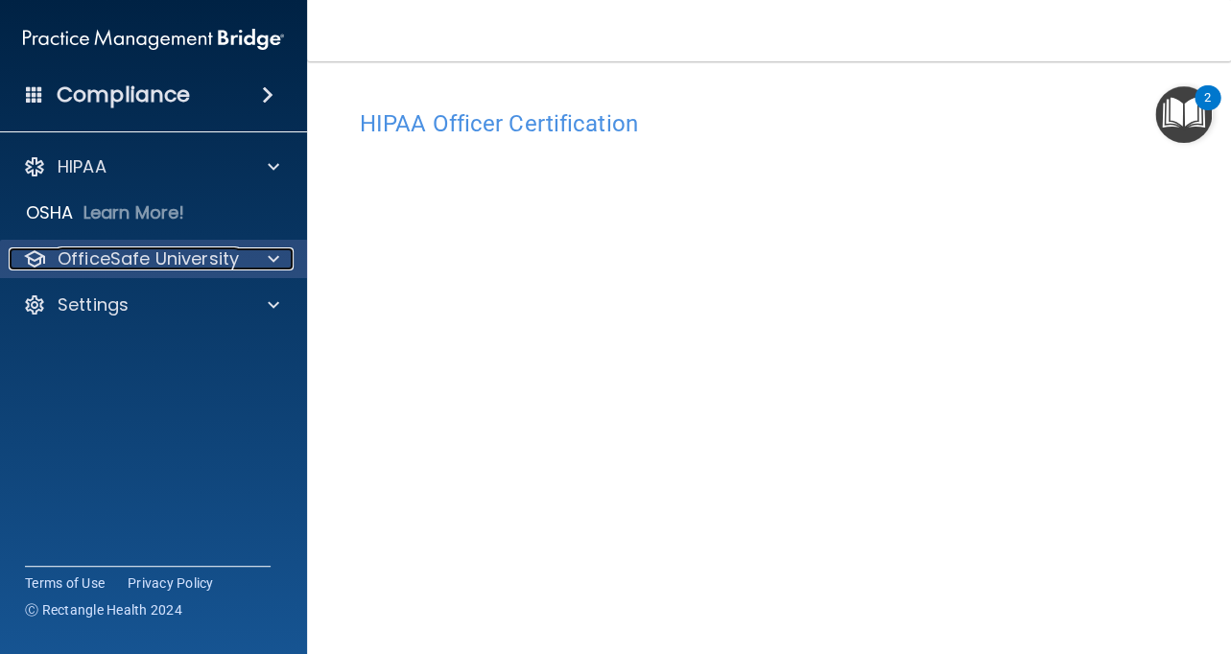
click at [263, 257] on div at bounding box center [271, 259] width 48 height 23
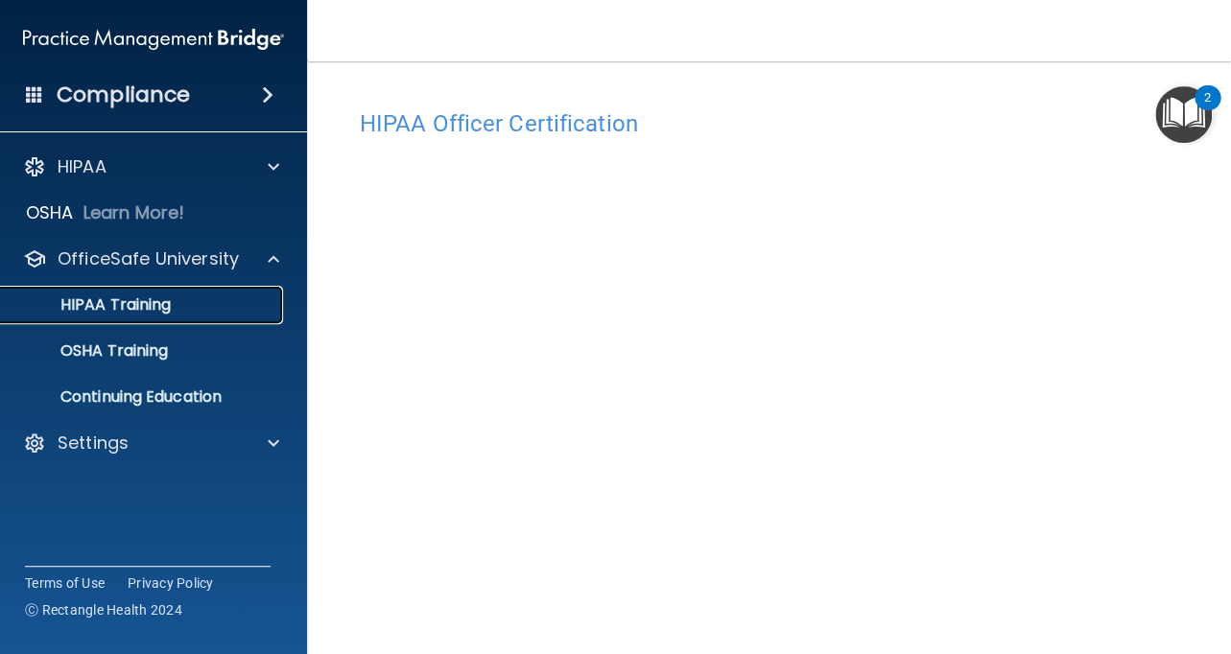
click at [196, 313] on div "HIPAA Training" at bounding box center [143, 304] width 262 height 19
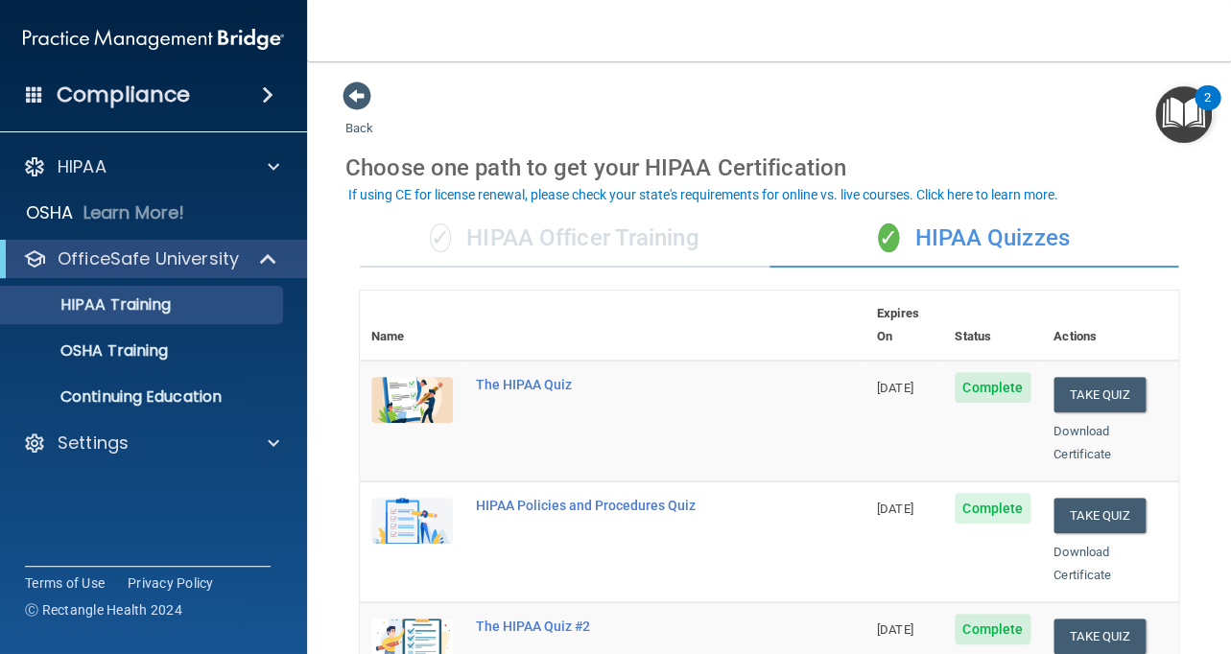
click at [523, 228] on div "✓ HIPAA Officer Training" at bounding box center [565, 239] width 410 height 58
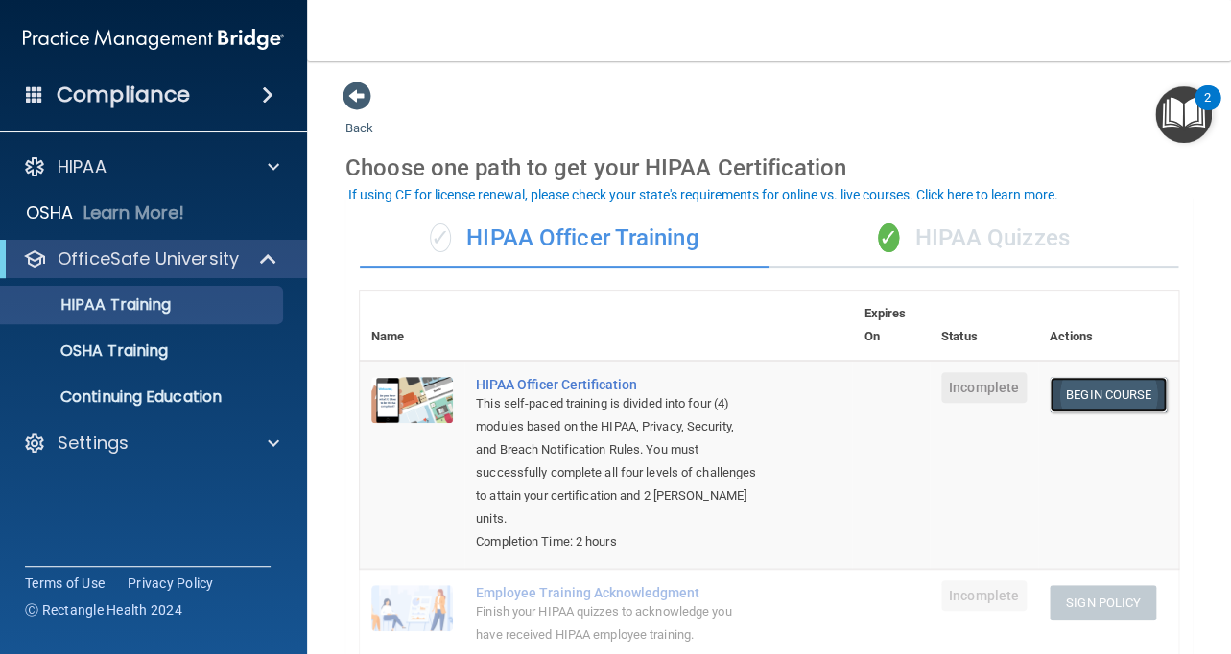
click at [1112, 395] on link "Begin Course" at bounding box center [1108, 394] width 117 height 35
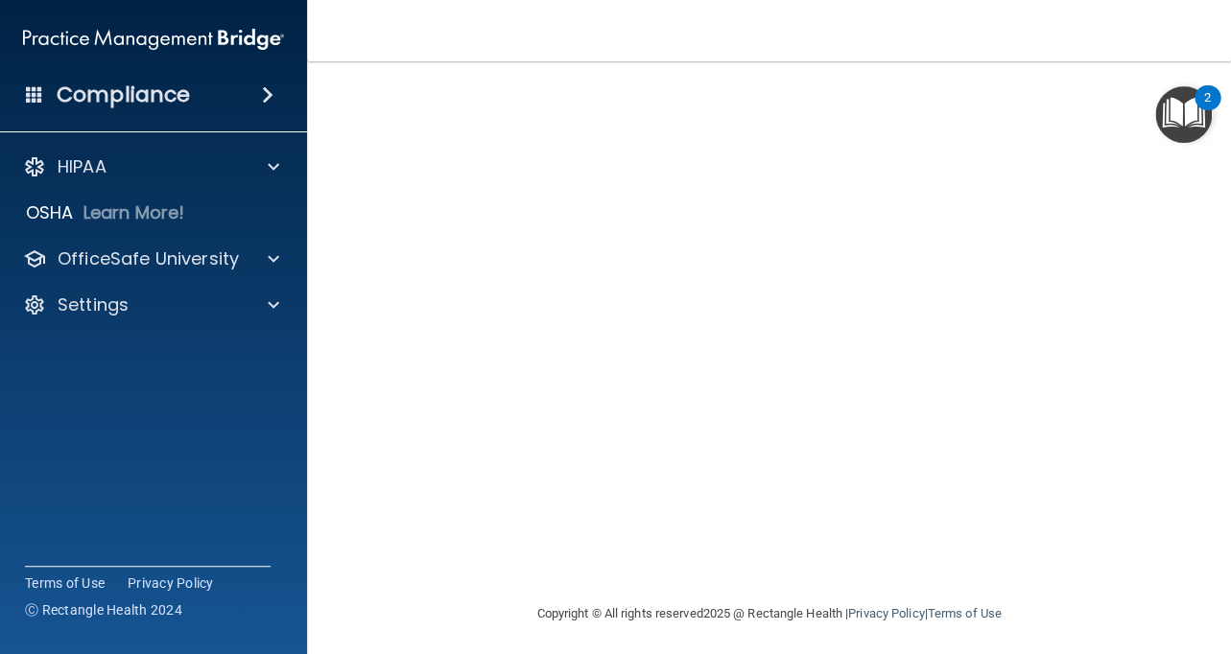
scroll to position [201, 0]
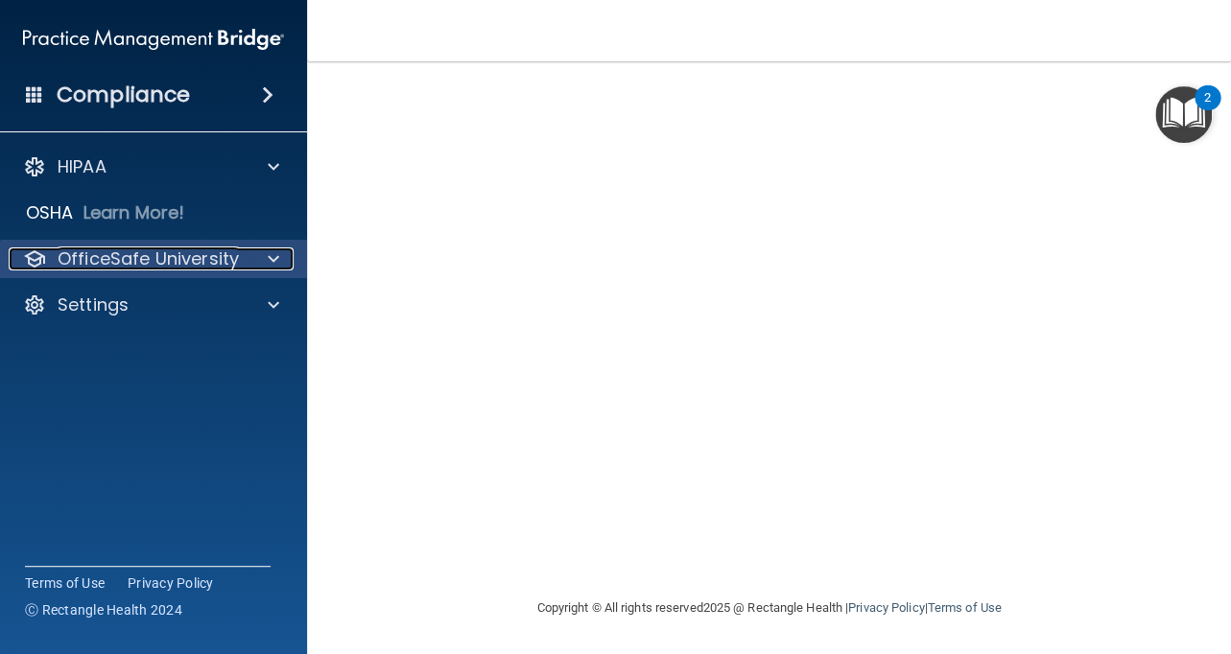
click at [248, 250] on div at bounding box center [271, 259] width 48 height 23
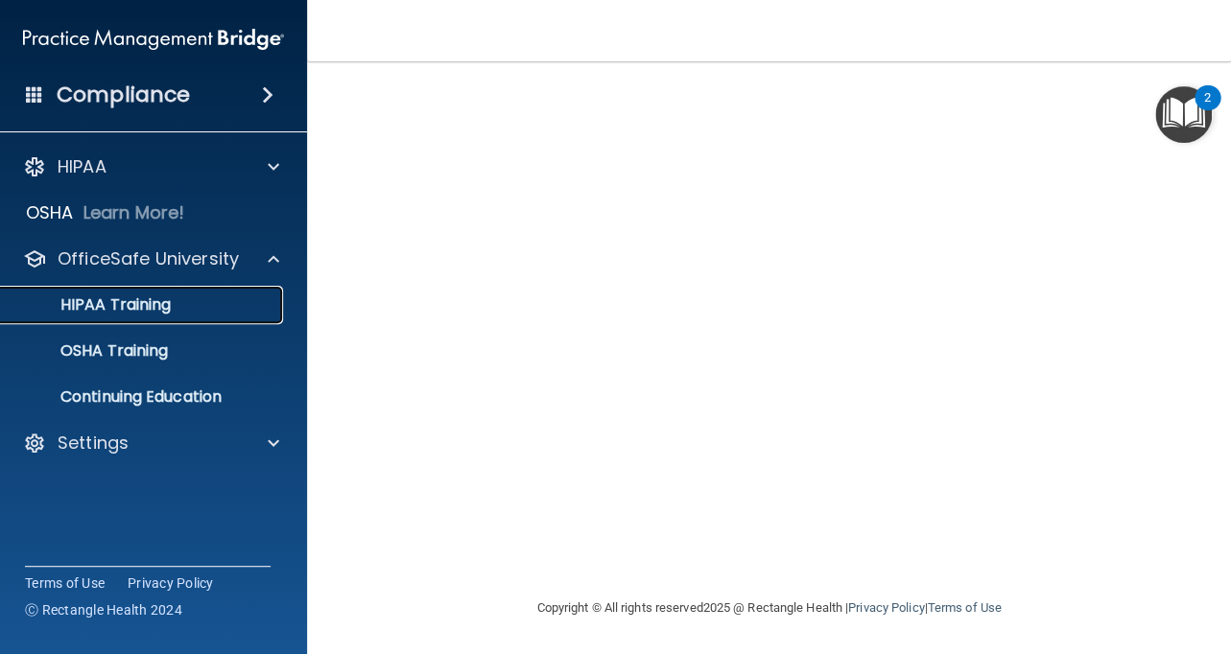
click at [198, 312] on div "HIPAA Training" at bounding box center [143, 304] width 262 height 19
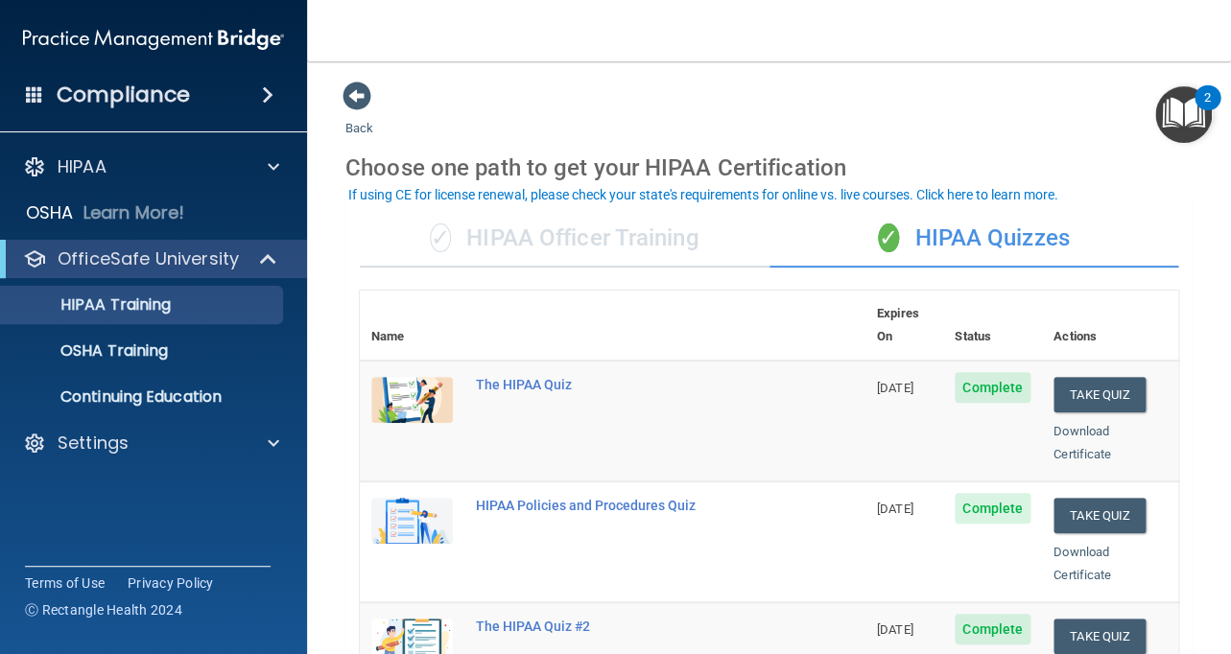
click at [590, 245] on div "✓ HIPAA Officer Training" at bounding box center [565, 239] width 410 height 58
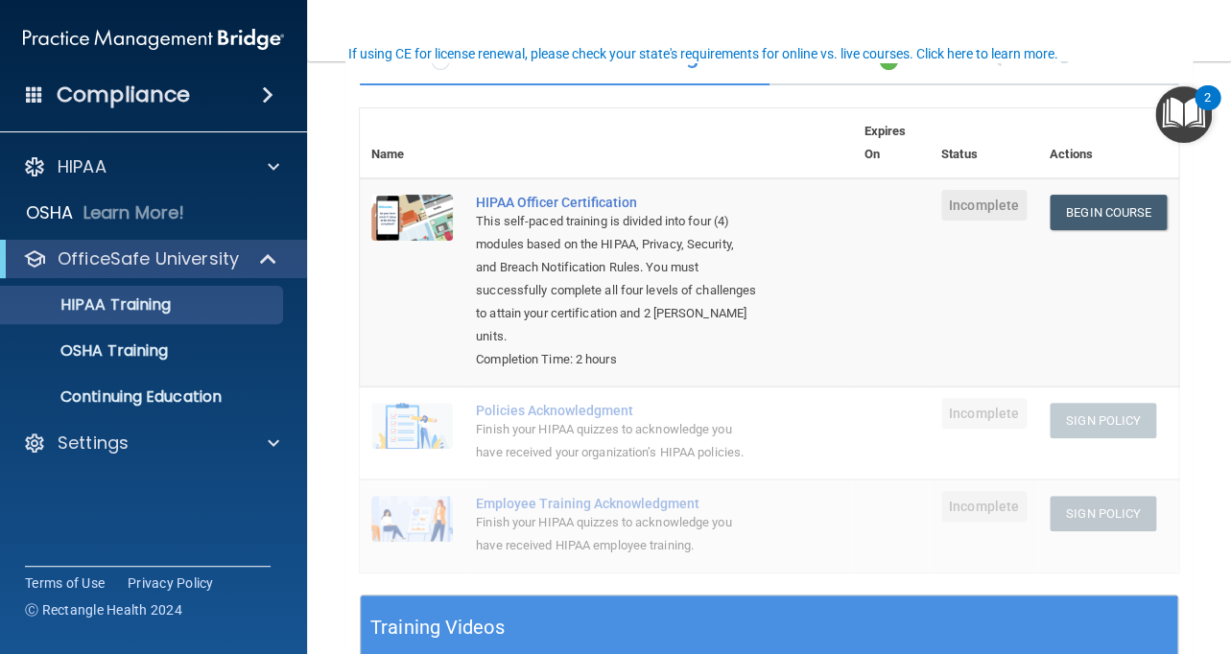
scroll to position [228, 0]
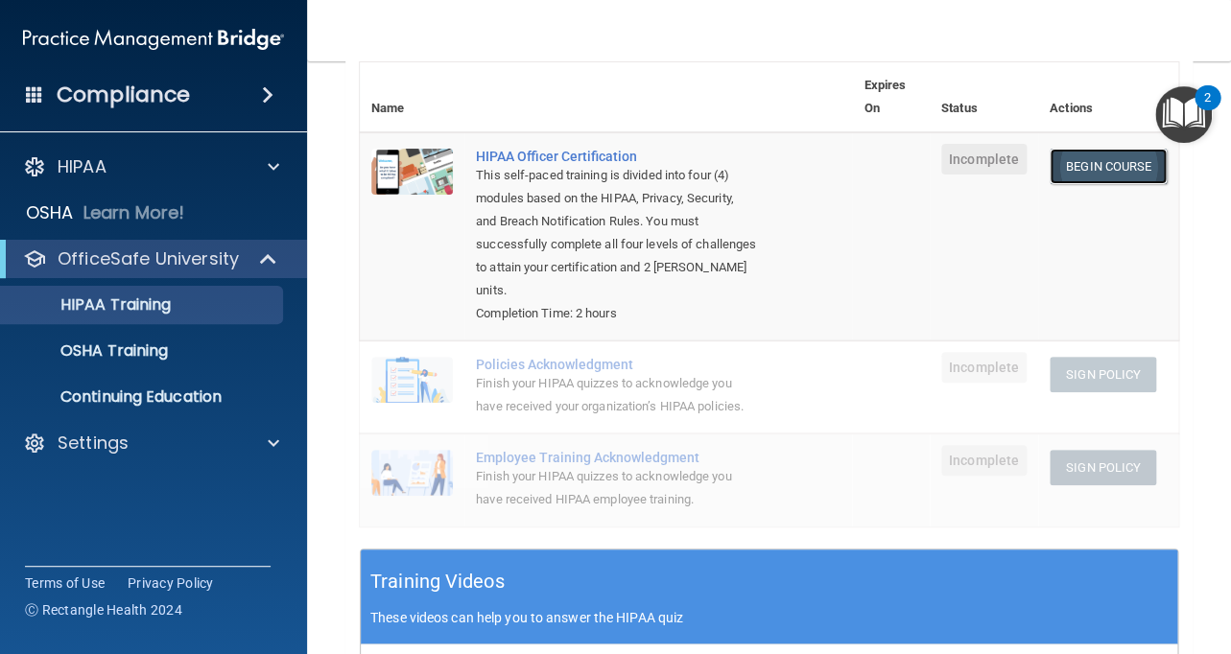
click at [1089, 175] on link "Begin Course" at bounding box center [1108, 166] width 117 height 35
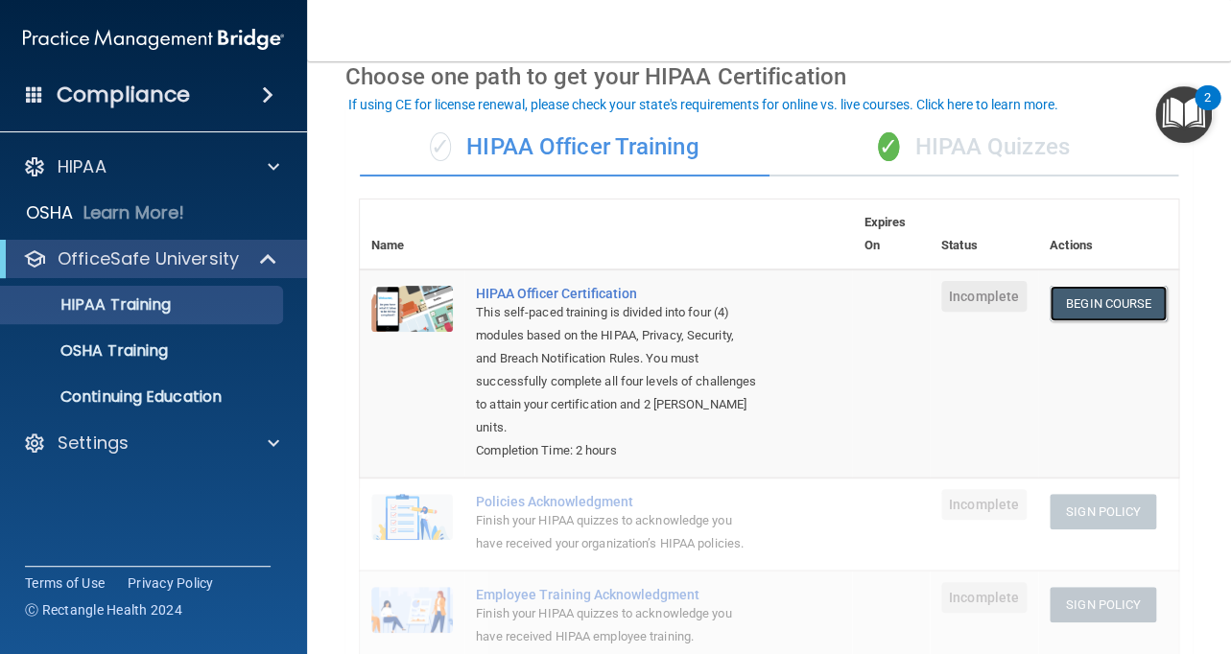
scroll to position [89, 0]
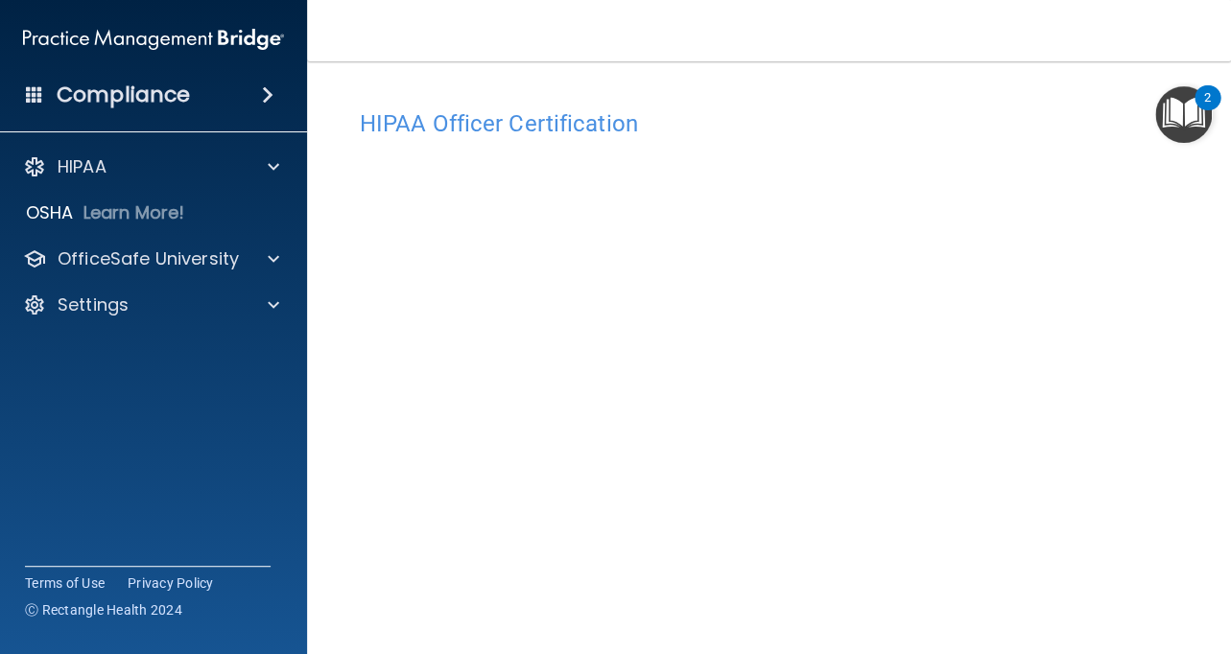
click at [1171, 121] on img "Open Resource Center, 2 new notifications" at bounding box center [1183, 114] width 57 height 57
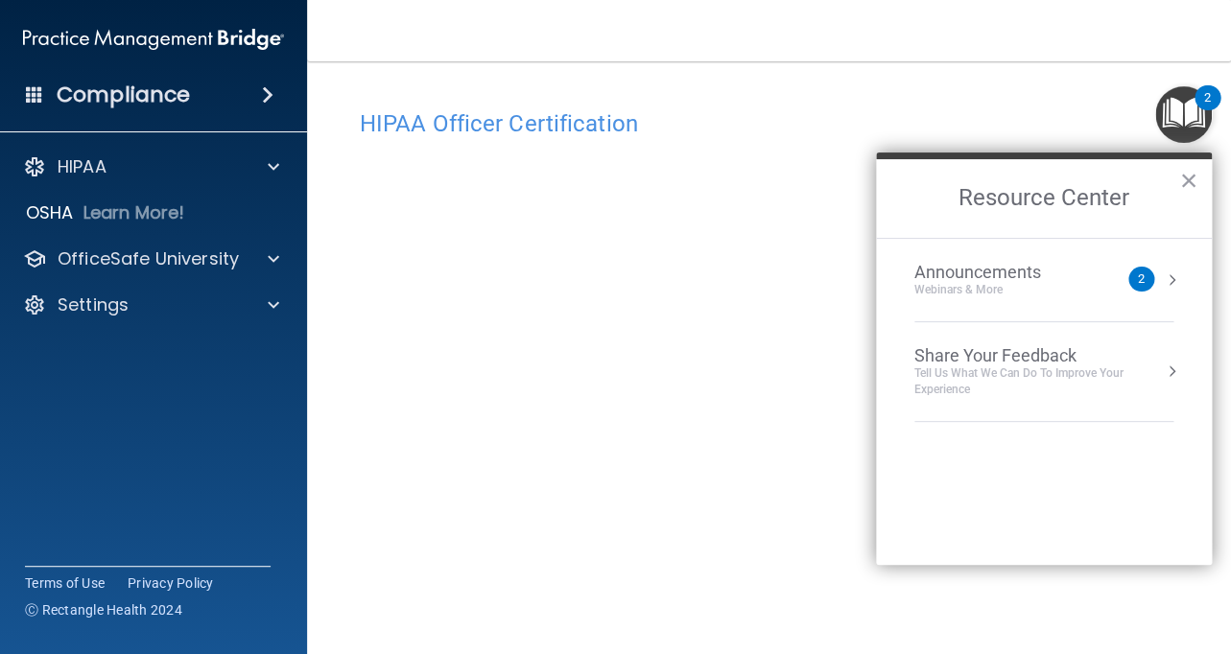
click at [1117, 277] on div "Announcements Webinars & More 2" at bounding box center [1043, 280] width 259 height 36
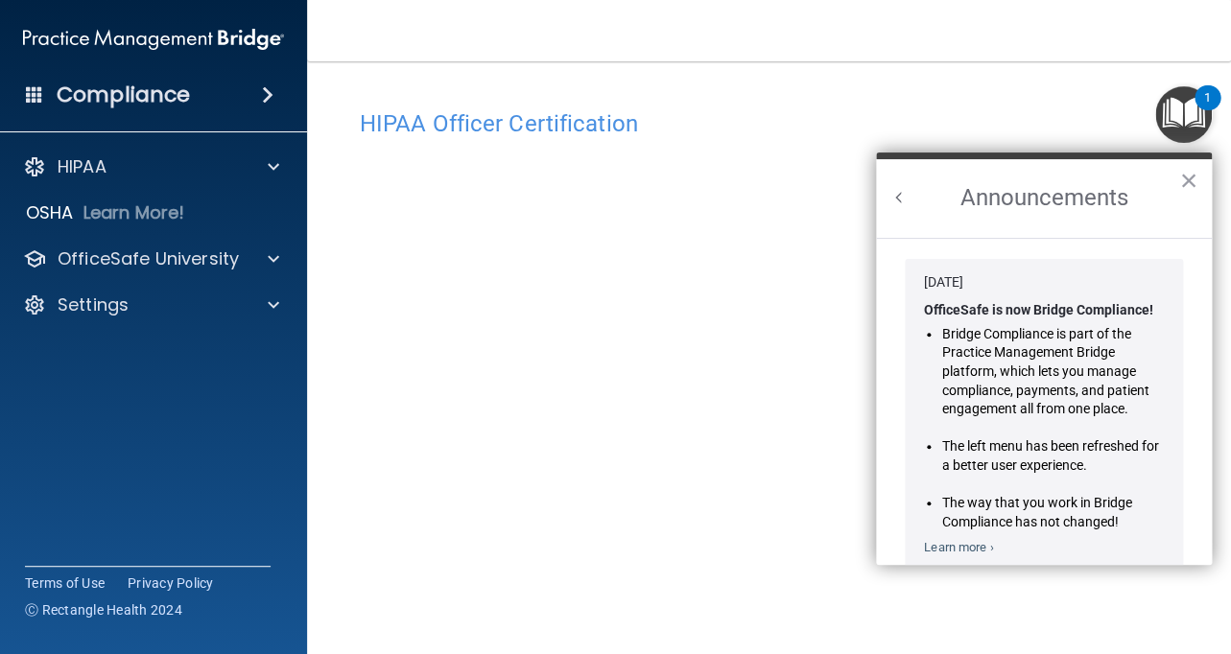
scroll to position [298, 0]
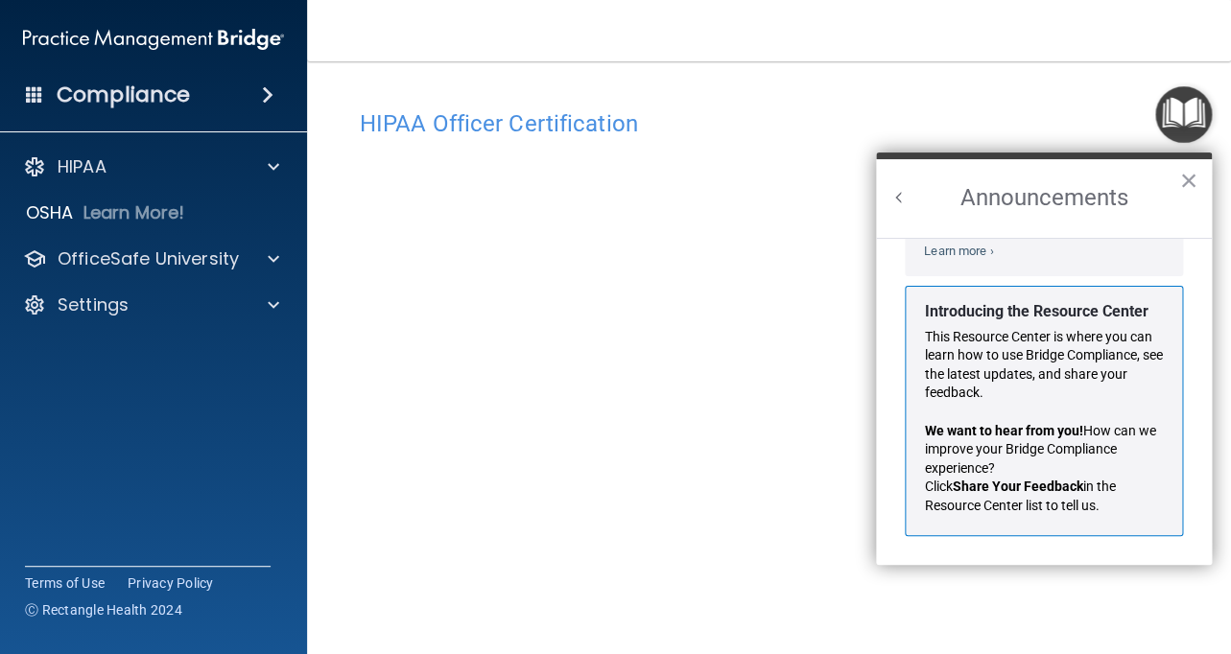
click at [891, 188] on h2 "Announcements" at bounding box center [1044, 198] width 336 height 79
click at [892, 198] on button "Back to Resource Center Home" at bounding box center [898, 197] width 19 height 19
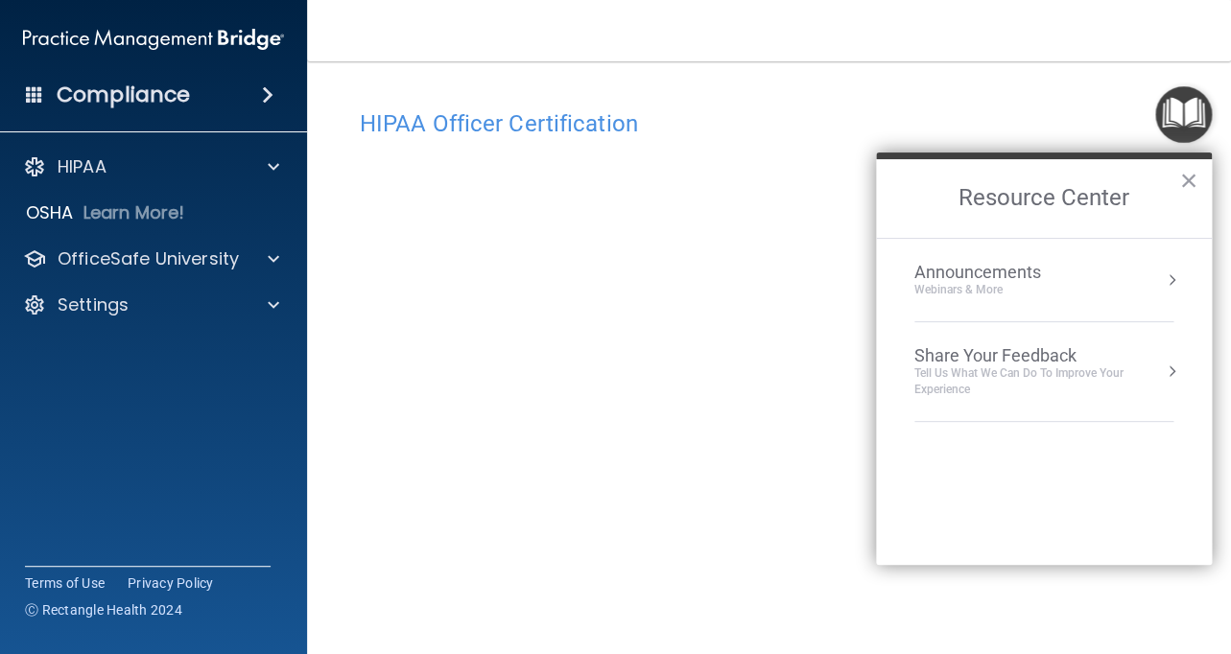
scroll to position [274, 0]
click at [1182, 180] on button "×" at bounding box center [1188, 180] width 18 height 31
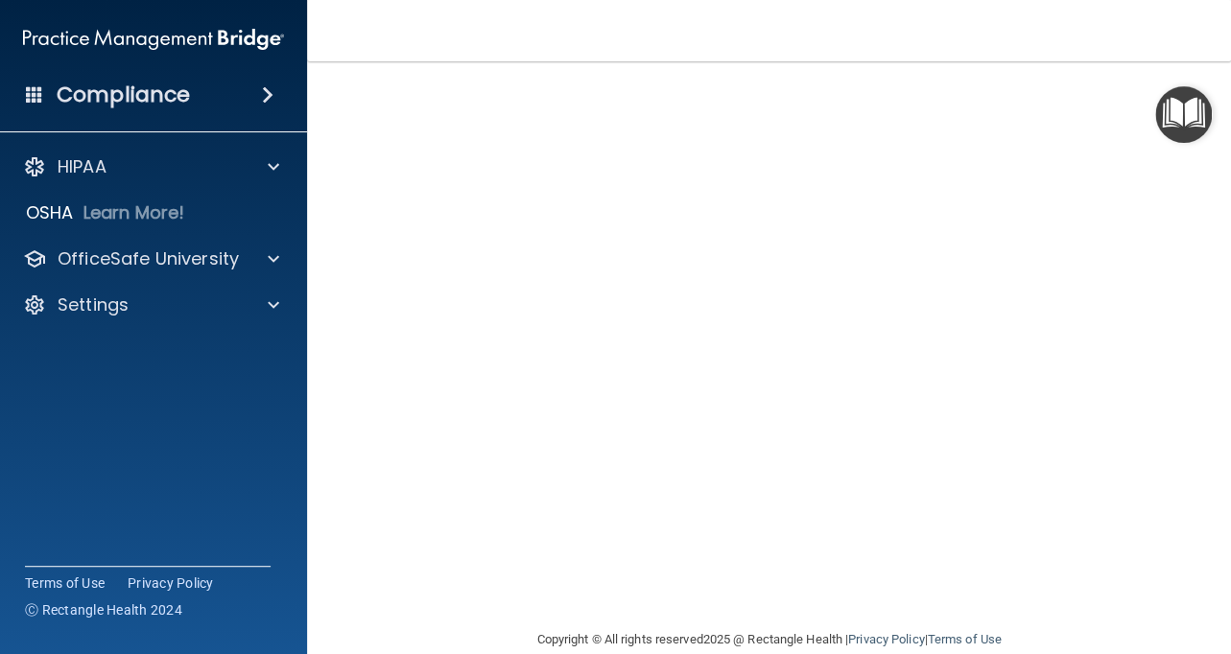
scroll to position [201, 0]
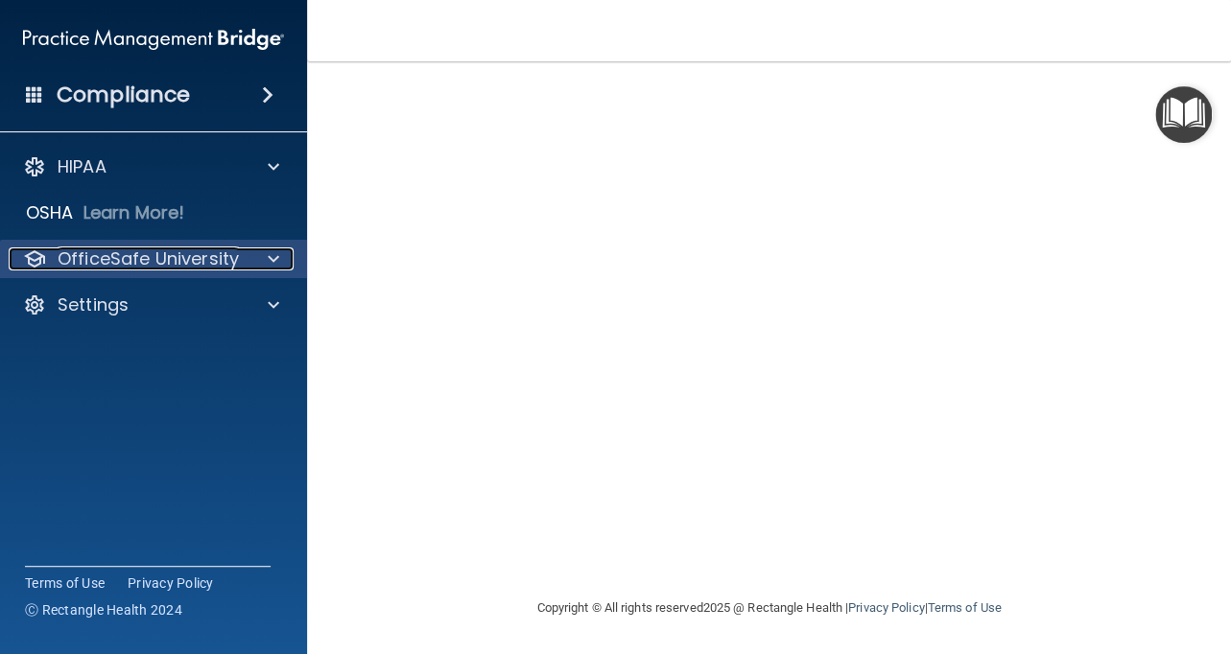
click at [257, 251] on div at bounding box center [271, 259] width 48 height 23
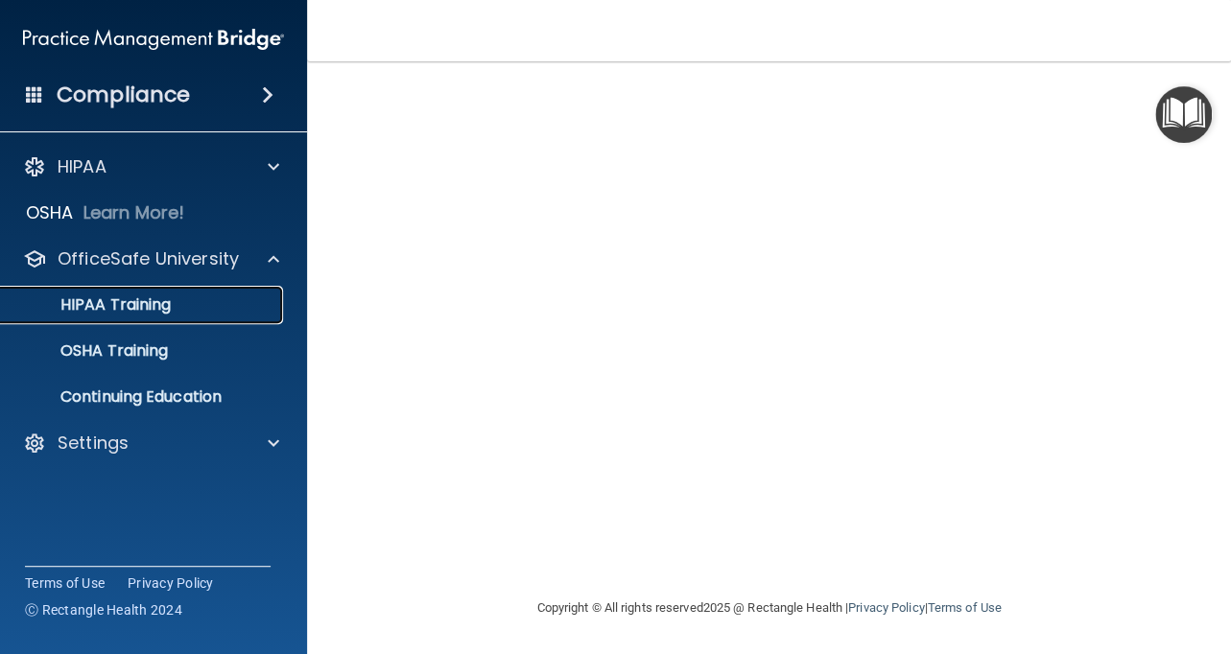
click at [210, 304] on div "HIPAA Training" at bounding box center [143, 304] width 262 height 19
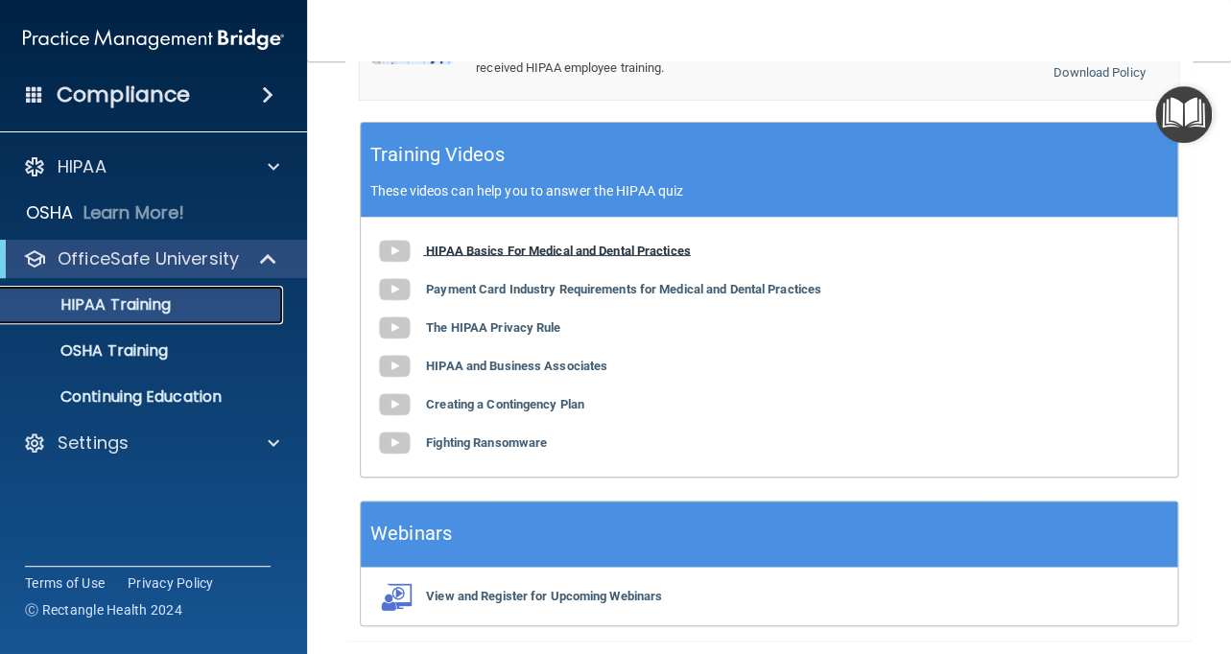
scroll to position [859, 0]
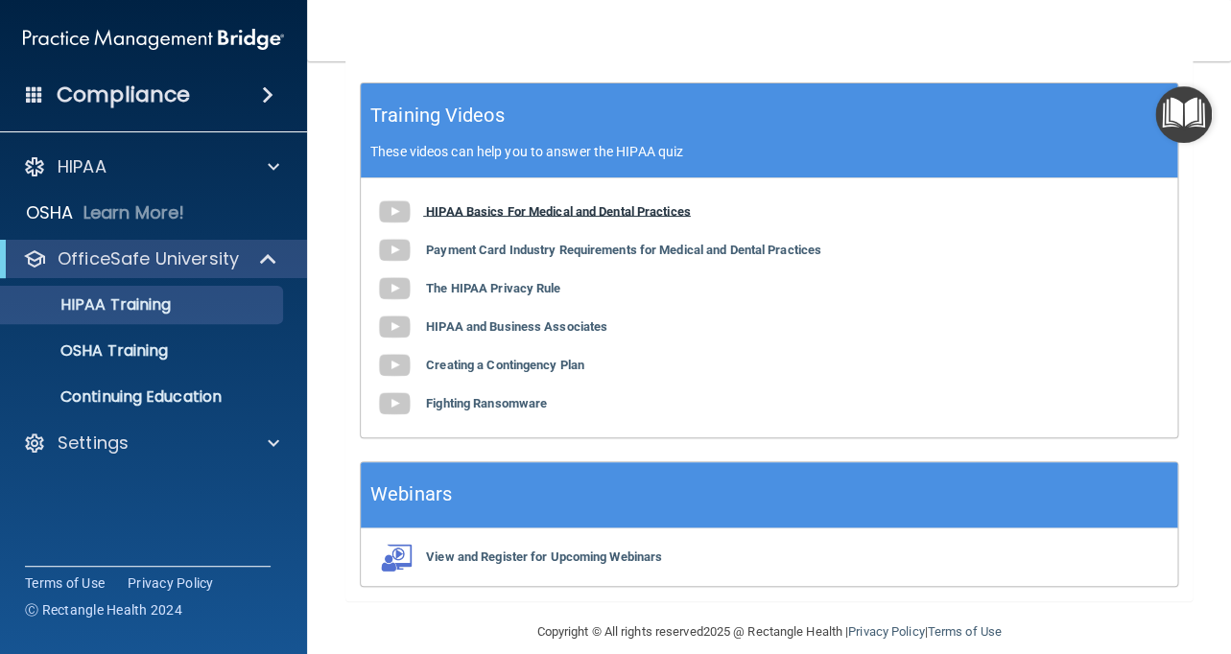
click at [555, 203] on b "HIPAA Basics For Medical and Dental Practices" at bounding box center [558, 210] width 265 height 14
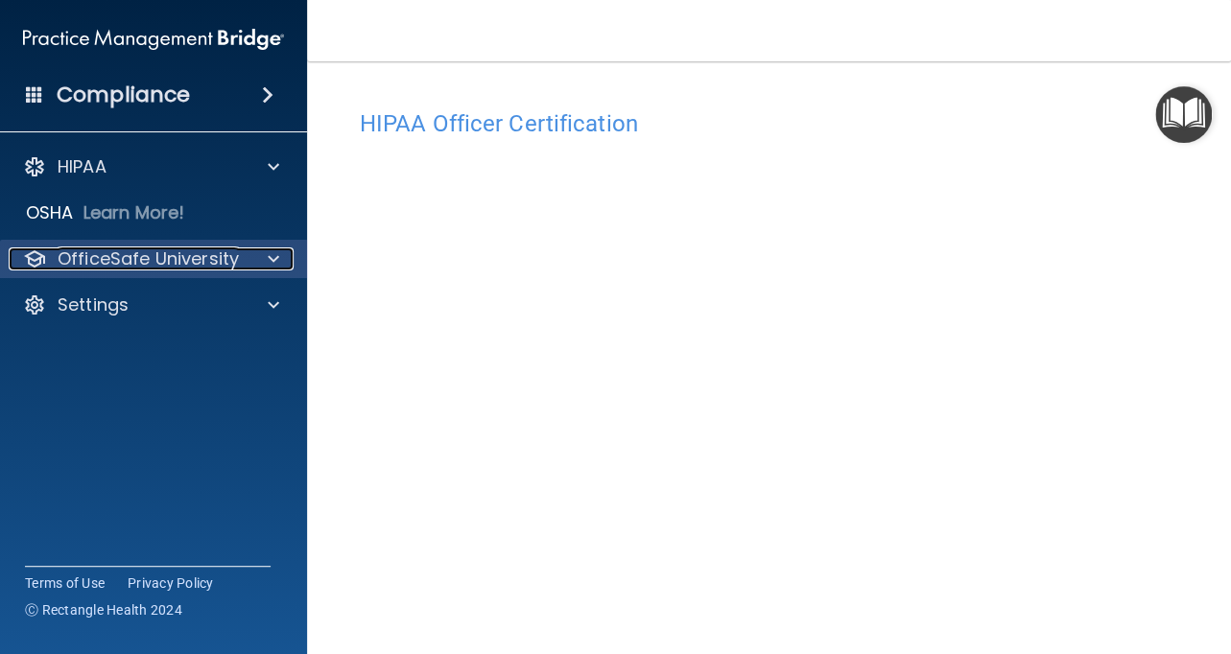
click at [278, 248] on span at bounding box center [274, 259] width 12 height 23
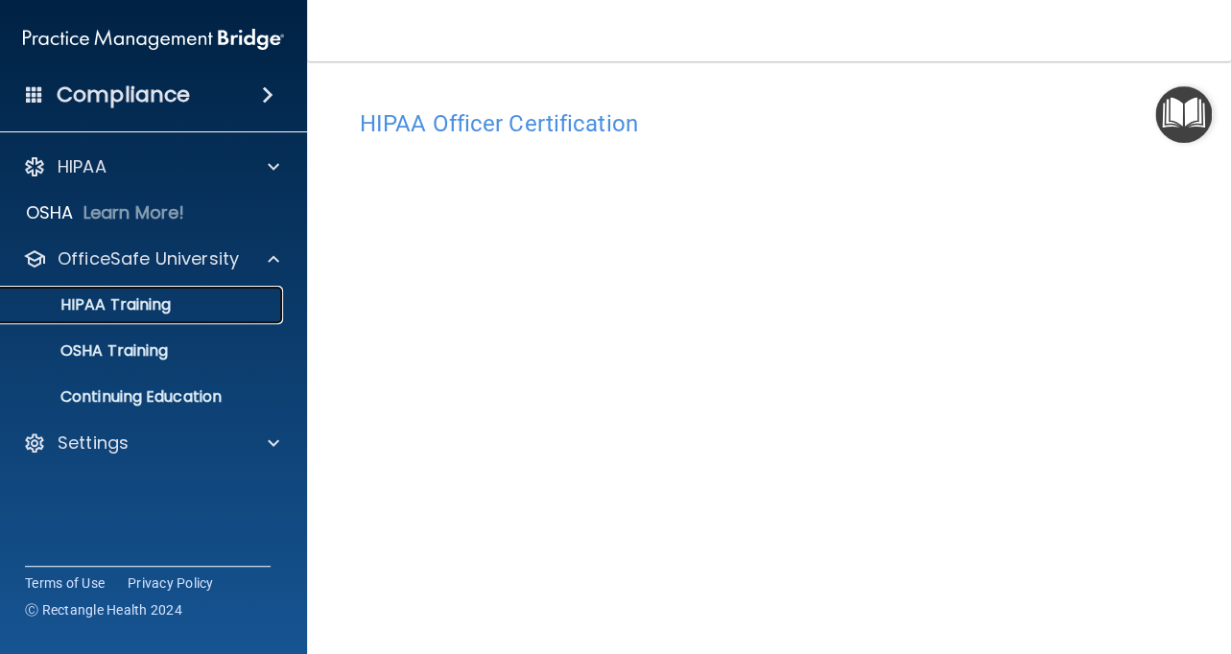
click at [183, 302] on div "HIPAA Training" at bounding box center [143, 304] width 262 height 19
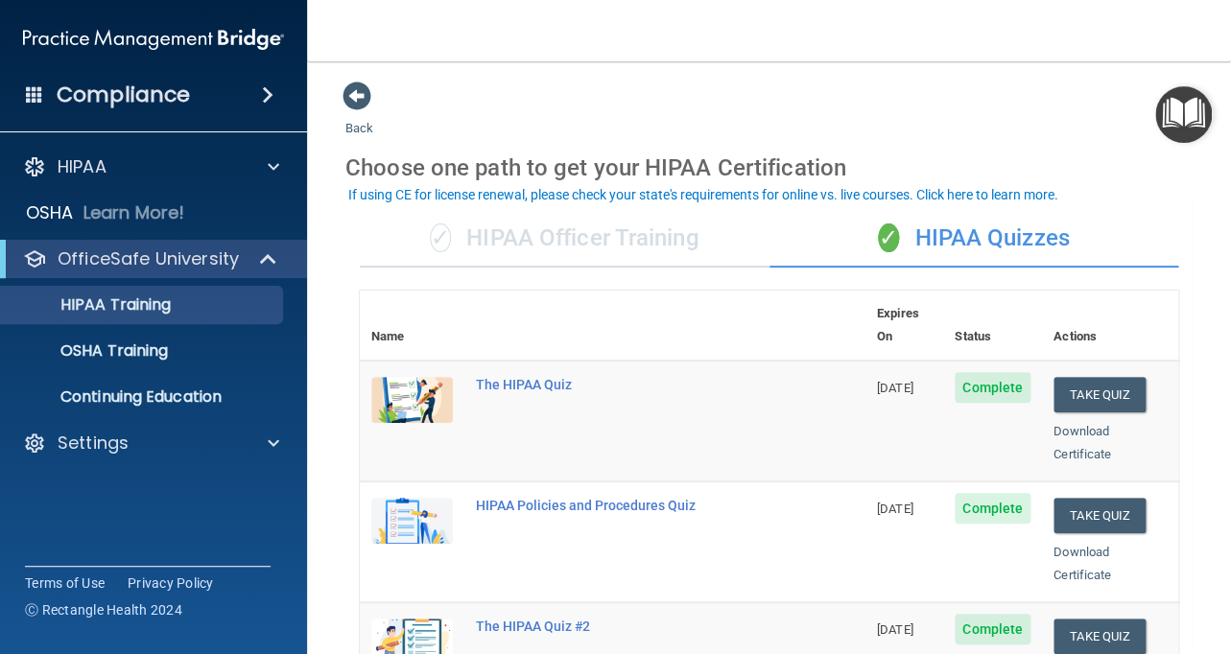
click at [545, 236] on div "✓ HIPAA Officer Training" at bounding box center [565, 239] width 410 height 58
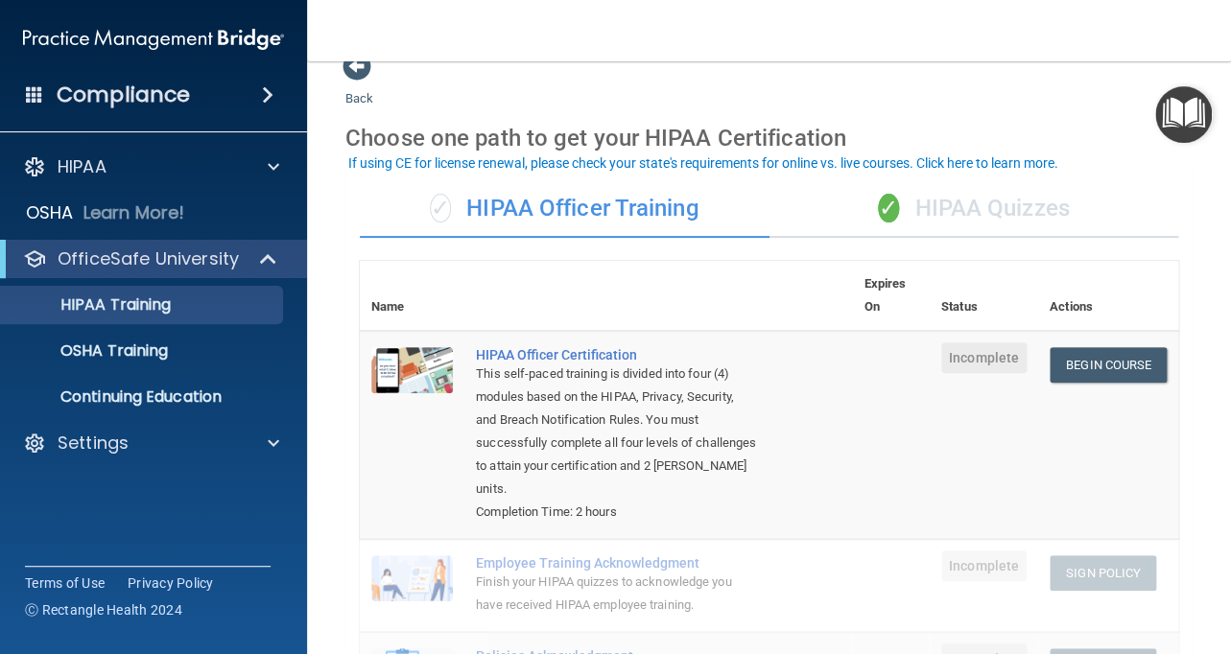
scroll to position [32, 0]
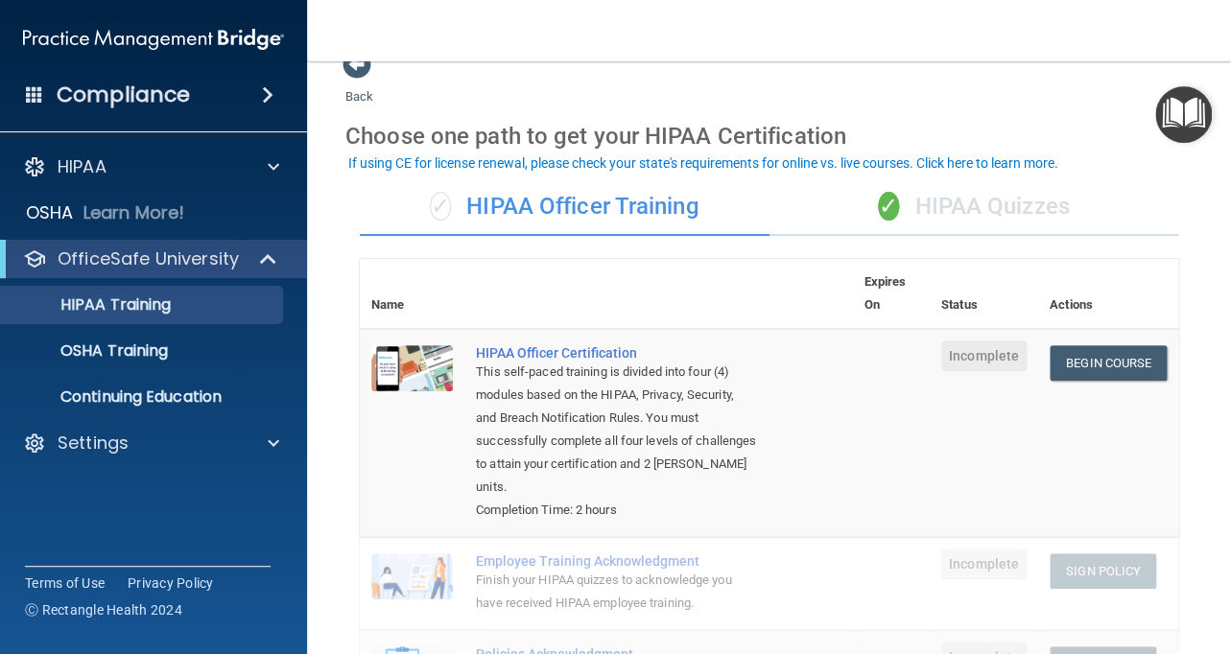
click at [913, 199] on div "✓ HIPAA Quizzes" at bounding box center [974, 207] width 410 height 58
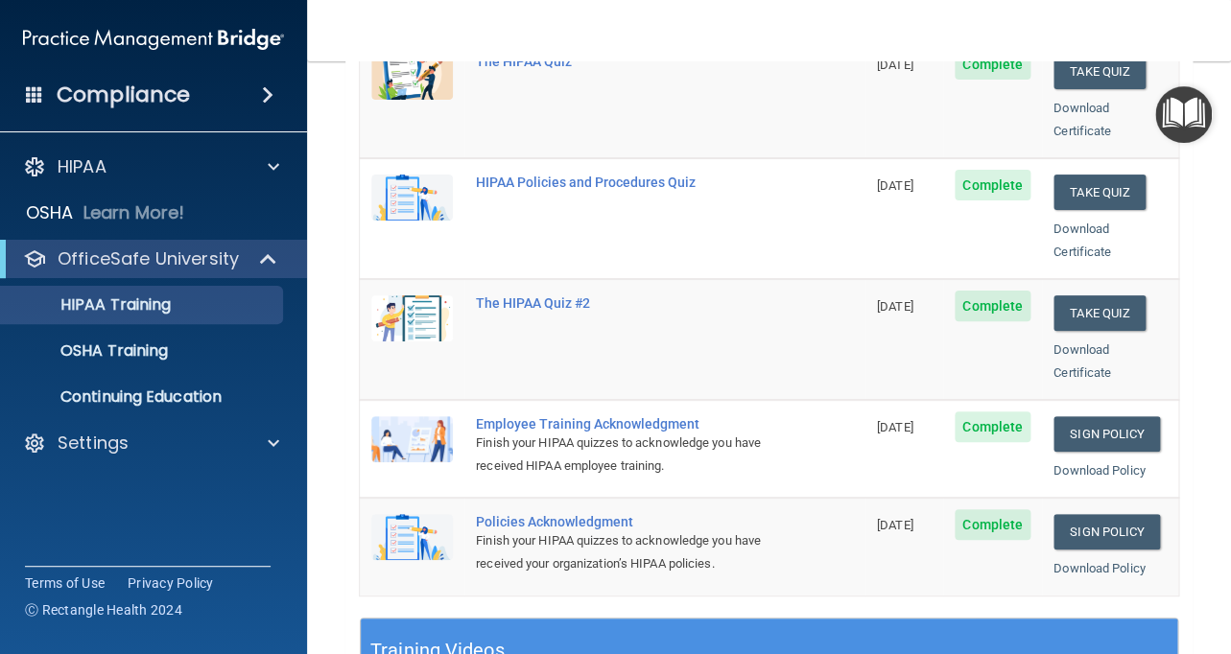
scroll to position [0, 0]
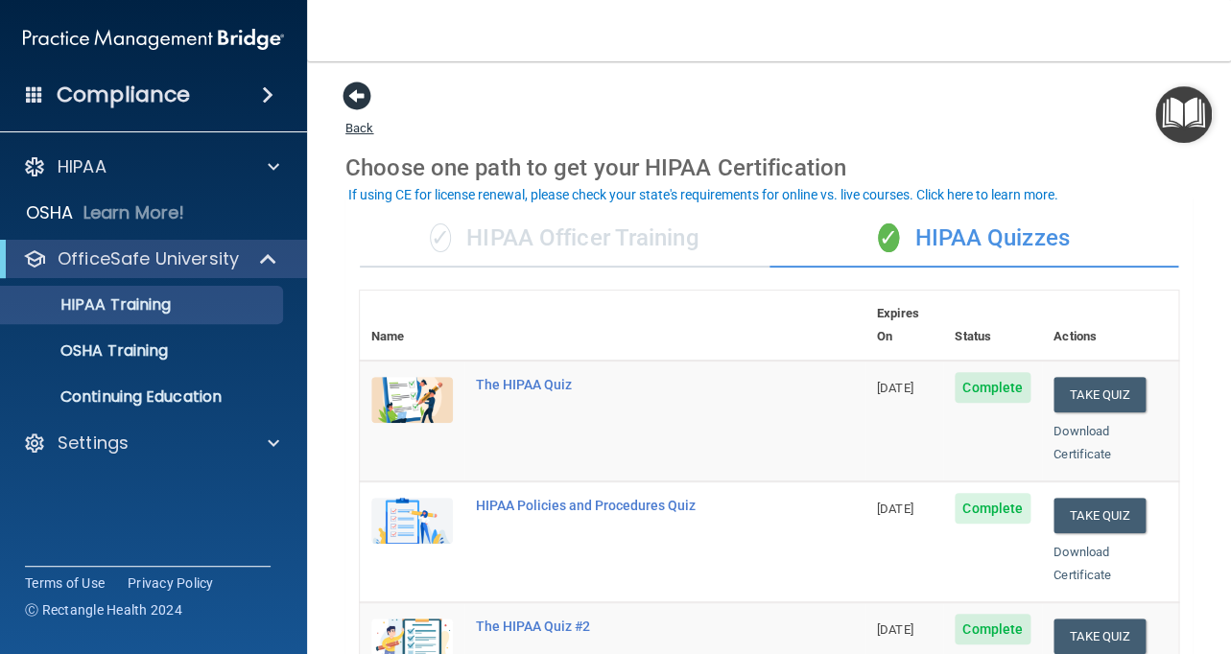
click at [357, 102] on span at bounding box center [357, 96] width 29 height 29
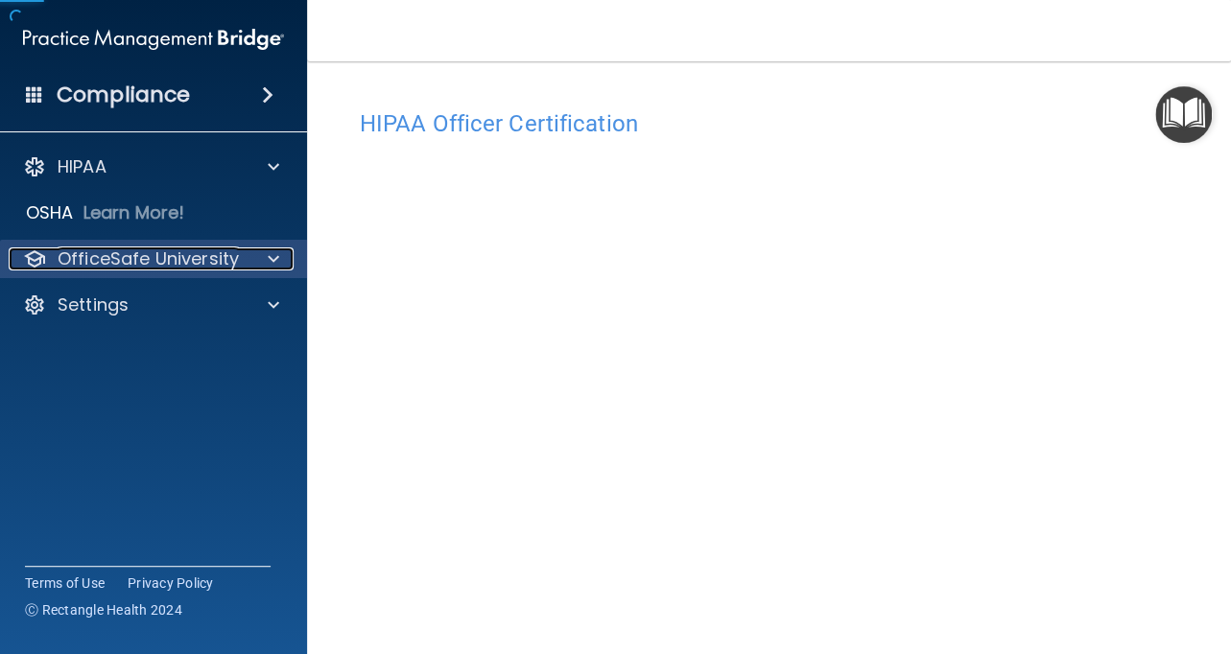
click at [231, 257] on p "OfficeSafe University" at bounding box center [148, 259] width 181 height 23
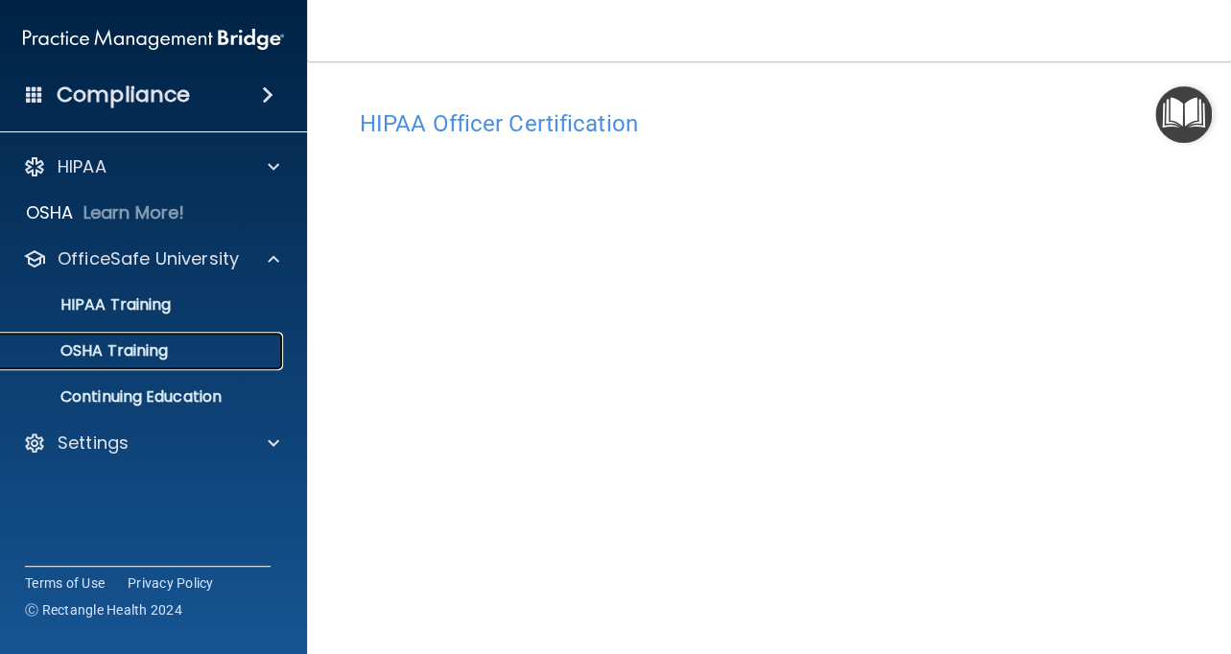
click at [203, 356] on div "OSHA Training" at bounding box center [143, 351] width 262 height 19
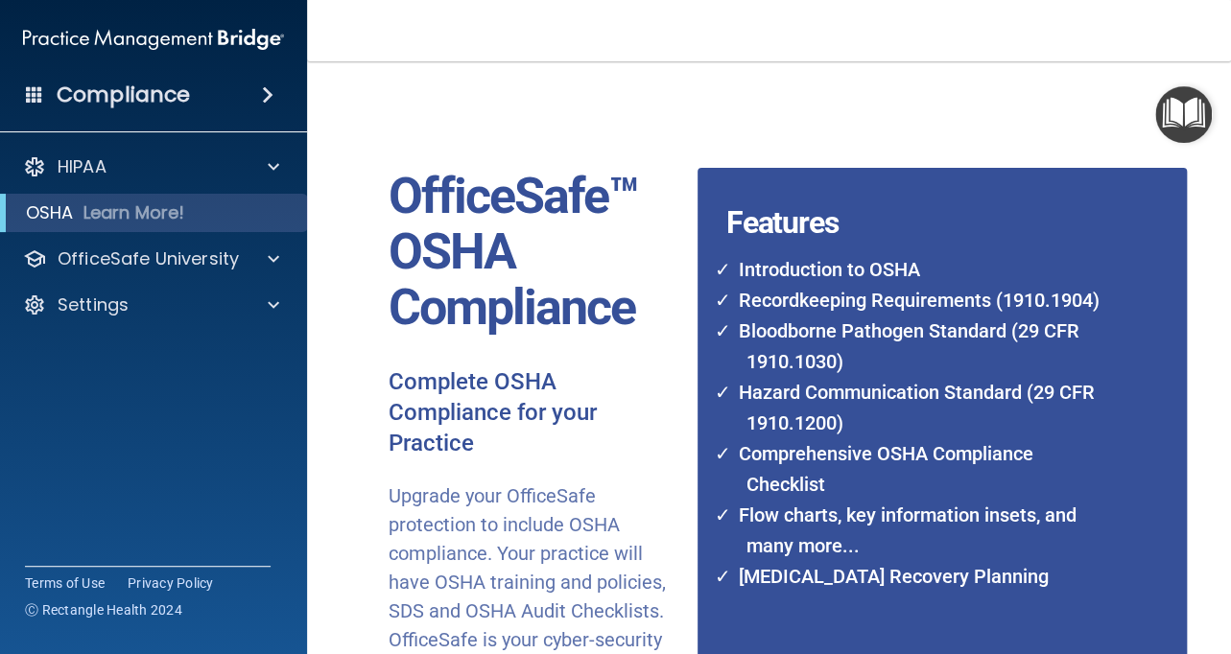
click at [267, 99] on span at bounding box center [268, 94] width 12 height 23
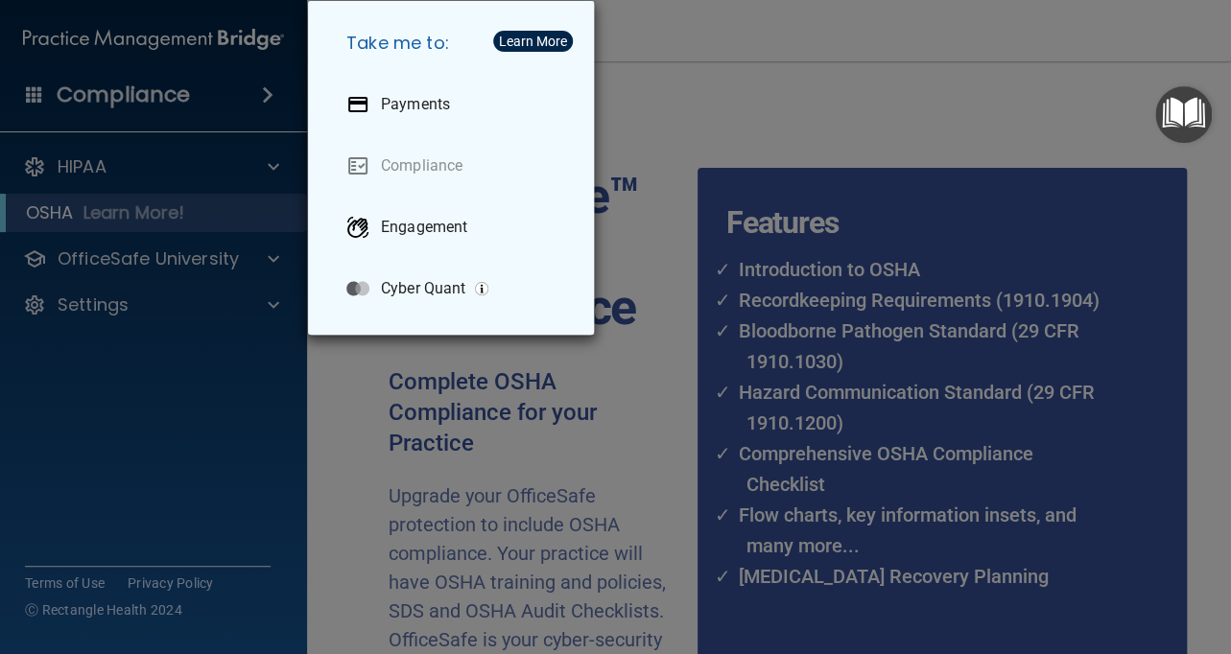
click at [256, 98] on div "Take me to: Payments Compliance Engagement Cyber Quant" at bounding box center [615, 327] width 1231 height 654
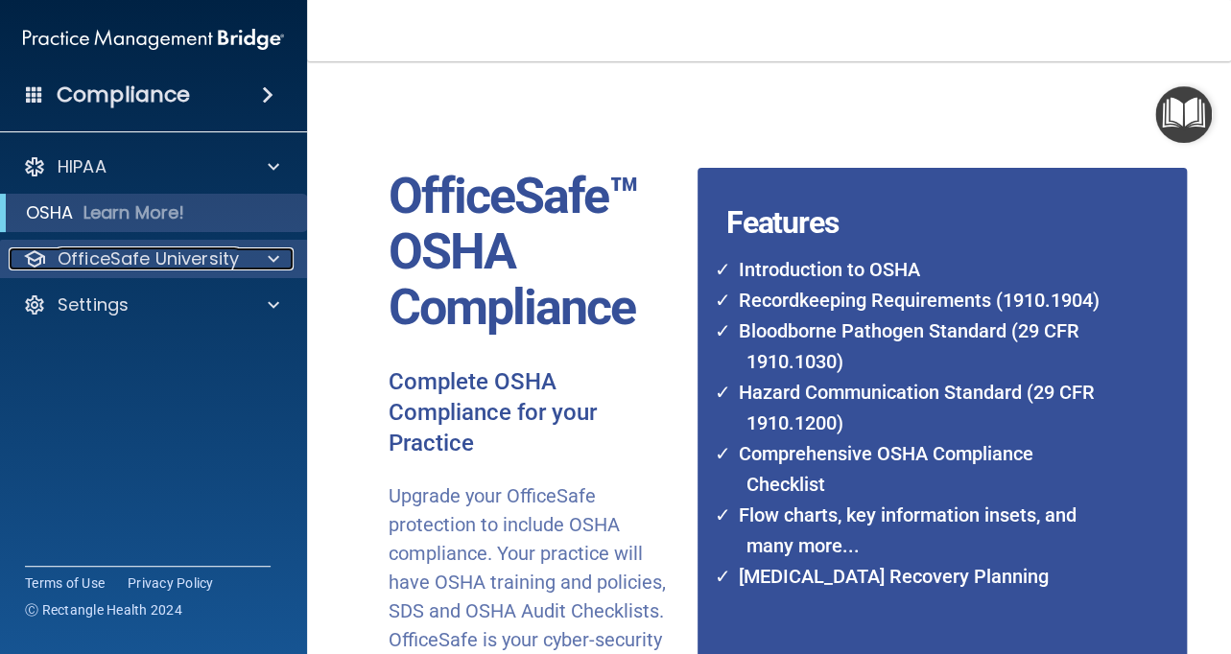
click at [250, 251] on div at bounding box center [271, 259] width 48 height 23
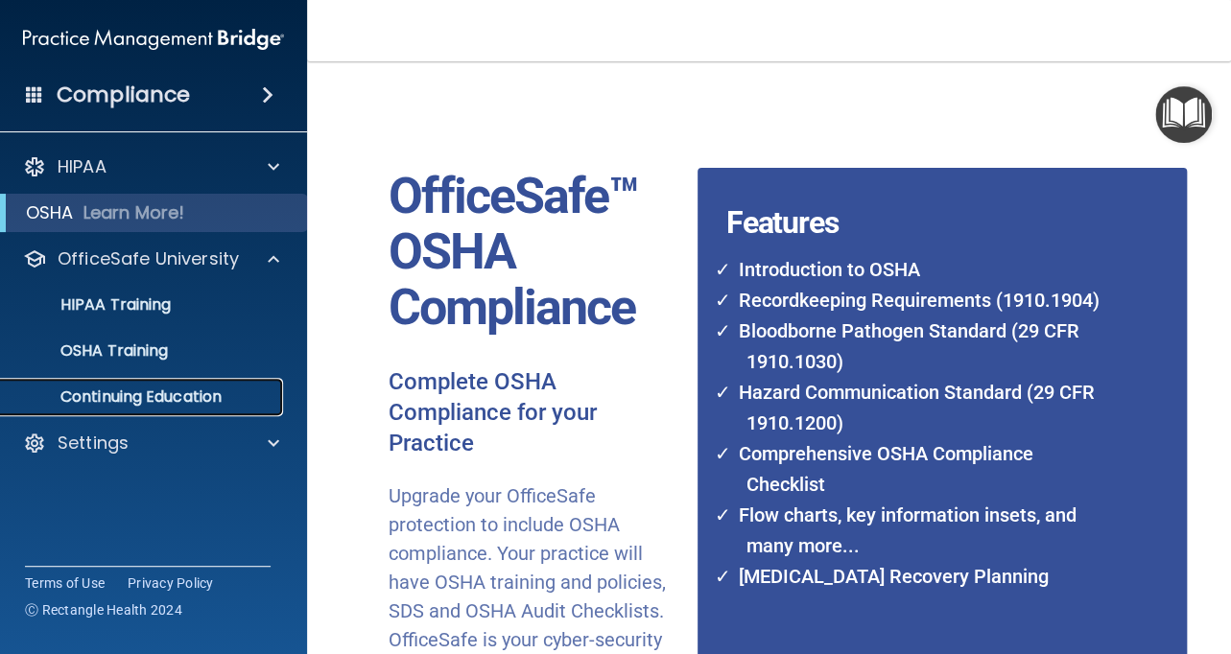
click at [194, 399] on p "Continuing Education" at bounding box center [143, 397] width 262 height 19
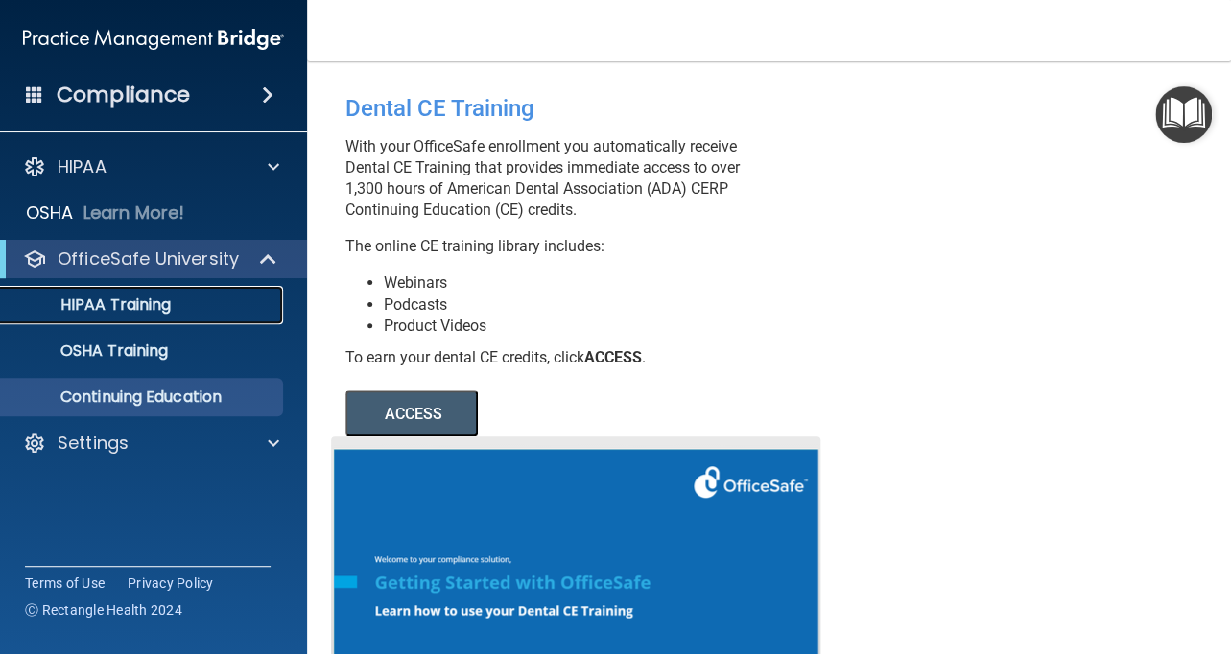
click at [129, 309] on p "HIPAA Training" at bounding box center [91, 304] width 158 height 19
